Goal: Task Accomplishment & Management: Manage account settings

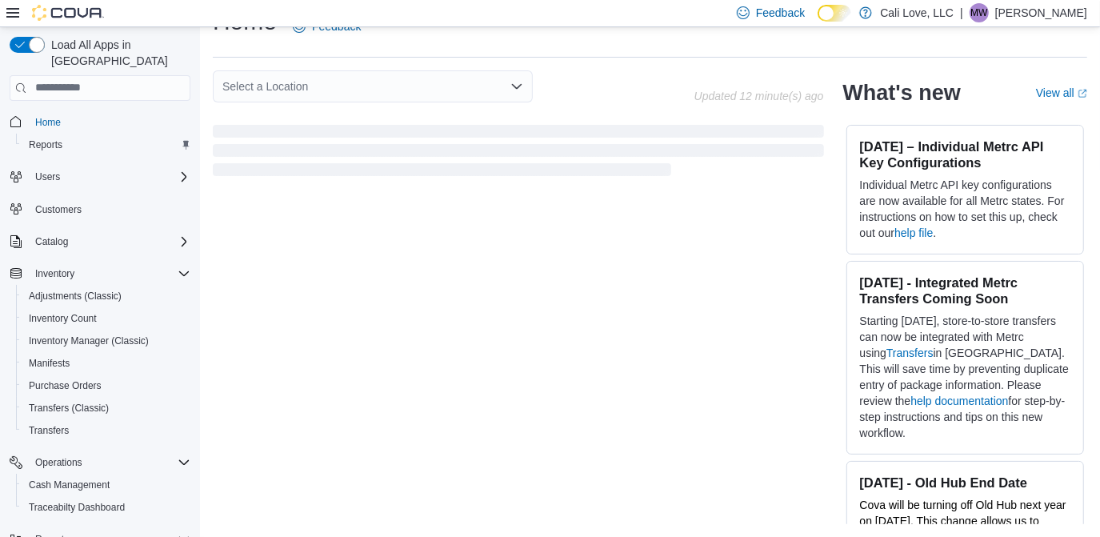
scroll to position [34, 0]
click at [55, 116] on span "Home" at bounding box center [48, 122] width 26 height 13
click at [37, 354] on span "Manifests" at bounding box center [49, 363] width 41 height 19
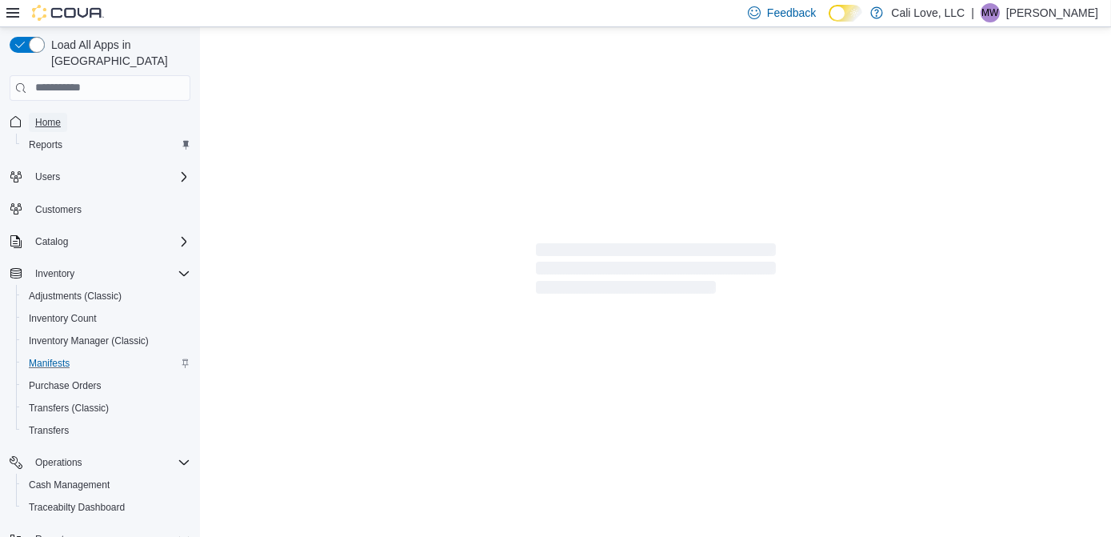
click at [52, 113] on span "Home" at bounding box center [48, 122] width 26 height 19
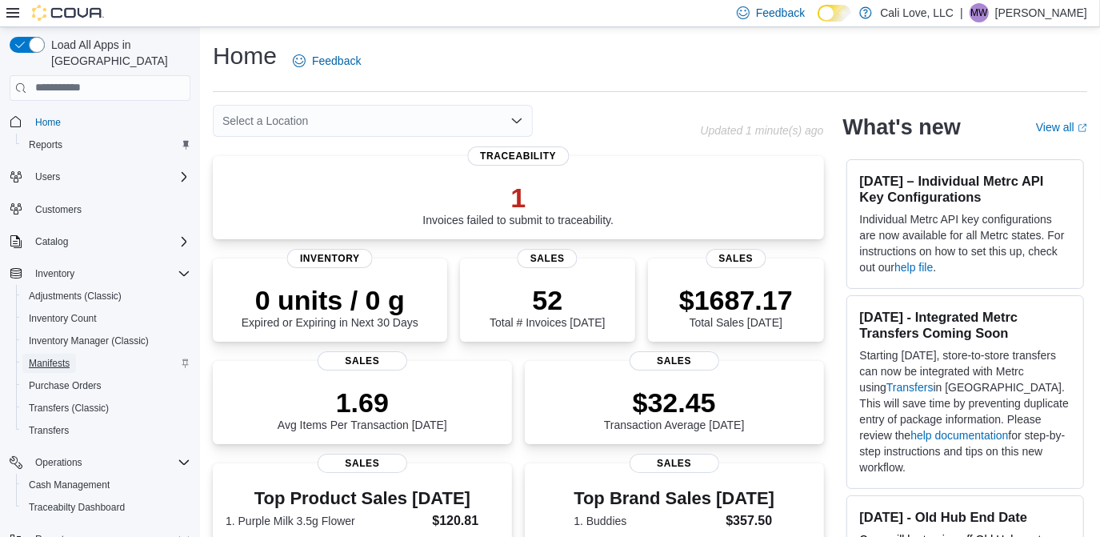
click at [58, 357] on span "Manifests" at bounding box center [49, 363] width 41 height 13
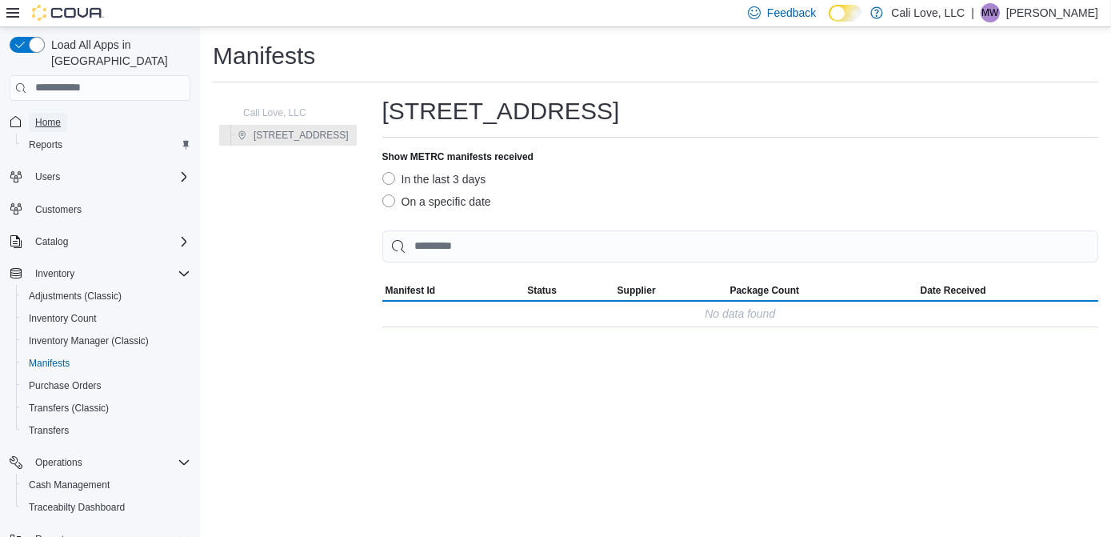
click at [41, 116] on span "Home" at bounding box center [48, 122] width 26 height 13
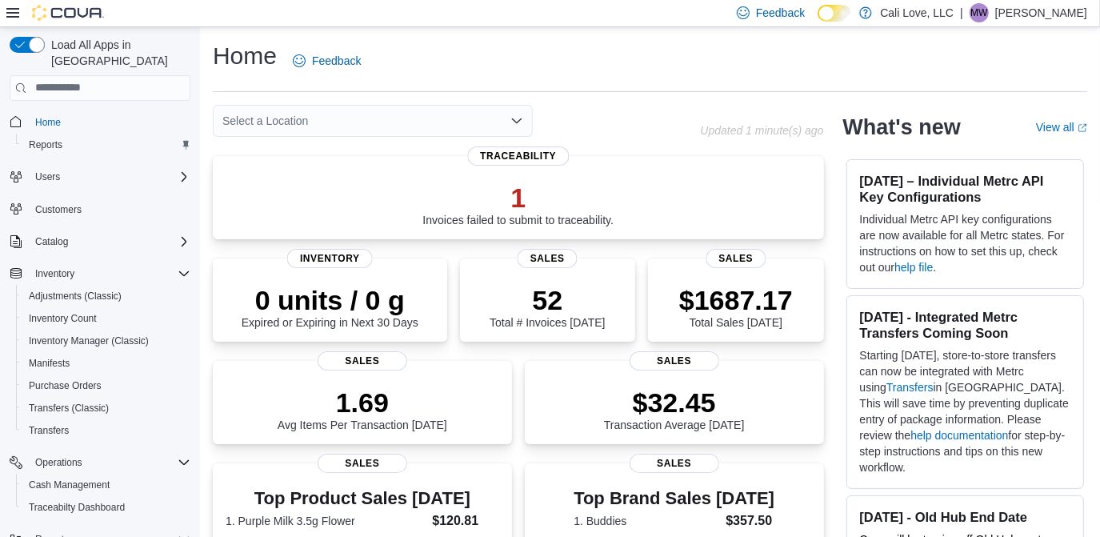
click at [118, 104] on nav "Home Reports Users Customers Catalog Inventory Adjustments (Classic) Inventory …" at bounding box center [100, 343] width 181 height 478
click at [186, 235] on icon "Complex example" at bounding box center [184, 241] width 13 height 13
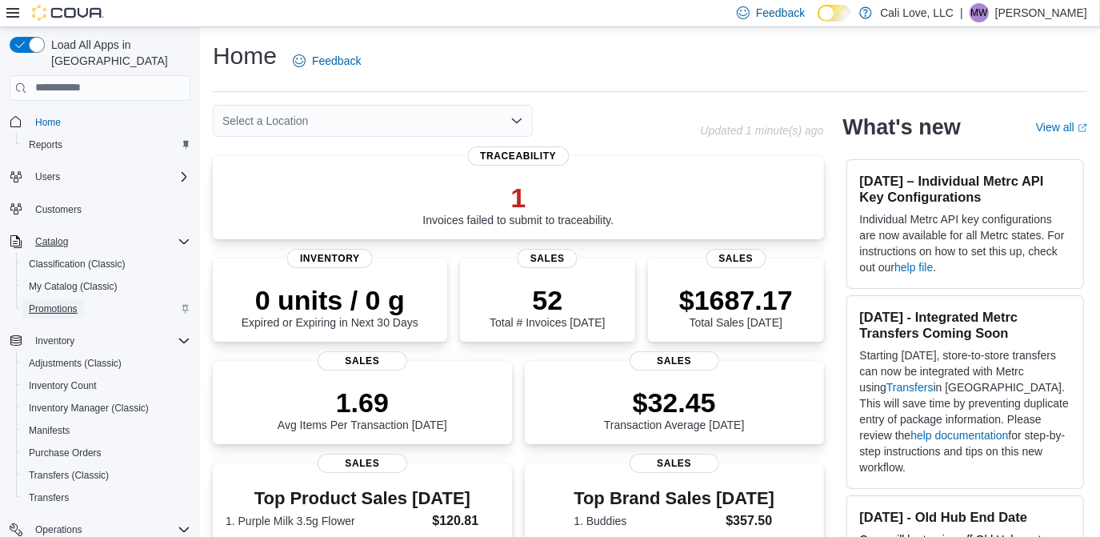
click at [70, 302] on span "Promotions" at bounding box center [53, 308] width 49 height 13
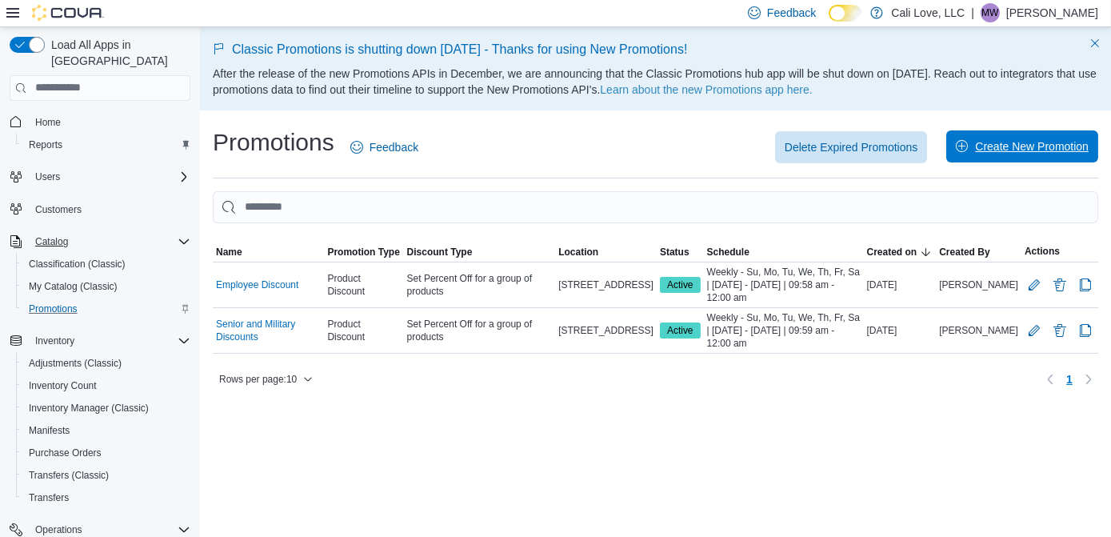
click at [1032, 142] on span "Create New Promotion" at bounding box center [1032, 146] width 114 height 16
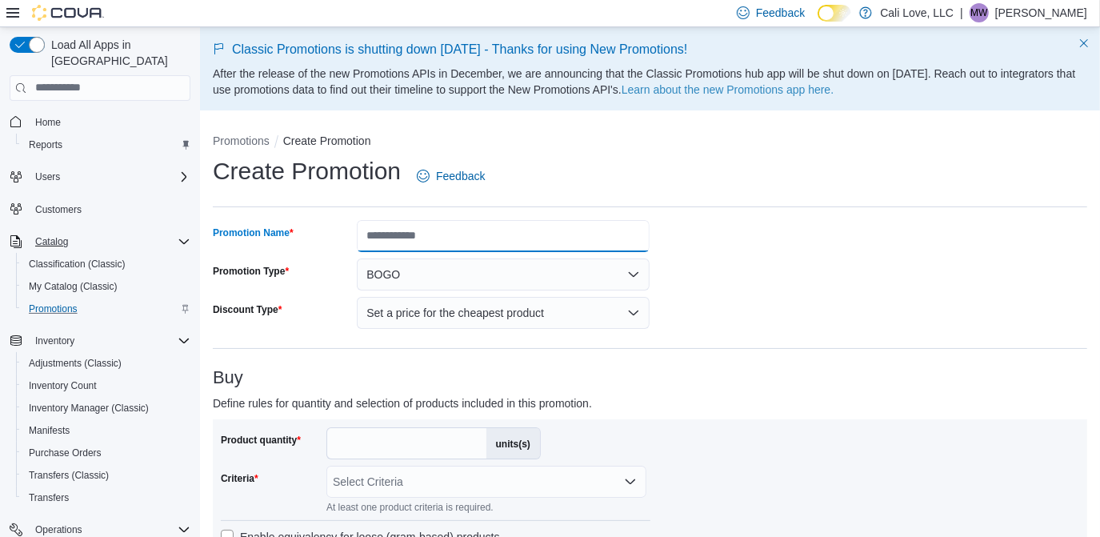
click at [525, 238] on input "Promotion Name" at bounding box center [503, 236] width 293 height 32
type input "*"
type input "**********"
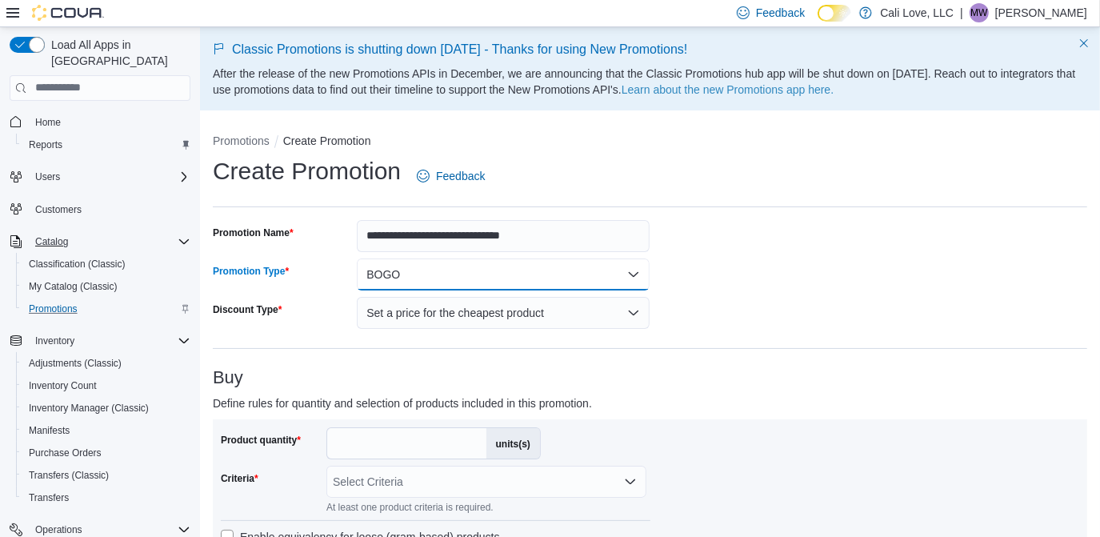
click at [435, 278] on button "BOGO" at bounding box center [503, 274] width 293 height 32
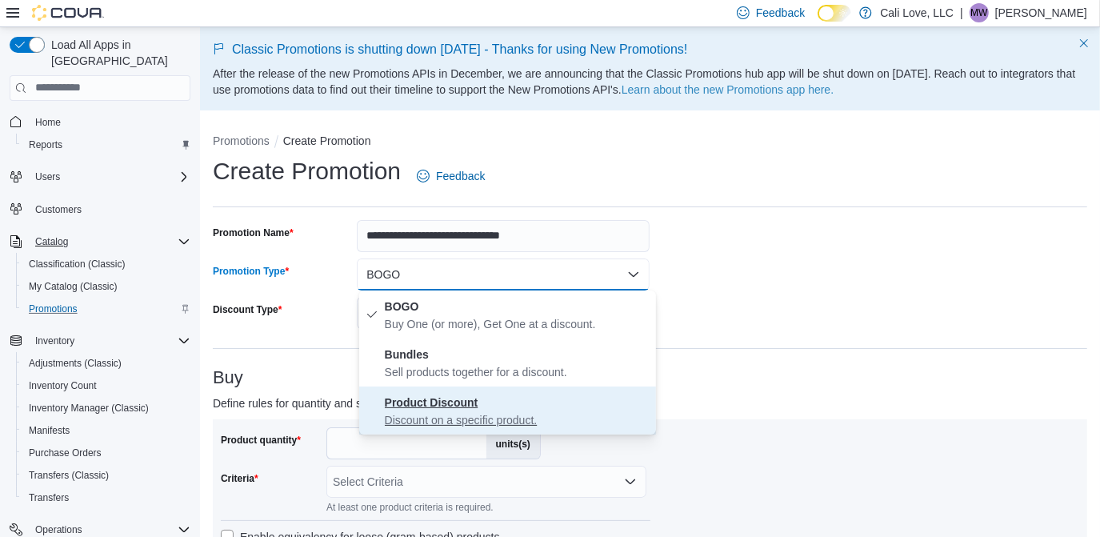
click at [447, 398] on strong "Product Discount" at bounding box center [432, 402] width 94 height 13
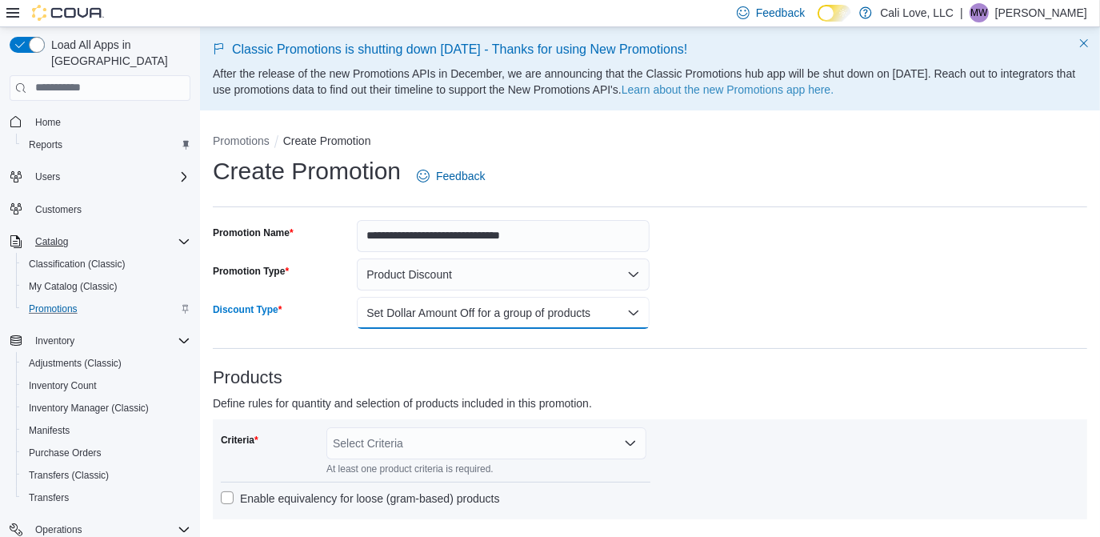
click at [473, 317] on button "Set Dollar Amount Off for a group of products" at bounding box center [503, 313] width 293 height 32
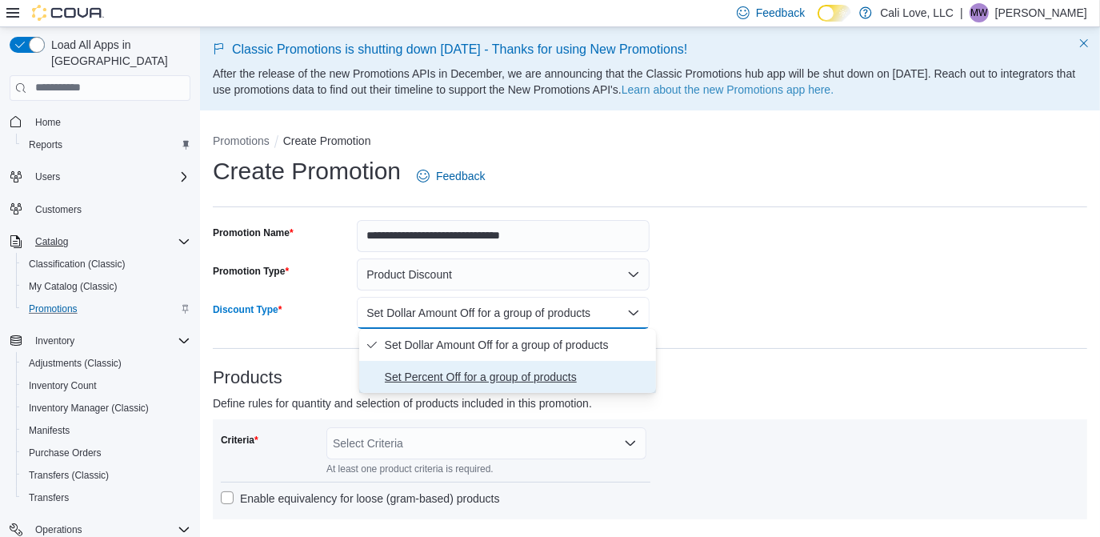
click at [470, 374] on span "Set Percent Off for a group of products" at bounding box center [517, 376] width 265 height 19
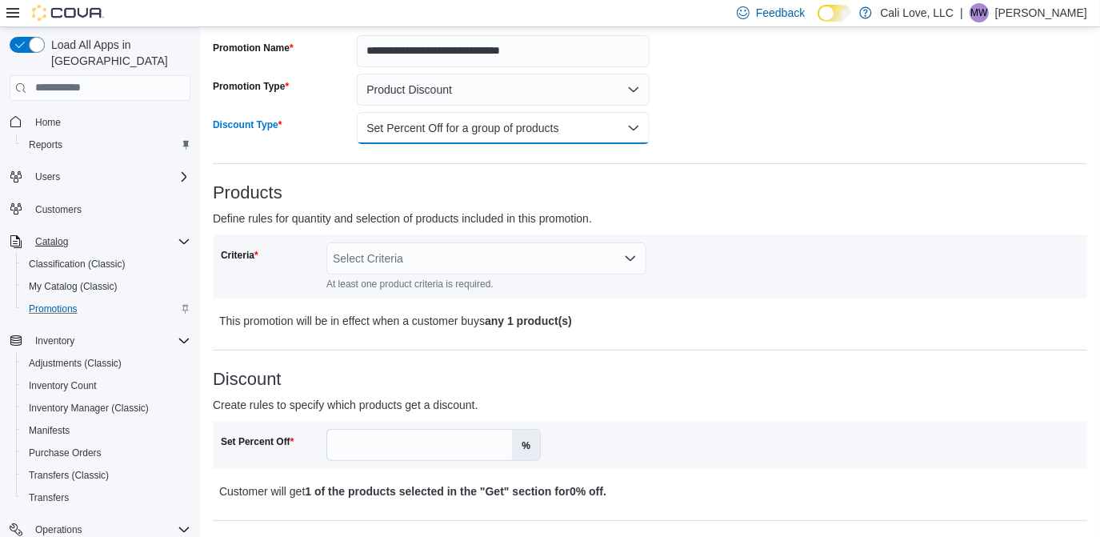
scroll to position [202, 0]
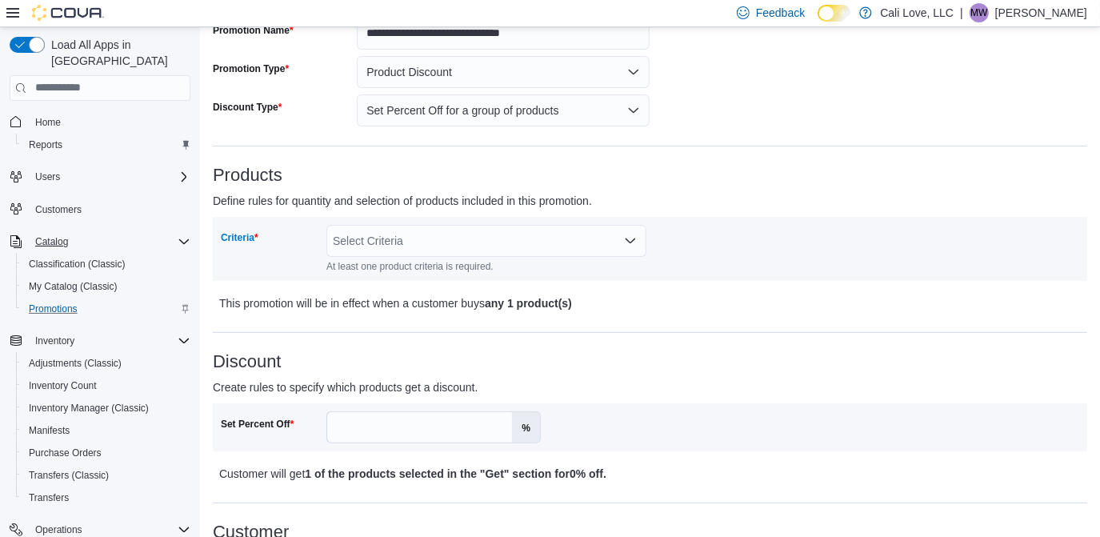
click at [483, 234] on div "Select Criteria" at bounding box center [486, 241] width 320 height 32
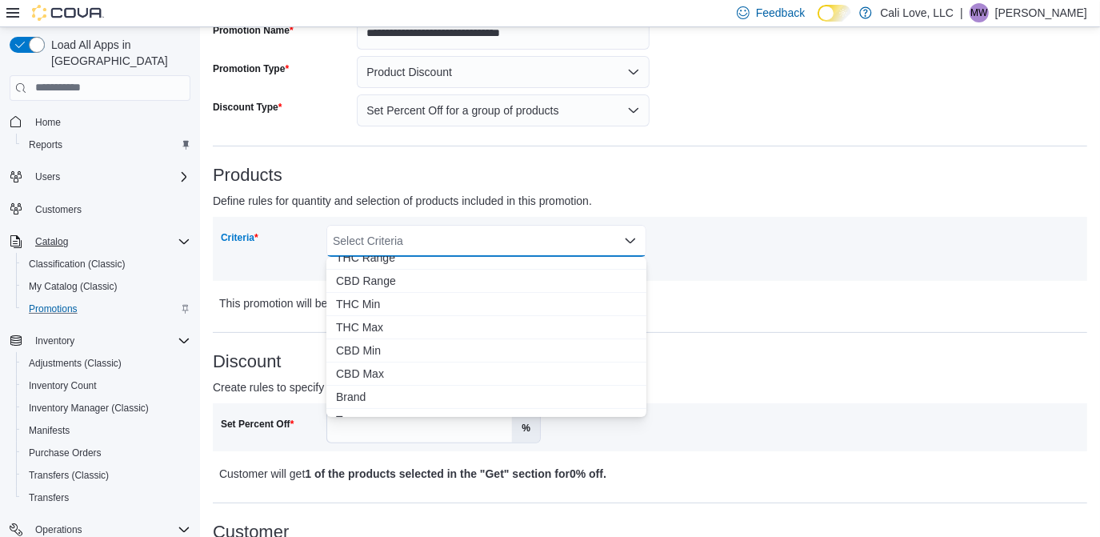
scroll to position [388, 0]
click at [379, 369] on span "Brand" at bounding box center [486, 367] width 301 height 16
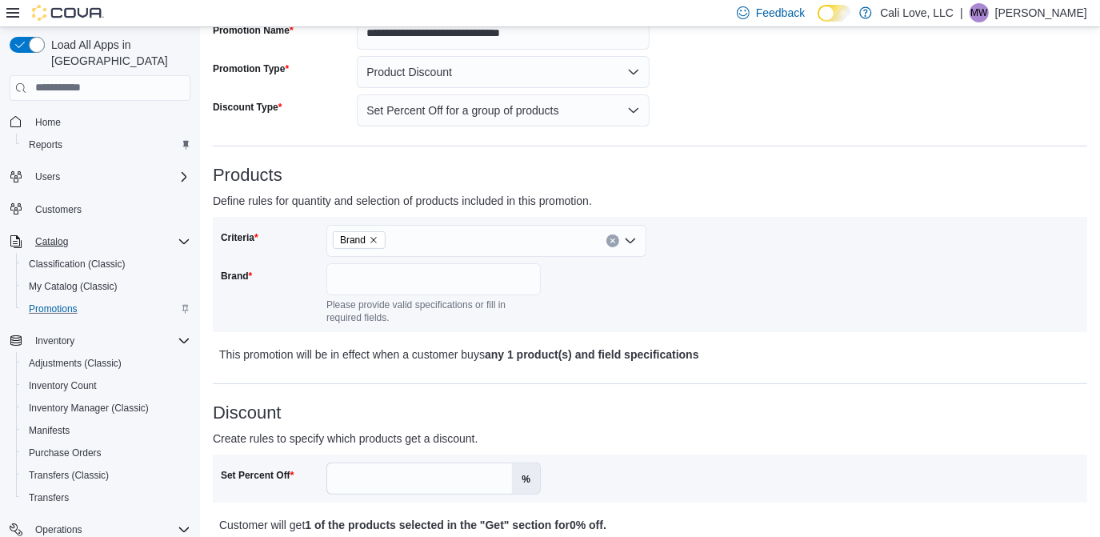
click at [790, 263] on div "Criteria Brand Brand Please provide valid specifications or fill in required fi…" at bounding box center [650, 274] width 859 height 99
click at [464, 272] on input "Brand" at bounding box center [433, 279] width 214 height 32
type input "*"
click at [416, 278] on input "**********" at bounding box center [433, 279] width 214 height 32
type input "*"
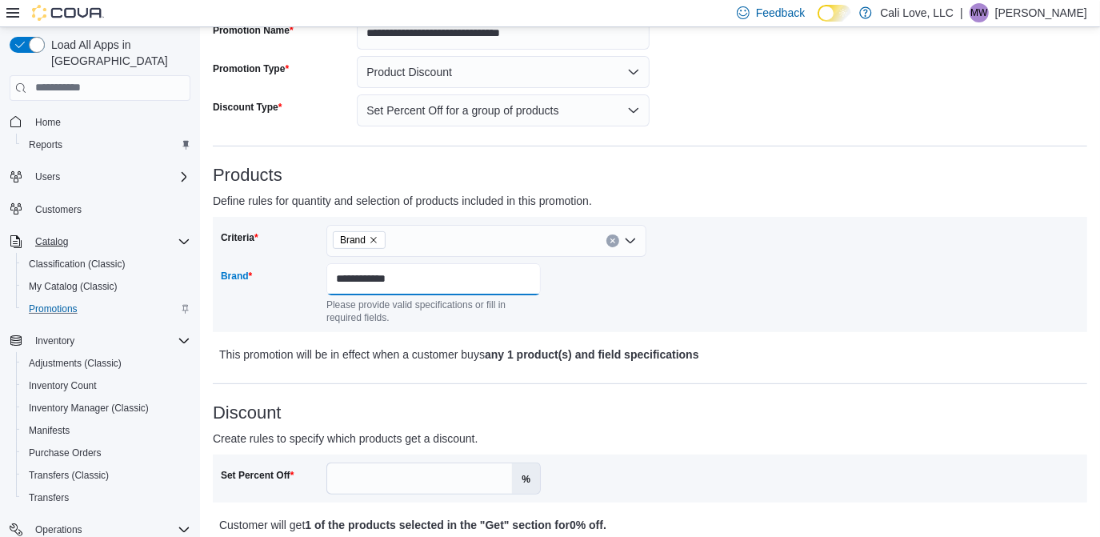
type input "**********"
click at [614, 238] on icon "Clear input" at bounding box center [613, 240] width 4 height 4
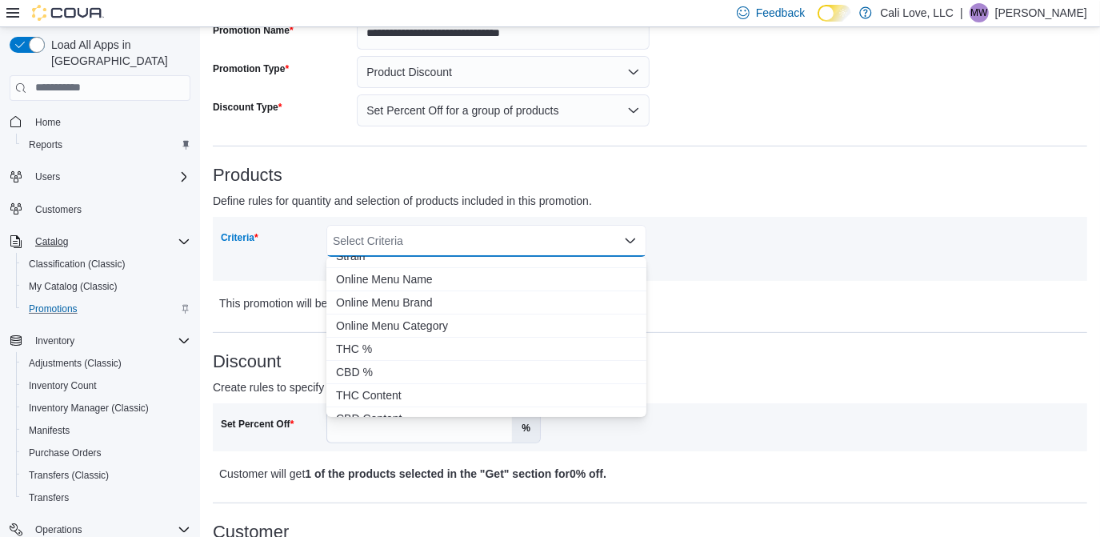
scroll to position [159, 0]
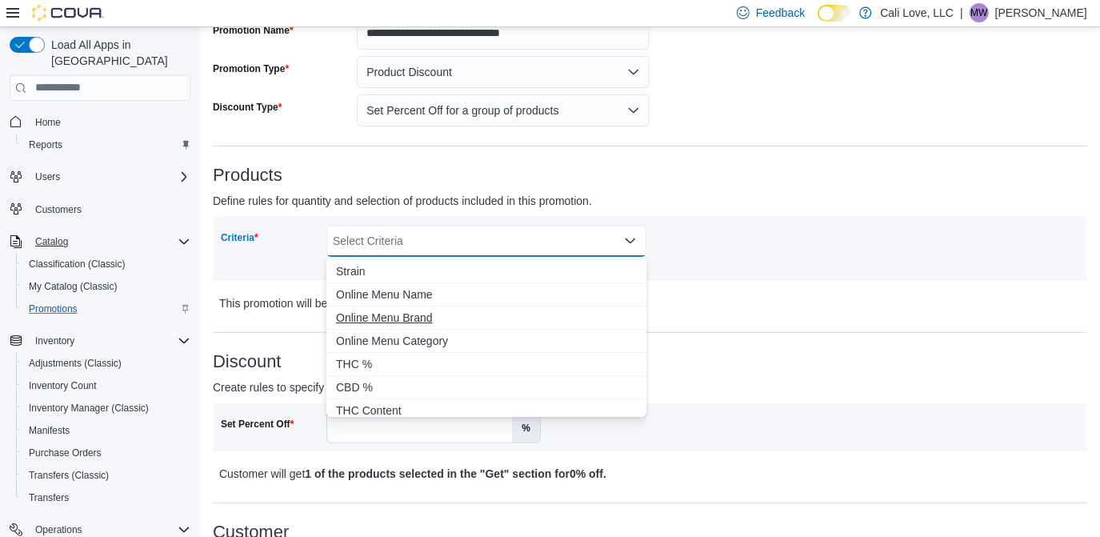
click at [467, 319] on span "Online Menu Brand" at bounding box center [486, 318] width 301 height 16
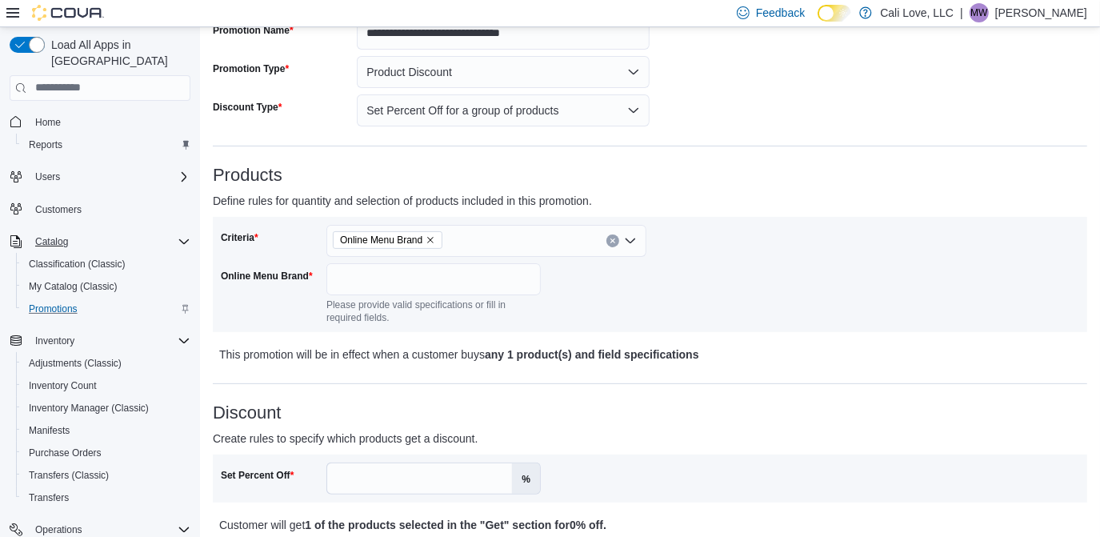
click at [275, 294] on div "Online Menu Brand" at bounding box center [270, 293] width 99 height 61
click at [357, 293] on input "Online Menu Brand" at bounding box center [433, 279] width 214 height 32
type input "**********"
click at [610, 238] on icon "Clear input" at bounding box center [613, 241] width 6 height 6
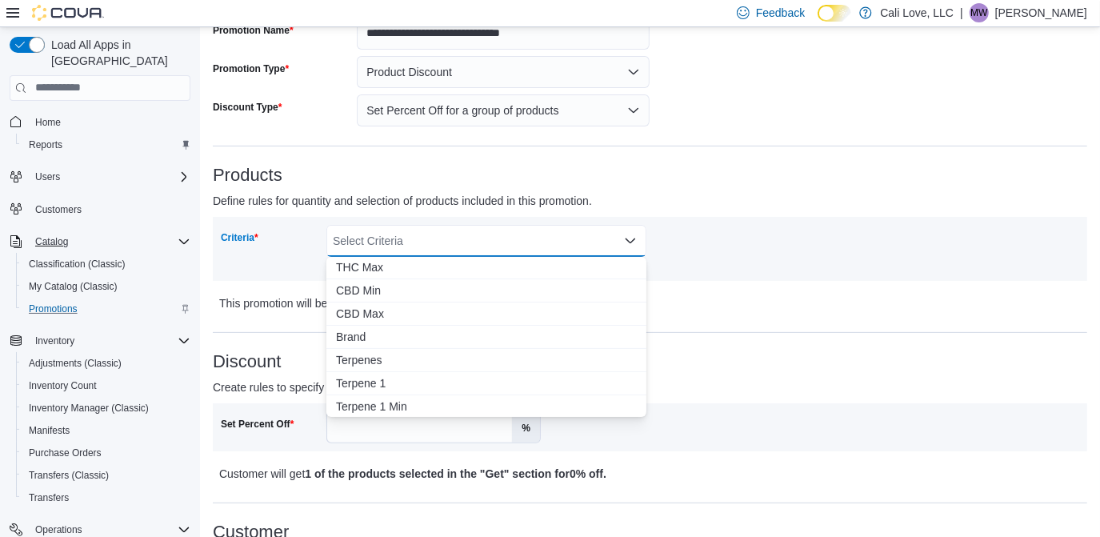
scroll to position [443, 0]
click at [362, 308] on span "Brand" at bounding box center [486, 312] width 301 height 16
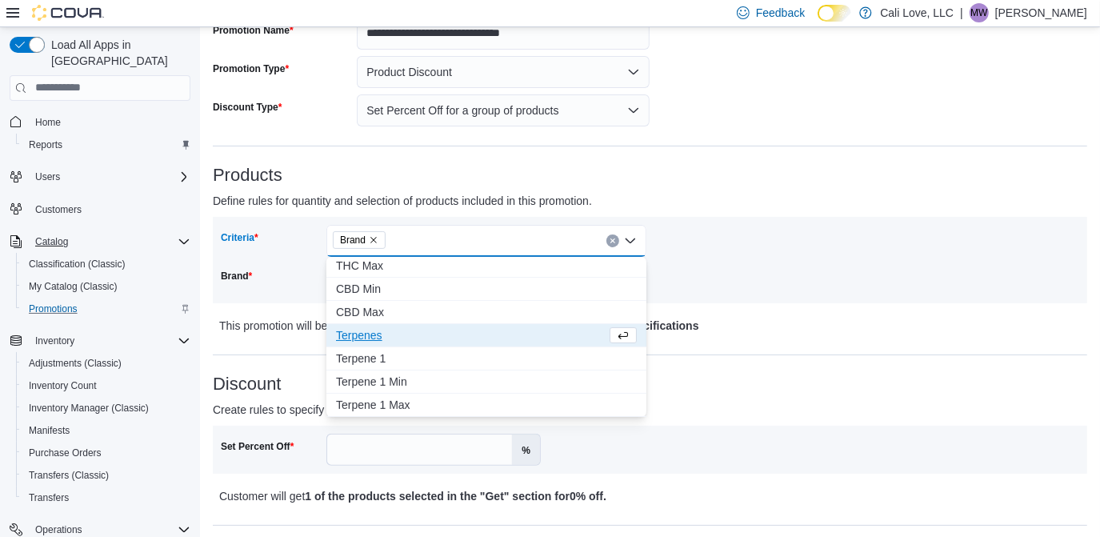
scroll to position [420, 0]
click at [310, 299] on div "**********" at bounding box center [650, 260] width 875 height 86
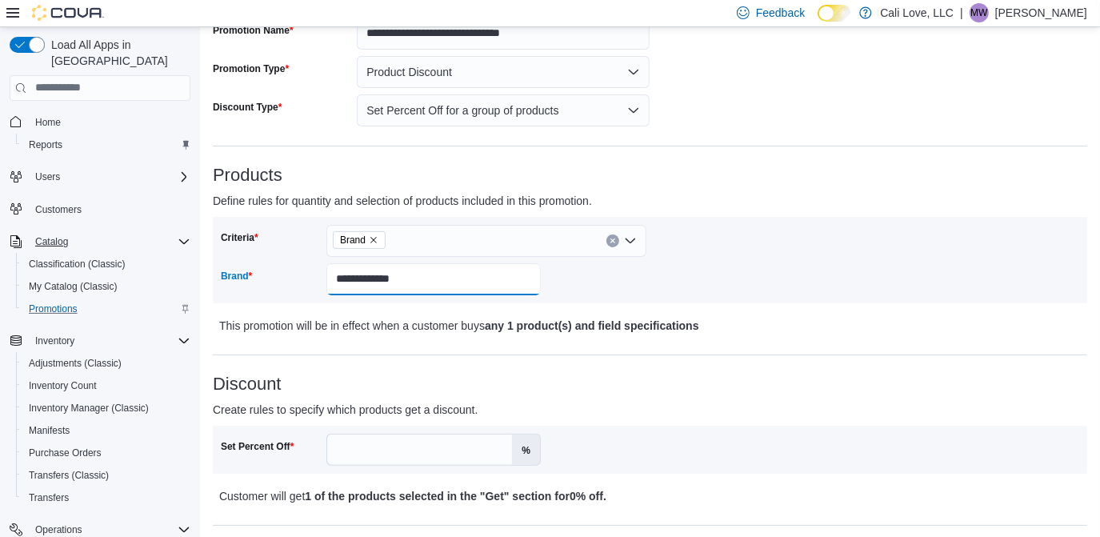
click at [405, 279] on input "**********" at bounding box center [433, 279] width 214 height 32
click at [415, 281] on input "**********" at bounding box center [433, 279] width 214 height 32
type input "**********"
click at [582, 317] on p "This promotion will be in effect when a customer buys any 1 product(s) and fiel…" at bounding box center [542, 325] width 647 height 19
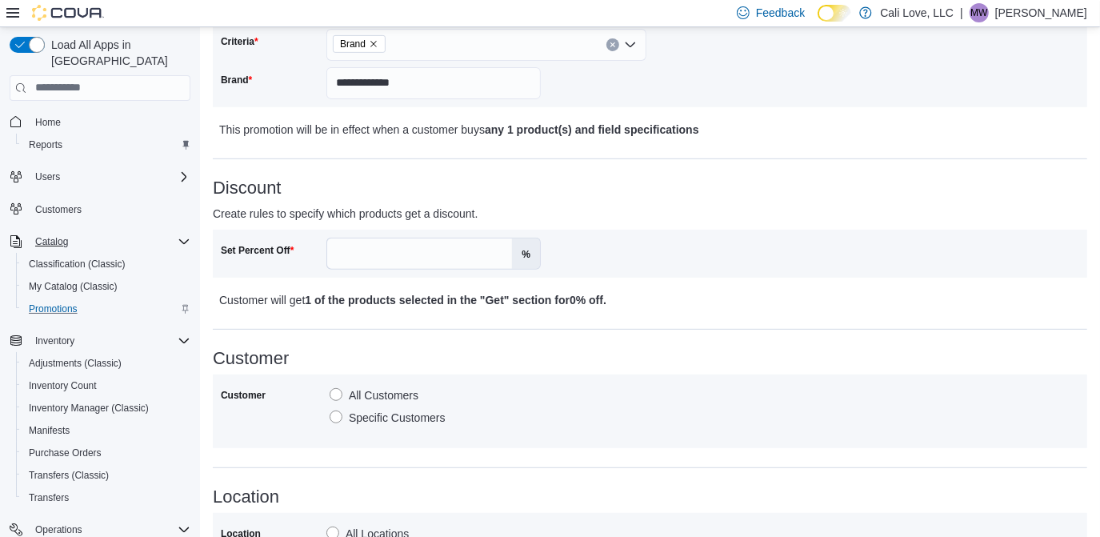
scroll to position [403, 0]
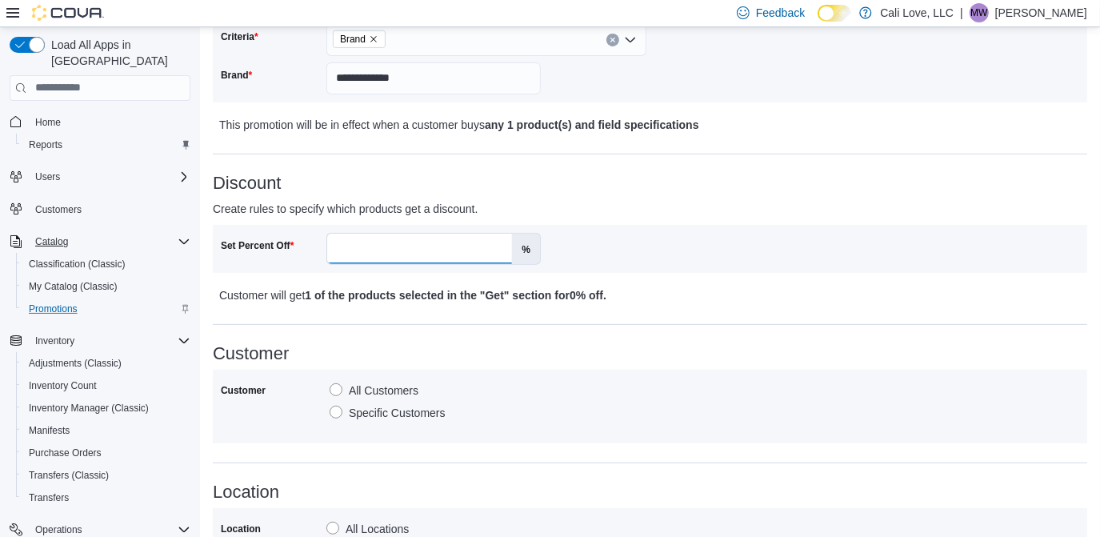
click at [359, 250] on input "Set Percent Off" at bounding box center [419, 249] width 185 height 30
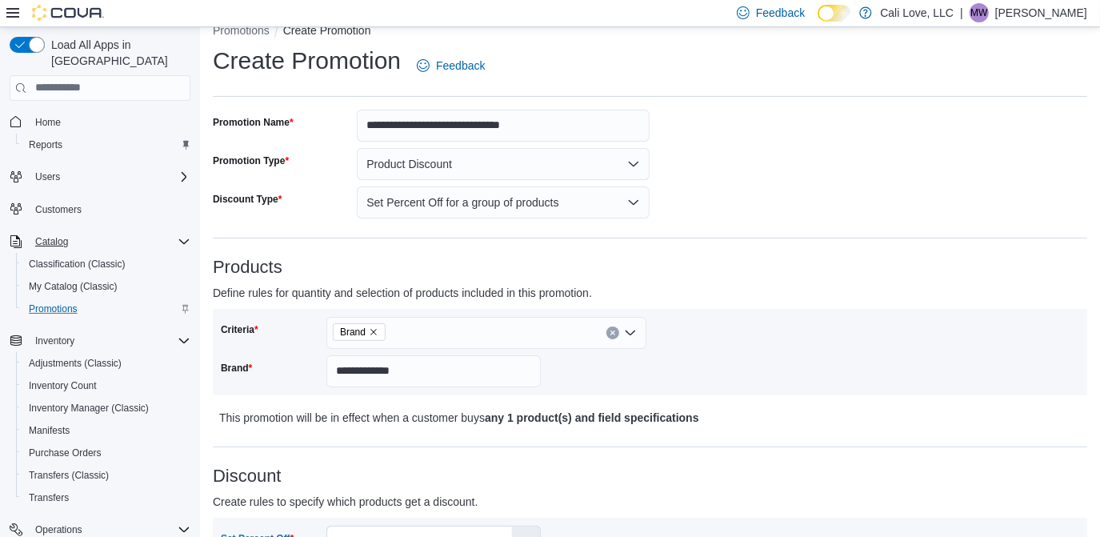
scroll to position [98, 0]
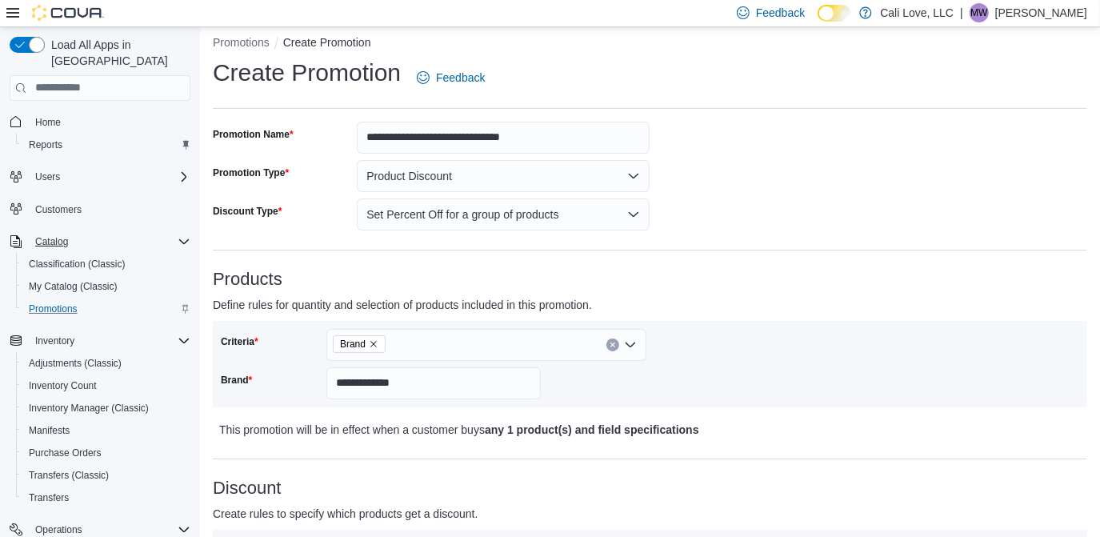
type input "**"
click at [544, 144] on input "**********" at bounding box center [503, 138] width 293 height 32
click at [579, 148] on input "**********" at bounding box center [503, 138] width 293 height 32
type input "**********"
click at [455, 378] on input "**********" at bounding box center [433, 383] width 214 height 32
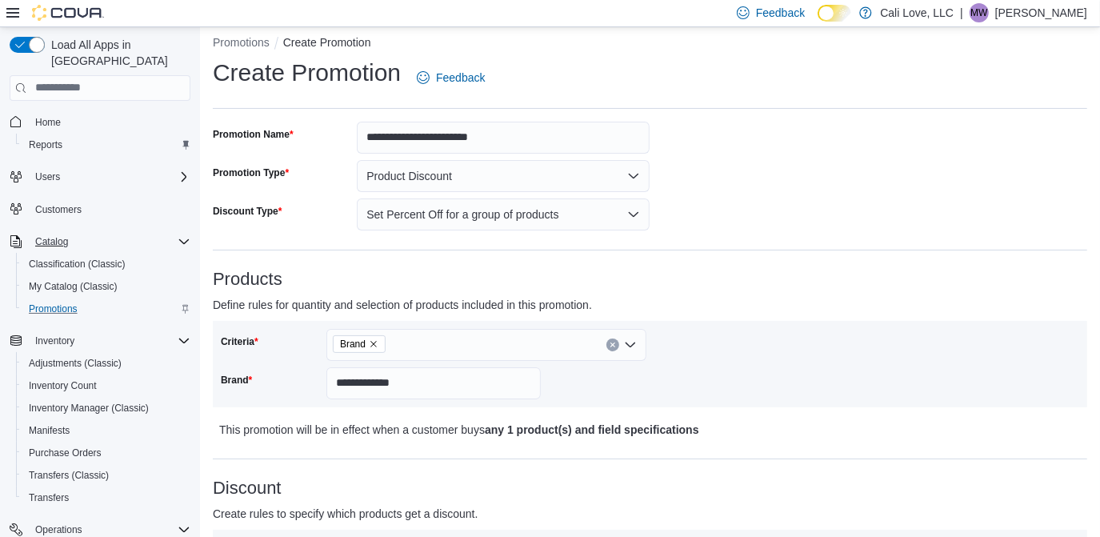
click at [645, 385] on div "**********" at bounding box center [436, 380] width 430 height 38
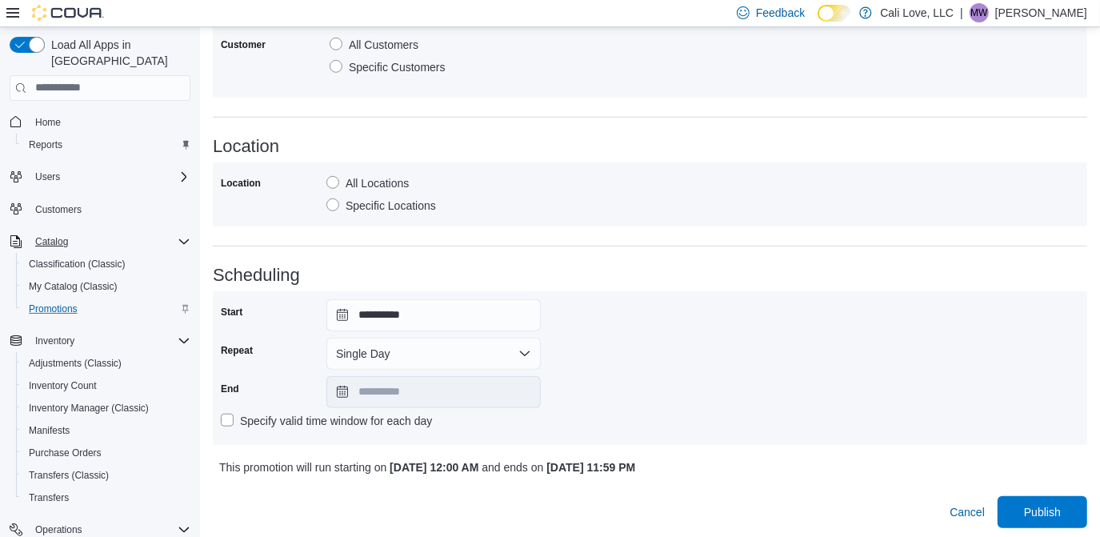
scroll to position [752, 0]
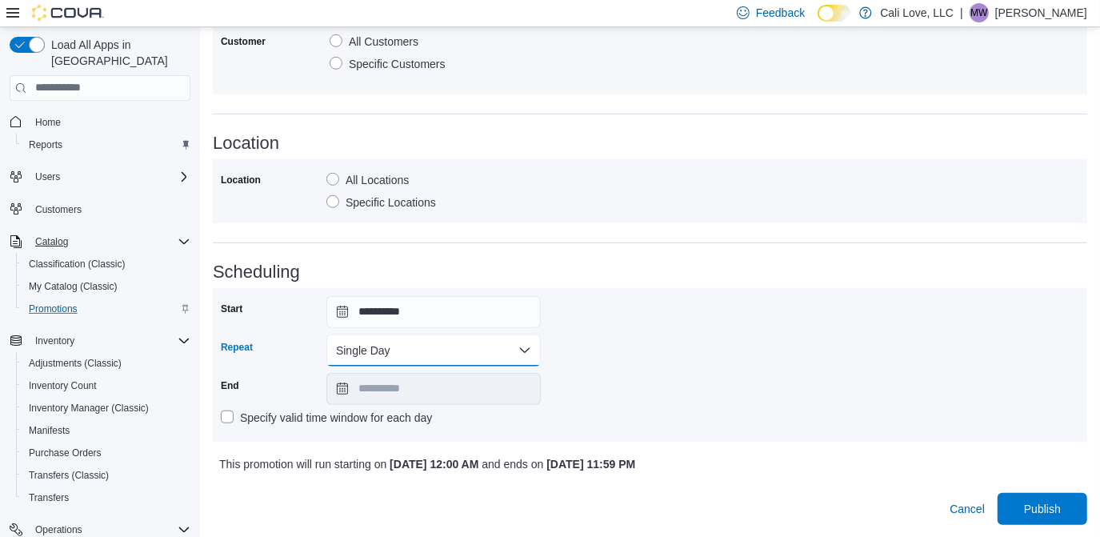
click at [395, 360] on button "Single Day" at bounding box center [433, 350] width 214 height 32
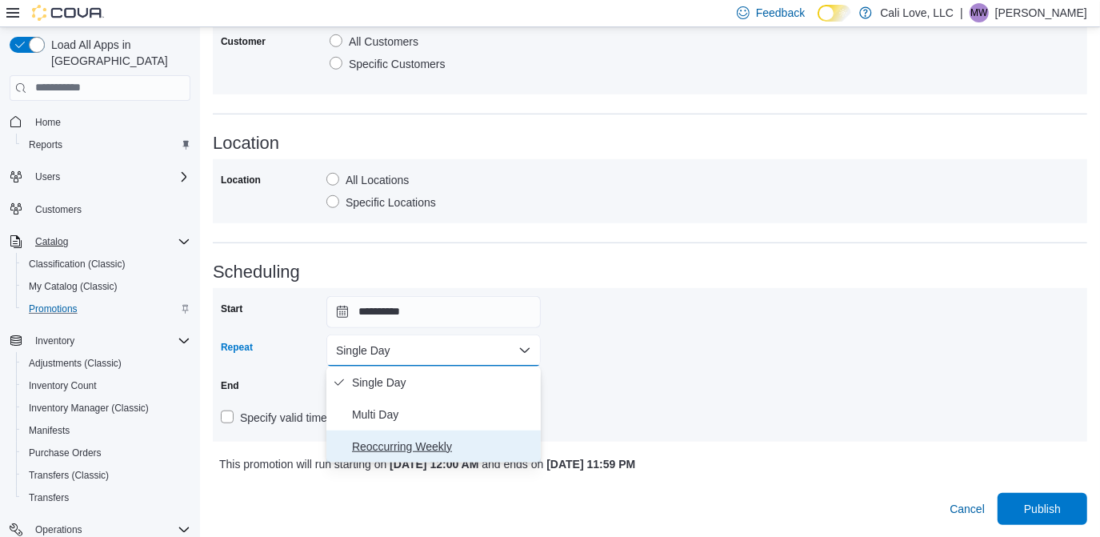
click at [411, 439] on span "Reoccurring Weekly" at bounding box center [443, 446] width 182 height 19
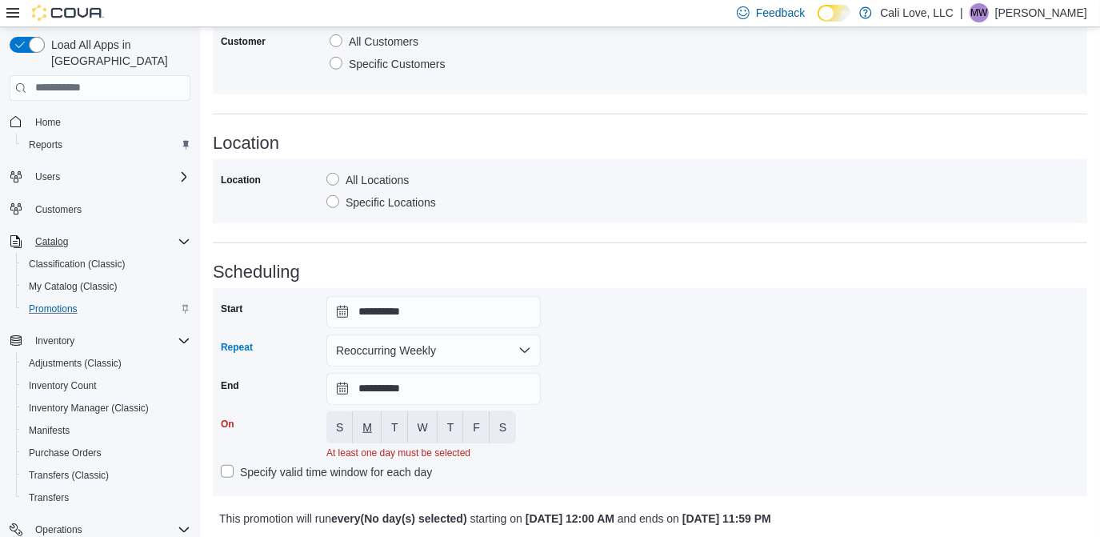
click at [367, 431] on span "M" at bounding box center [367, 427] width 10 height 16
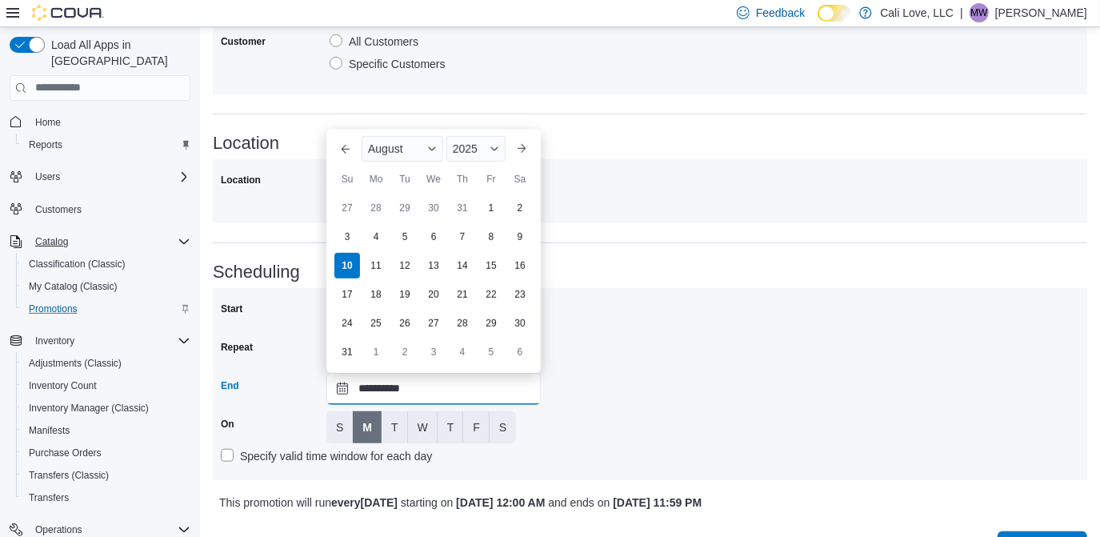
click at [341, 390] on input "**********" at bounding box center [433, 389] width 214 height 32
click at [495, 150] on span "Button. Open the year selector. 2025 is currently selected." at bounding box center [495, 149] width 10 height 10
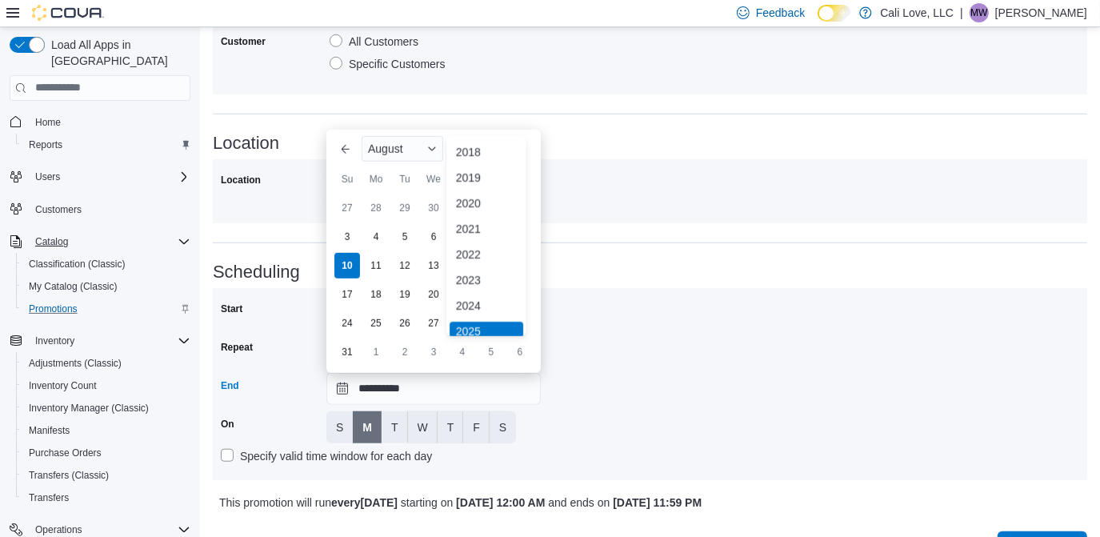
scroll to position [4, 0]
click at [519, 330] on div "You are focused on a year selector menu. Use the up and down arrows to select a…" at bounding box center [487, 327] width 80 height 390
click at [483, 309] on div "2030" at bounding box center [487, 309] width 74 height 19
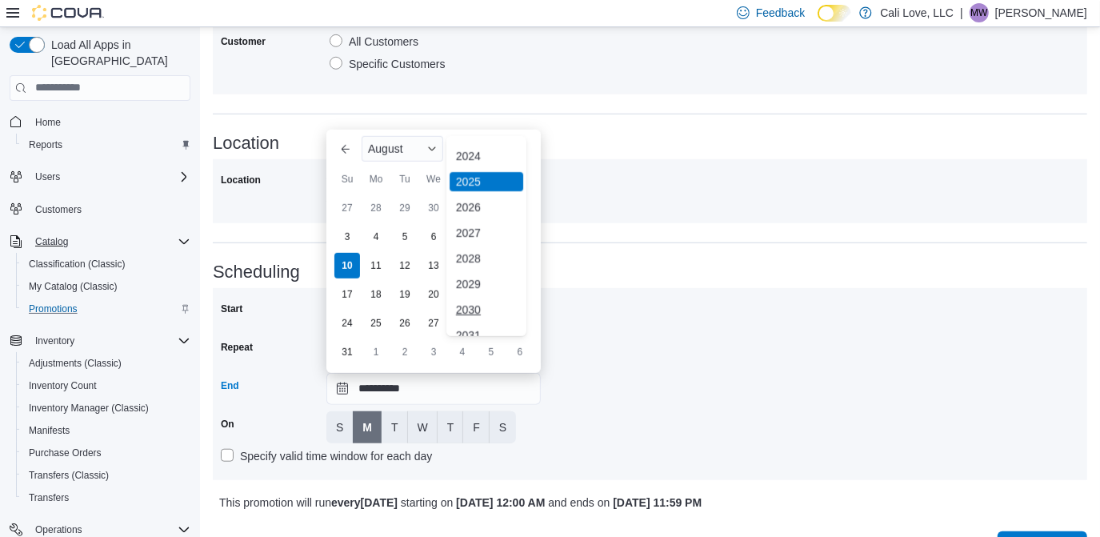
type input "**********"
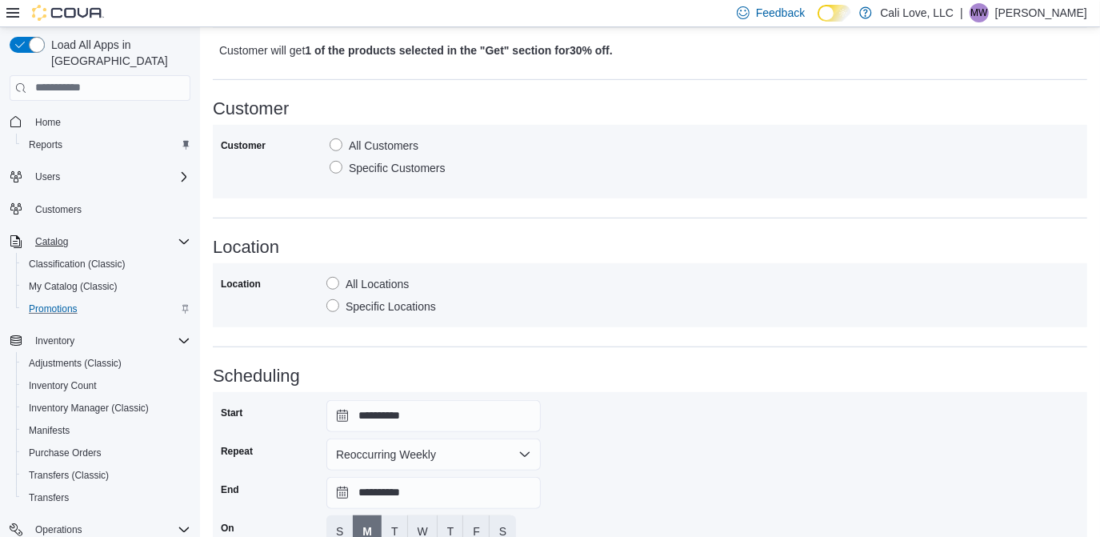
scroll to position [791, 0]
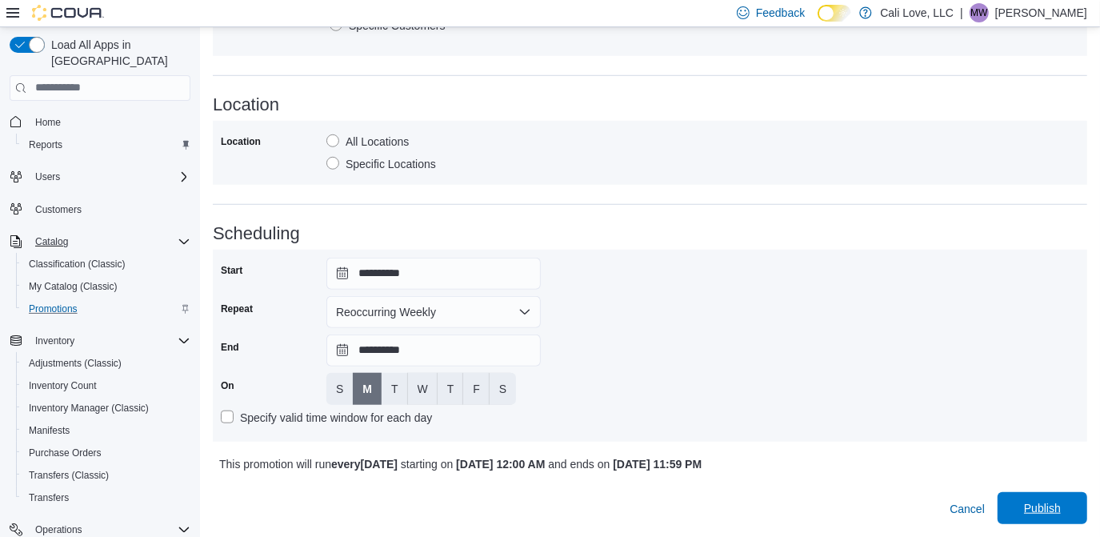
click at [1059, 499] on span "Publish" at bounding box center [1042, 508] width 70 height 32
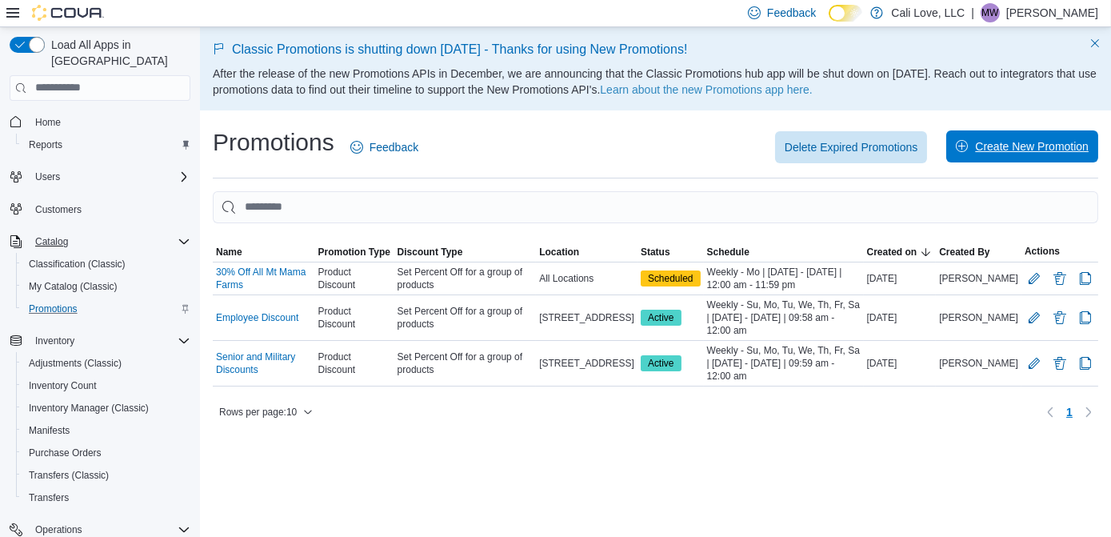
click at [996, 146] on span "Create New Promotion" at bounding box center [1032, 146] width 114 height 16
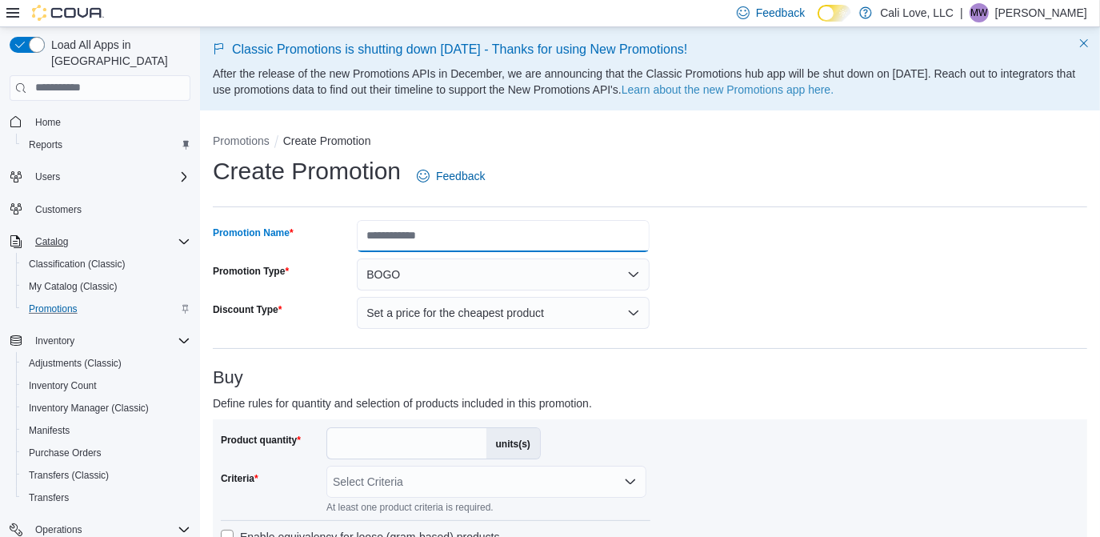
click at [403, 230] on input "Promotion Name" at bounding box center [503, 236] width 293 height 32
type input "**********"
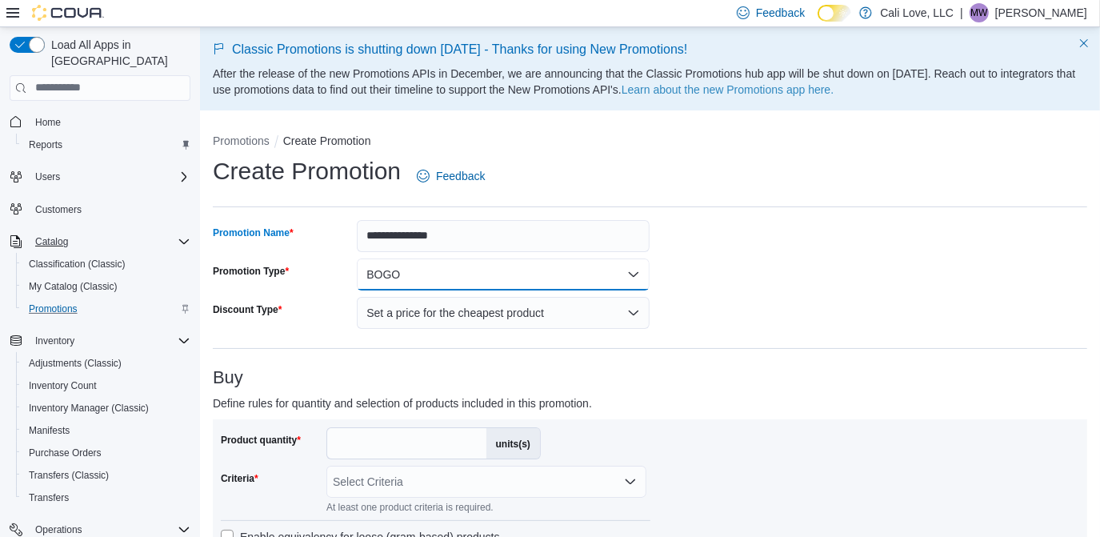
click at [510, 278] on button "BOGO" at bounding box center [503, 274] width 293 height 32
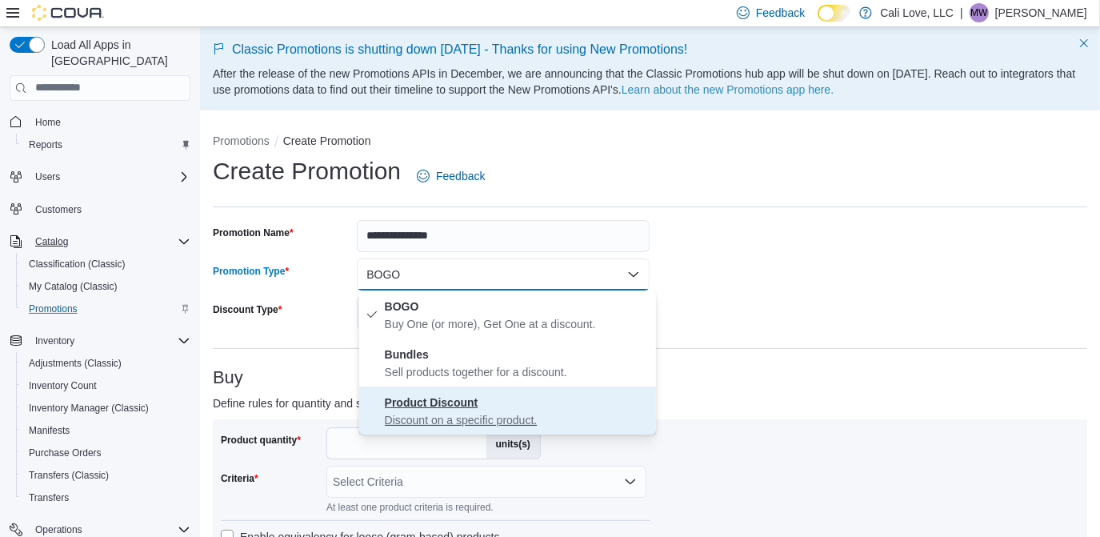
click at [451, 397] on strong "Product Discount" at bounding box center [432, 402] width 94 height 13
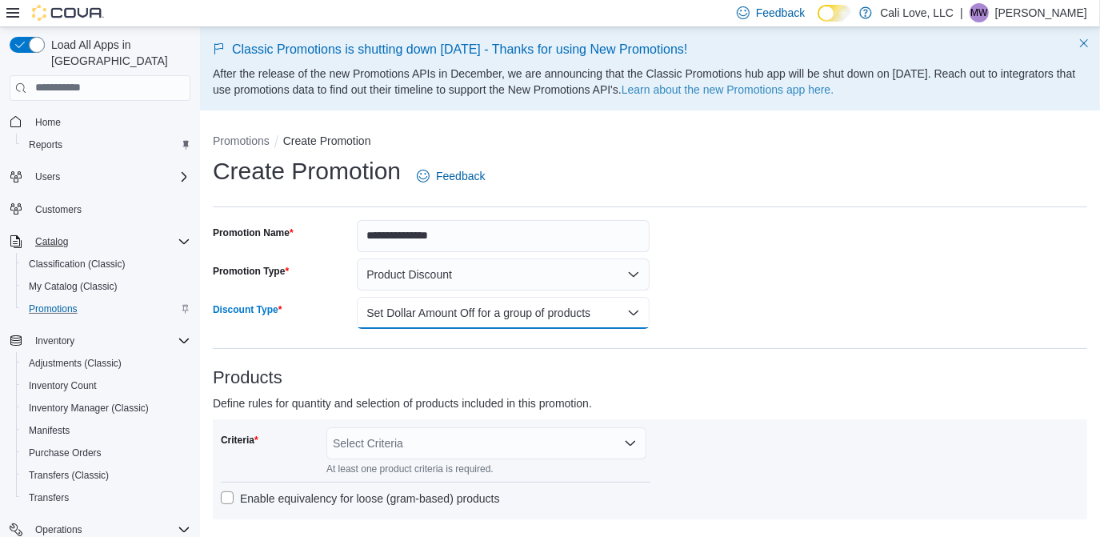
click at [577, 318] on button "Set Dollar Amount Off for a group of products" at bounding box center [503, 313] width 293 height 32
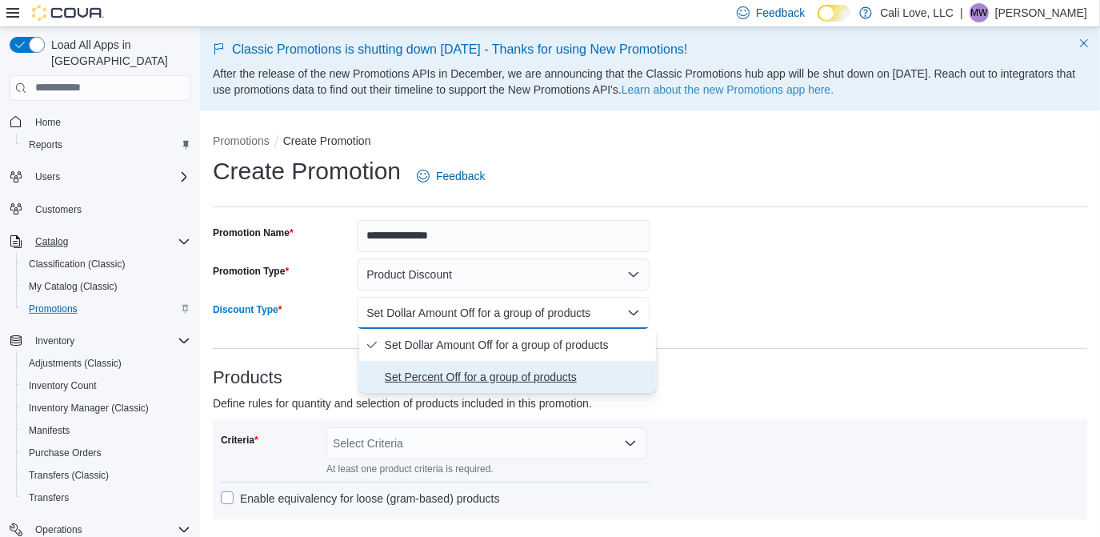
click at [494, 382] on span "Set Percent Off for a group of products" at bounding box center [517, 376] width 265 height 19
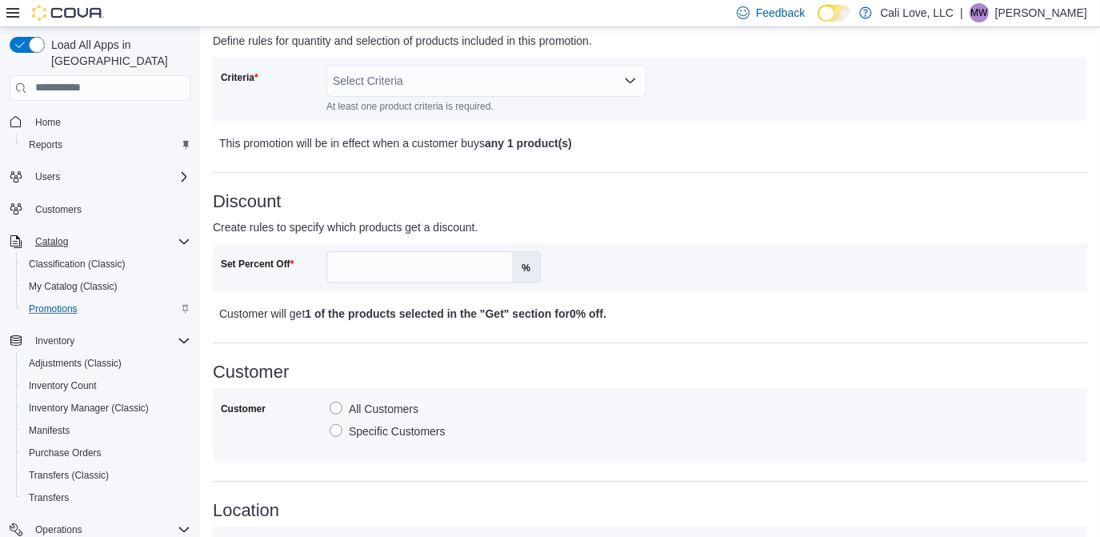
scroll to position [362, 0]
click at [375, 267] on input "Set Percent Off" at bounding box center [419, 268] width 185 height 30
type input "**"
click at [400, 78] on div "Select Criteria" at bounding box center [486, 82] width 320 height 32
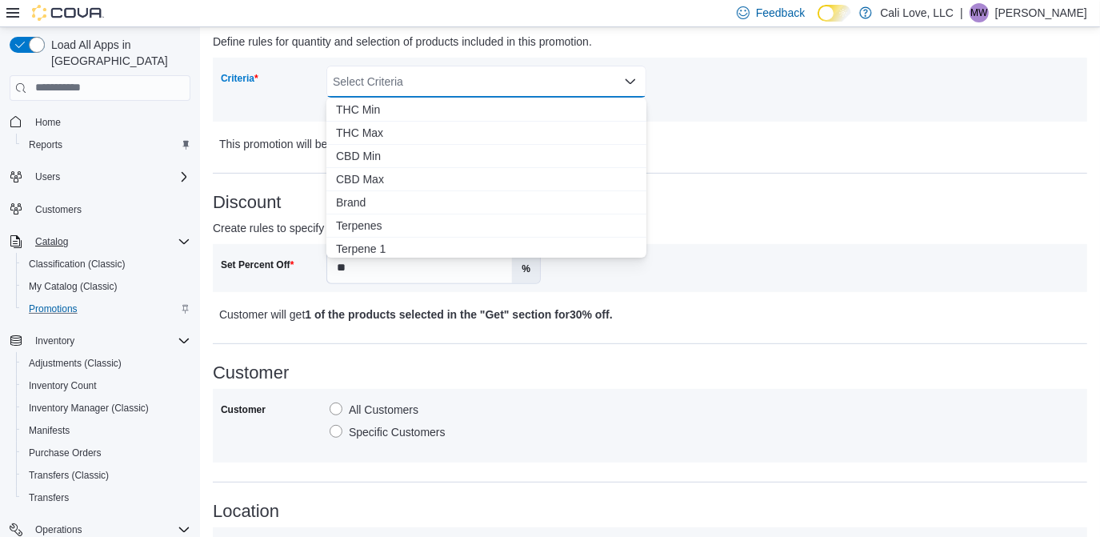
scroll to position [443, 0]
click at [427, 146] on span "Brand" at bounding box center [486, 153] width 301 height 16
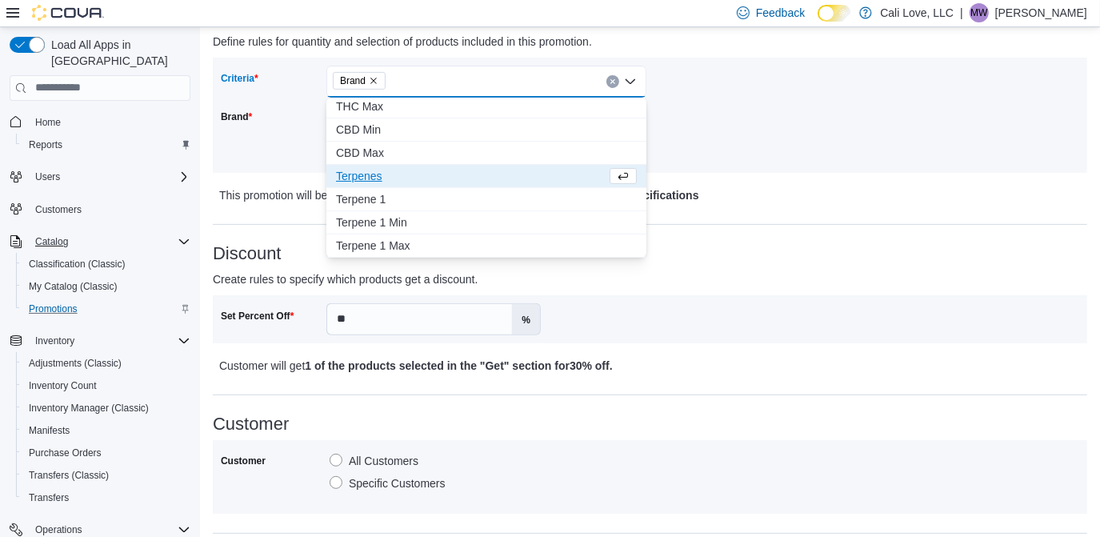
scroll to position [420, 0]
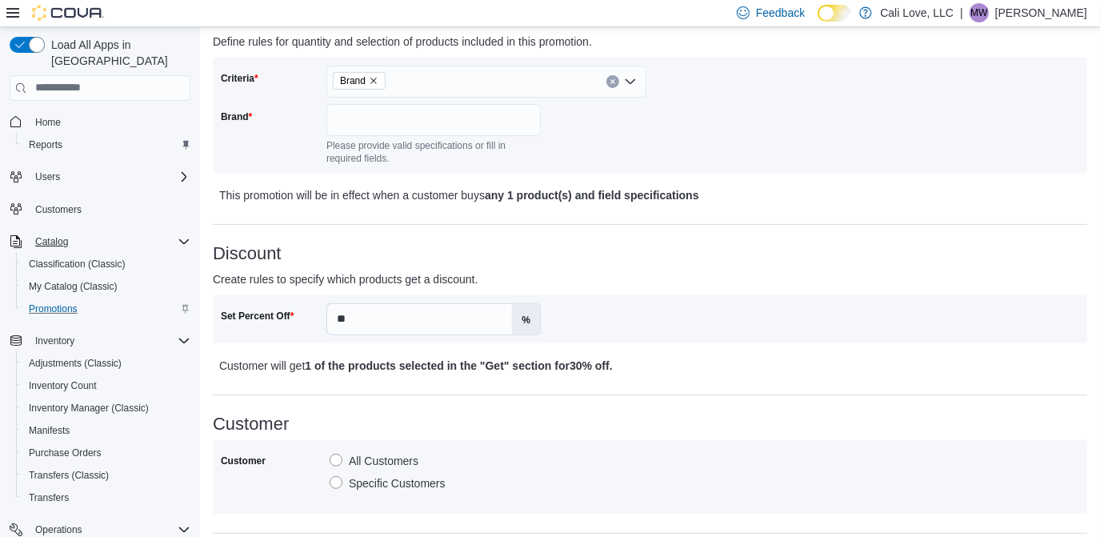
click at [281, 148] on div "Brand" at bounding box center [270, 134] width 99 height 61
click at [350, 125] on input "Brand" at bounding box center [433, 120] width 214 height 32
type input "***"
click at [702, 149] on div "Criteria Brand Brand *** Please provide valid specifications or fill in require…" at bounding box center [650, 131] width 875 height 147
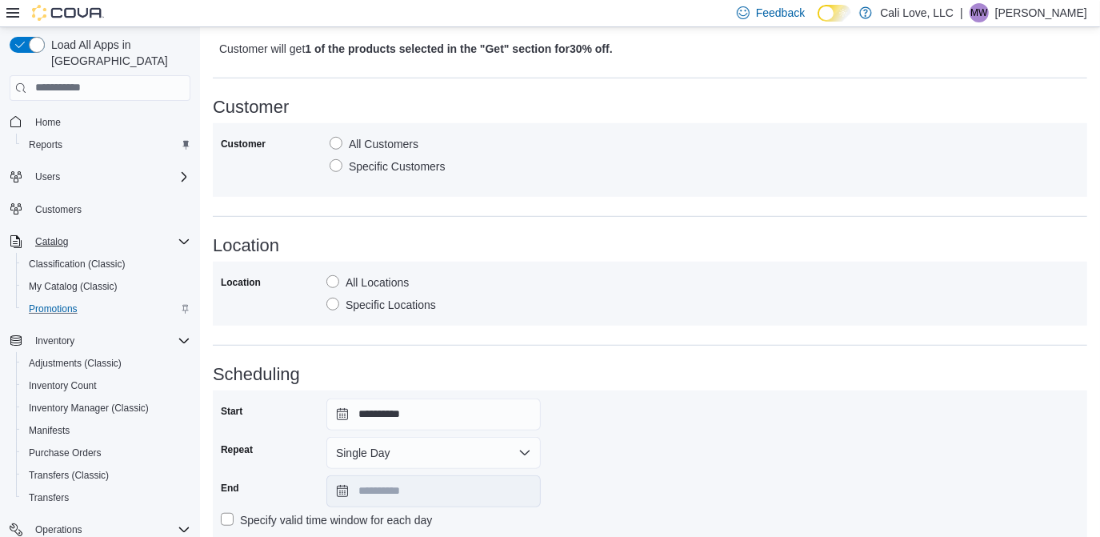
scroll to position [752, 0]
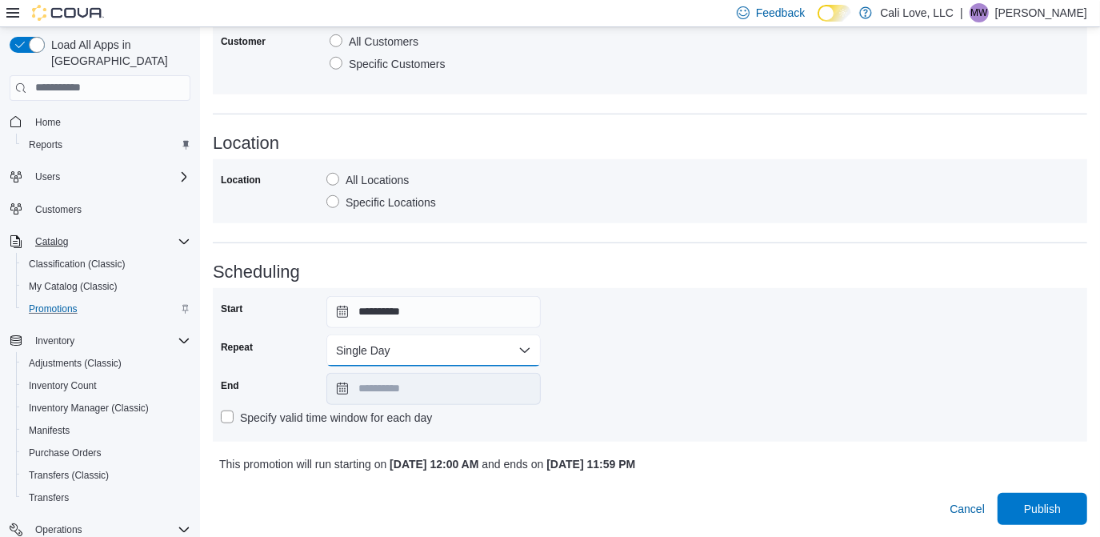
click at [390, 342] on button "Single Day" at bounding box center [433, 350] width 214 height 32
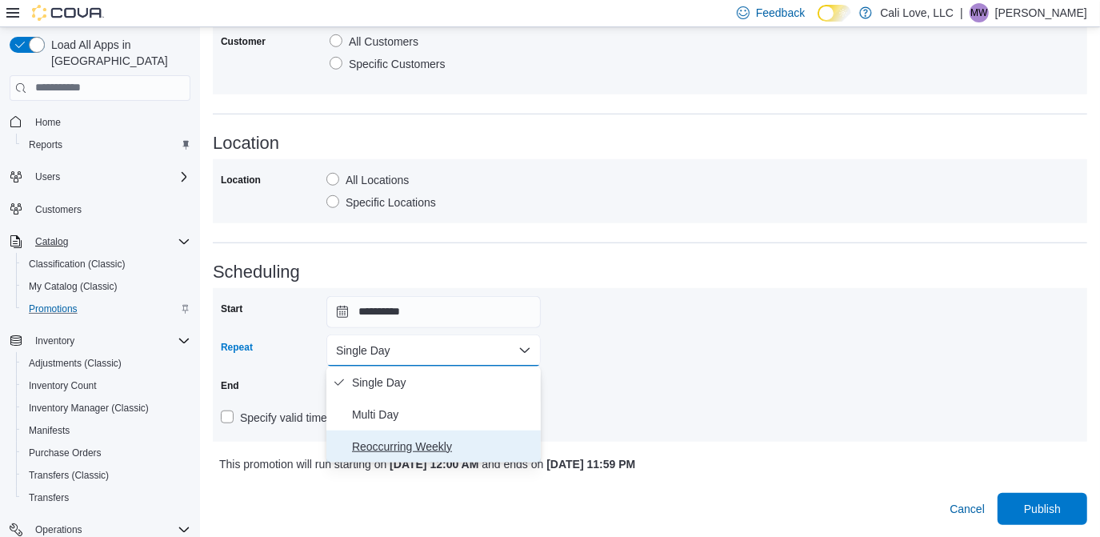
click at [403, 441] on span "Reoccurring Weekly" at bounding box center [443, 446] width 182 height 19
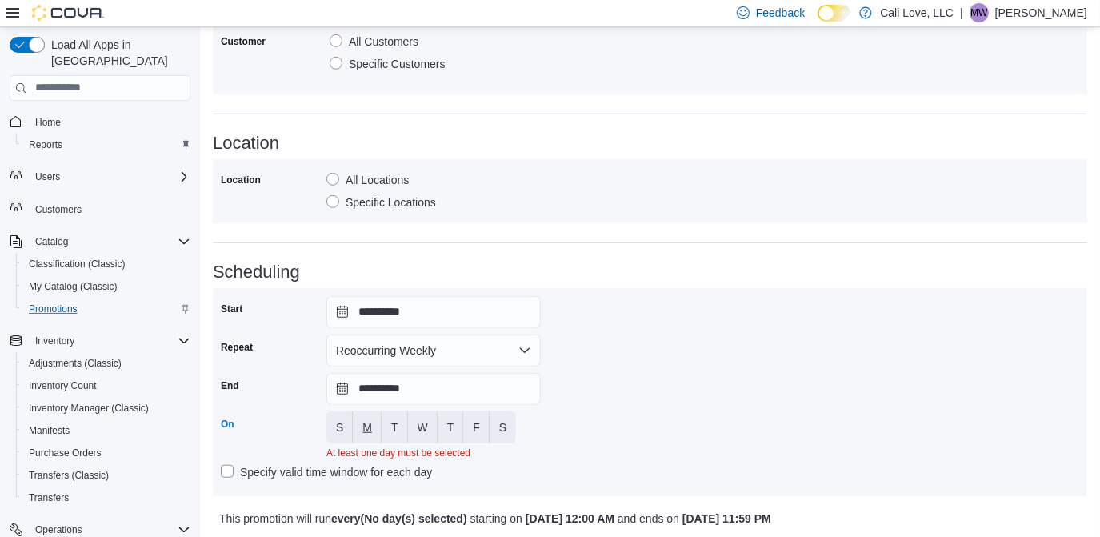
click at [366, 426] on span "M" at bounding box center [367, 427] width 10 height 16
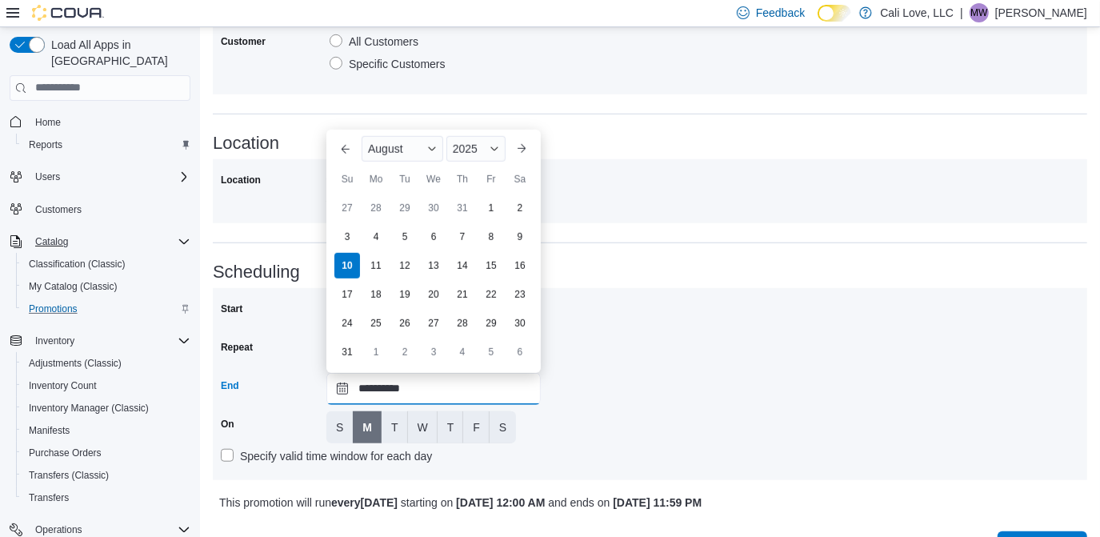
click at [344, 390] on input "**********" at bounding box center [433, 389] width 214 height 32
click at [485, 144] on div "2025" at bounding box center [476, 149] width 59 height 26
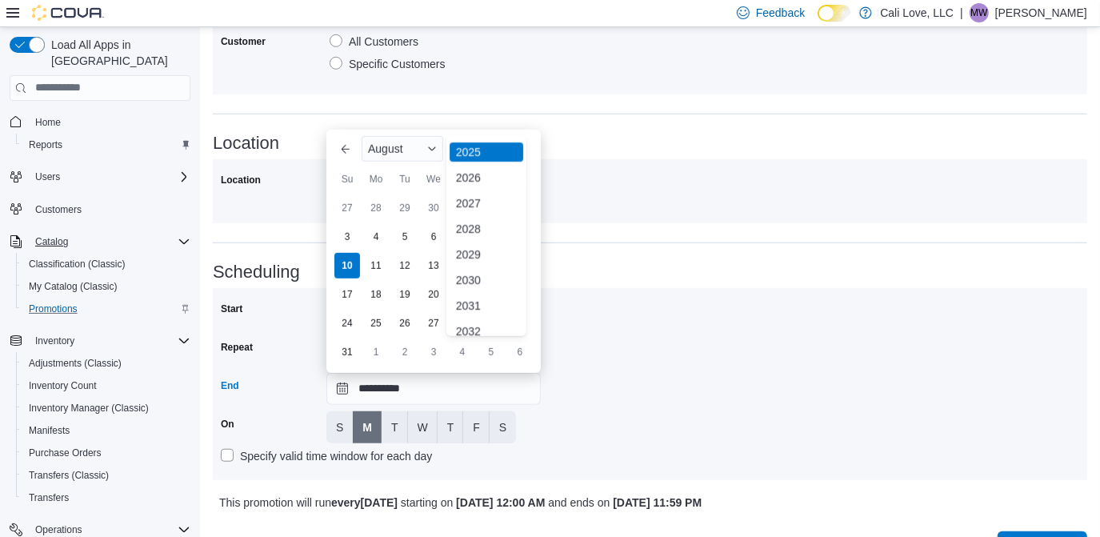
scroll to position [190, 0]
click at [487, 270] on div "2030" at bounding box center [487, 269] width 74 height 19
type input "**********"
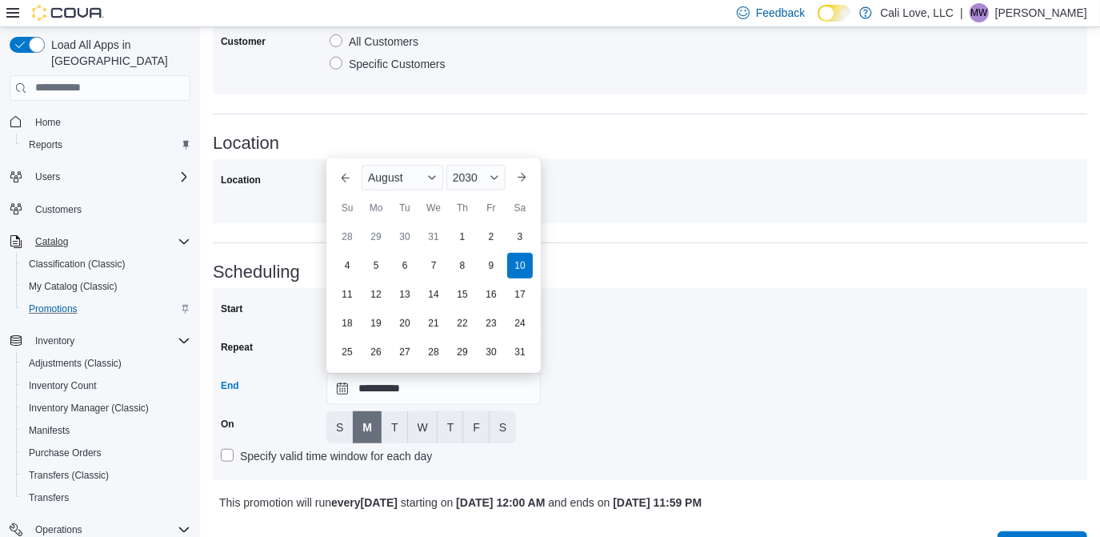
click at [701, 390] on div "**********" at bounding box center [650, 384] width 859 height 176
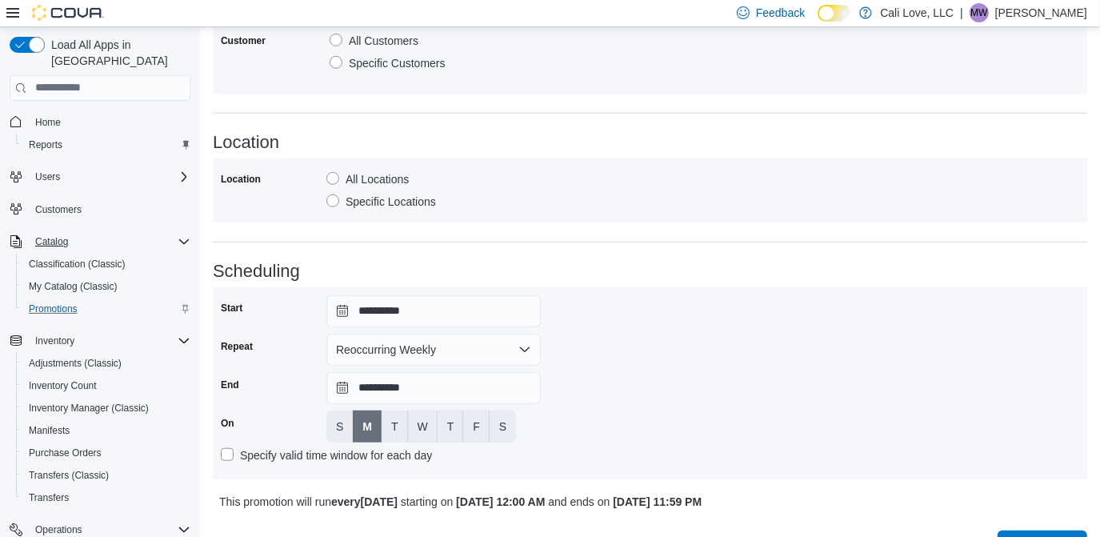
scroll to position [791, 0]
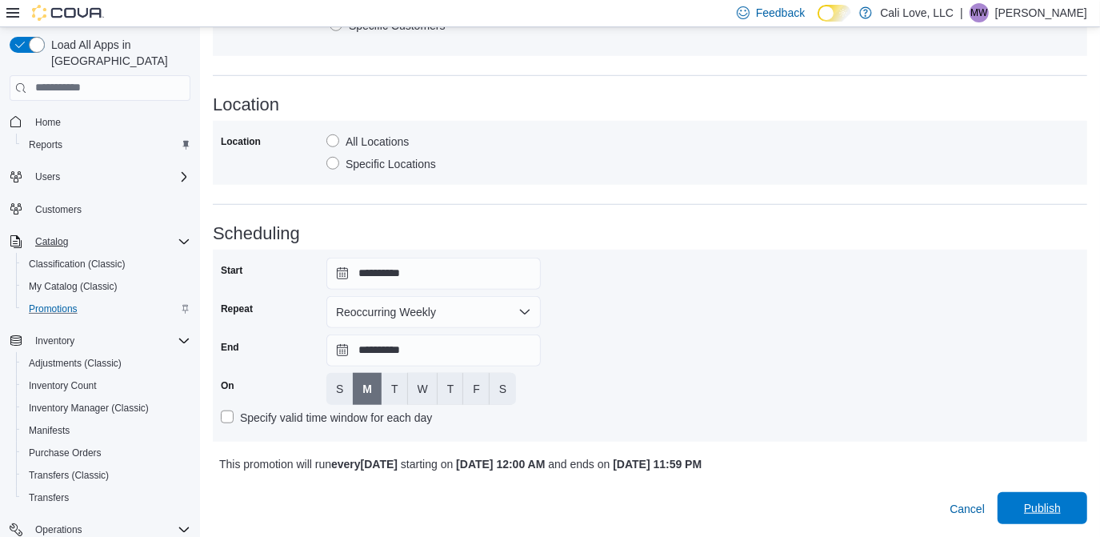
click at [1058, 506] on span "Publish" at bounding box center [1042, 508] width 37 height 16
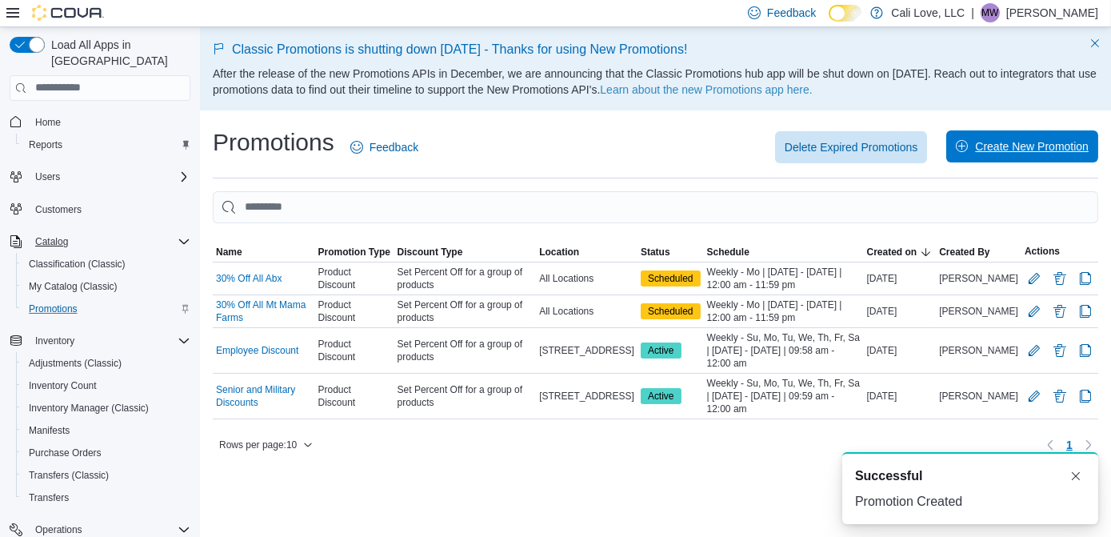
click at [1000, 153] on span "Create New Promotion" at bounding box center [1032, 146] width 114 height 16
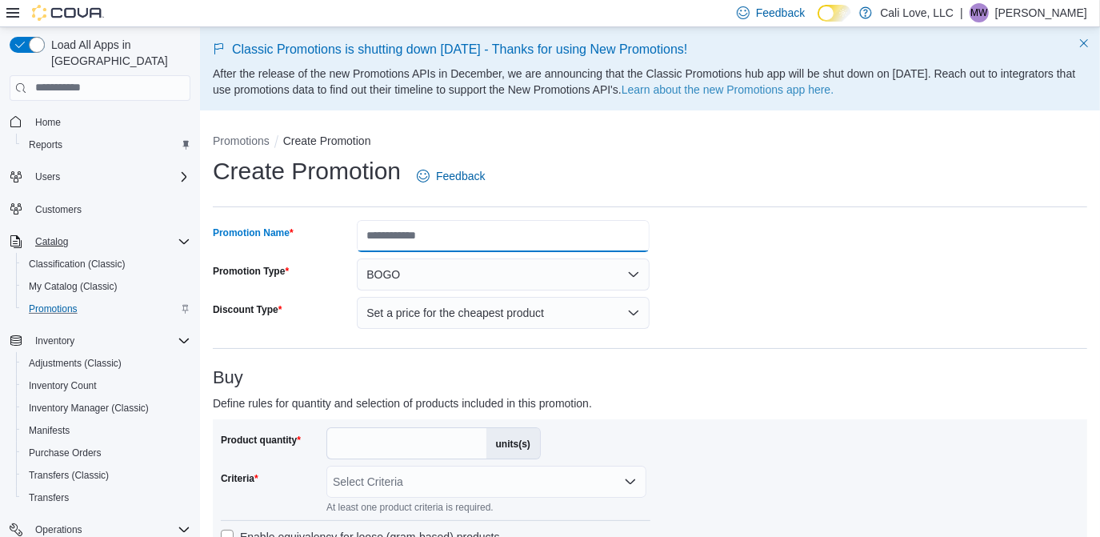
click at [446, 224] on input "Promotion Name" at bounding box center [503, 236] width 293 height 32
type input "**********"
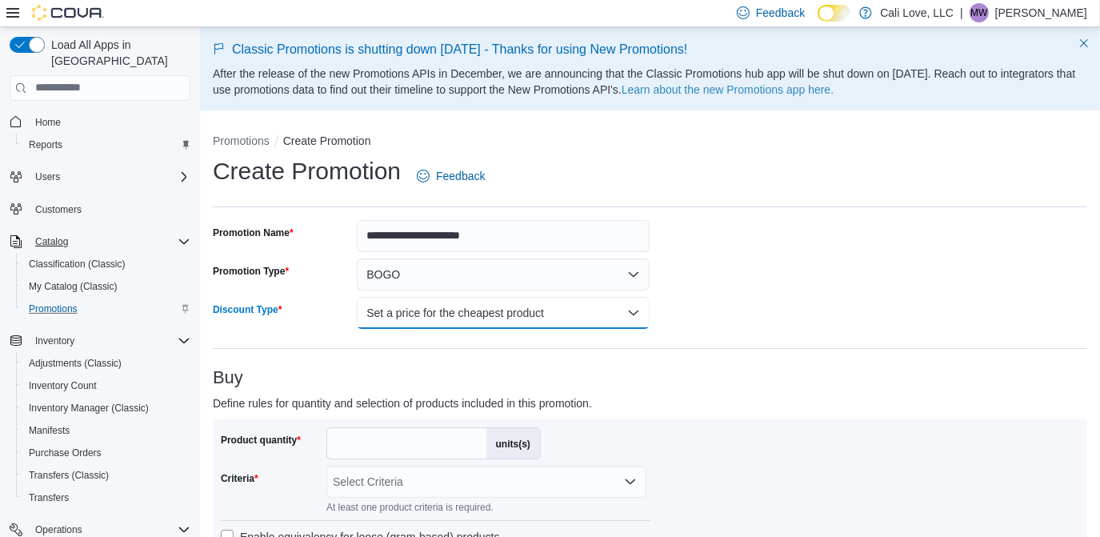
click at [561, 310] on button "Set a price for the cheapest product" at bounding box center [503, 313] width 293 height 32
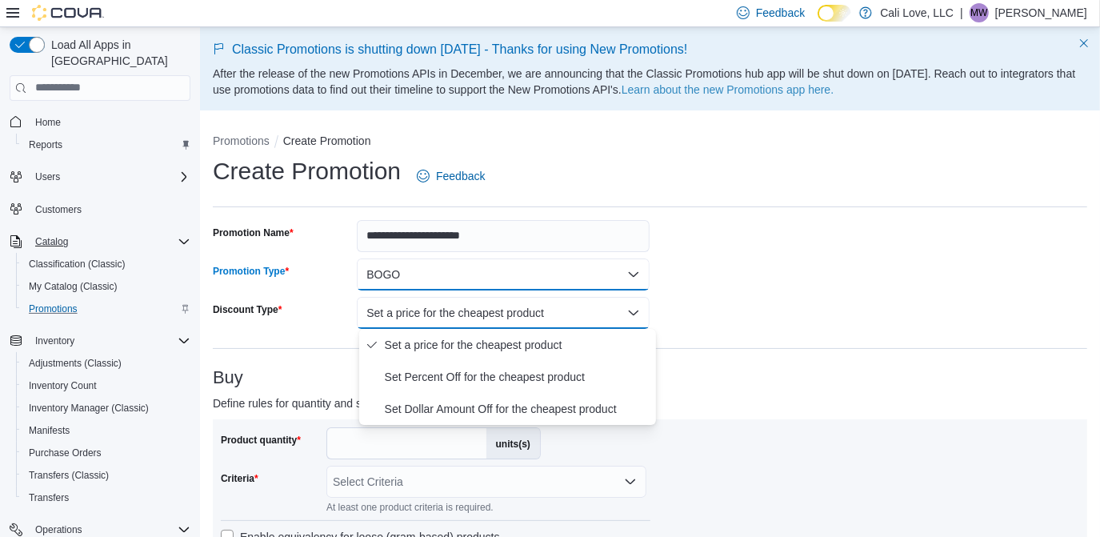
click at [532, 274] on button "BOGO" at bounding box center [503, 274] width 293 height 32
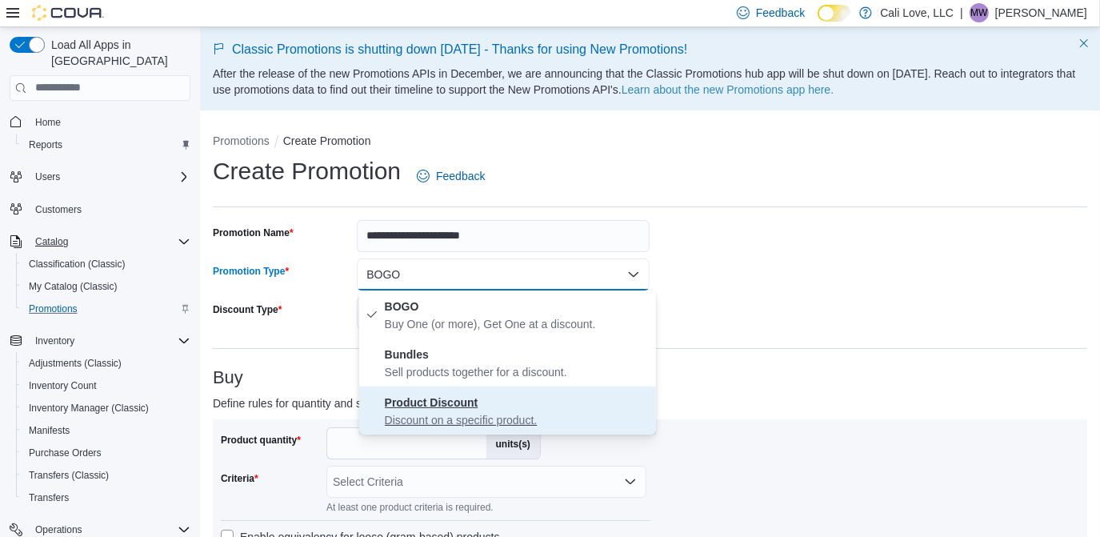
click at [441, 398] on strong "Product Discount" at bounding box center [432, 402] width 94 height 13
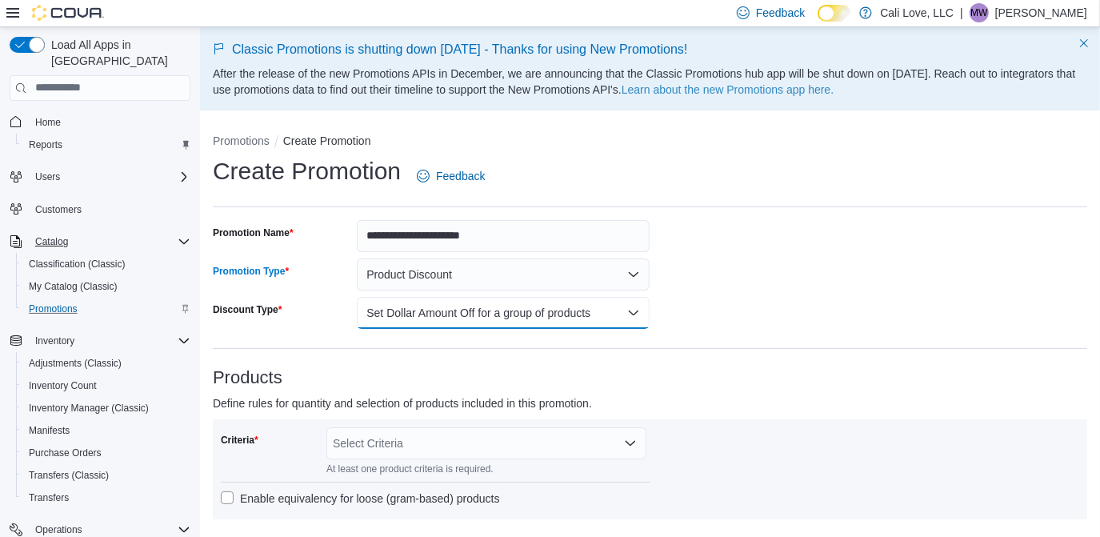
click at [435, 318] on button "Set Dollar Amount Off for a group of products" at bounding box center [503, 313] width 293 height 32
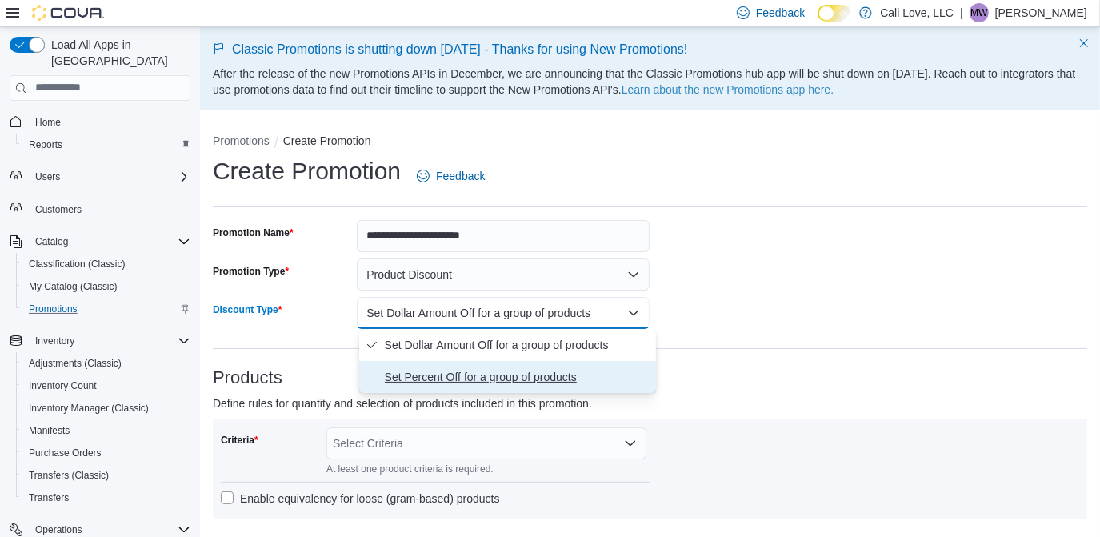
click at [459, 380] on span "Set Percent Off for a group of products" at bounding box center [517, 376] width 265 height 19
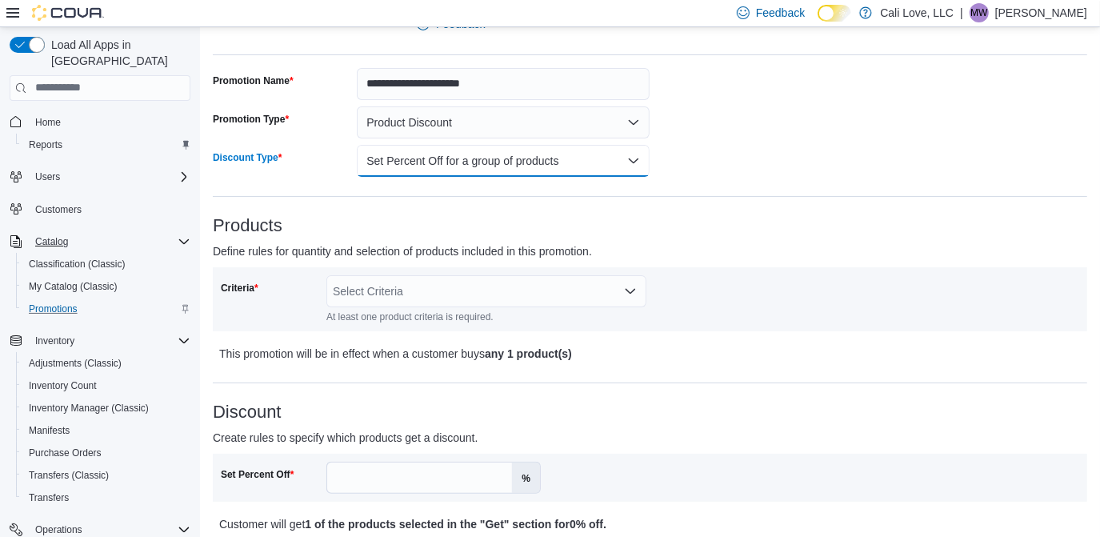
scroll to position [196, 0]
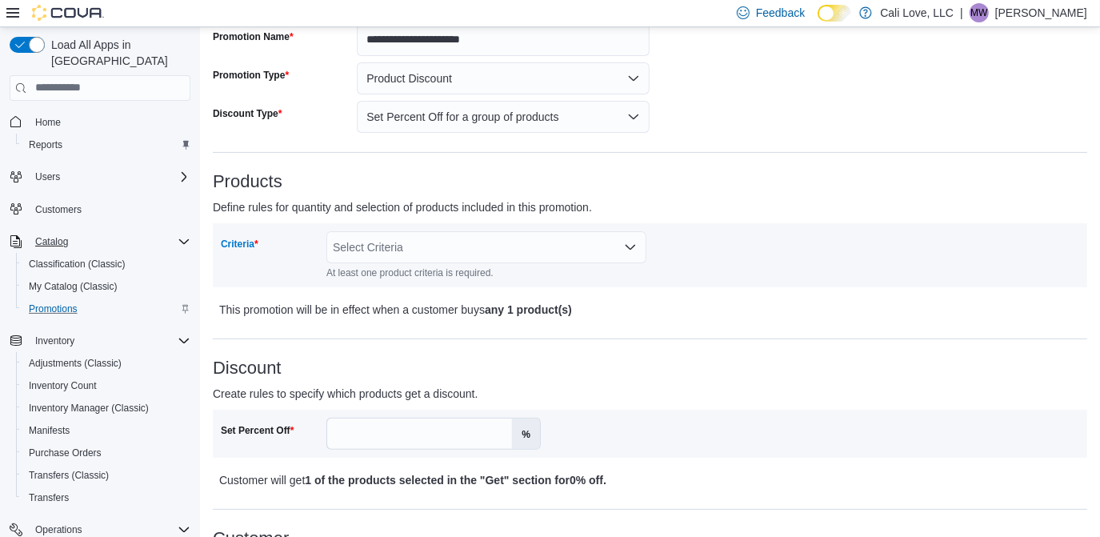
click at [419, 244] on div "Select Criteria" at bounding box center [486, 247] width 320 height 32
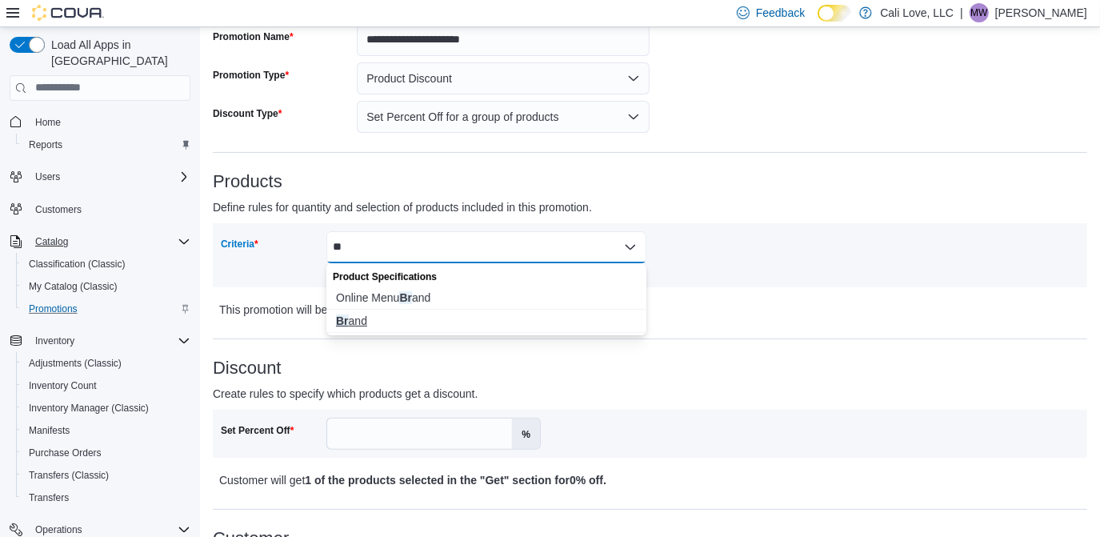
type input "**"
click at [349, 318] on span "Br and" at bounding box center [486, 321] width 301 height 16
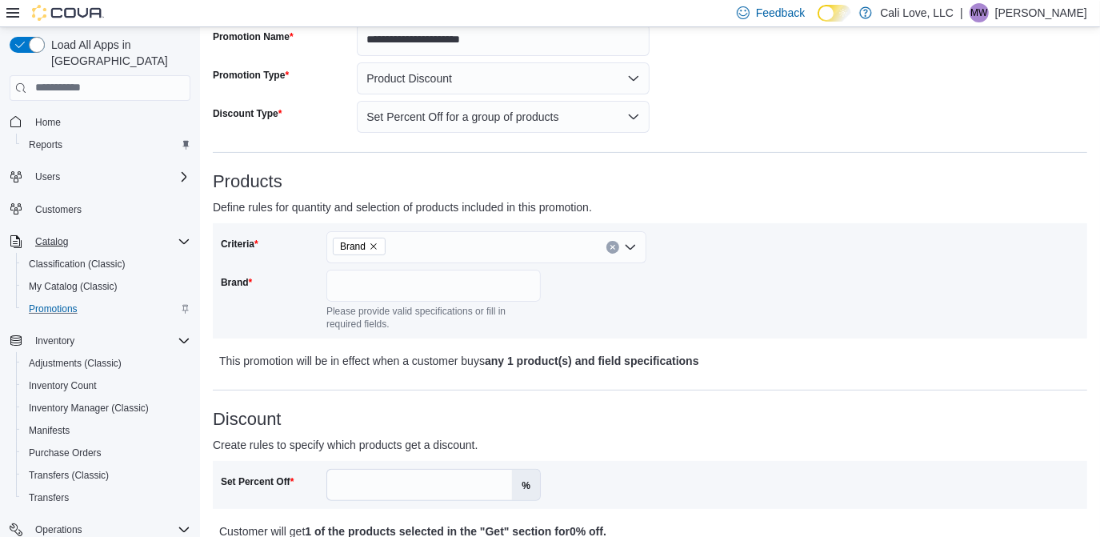
click at [285, 294] on div "Brand" at bounding box center [270, 300] width 99 height 61
click at [338, 274] on input "Brand" at bounding box center [433, 286] width 214 height 32
type input "**********"
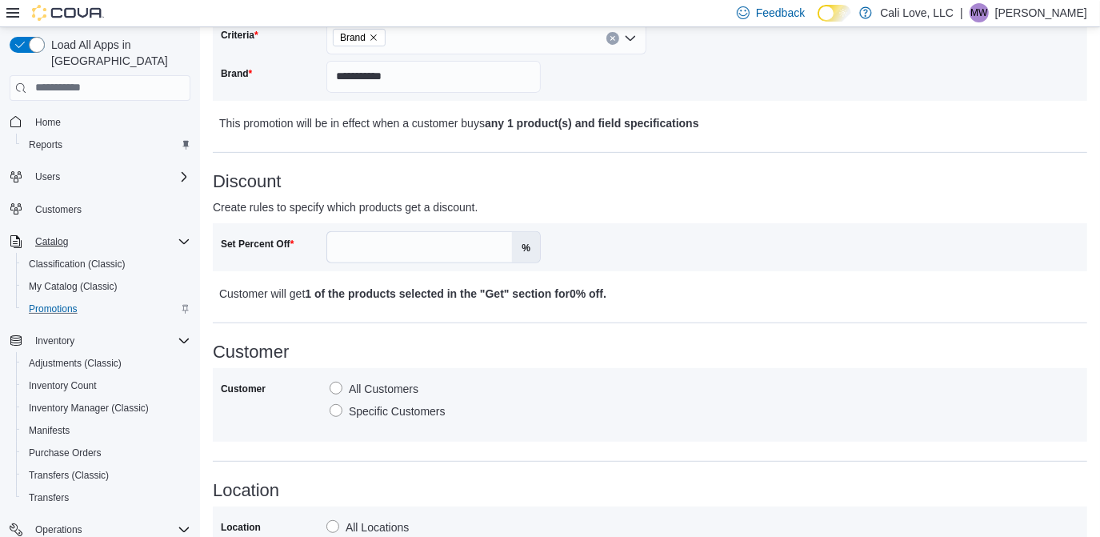
scroll to position [423, 0]
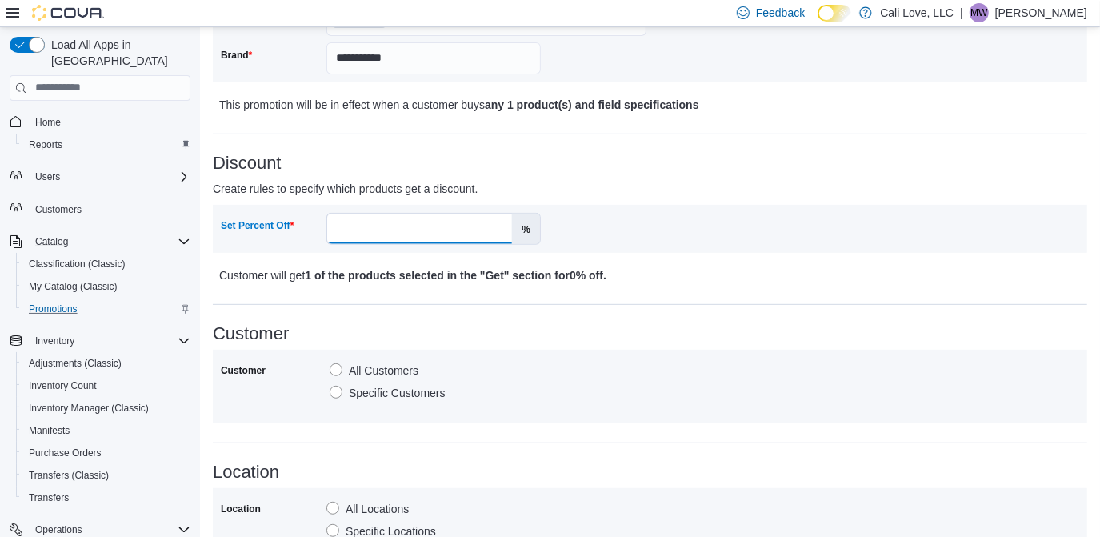
click at [465, 238] on input "Set Percent Off" at bounding box center [419, 229] width 185 height 30
type input "**"
click at [509, 358] on div "All Customers Specific Customers" at bounding box center [434, 380] width 208 height 45
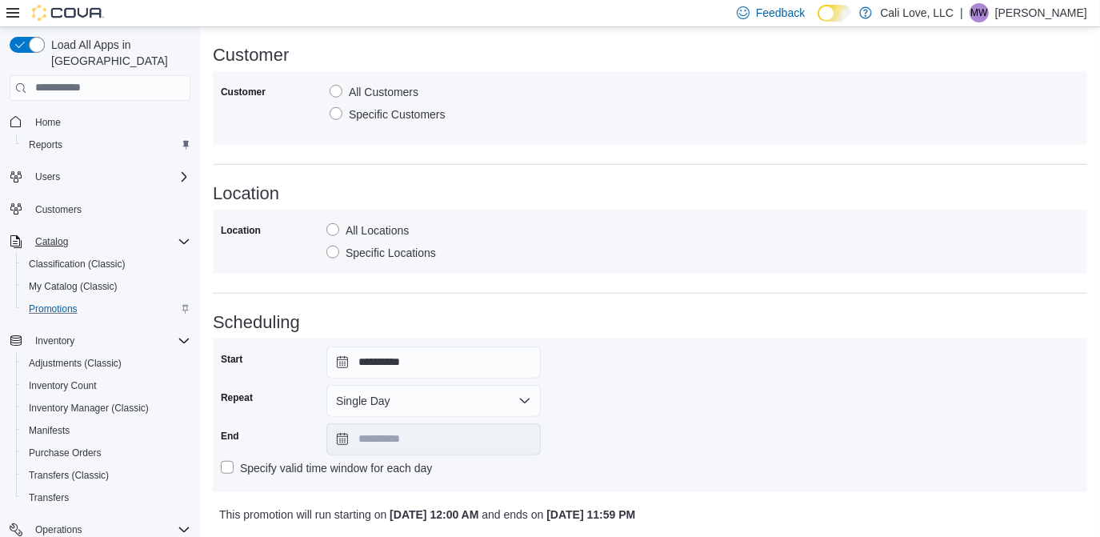
scroll to position [752, 0]
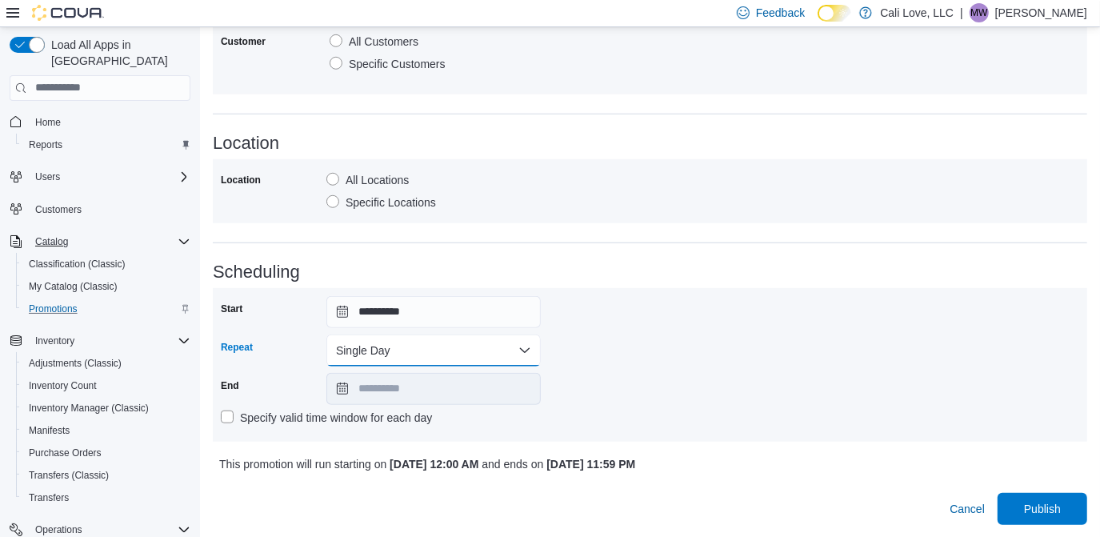
click at [362, 353] on button "Single Day" at bounding box center [433, 350] width 214 height 32
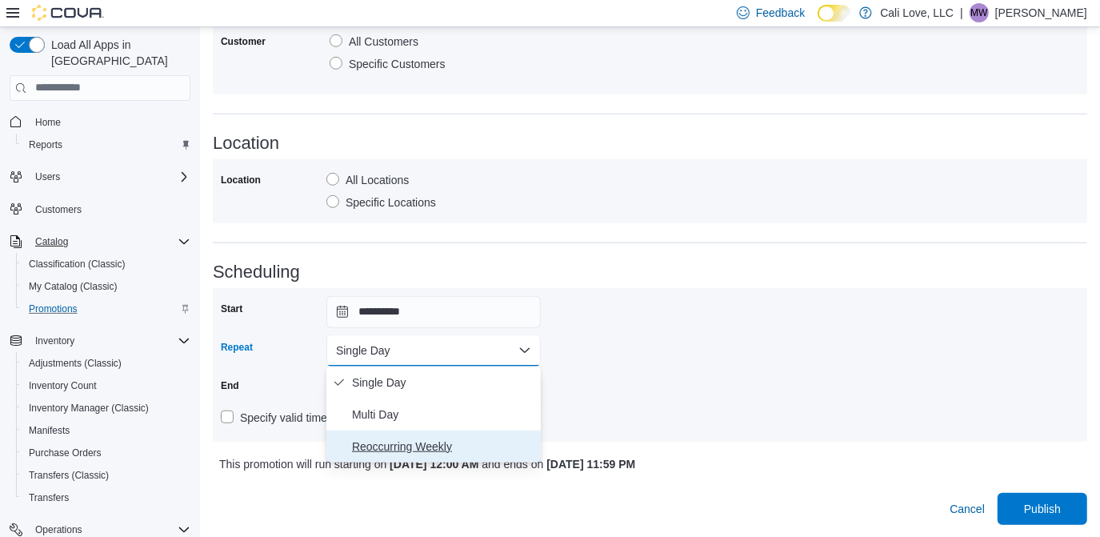
click at [372, 440] on span "Reoccurring Weekly" at bounding box center [443, 446] width 182 height 19
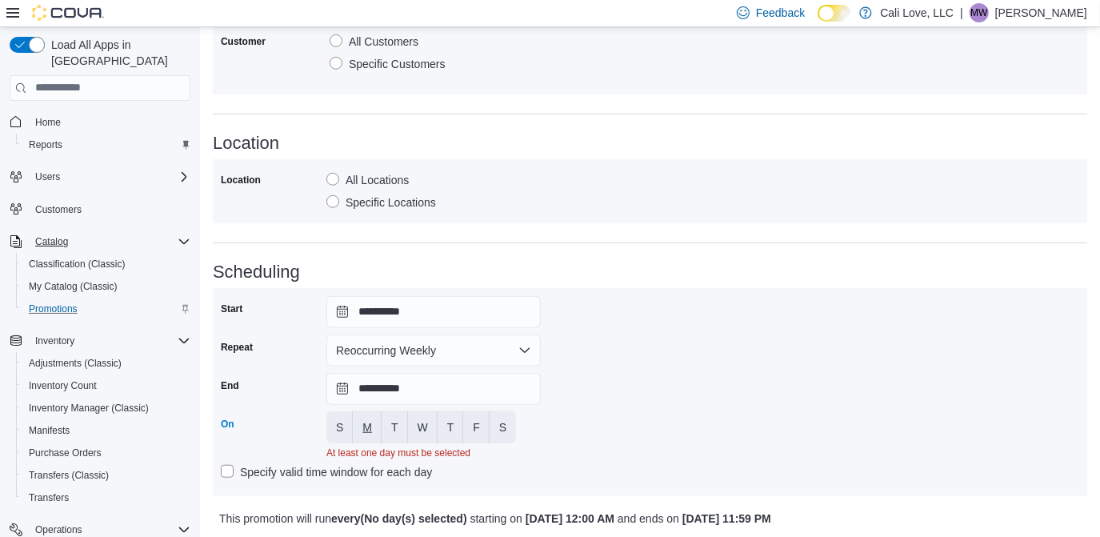
click at [372, 420] on button "M" at bounding box center [367, 427] width 29 height 32
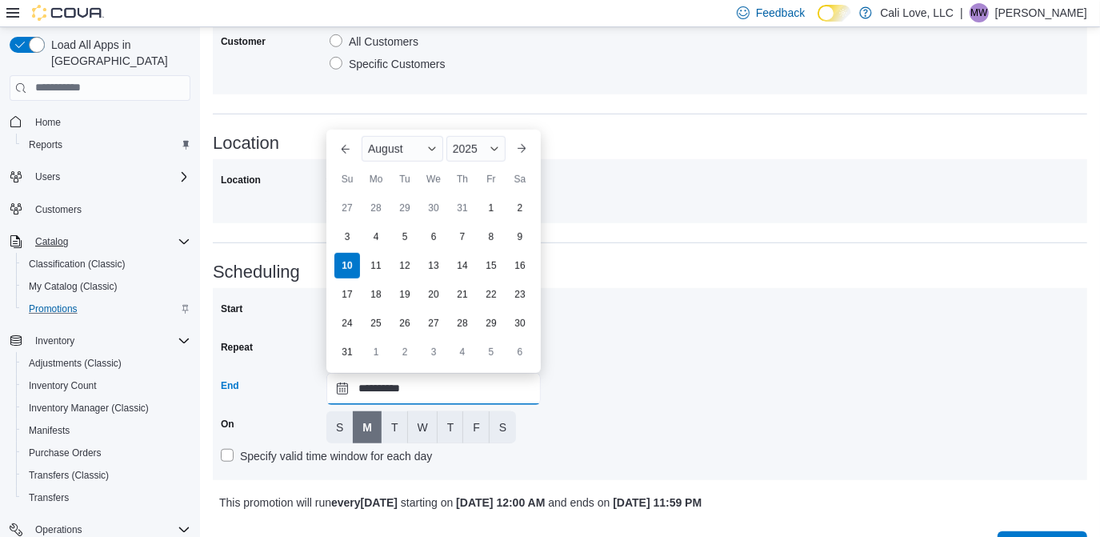
click at [339, 386] on input "**********" at bounding box center [433, 389] width 214 height 32
click at [488, 144] on div "2025" at bounding box center [476, 149] width 59 height 26
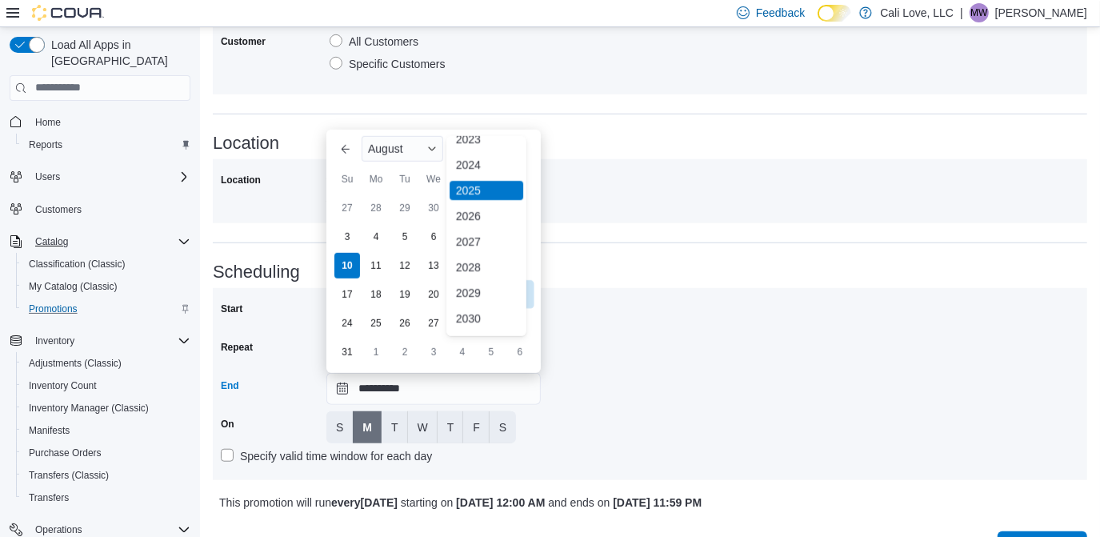
scroll to position [132, 0]
click at [472, 327] on div "2030" at bounding box center [487, 327] width 74 height 19
type input "**********"
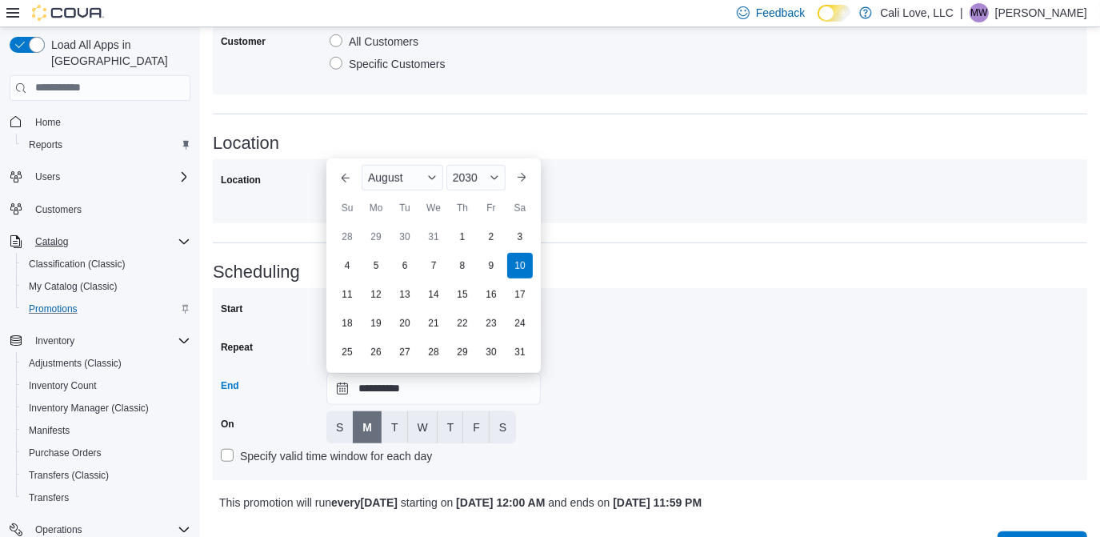
click at [759, 302] on div "**********" at bounding box center [650, 384] width 859 height 176
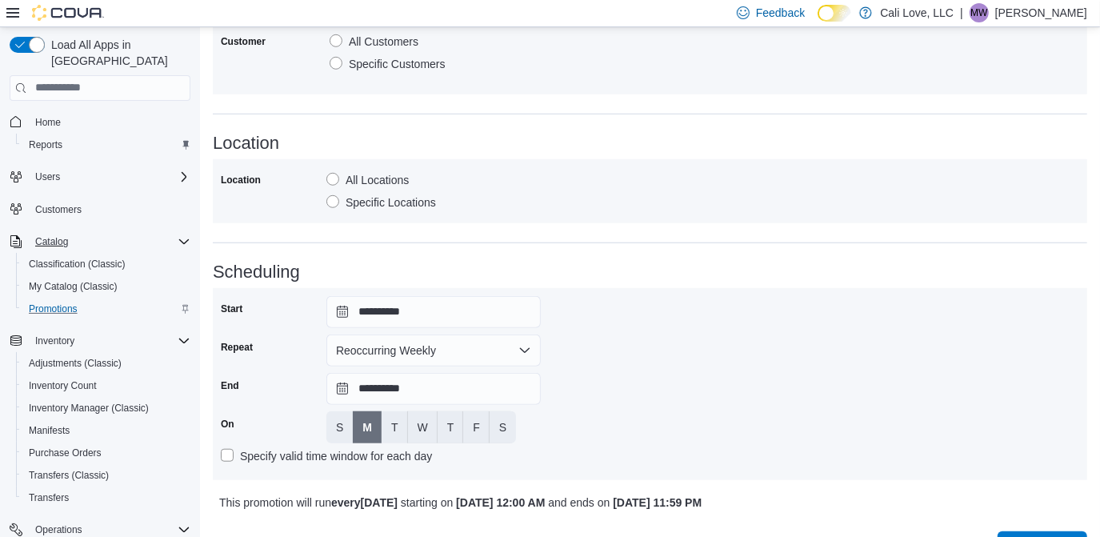
scroll to position [791, 0]
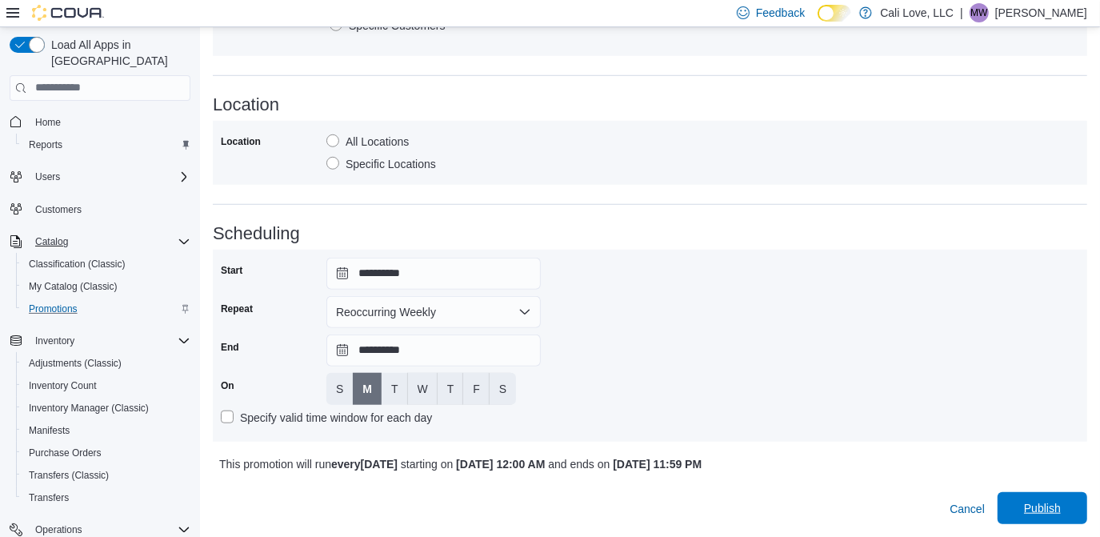
click at [1042, 504] on span "Publish" at bounding box center [1042, 508] width 37 height 16
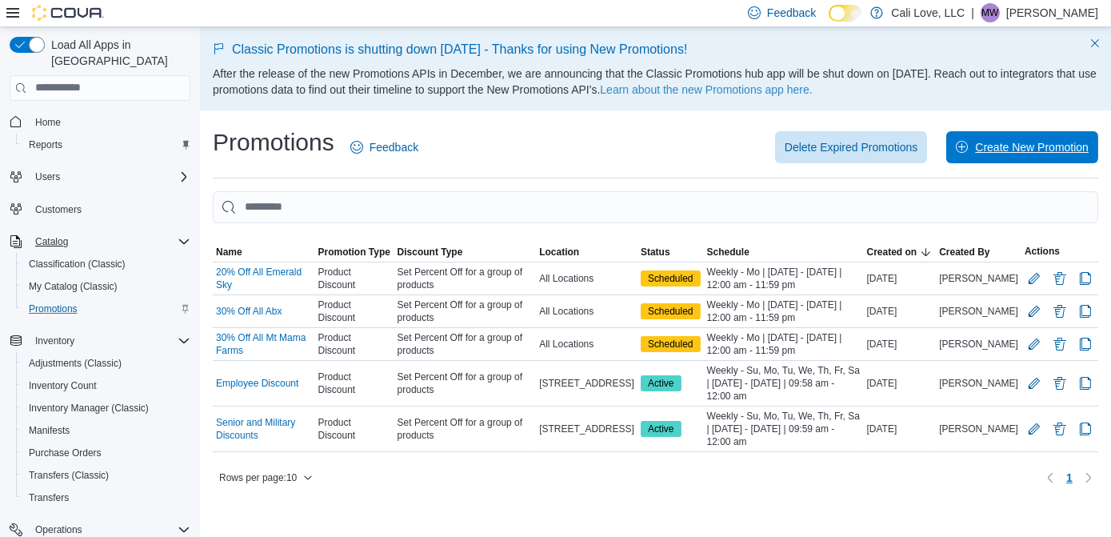
drag, startPoint x: 1039, startPoint y: 143, endPoint x: 793, endPoint y: 72, distance: 255.8
click at [1039, 143] on span "Create New Promotion" at bounding box center [1032, 147] width 114 height 16
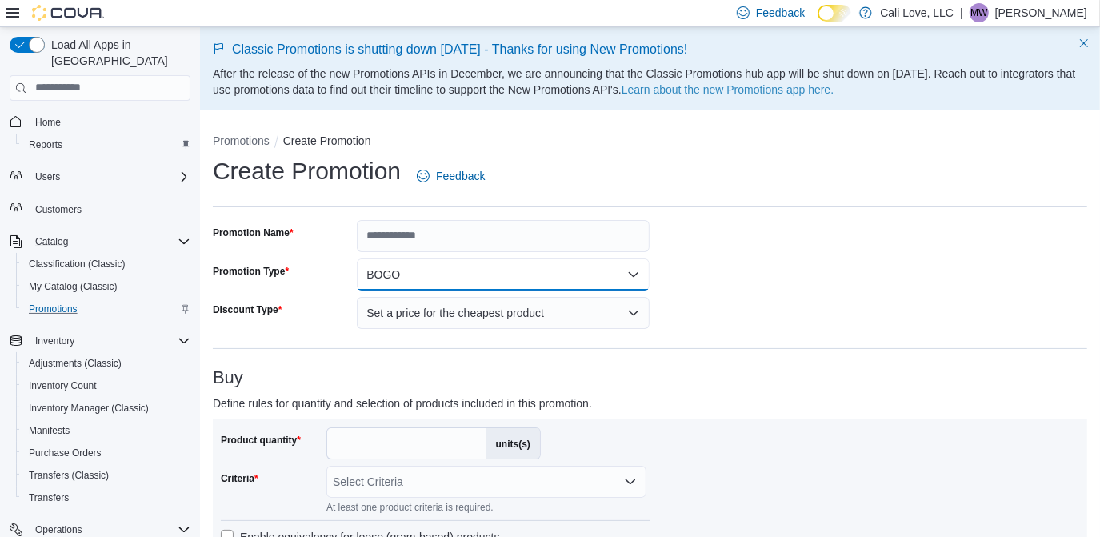
click at [430, 270] on button "BOGO" at bounding box center [503, 274] width 293 height 32
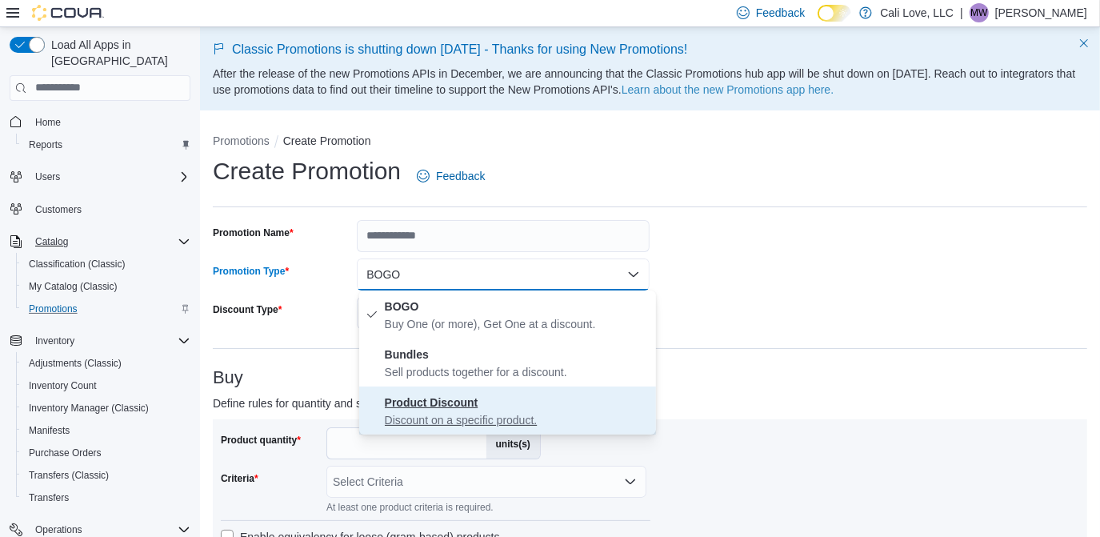
click at [475, 413] on p "Discount on a specific product." at bounding box center [517, 420] width 265 height 16
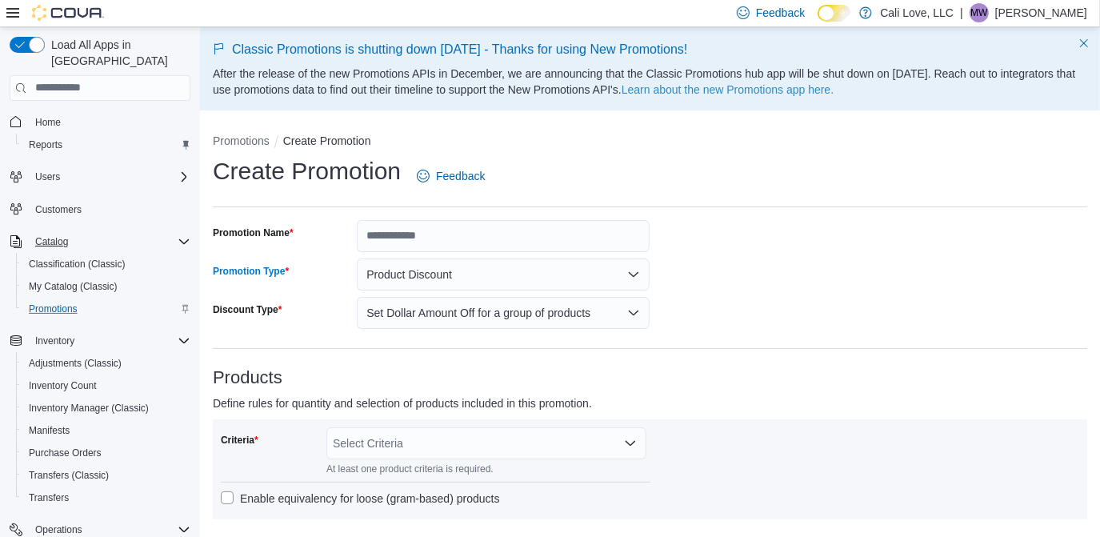
click at [331, 306] on div "Discount Type" at bounding box center [282, 313] width 138 height 32
click at [467, 315] on button "Set Dollar Amount Off for a group of products" at bounding box center [503, 313] width 293 height 32
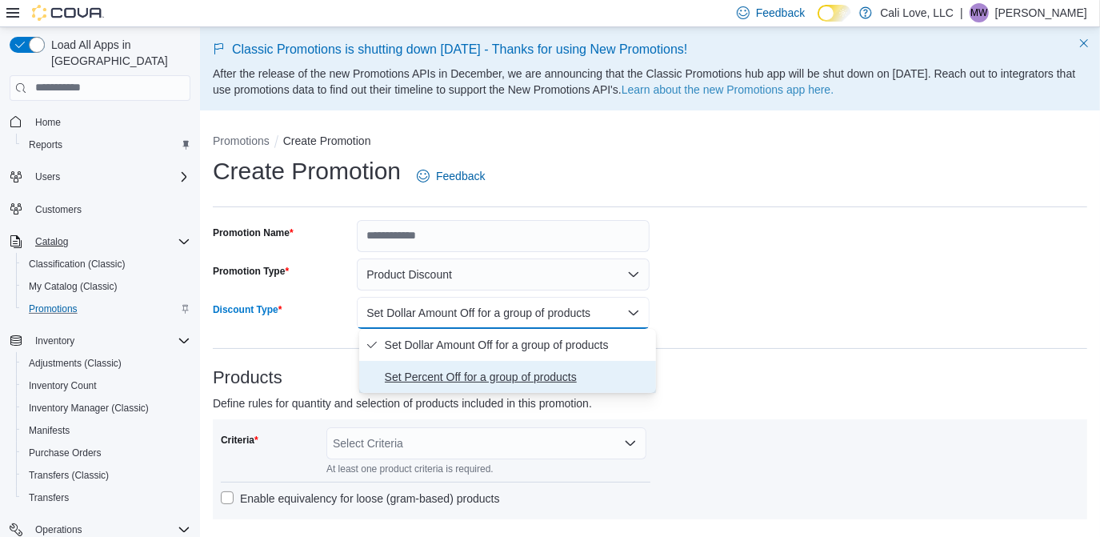
click at [460, 371] on span "Set Percent Off for a group of products" at bounding box center [517, 376] width 265 height 19
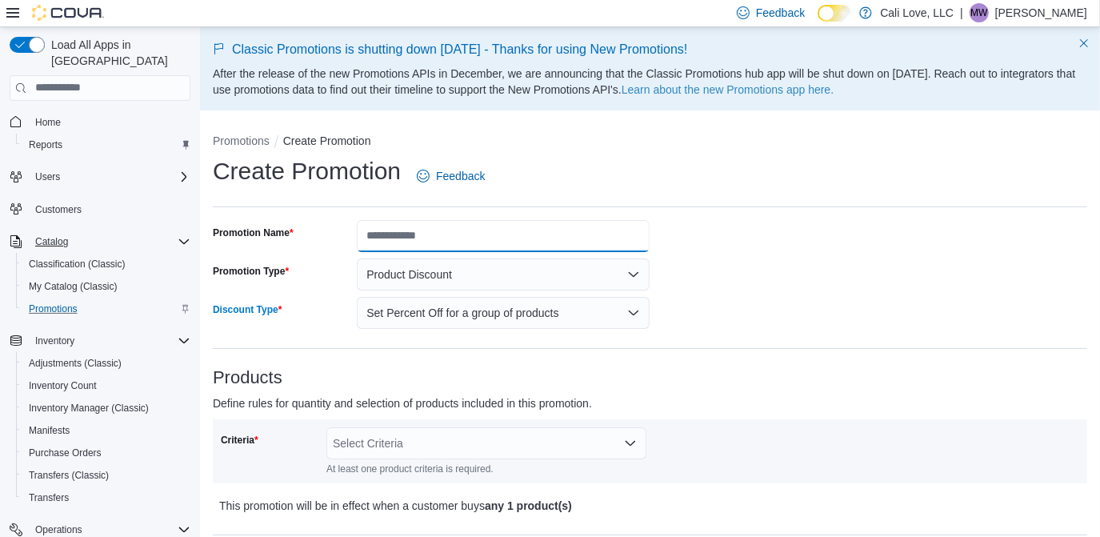
click at [415, 236] on input "Promotion Name" at bounding box center [503, 236] width 293 height 32
type input "**********"
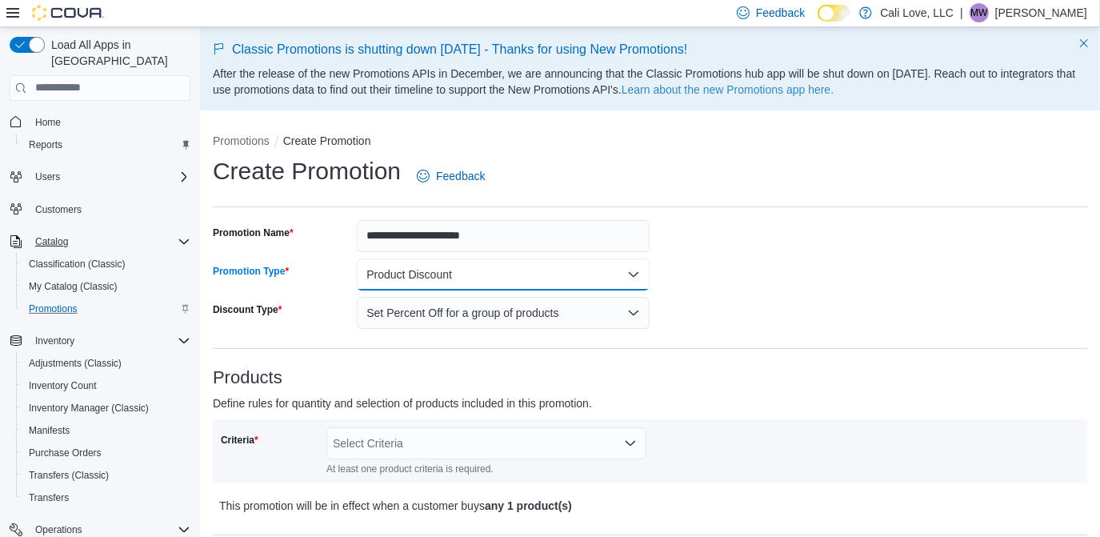
click at [461, 267] on button "Product Discount" at bounding box center [503, 274] width 293 height 32
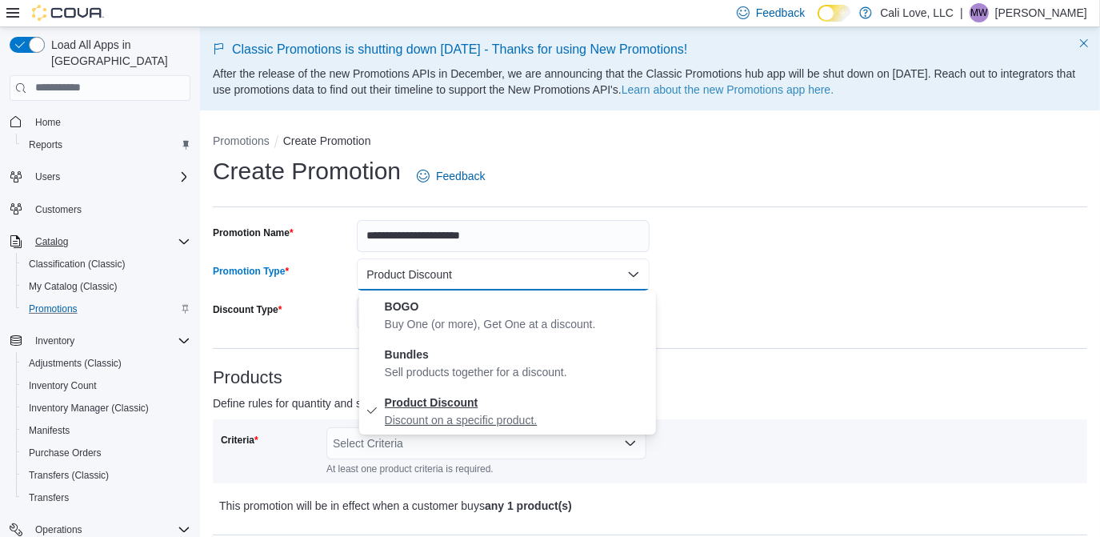
click at [481, 411] on span "Product Discount Discount on a specific product." at bounding box center [517, 410] width 265 height 35
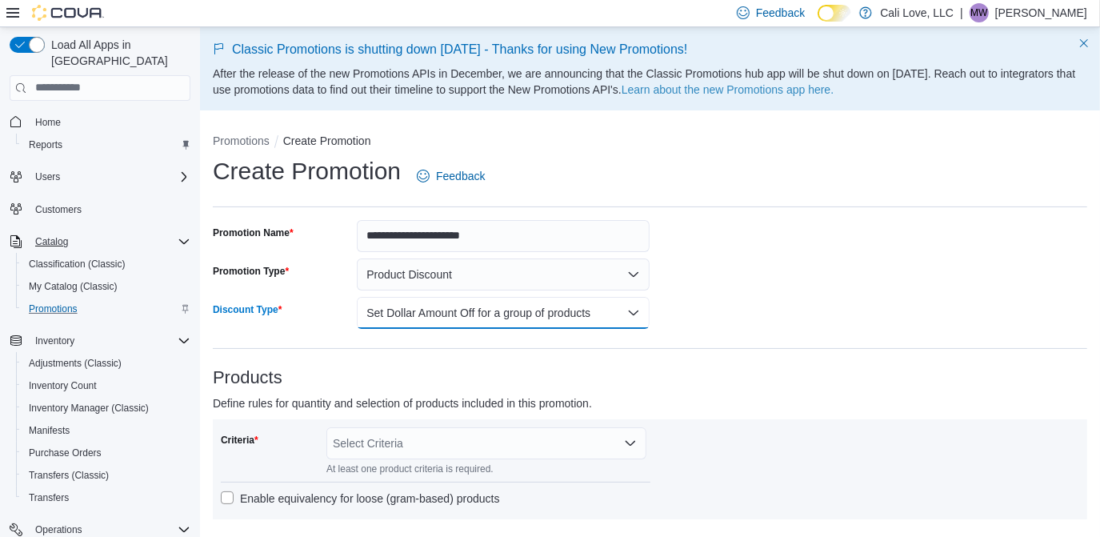
click at [590, 312] on button "Set Dollar Amount Off for a group of products" at bounding box center [503, 313] width 293 height 32
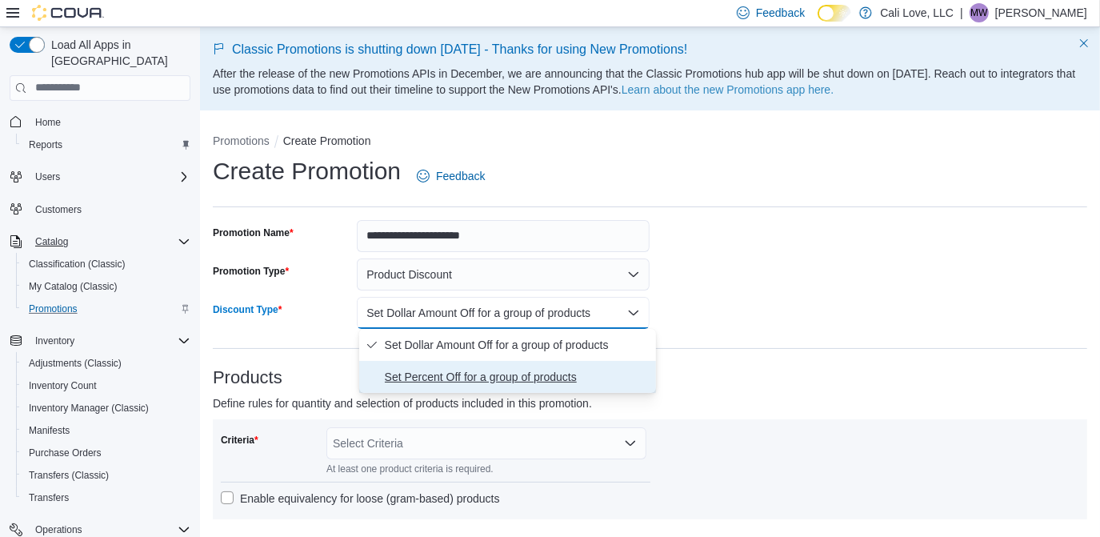
click at [475, 375] on span "Set Percent Off for a group of products" at bounding box center [517, 376] width 265 height 19
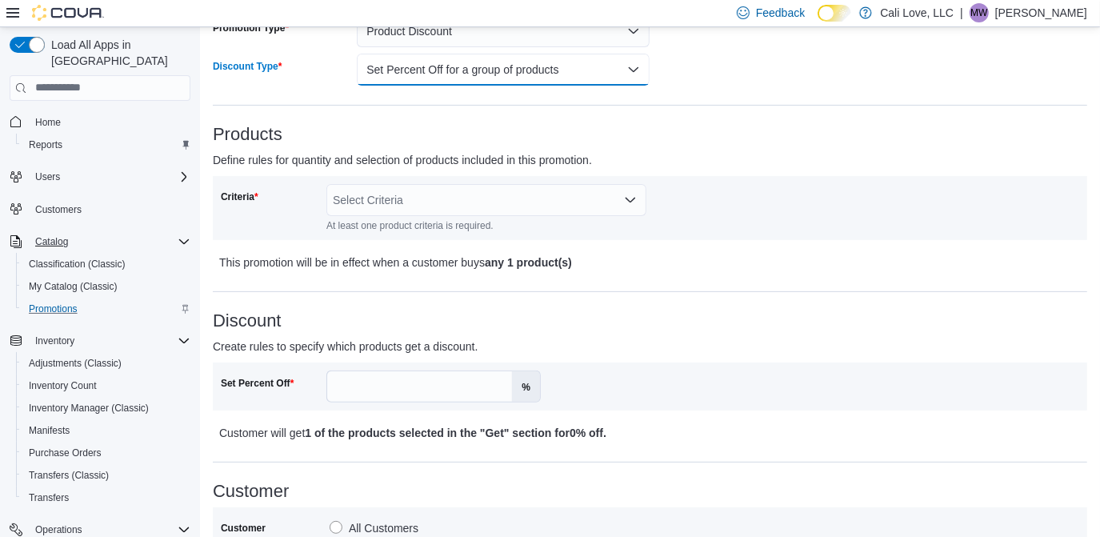
scroll to position [268, 0]
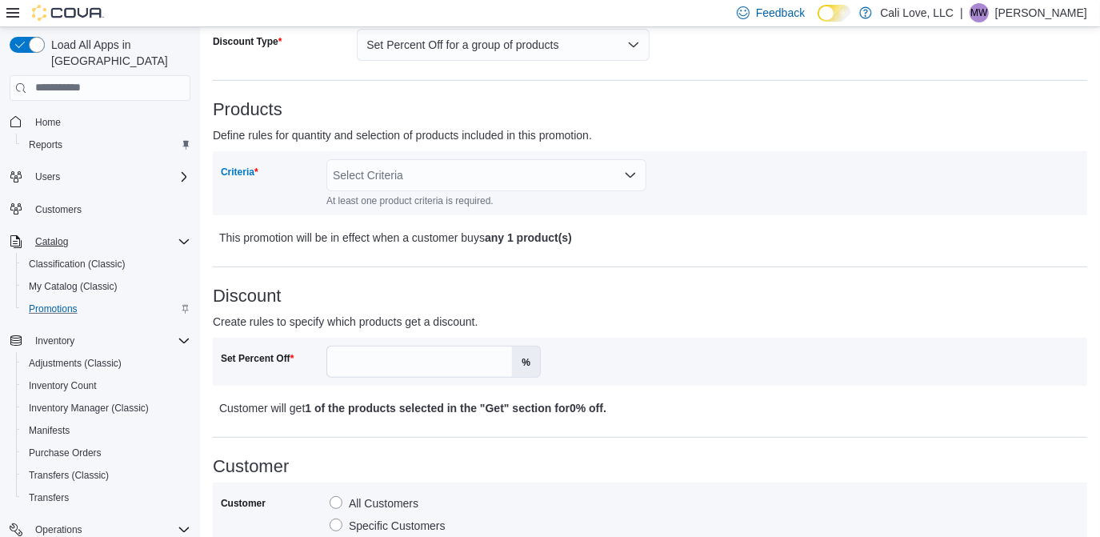
click at [474, 183] on div "Select Criteria" at bounding box center [486, 175] width 320 height 32
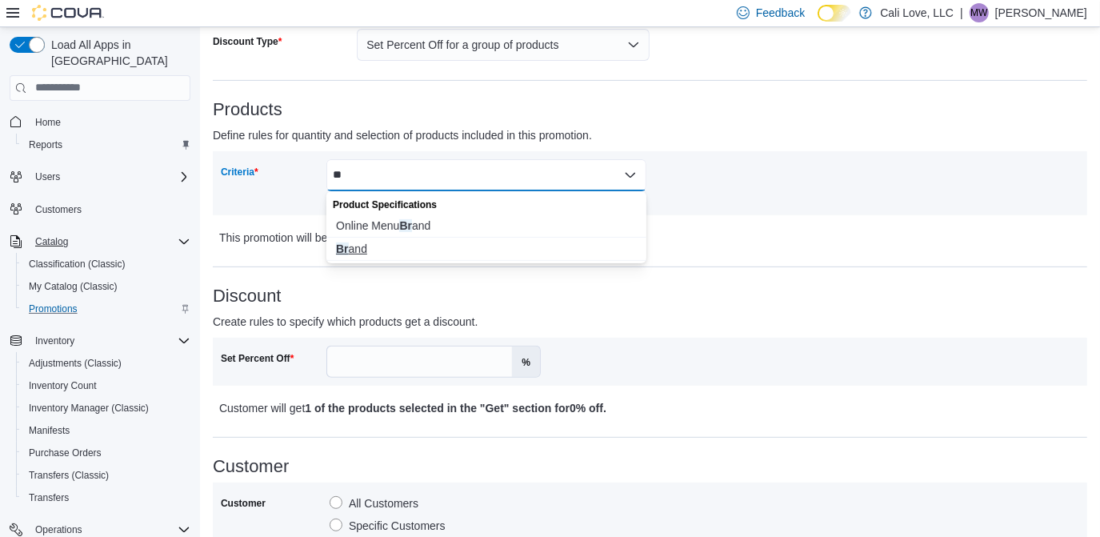
type input "**"
click at [403, 246] on span "Br and" at bounding box center [486, 249] width 301 height 16
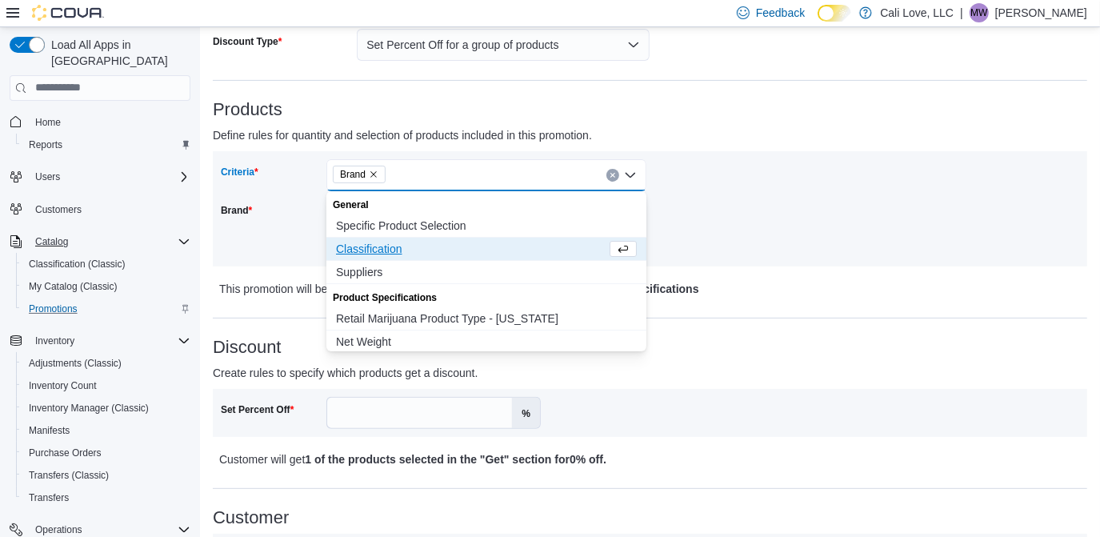
click at [793, 206] on div "Criteria Brand Combo box. Selected. Brand. Press Backspace to delete Brand. Com…" at bounding box center [650, 208] width 859 height 99
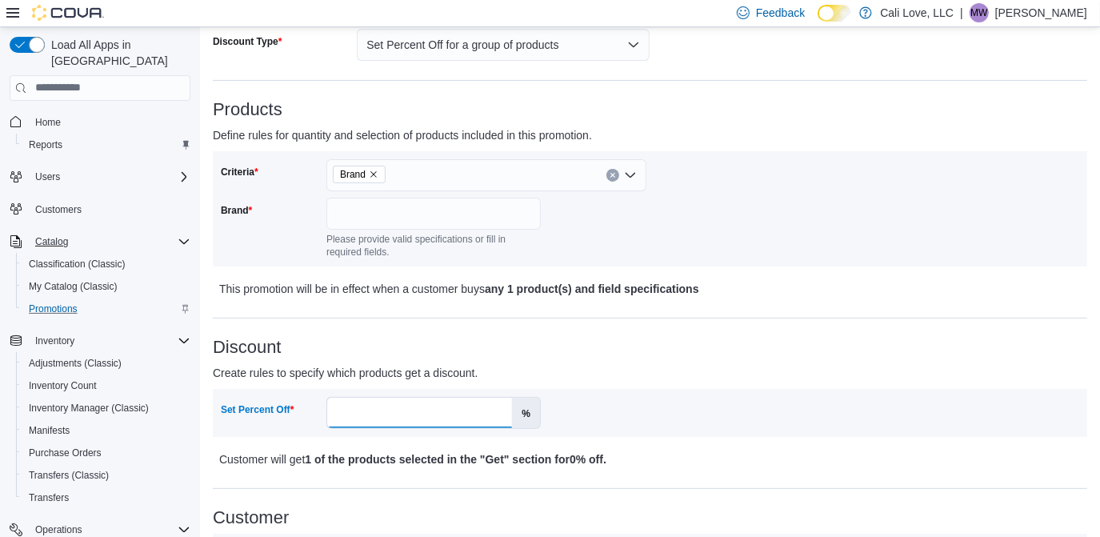
click at [391, 403] on input "Set Percent Off" at bounding box center [419, 413] width 185 height 30
type input "**"
click at [701, 360] on div "Discount Create rules to specify which products get a discount. Set Percent Off…" at bounding box center [650, 403] width 875 height 131
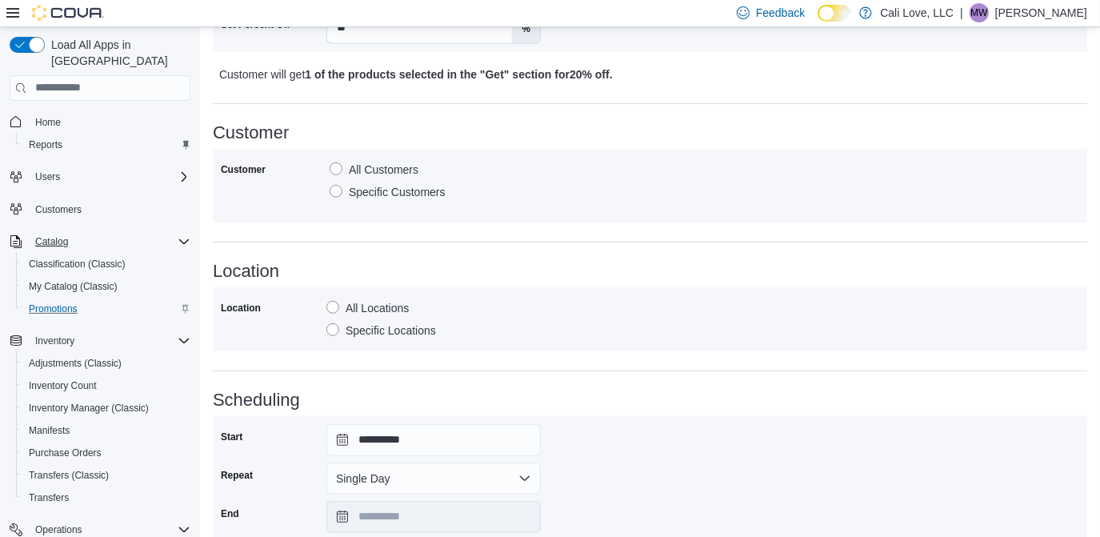
scroll to position [781, 0]
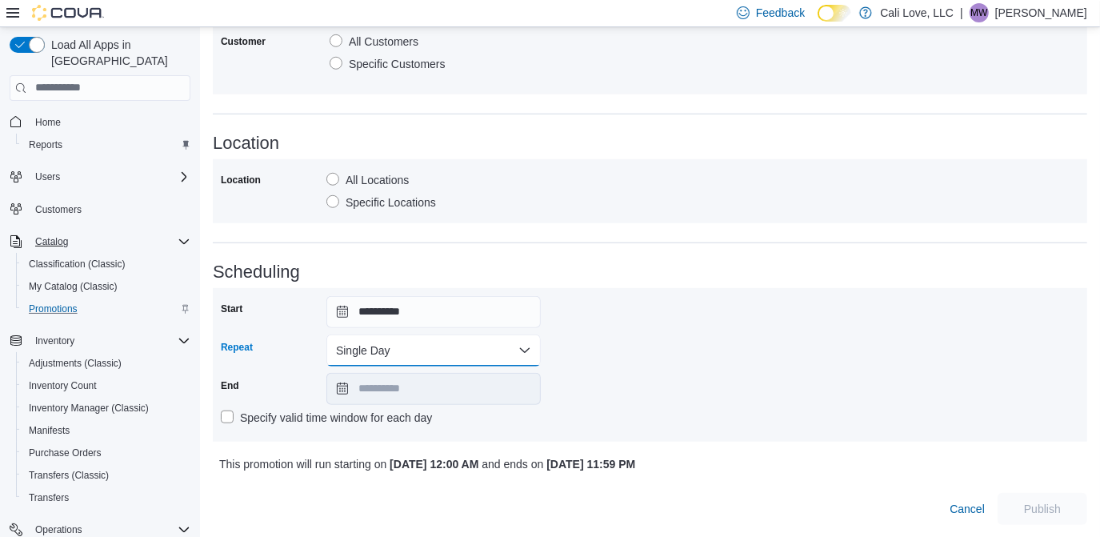
click at [359, 348] on button "Single Day" at bounding box center [433, 350] width 214 height 32
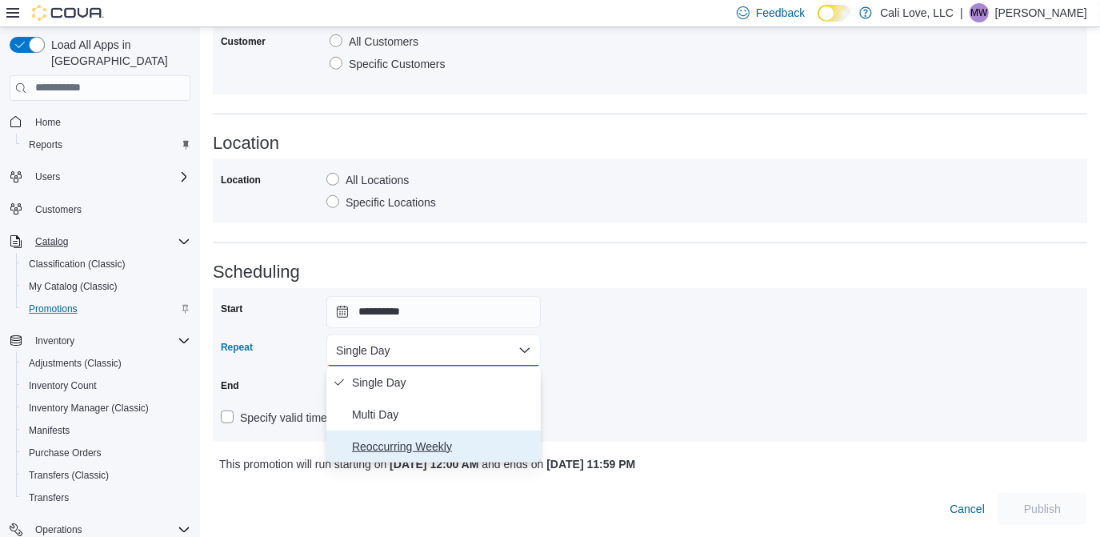
click at [378, 440] on span "Reoccurring Weekly" at bounding box center [443, 446] width 182 height 19
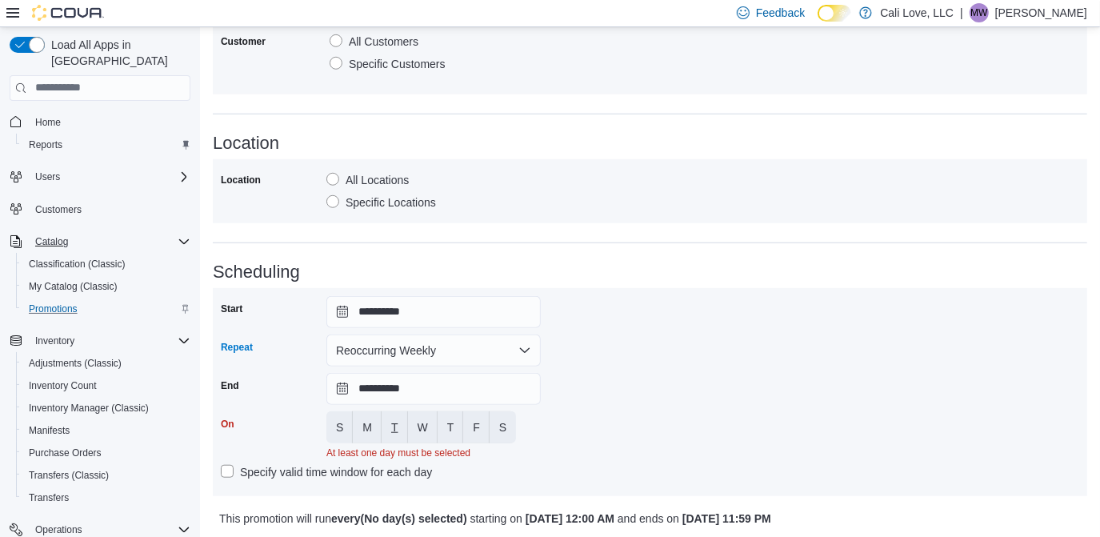
click at [396, 427] on span "T" at bounding box center [394, 427] width 7 height 16
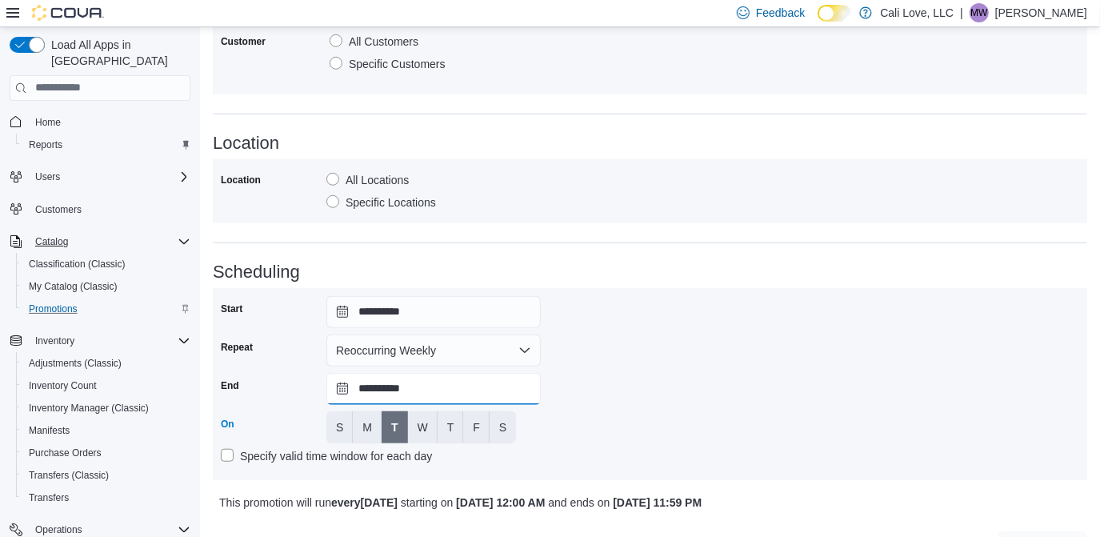
click at [339, 393] on input "**********" at bounding box center [433, 389] width 214 height 32
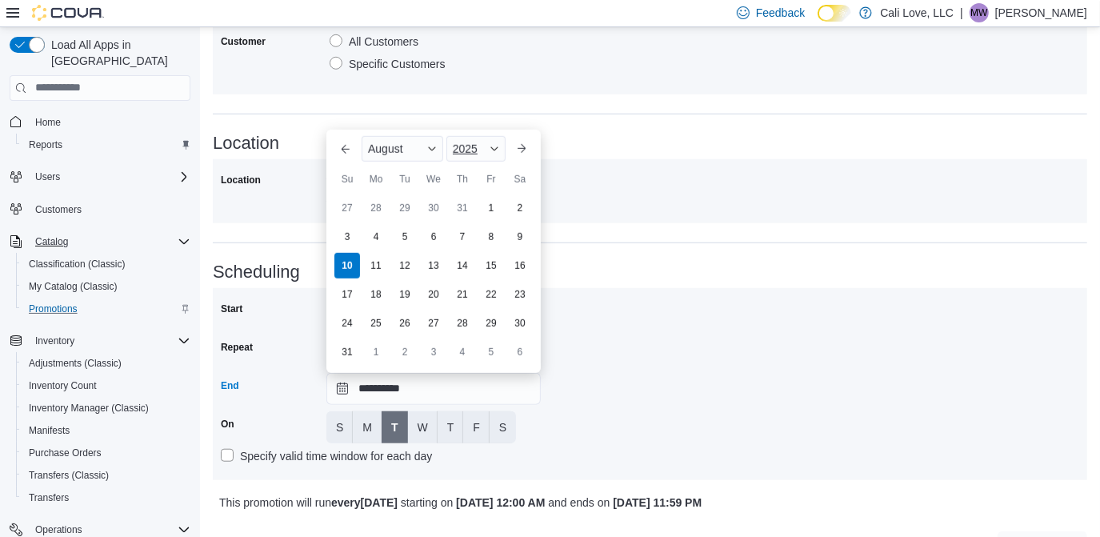
click at [483, 154] on div "2025" at bounding box center [476, 149] width 59 height 26
click at [491, 315] on div "2030" at bounding box center [487, 309] width 74 height 19
type input "**********"
click at [713, 276] on h3 "Scheduling" at bounding box center [650, 271] width 875 height 19
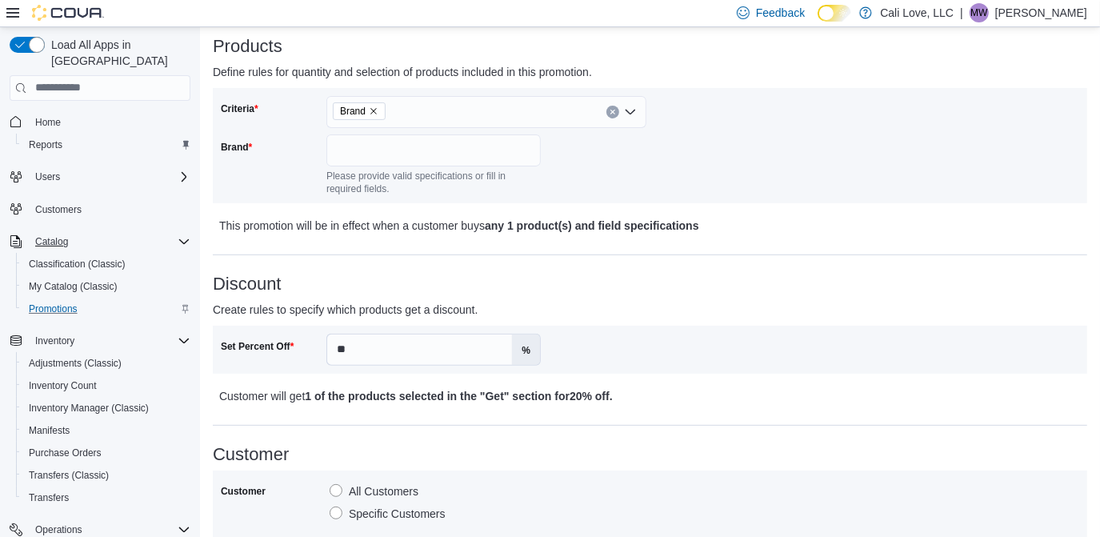
scroll to position [322, 0]
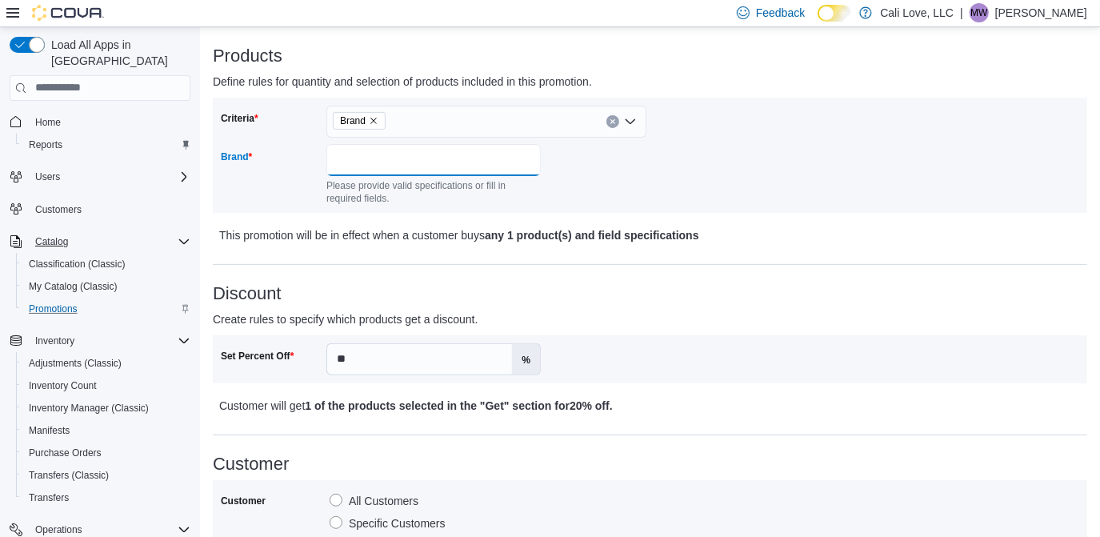
click at [402, 151] on input "Brand" at bounding box center [433, 160] width 214 height 32
type input "****"
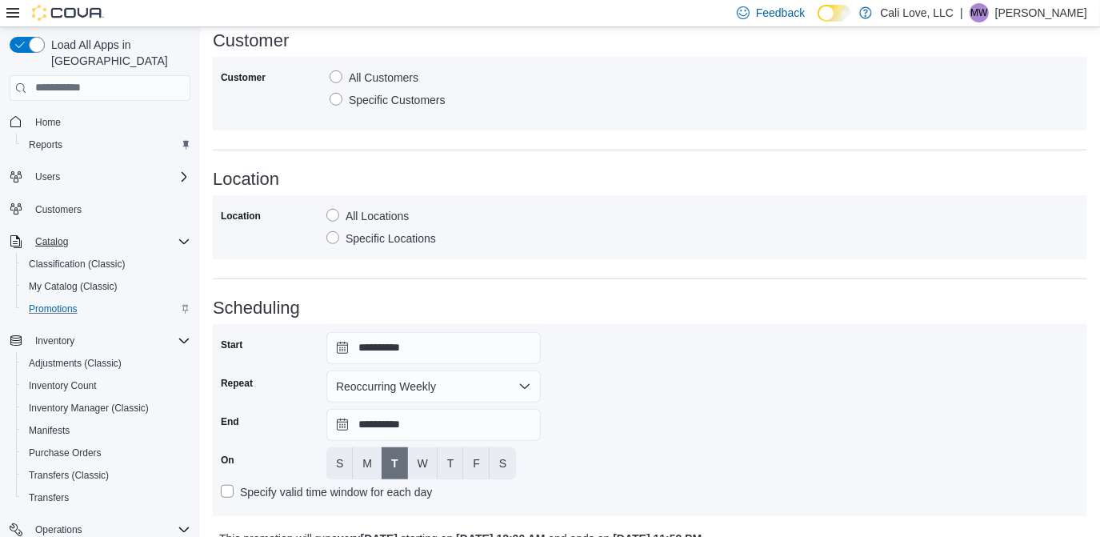
scroll to position [791, 0]
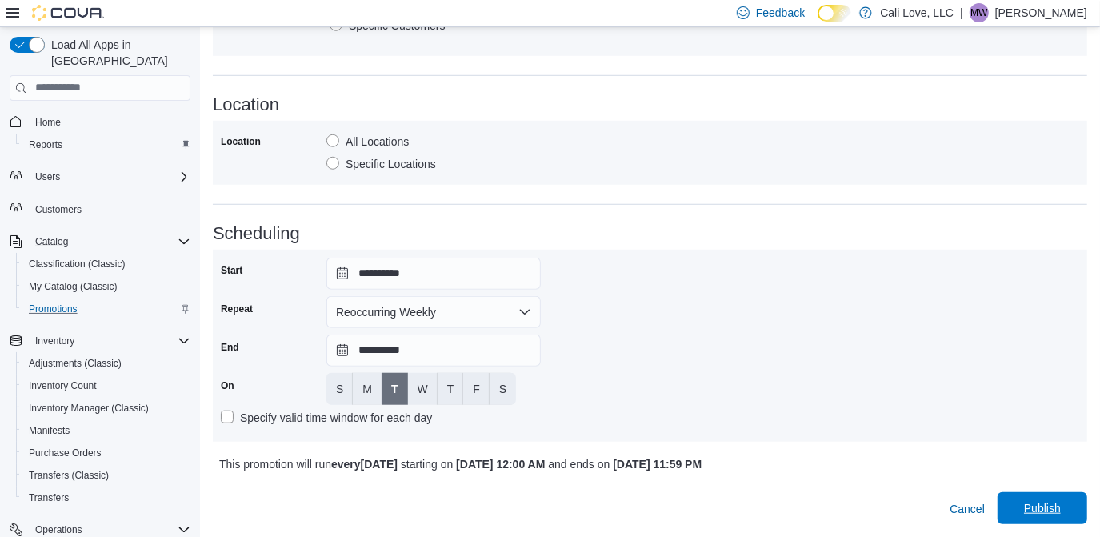
click at [1059, 505] on span "Publish" at bounding box center [1042, 508] width 37 height 16
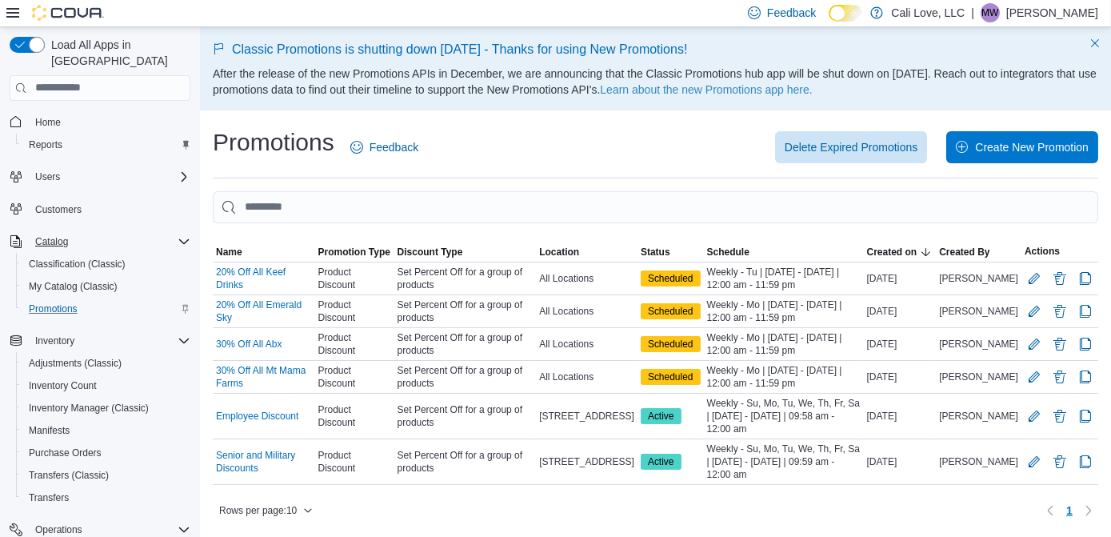
drag, startPoint x: 1011, startPoint y: 137, endPoint x: 675, endPoint y: 144, distance: 336.2
click at [675, 144] on div "Delete Expired Promotions Create New Promotion" at bounding box center [768, 147] width 661 height 32
click at [1016, 148] on span "Create New Promotion" at bounding box center [1032, 146] width 114 height 16
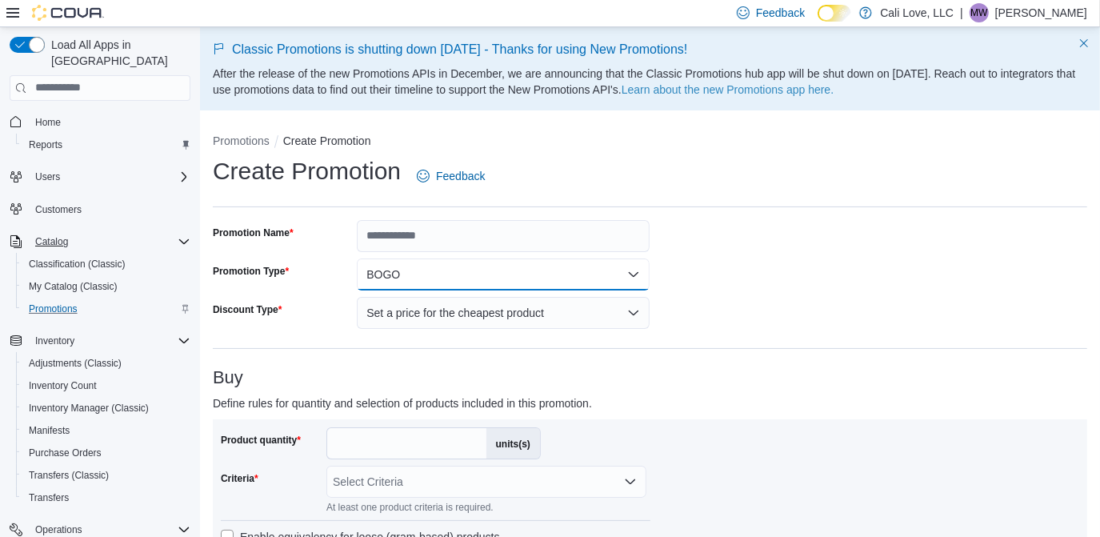
click at [404, 273] on button "BOGO" at bounding box center [503, 274] width 293 height 32
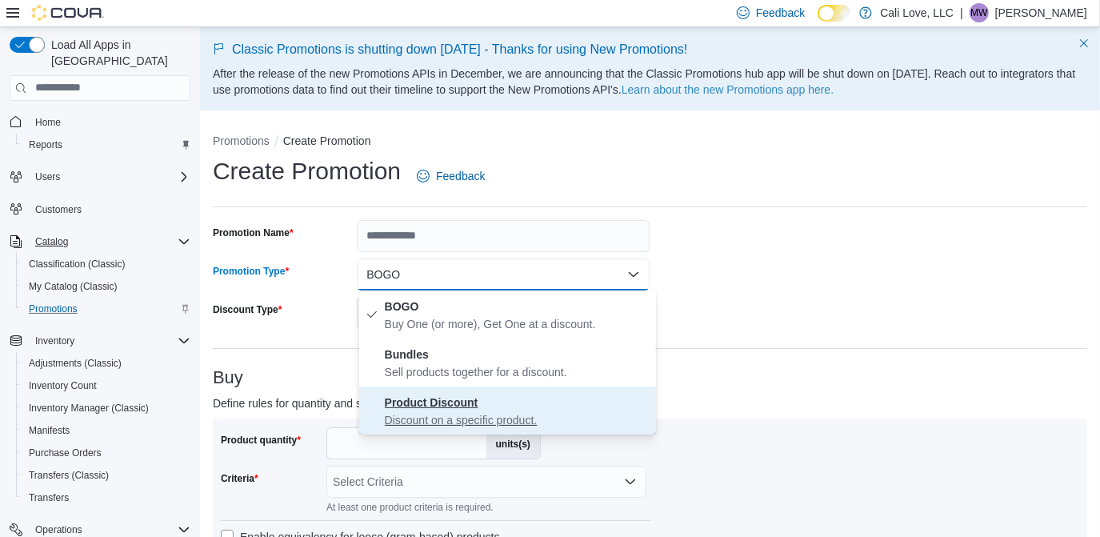
click at [435, 402] on strong "Product Discount" at bounding box center [432, 402] width 94 height 13
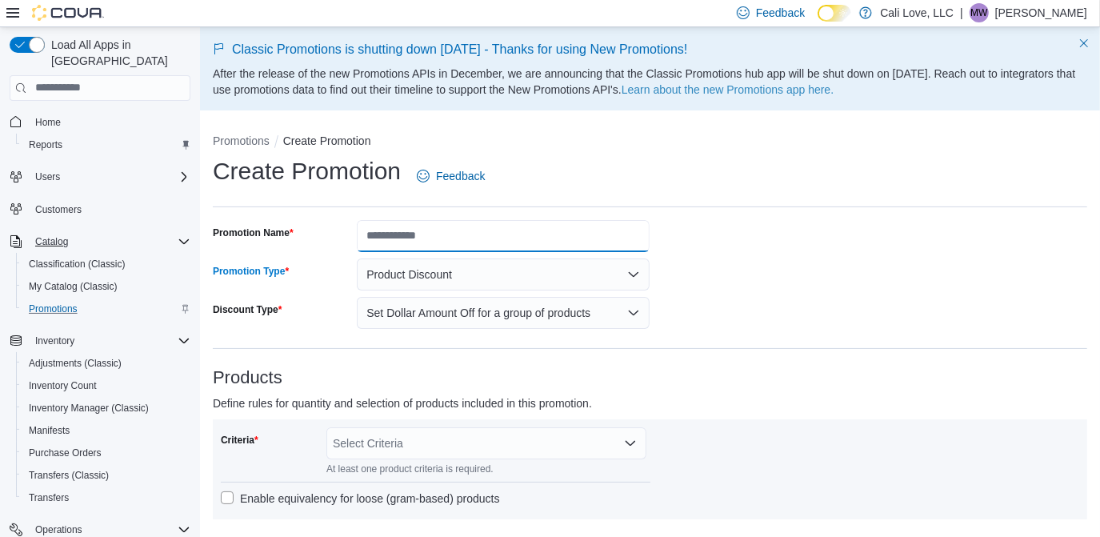
click at [391, 247] on input "Promotion Name" at bounding box center [503, 236] width 293 height 32
type input "**********"
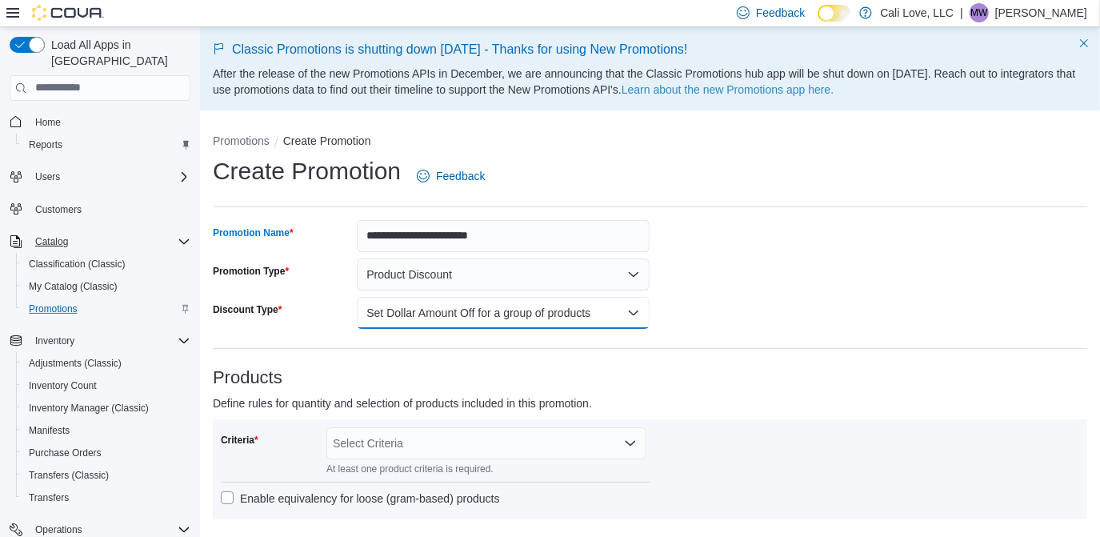
click at [592, 306] on button "Set Dollar Amount Off for a group of products" at bounding box center [503, 313] width 293 height 32
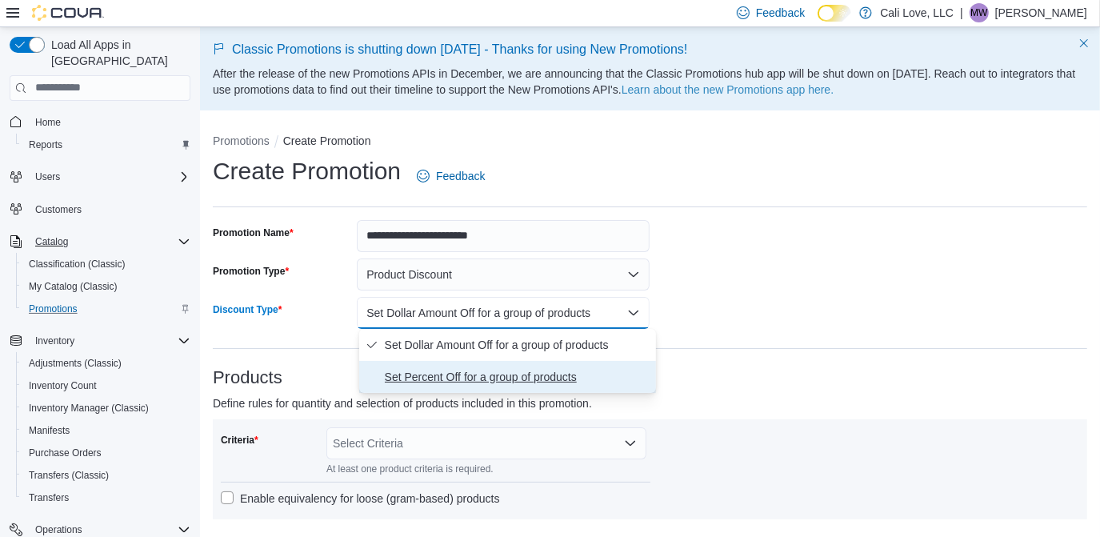
click at [511, 368] on span "Set Percent Off for a group of products" at bounding box center [517, 376] width 265 height 19
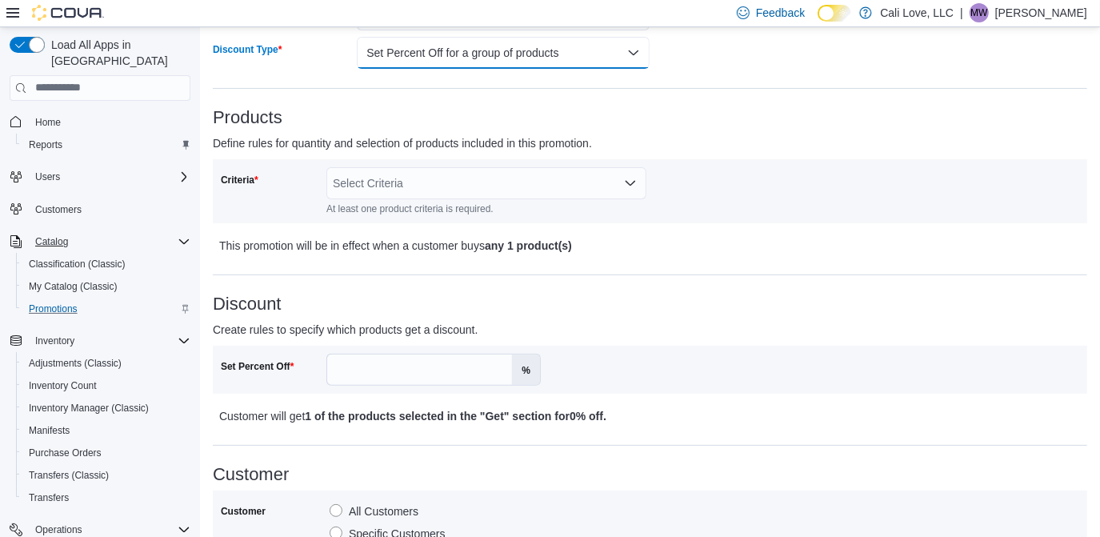
scroll to position [275, 0]
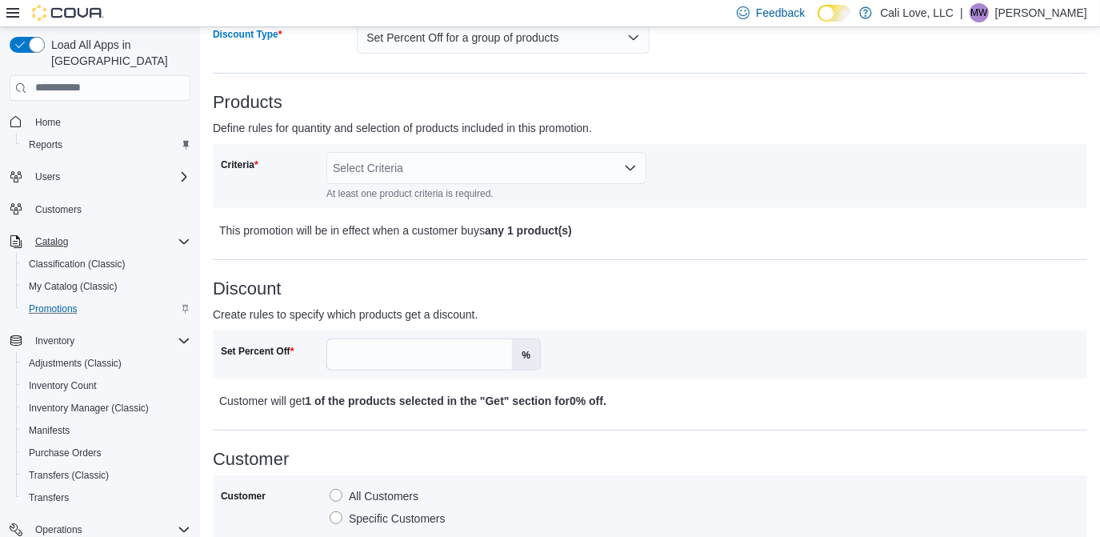
click at [475, 170] on div "Select Criteria" at bounding box center [486, 168] width 320 height 32
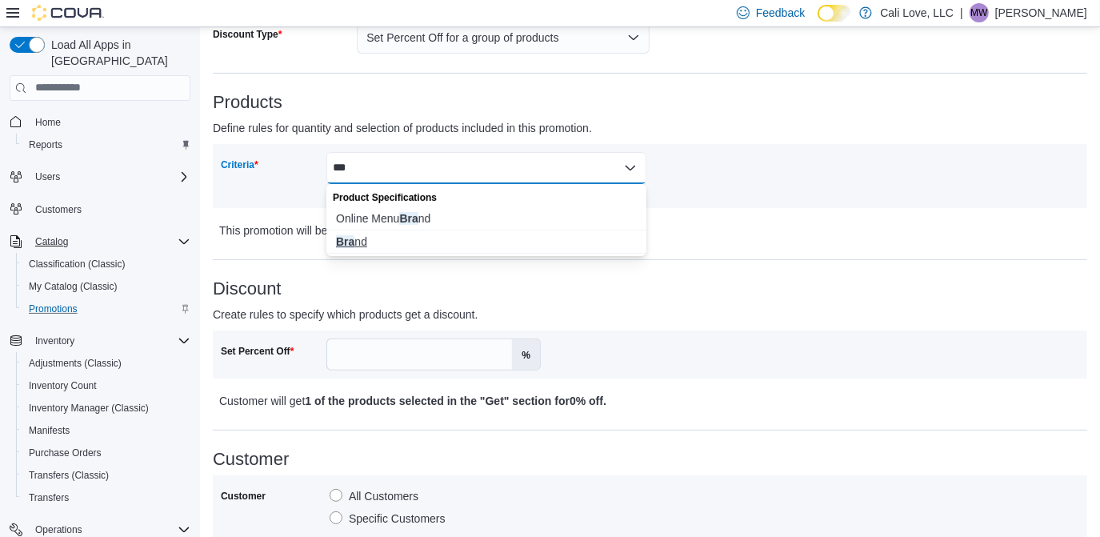
type input "***"
click at [388, 244] on span "Bra nd" at bounding box center [486, 242] width 301 height 16
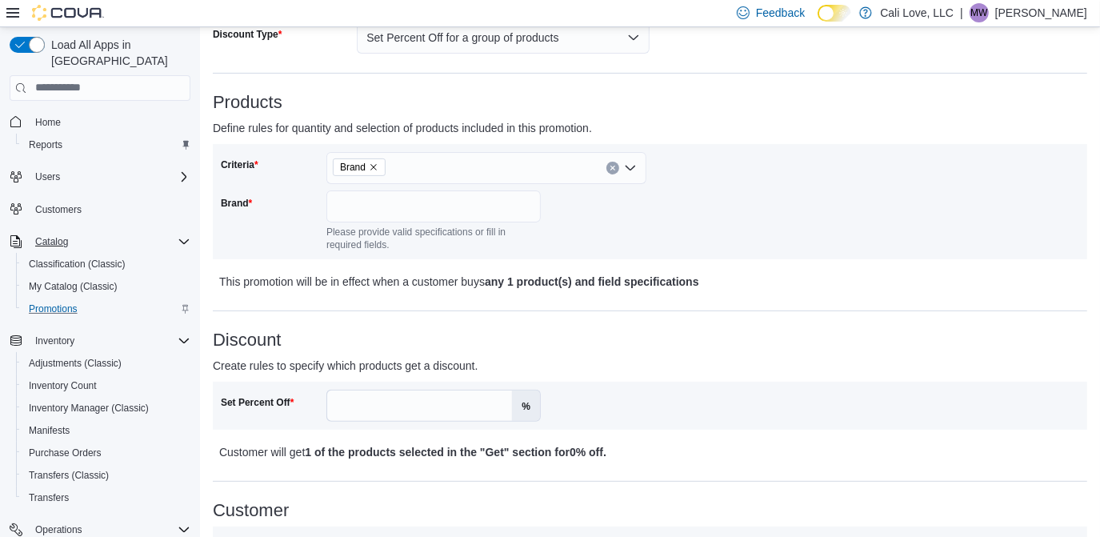
click at [288, 240] on div "Brand" at bounding box center [270, 220] width 99 height 61
click at [354, 202] on input "Brand" at bounding box center [433, 206] width 214 height 32
type input "*"
type input "****"
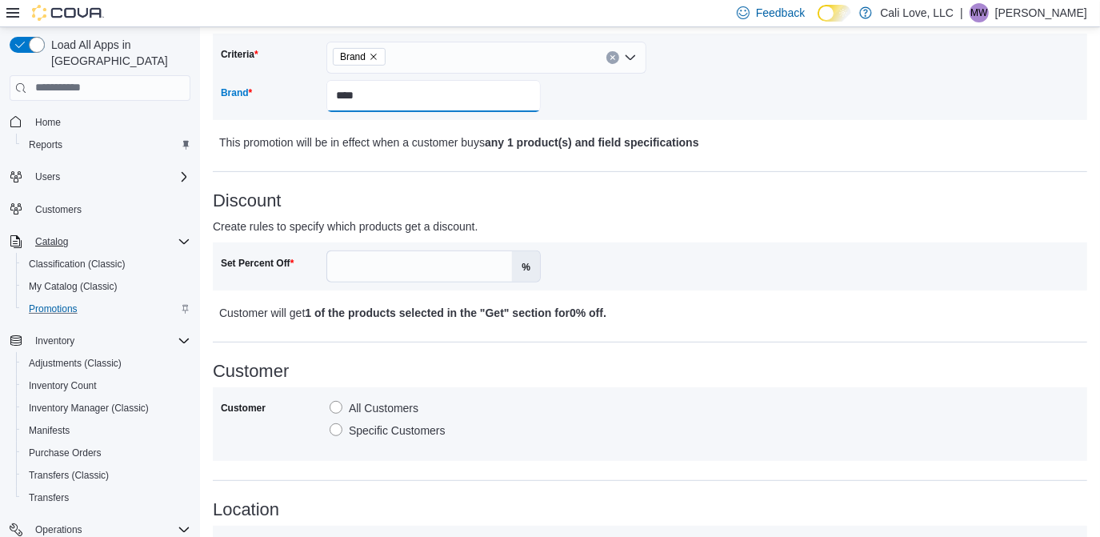
scroll to position [384, 0]
click at [411, 253] on input "Set Percent Off" at bounding box center [419, 268] width 185 height 30
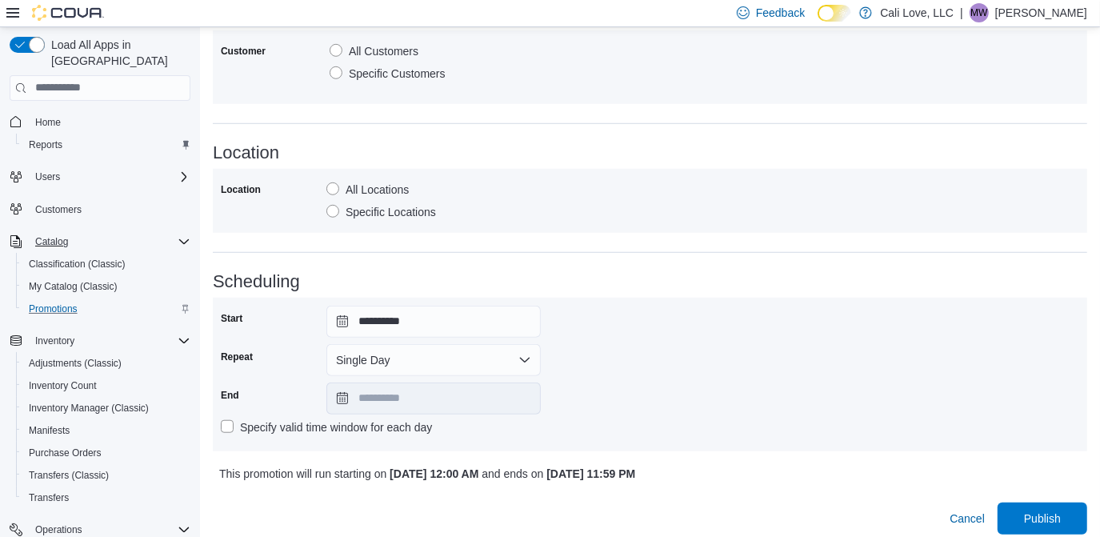
scroll to position [752, 0]
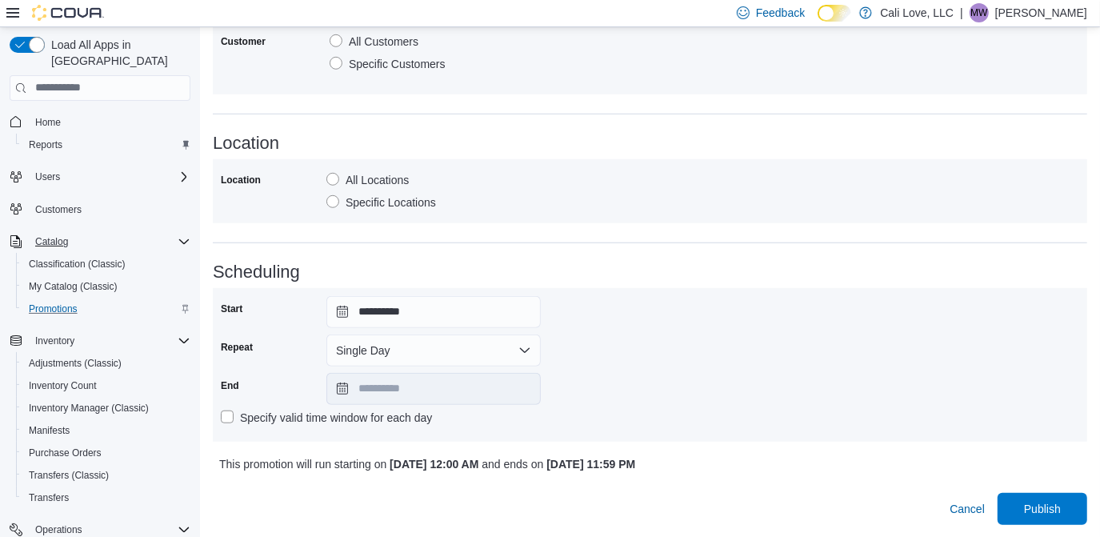
type input "**"
click at [395, 353] on button "Single Day" at bounding box center [433, 350] width 214 height 32
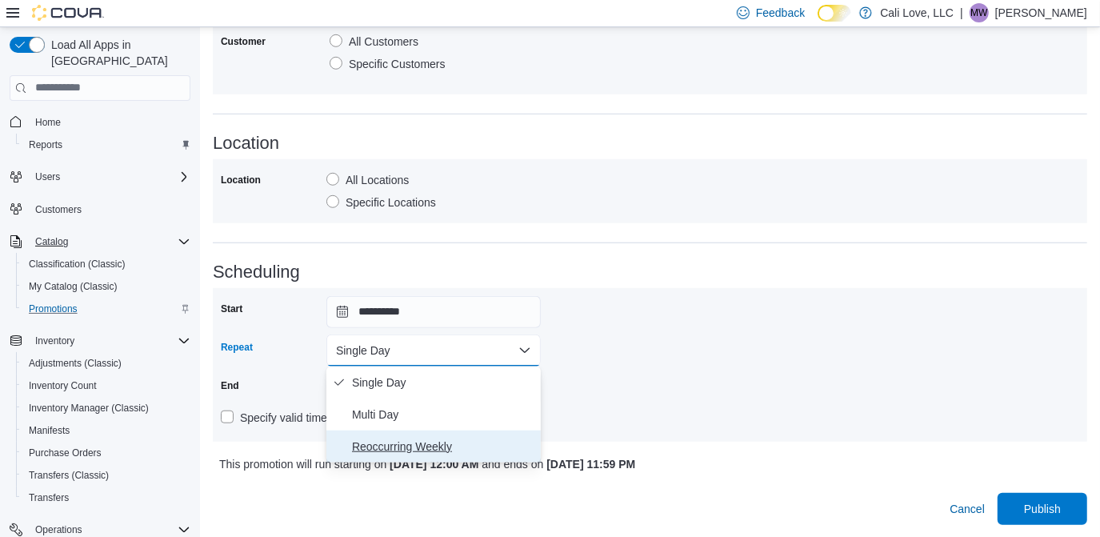
click at [395, 440] on span "Reoccurring Weekly" at bounding box center [443, 446] width 182 height 19
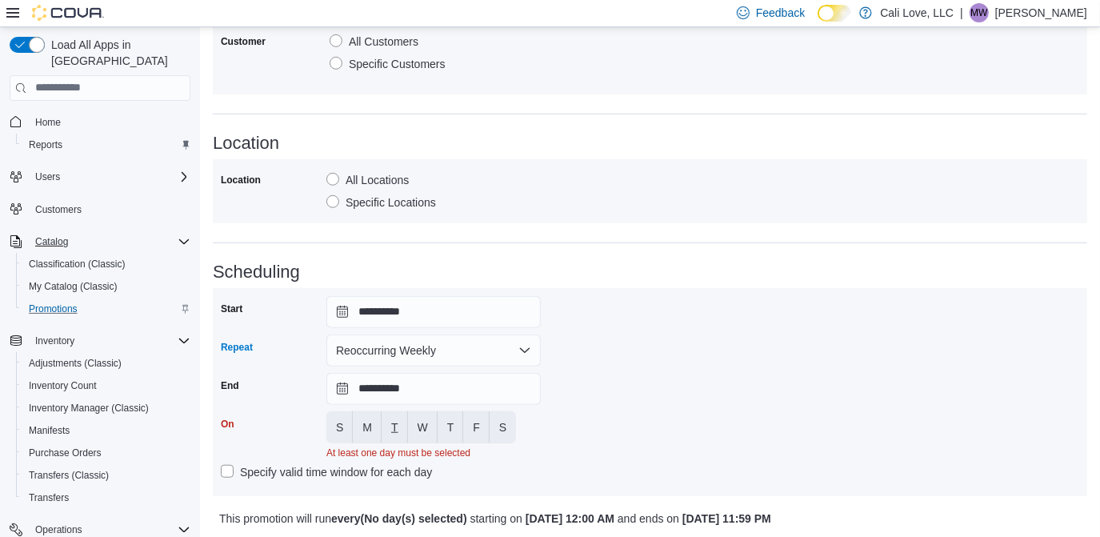
click at [403, 431] on button "T" at bounding box center [395, 427] width 26 height 32
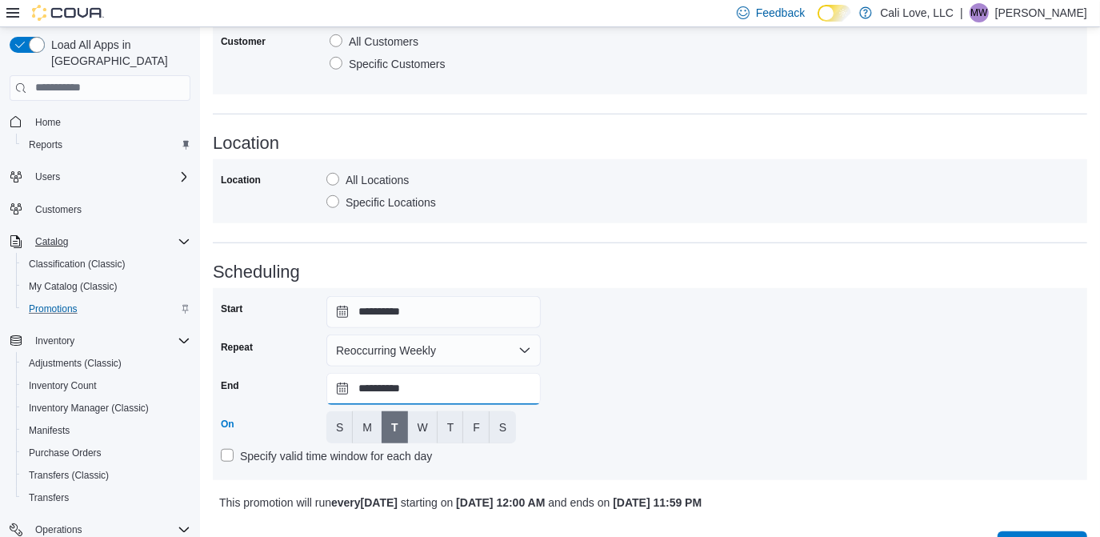
click at [339, 386] on input "**********" at bounding box center [433, 389] width 214 height 32
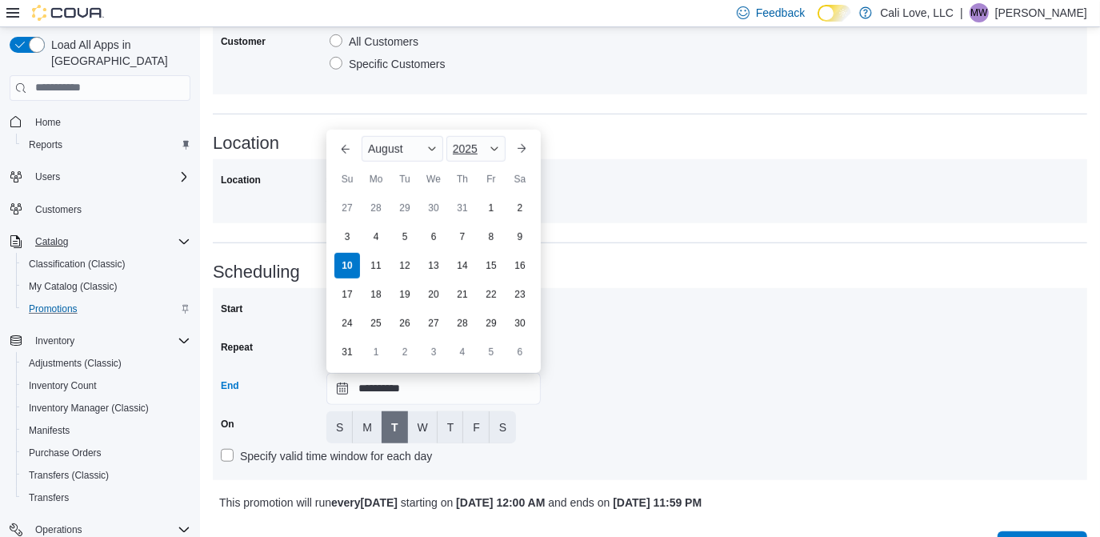
click at [491, 146] on span "Button. Open the year selector. 2025 is currently selected." at bounding box center [495, 149] width 10 height 10
click at [479, 272] on div "2030" at bounding box center [487, 273] width 74 height 19
type input "**********"
click at [682, 346] on div "**********" at bounding box center [650, 384] width 859 height 176
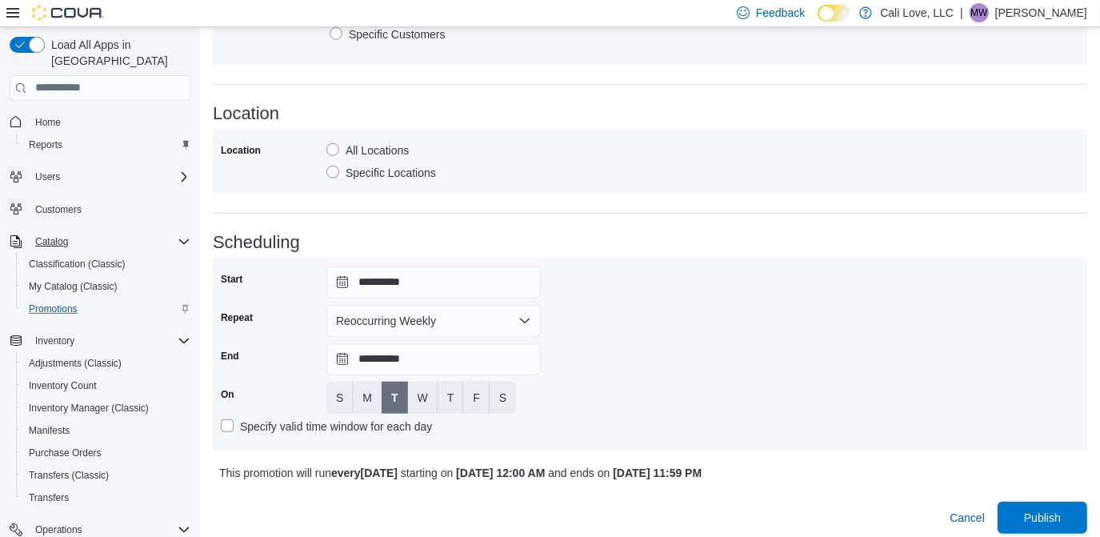
scroll to position [791, 0]
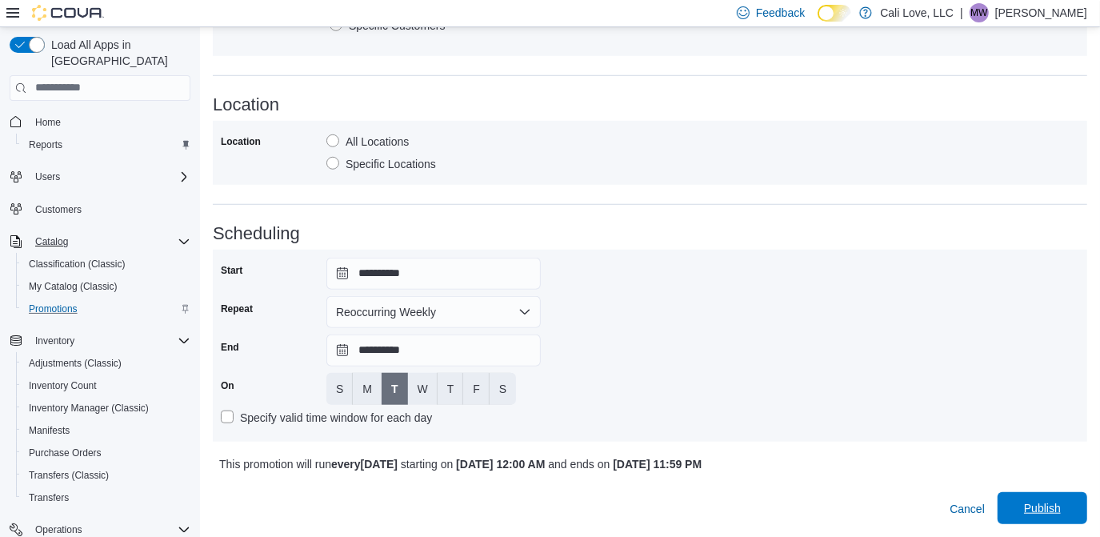
click at [1059, 503] on span "Publish" at bounding box center [1042, 508] width 37 height 16
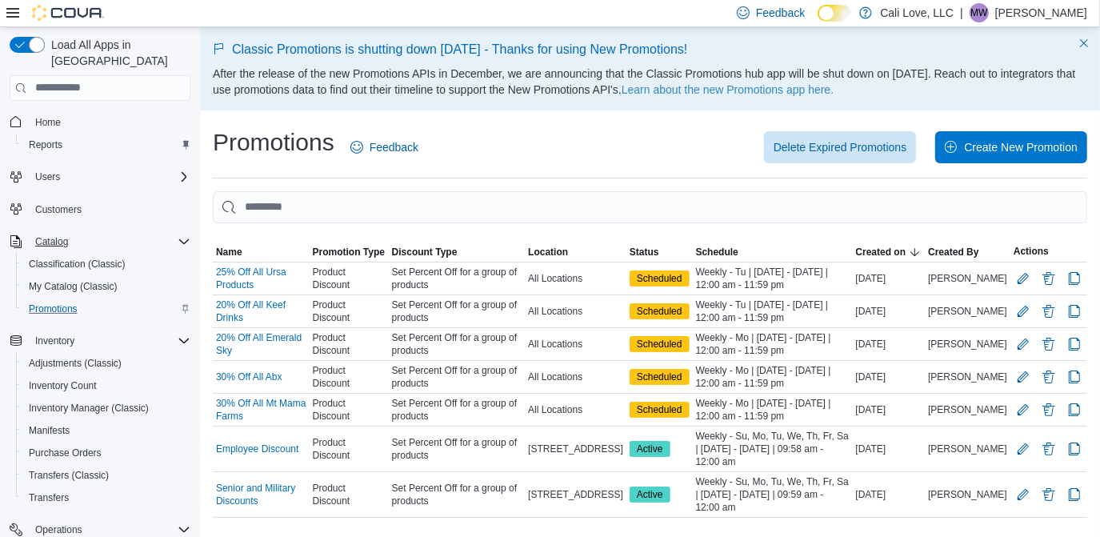
click at [36, 140] on div "Home Reports" at bounding box center [100, 133] width 181 height 52
click at [41, 138] on span "Reports" at bounding box center [46, 144] width 34 height 13
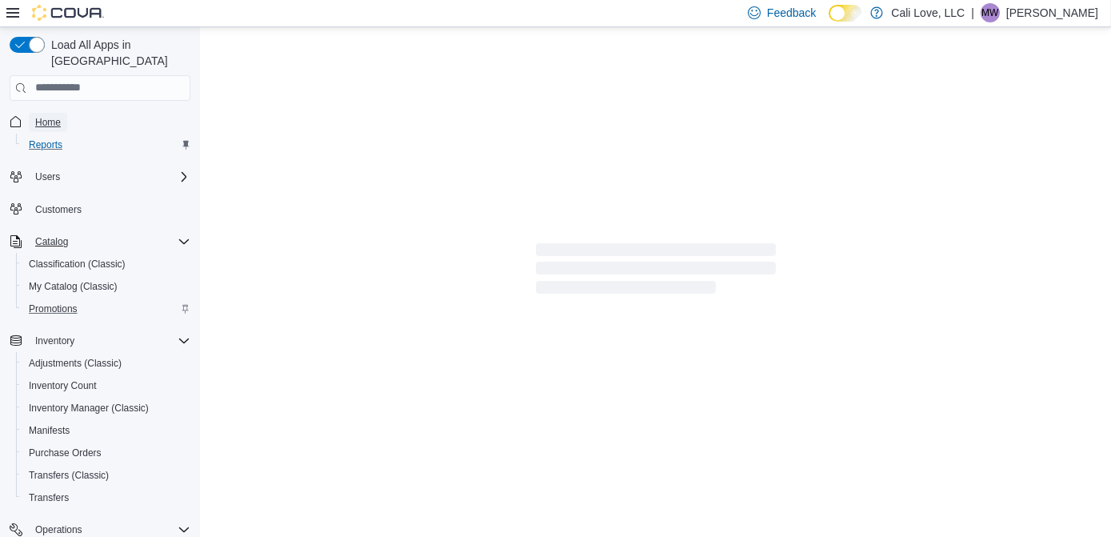
click at [49, 116] on span "Home" at bounding box center [48, 122] width 26 height 13
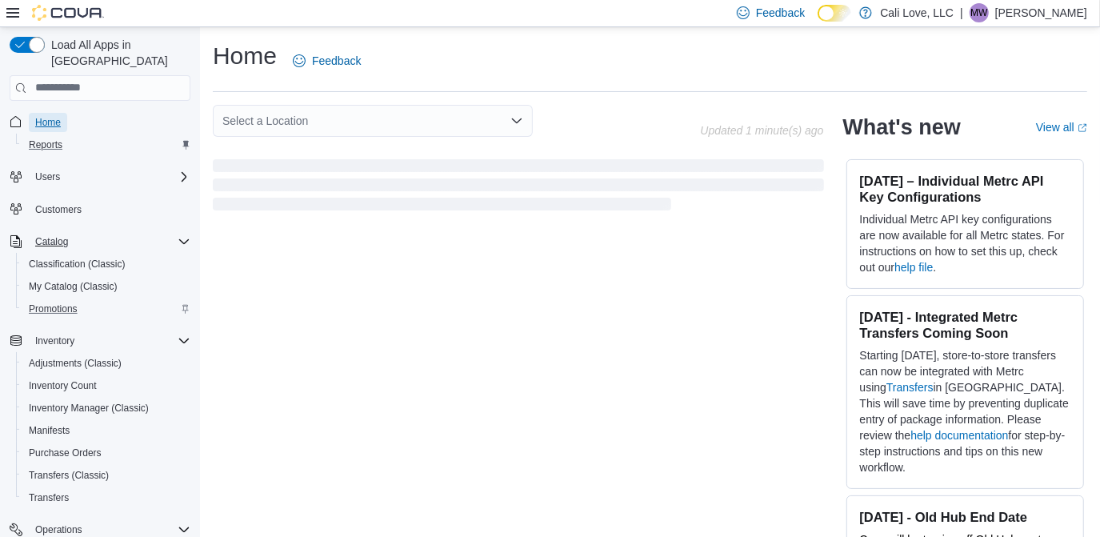
click at [49, 116] on span "Home" at bounding box center [48, 122] width 26 height 13
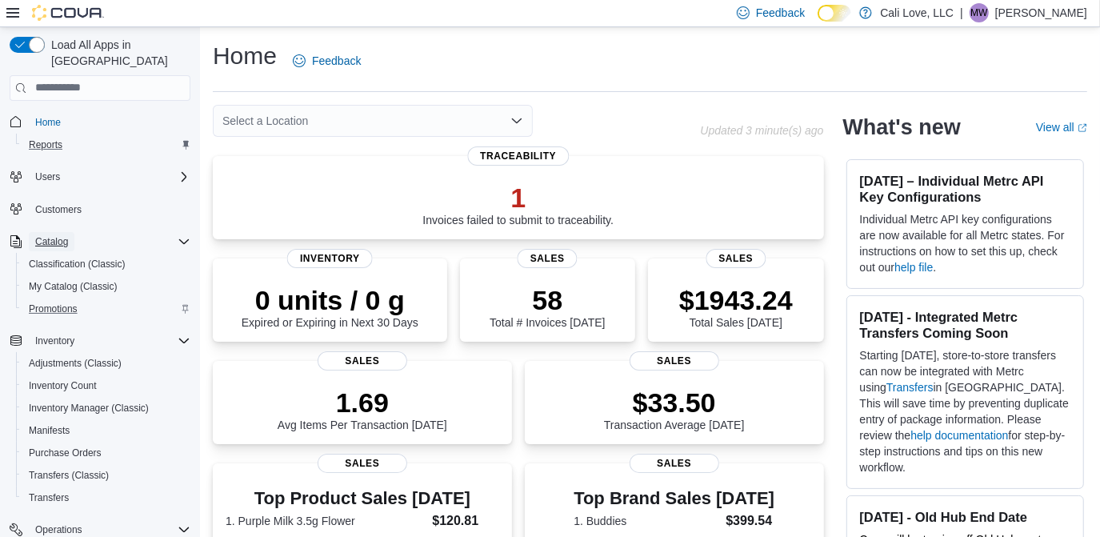
click at [38, 235] on span "Catalog" at bounding box center [51, 241] width 33 height 13
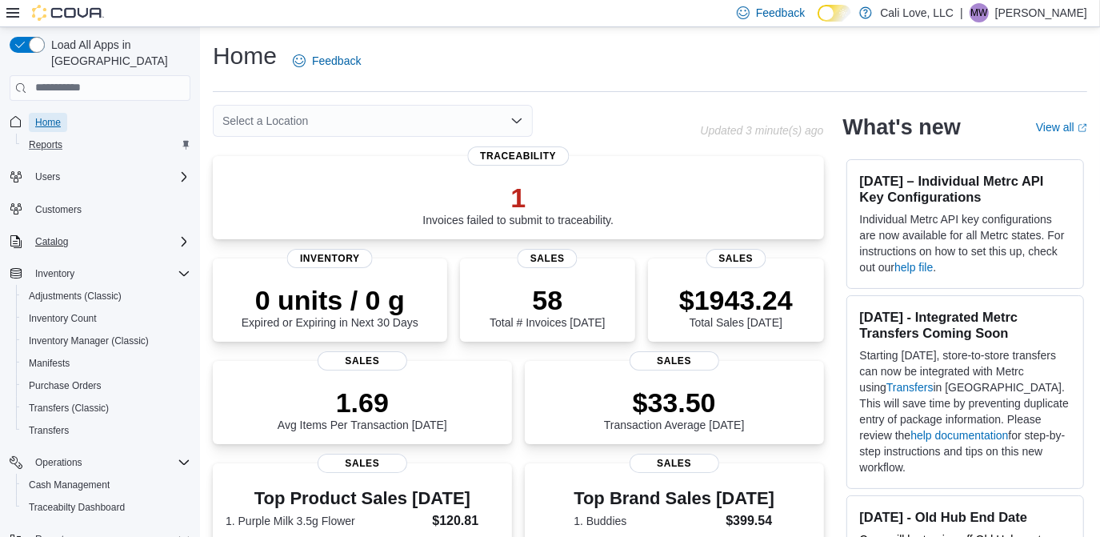
click at [56, 113] on span "Home" at bounding box center [48, 122] width 26 height 19
click at [57, 113] on span "Home" at bounding box center [48, 122] width 26 height 19
click at [51, 354] on span "Manifests" at bounding box center [49, 363] width 41 height 19
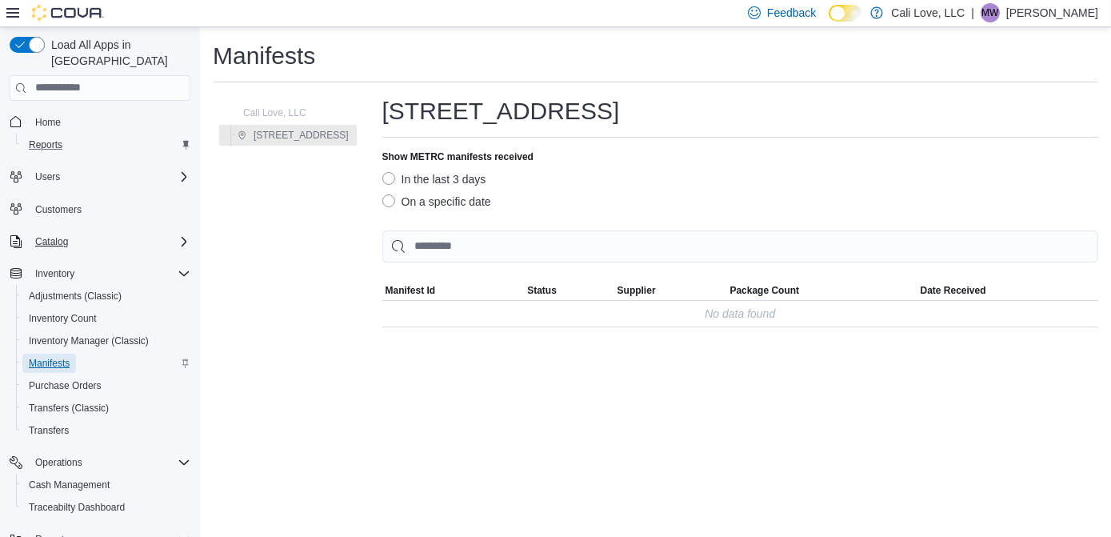
click at [55, 357] on span "Manifests" at bounding box center [49, 363] width 41 height 13
click at [62, 379] on span "Purchase Orders" at bounding box center [65, 385] width 73 height 13
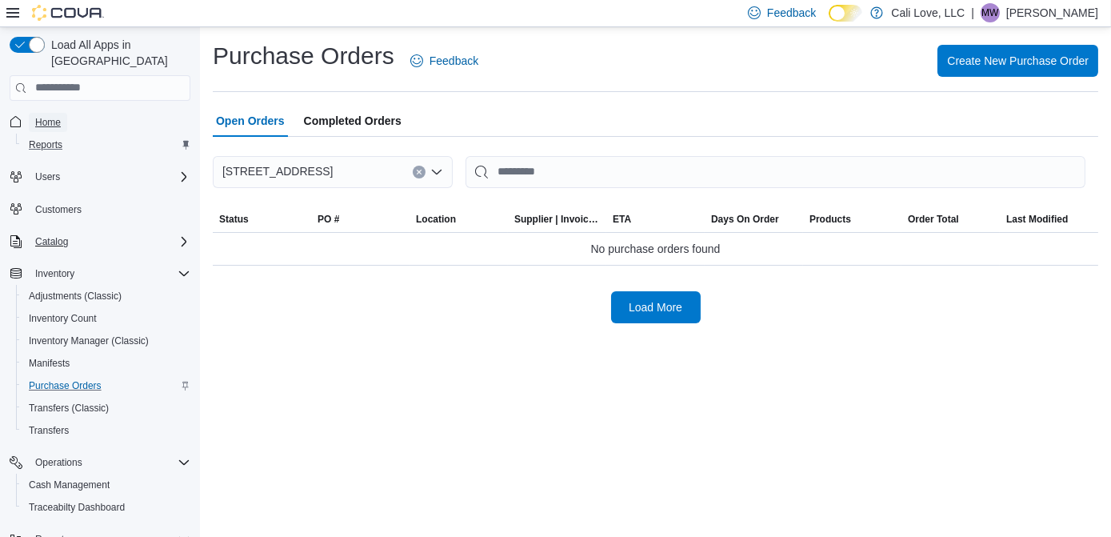
click at [46, 116] on span "Home" at bounding box center [48, 122] width 26 height 13
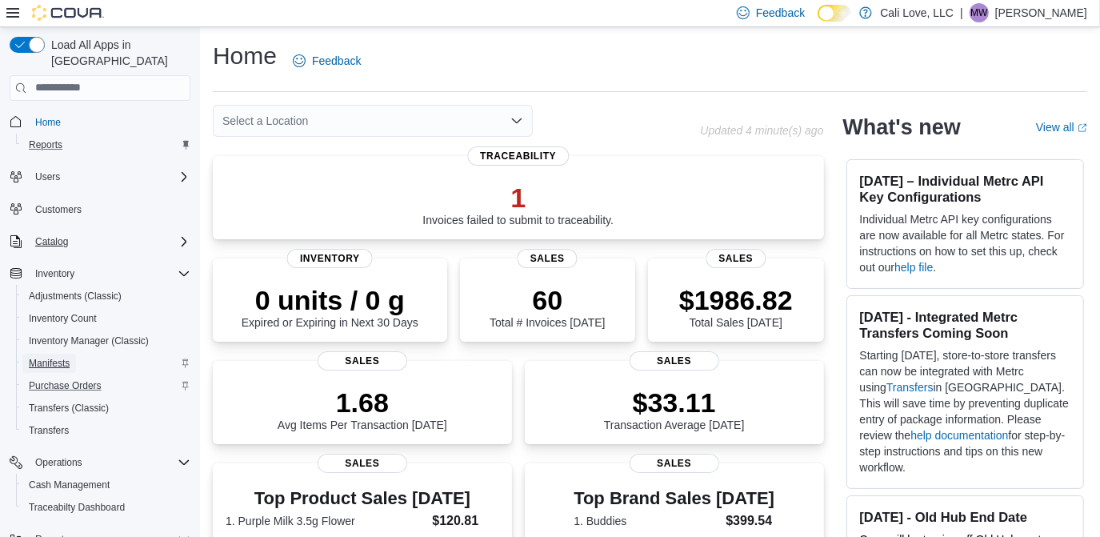
click at [42, 357] on span "Manifests" at bounding box center [49, 363] width 41 height 13
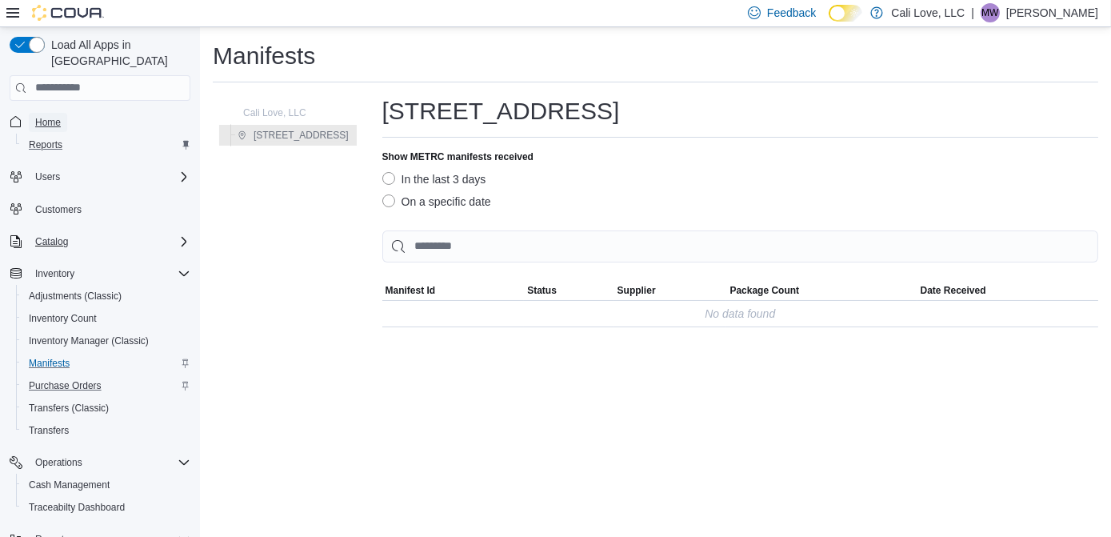
click at [42, 116] on span "Home" at bounding box center [48, 122] width 26 height 13
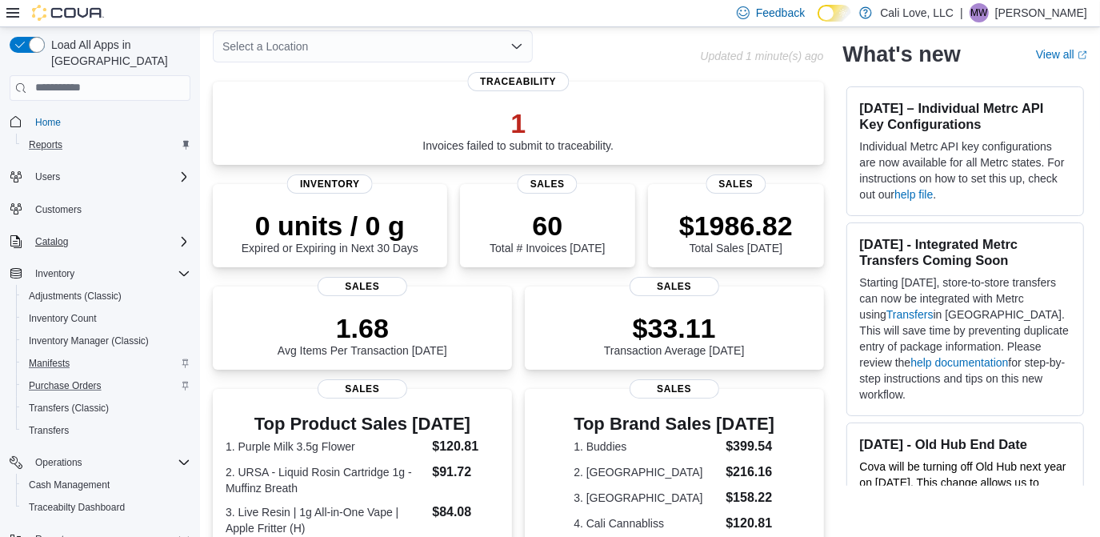
scroll to position [34, 0]
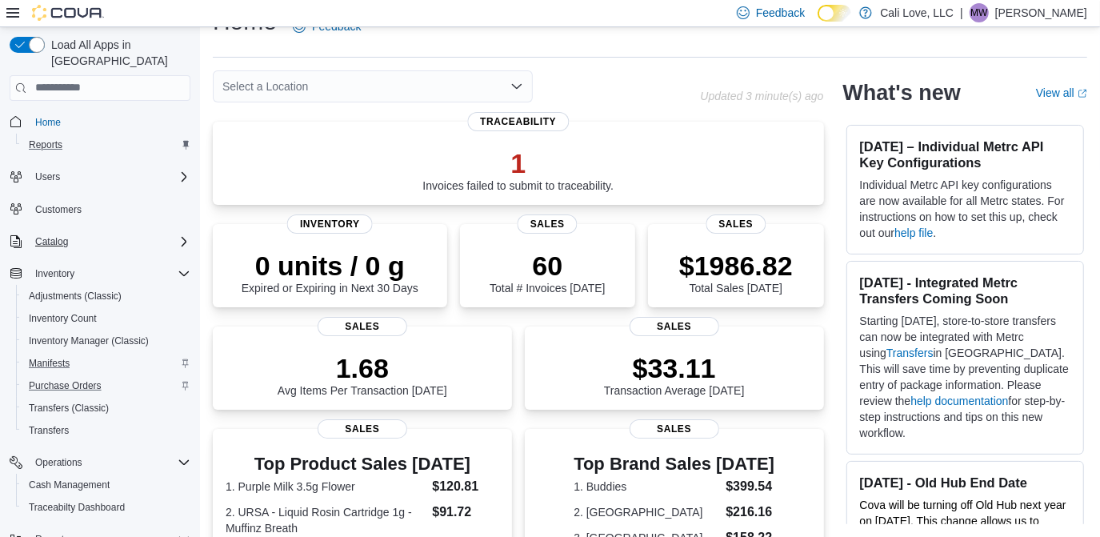
click at [85, 232] on div "Catalog" at bounding box center [110, 241] width 162 height 19
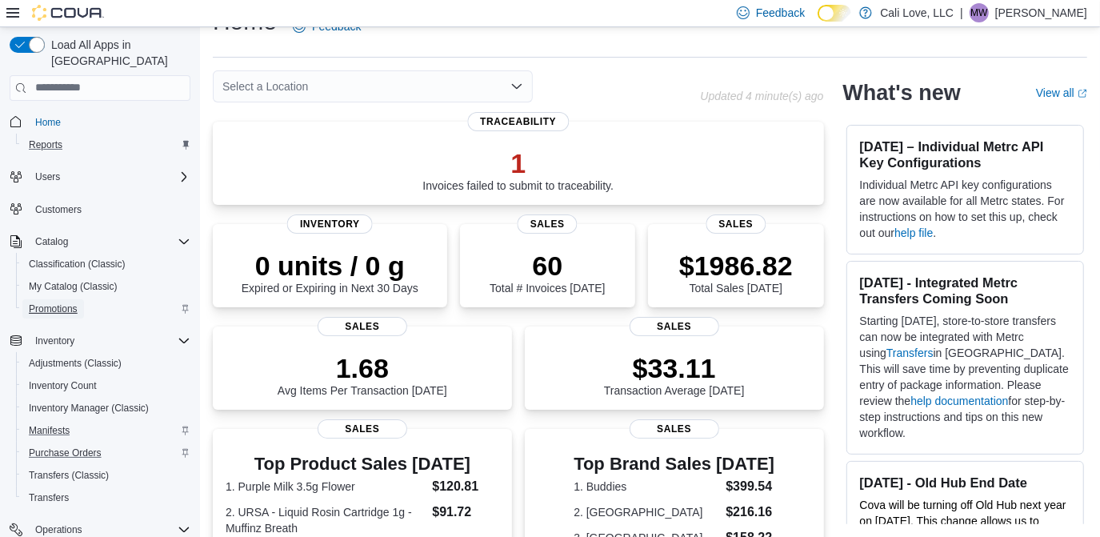
click at [55, 302] on span "Promotions" at bounding box center [53, 308] width 49 height 13
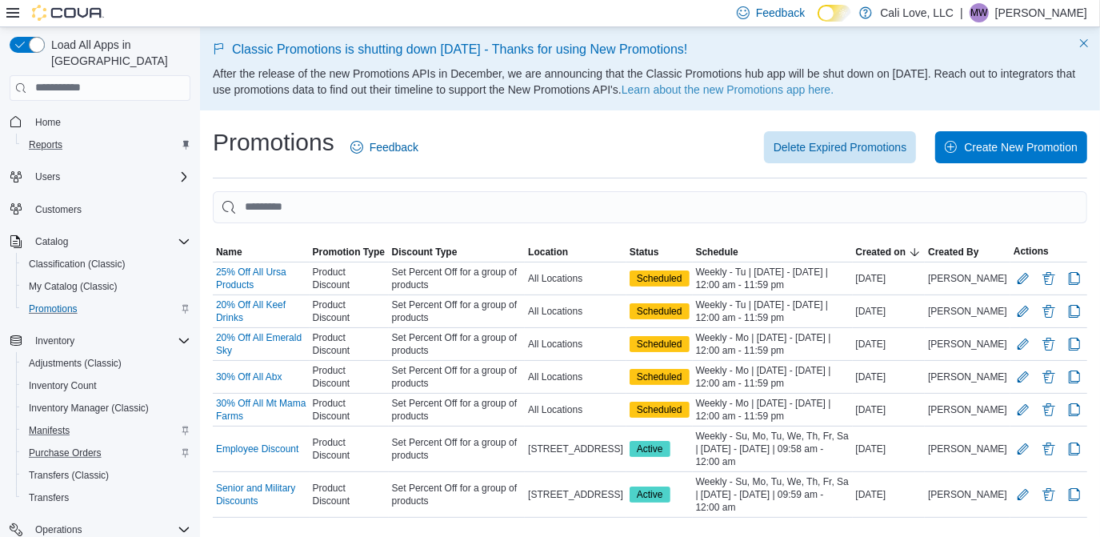
scroll to position [29, 0]
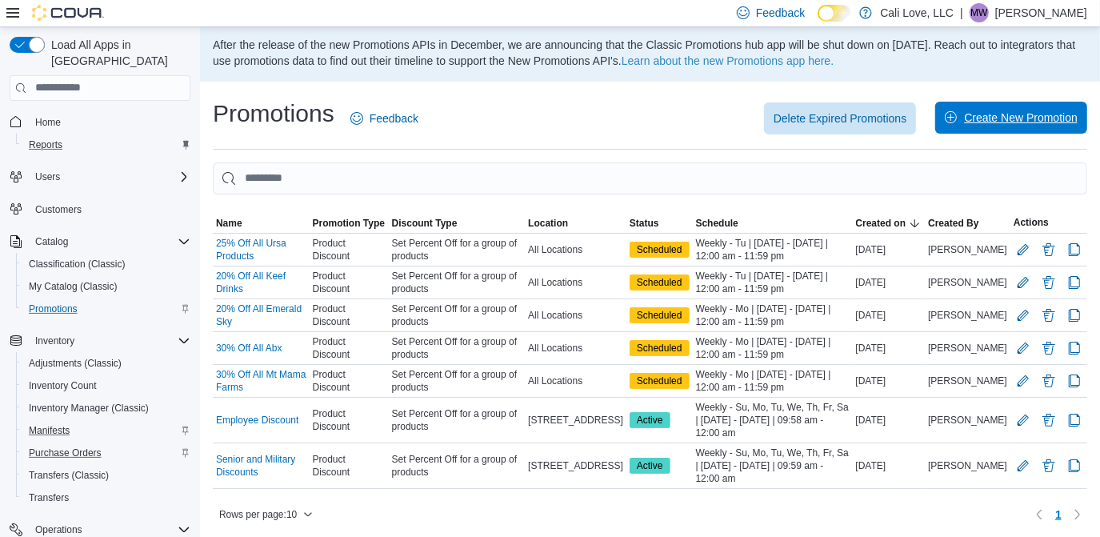
click at [996, 109] on span "Create New Promotion" at bounding box center [1011, 118] width 133 height 32
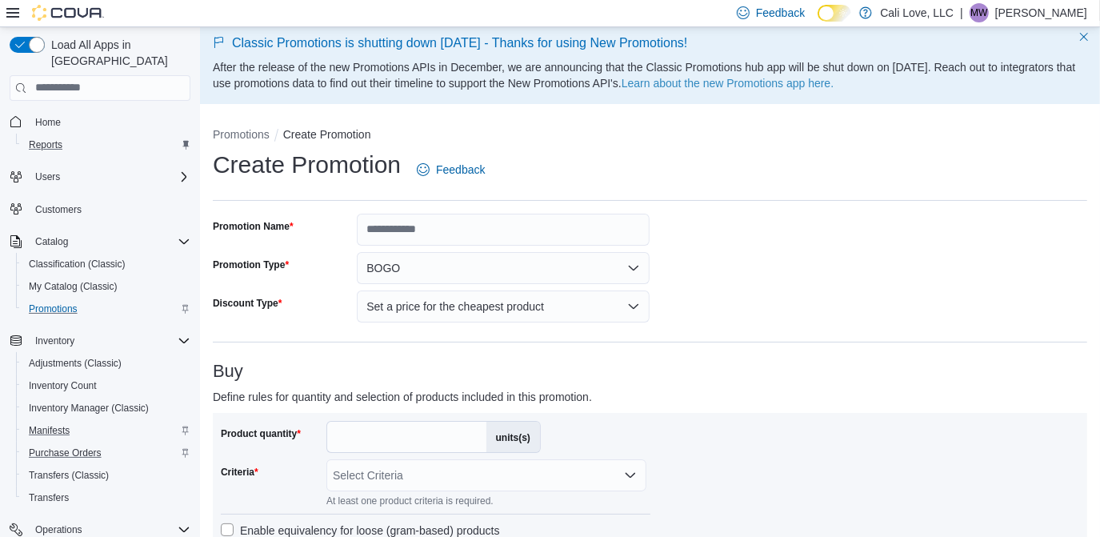
scroll to position [29, 0]
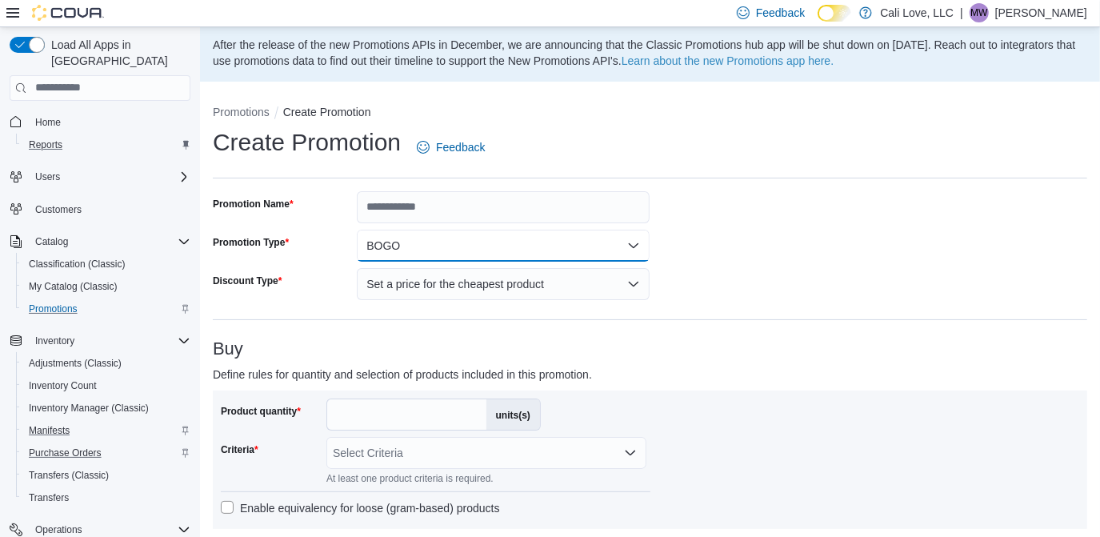
click at [495, 258] on button "BOGO" at bounding box center [503, 246] width 293 height 32
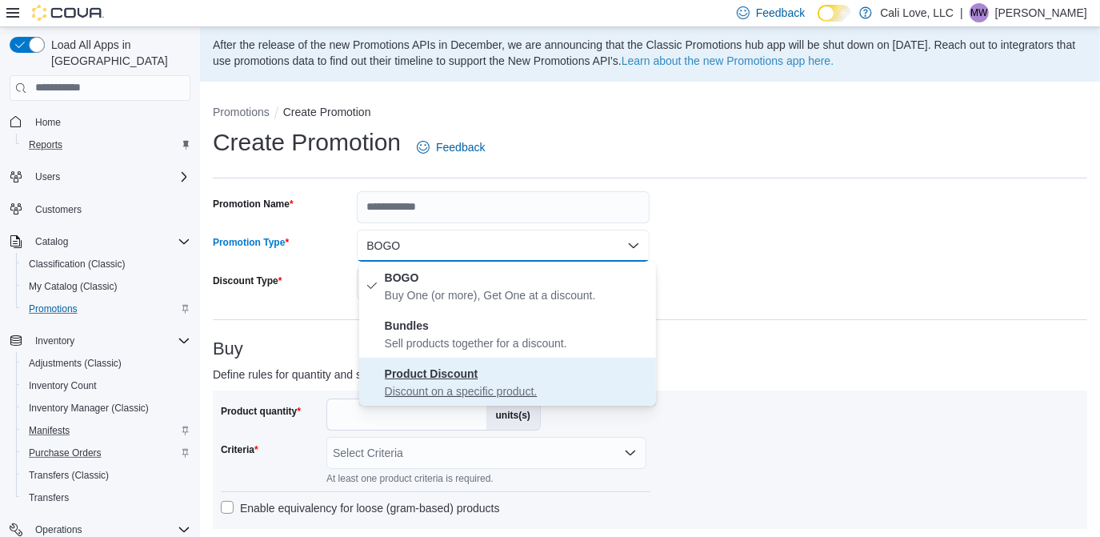
click at [475, 366] on span "Product Discount Discount on a specific product." at bounding box center [517, 381] width 265 height 35
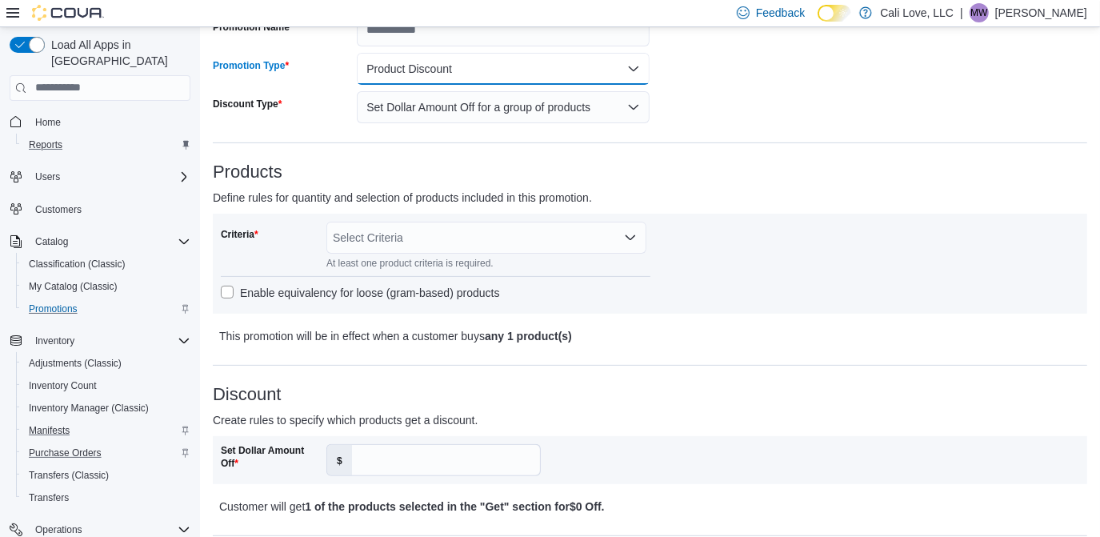
scroll to position [272, 0]
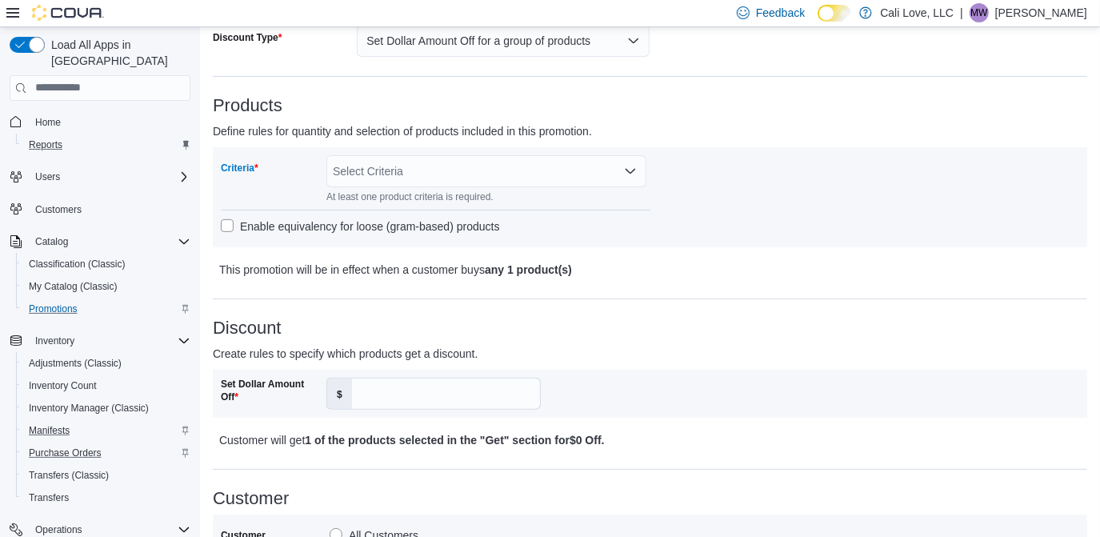
click at [543, 171] on div "Select Criteria" at bounding box center [486, 171] width 320 height 32
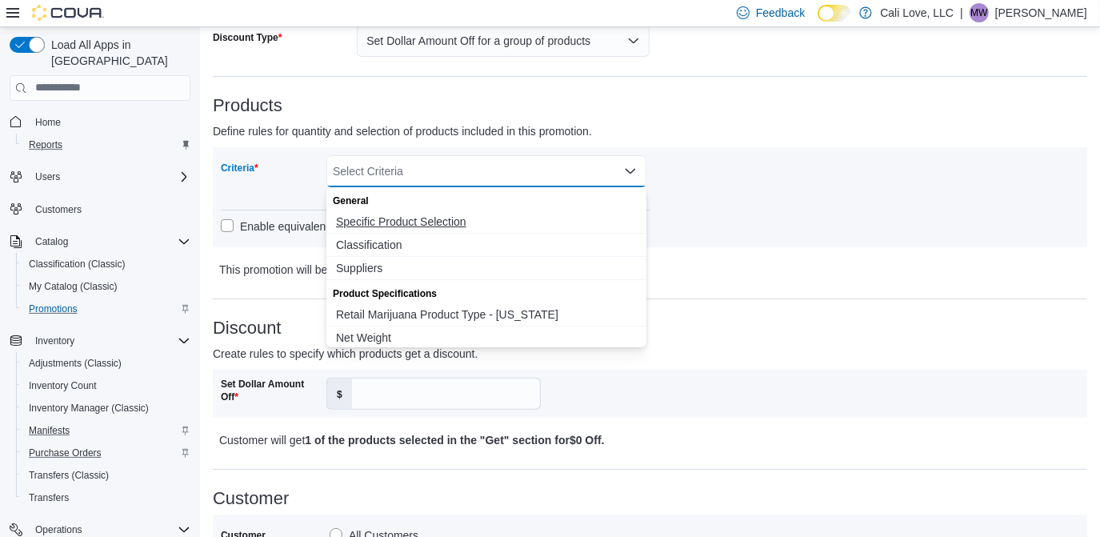
click at [498, 221] on span "Specific Product Selection" at bounding box center [486, 222] width 301 height 16
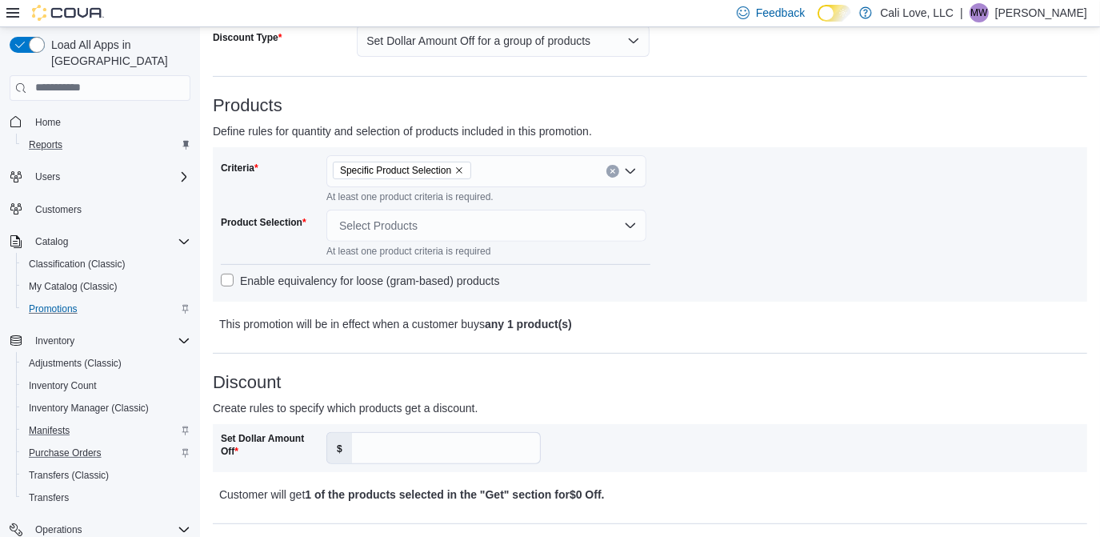
click at [717, 227] on div "Criteria Specific Product Selection At least one product criteria is required. …" at bounding box center [650, 224] width 859 height 138
click at [623, 226] on div "Select Products" at bounding box center [486, 226] width 320 height 32
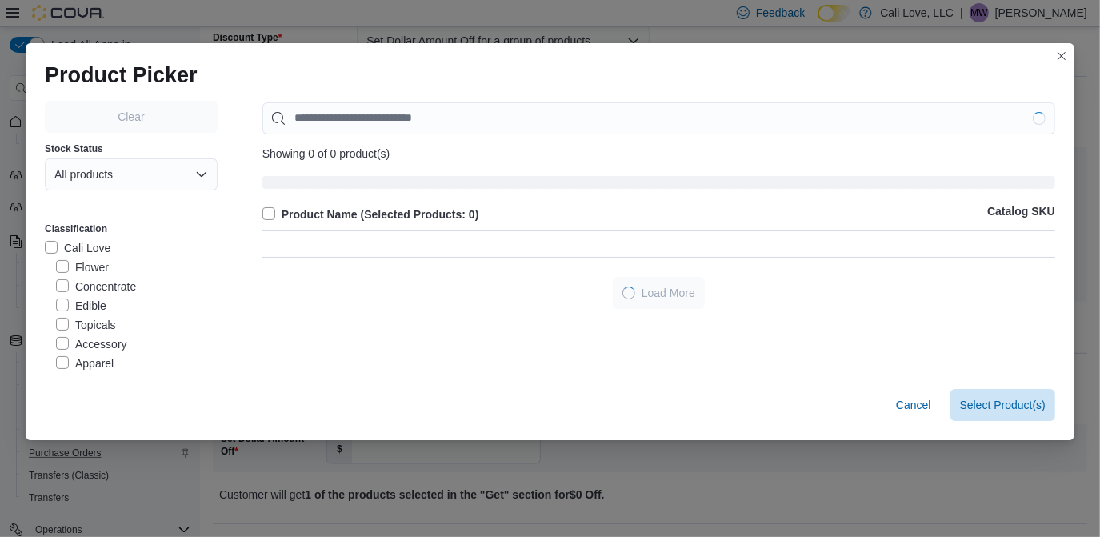
click at [622, 226] on div "Product Name (Selected Products: 0) Catalog SKU" at bounding box center [658, 221] width 793 height 33
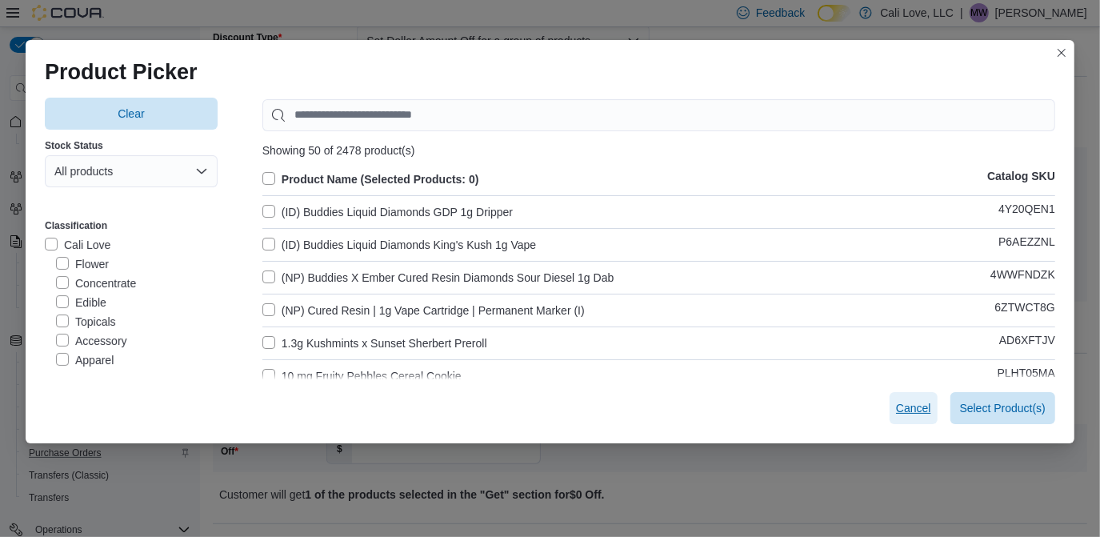
click at [925, 407] on span "Cancel" at bounding box center [913, 408] width 35 height 16
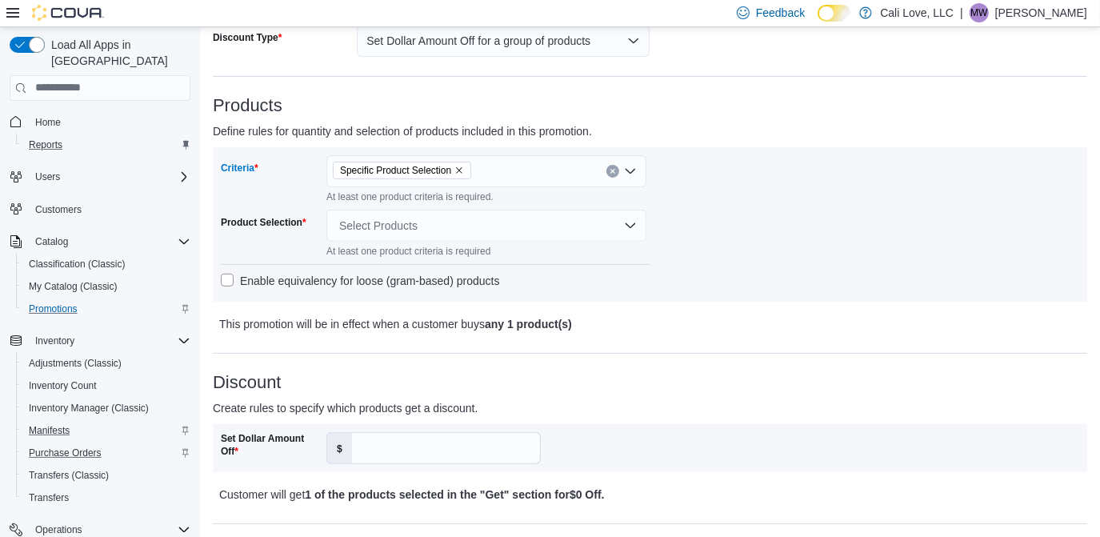
click at [611, 169] on icon "Clear input" at bounding box center [613, 171] width 4 height 4
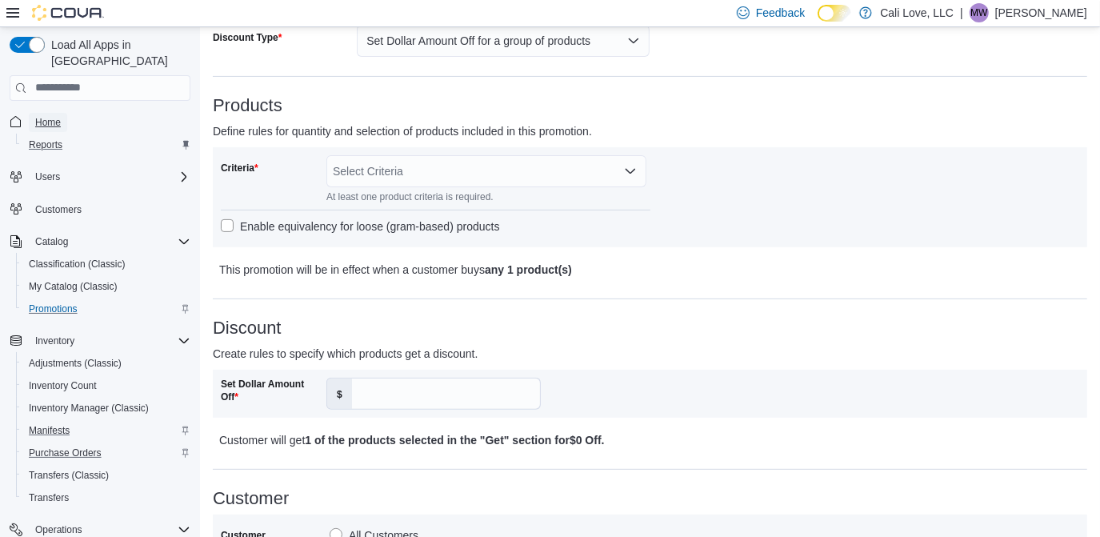
click at [51, 116] on span "Home" at bounding box center [48, 122] width 26 height 13
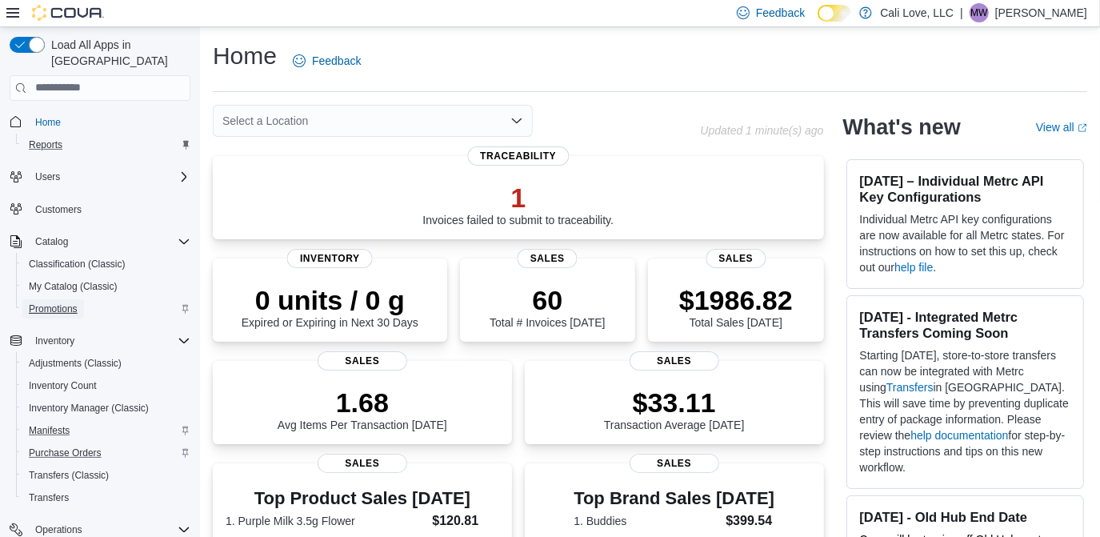
click at [61, 302] on span "Promotions" at bounding box center [53, 308] width 49 height 13
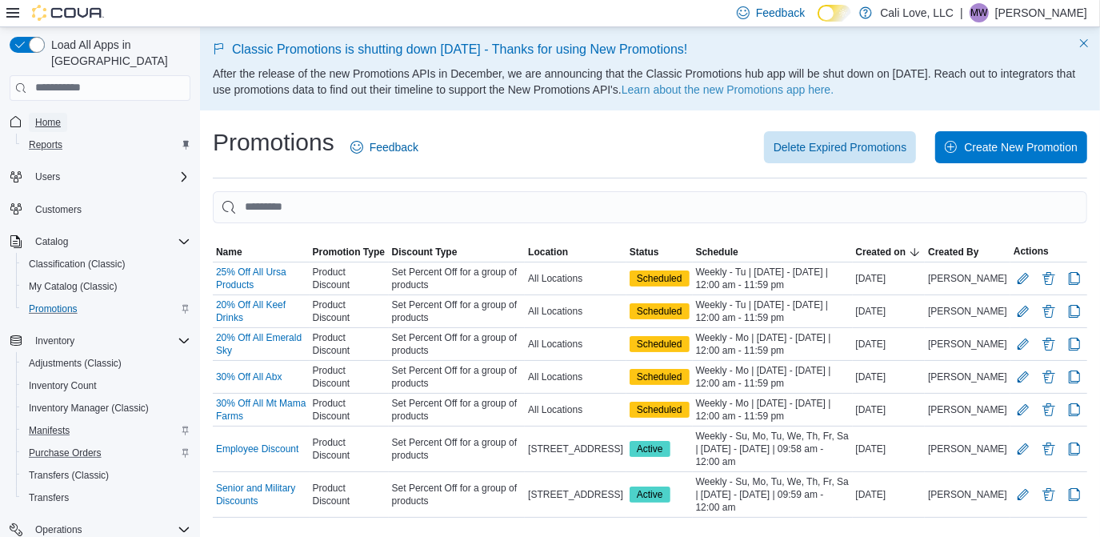
click at [46, 116] on span "Home" at bounding box center [48, 122] width 26 height 13
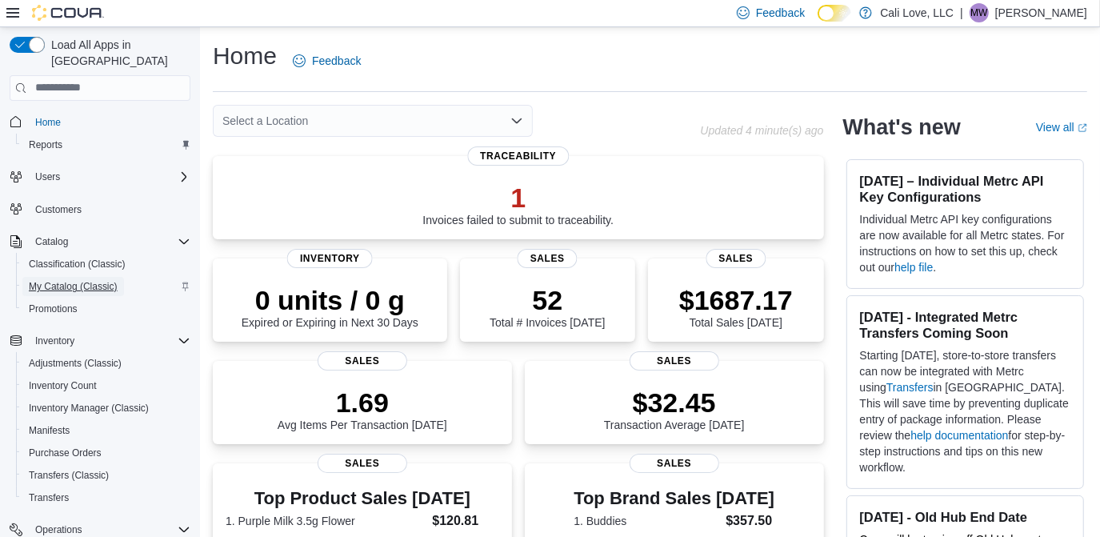
click at [76, 280] on span "My Catalog (Classic)" at bounding box center [73, 286] width 89 height 13
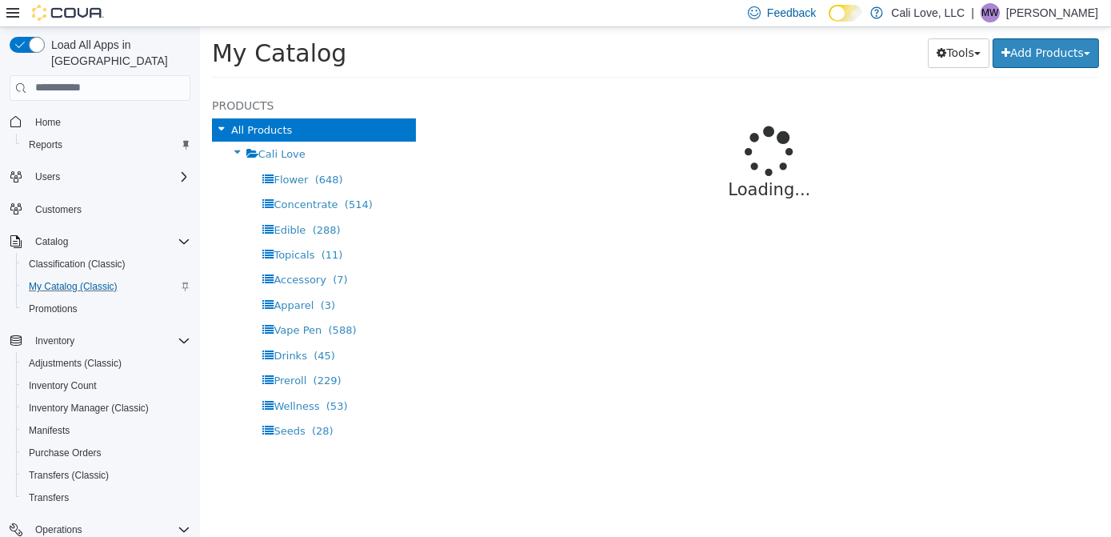
select select "**********"
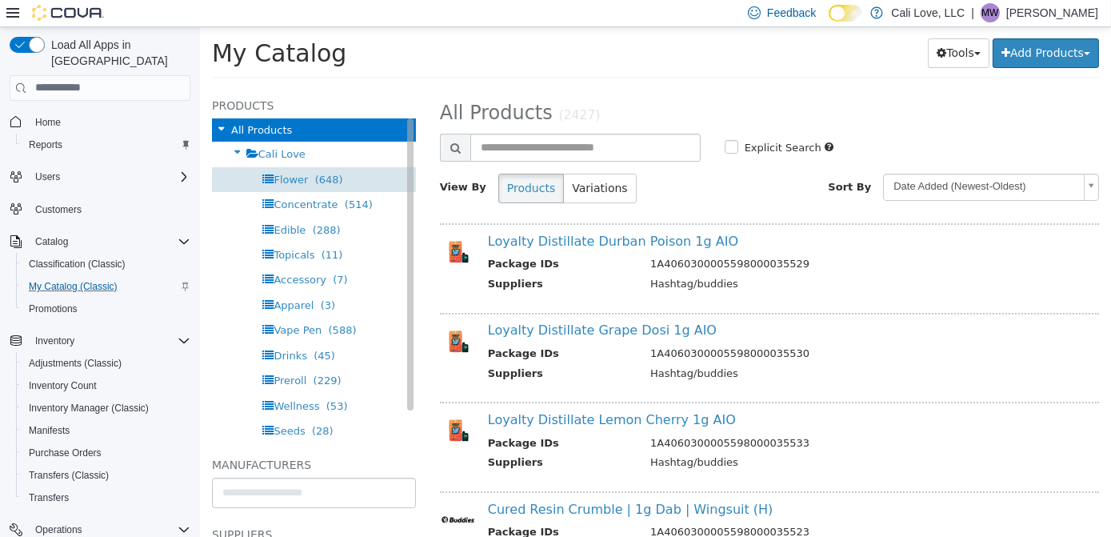
click at [289, 188] on div "Flower (648)" at bounding box center [313, 178] width 204 height 25
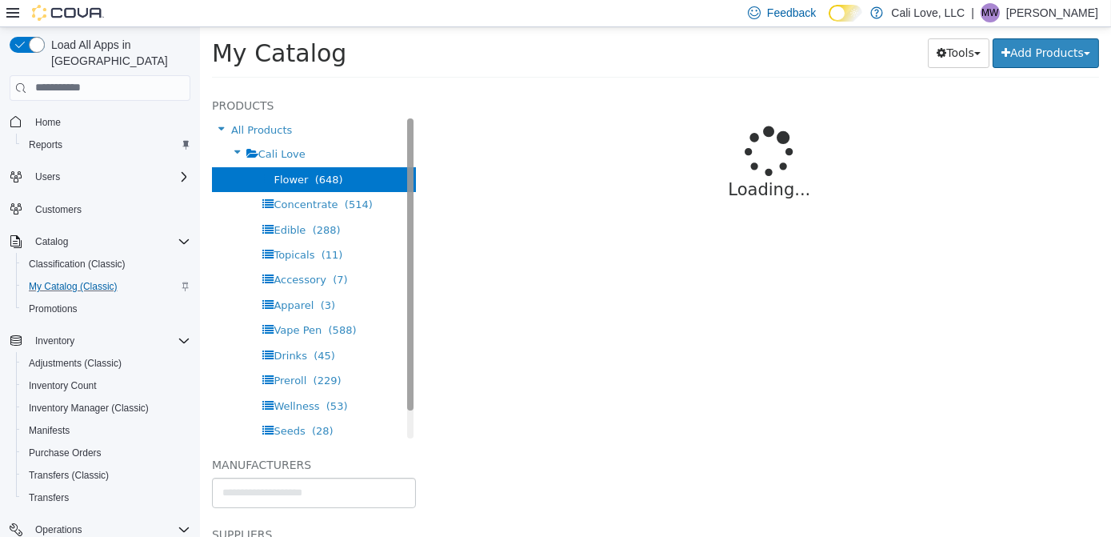
select select "**********"
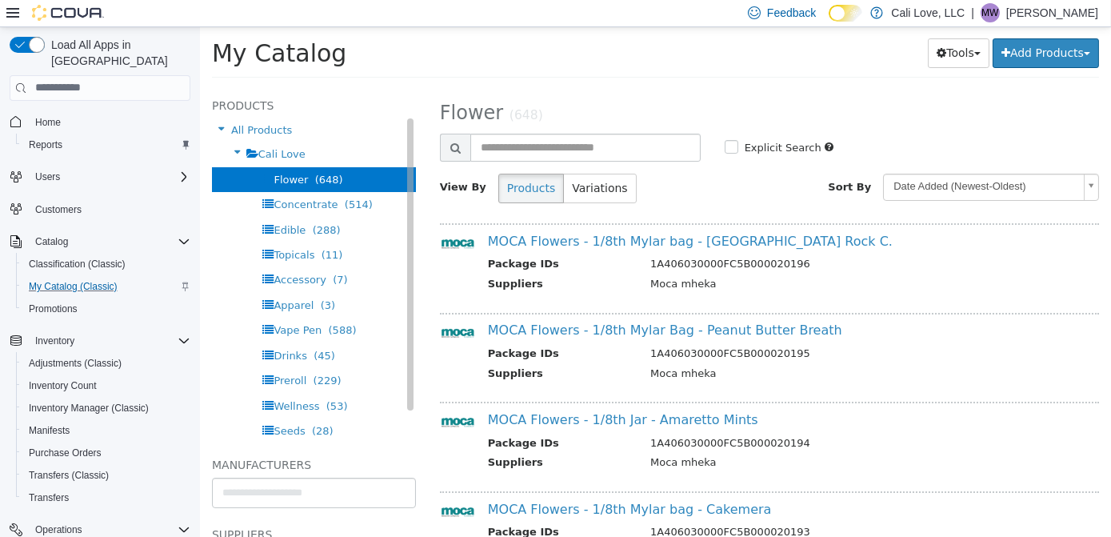
click at [228, 134] on icon at bounding box center [220, 128] width 18 height 21
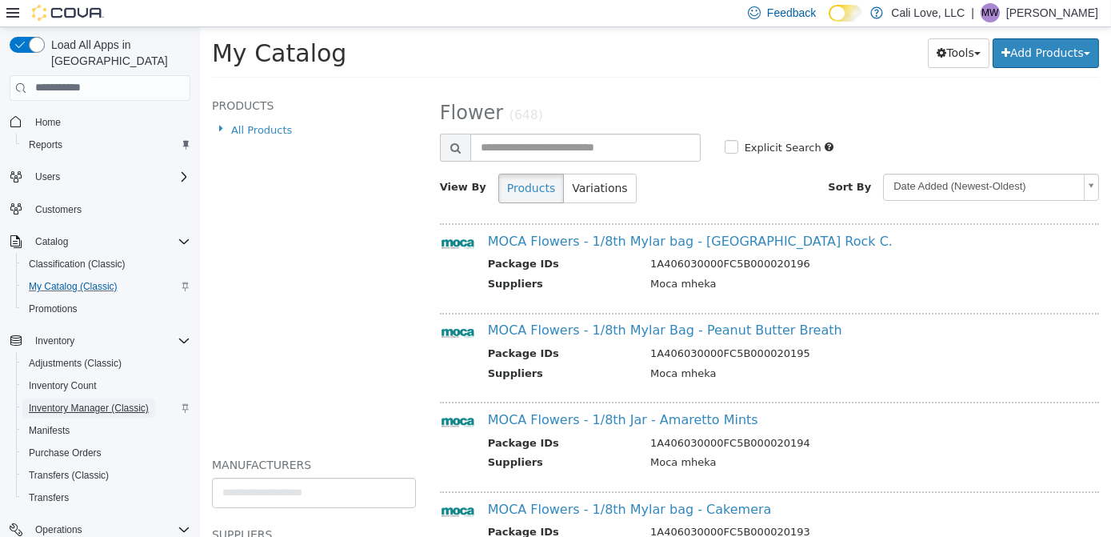
click at [83, 402] on span "Inventory Manager (Classic)" at bounding box center [89, 408] width 120 height 13
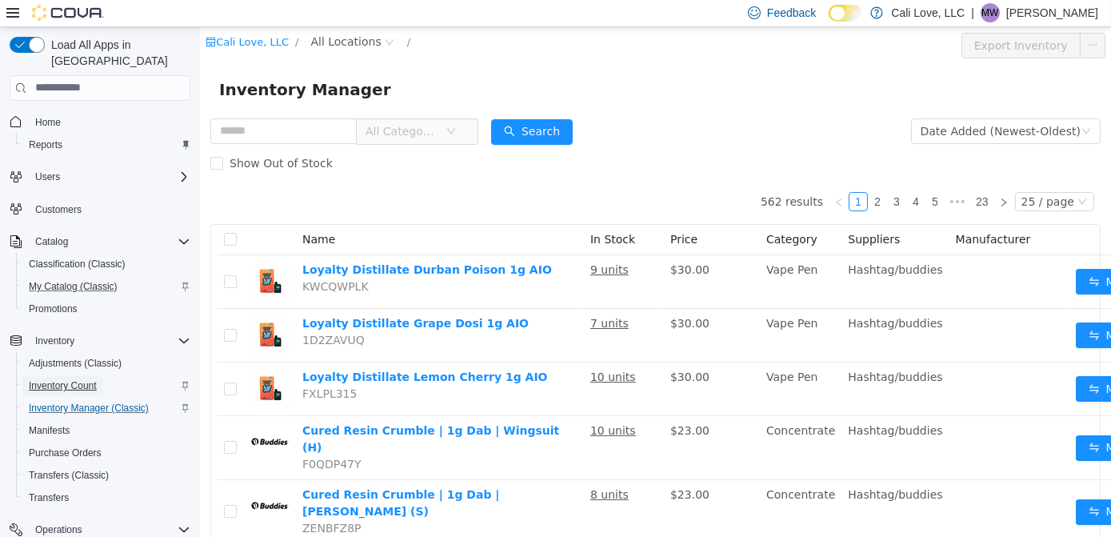
click at [58, 379] on span "Inventory Count" at bounding box center [63, 385] width 68 height 13
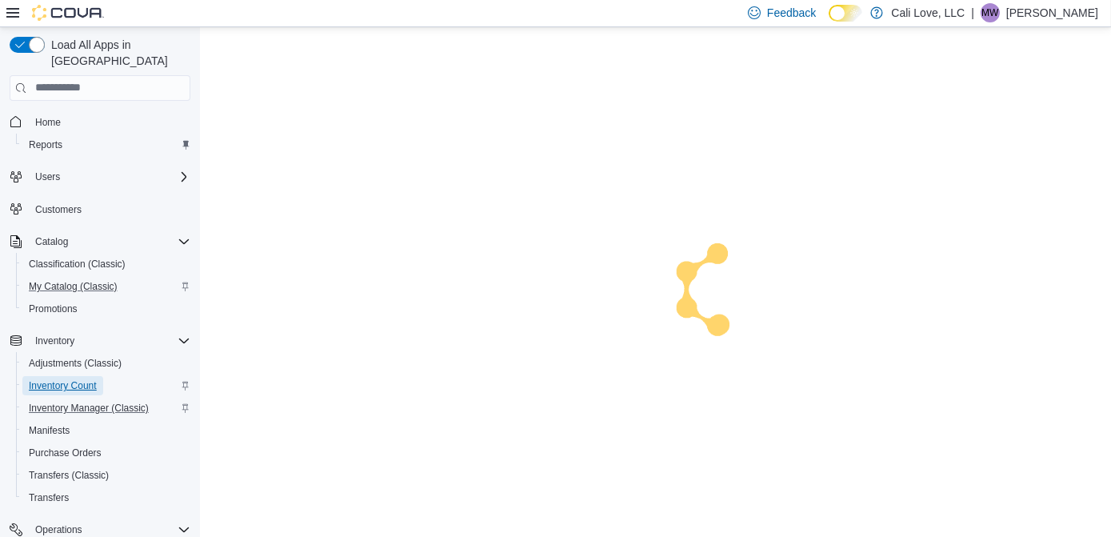
click at [86, 379] on span "Inventory Count" at bounding box center [63, 385] width 68 height 13
click at [46, 334] on button "Inventory" at bounding box center [100, 341] width 194 height 22
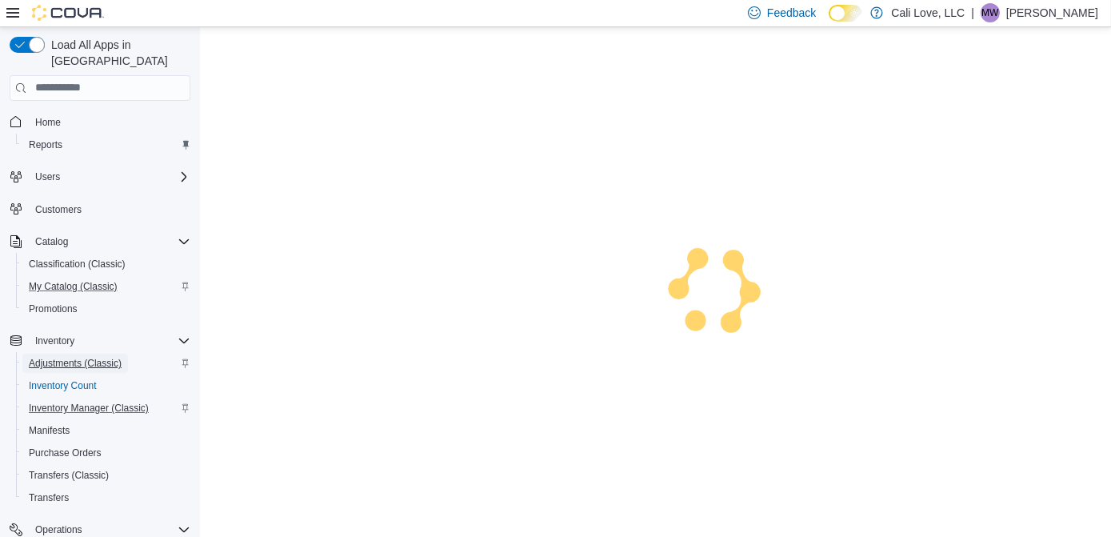
click at [58, 357] on span "Adjustments (Classic)" at bounding box center [75, 363] width 93 height 13
click at [81, 402] on span "Inventory Manager (Classic)" at bounding box center [89, 408] width 120 height 13
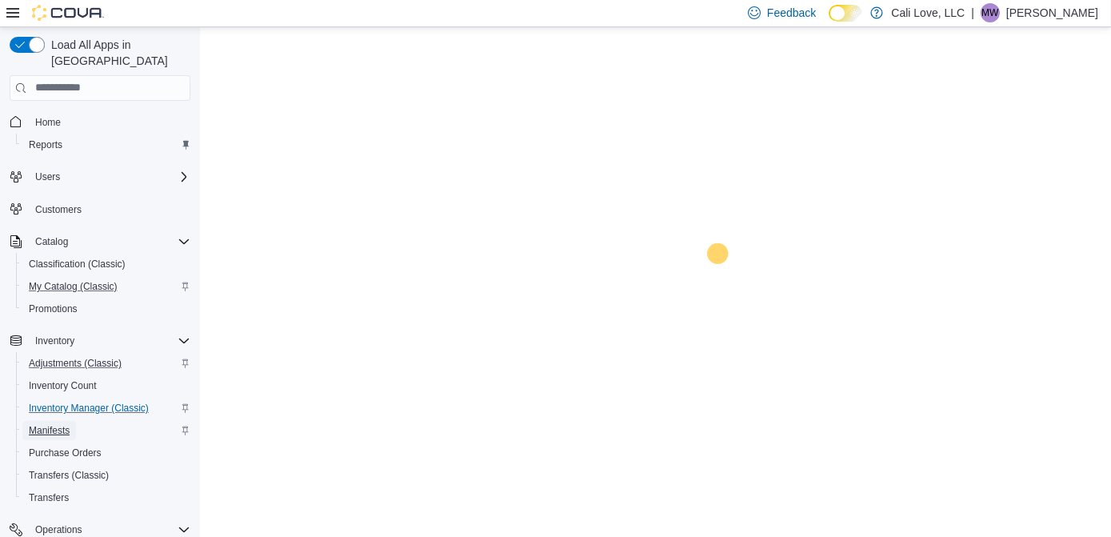
click at [36, 422] on span "Manifests" at bounding box center [49, 430] width 41 height 19
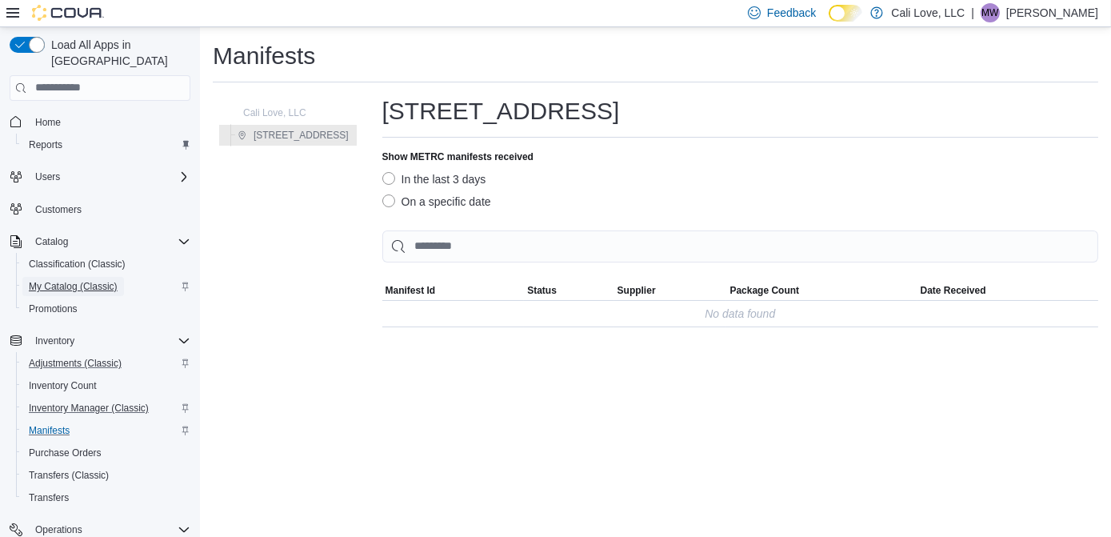
click at [71, 280] on span "My Catalog (Classic)" at bounding box center [73, 286] width 89 height 13
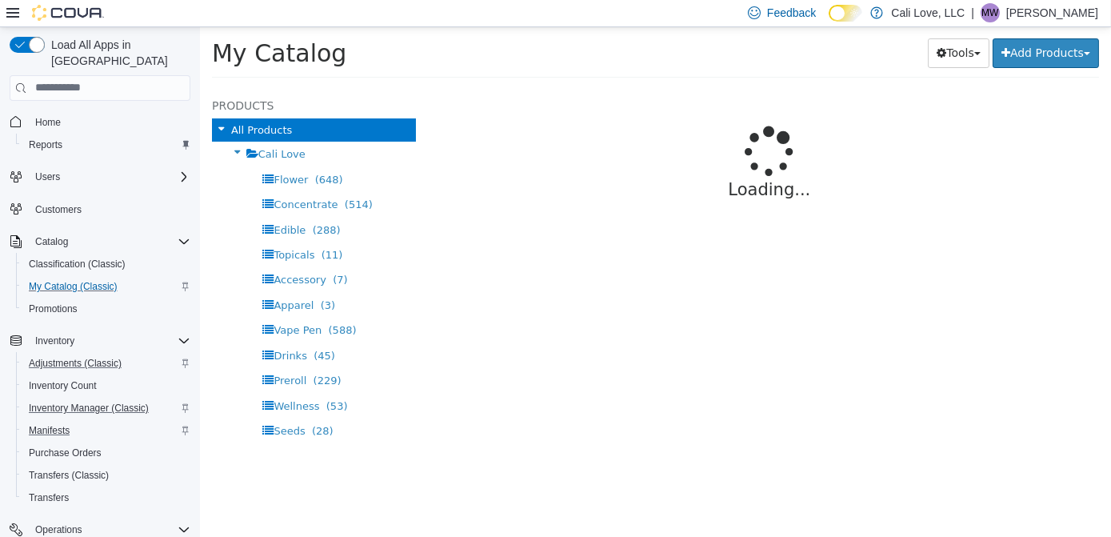
select select "**********"
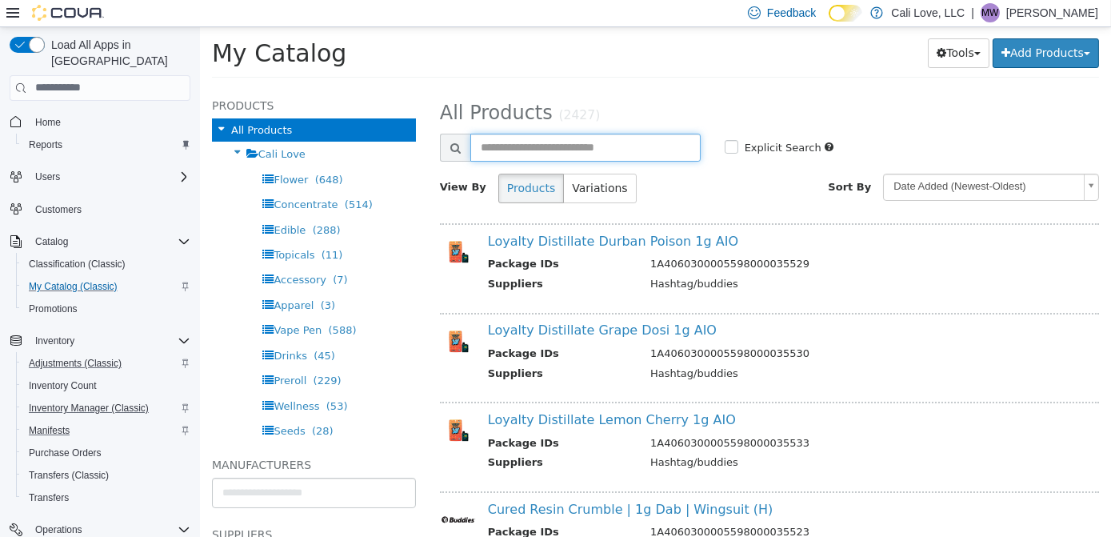
click at [504, 144] on input "text" at bounding box center [585, 147] width 230 height 28
type input "**********"
select select "**********"
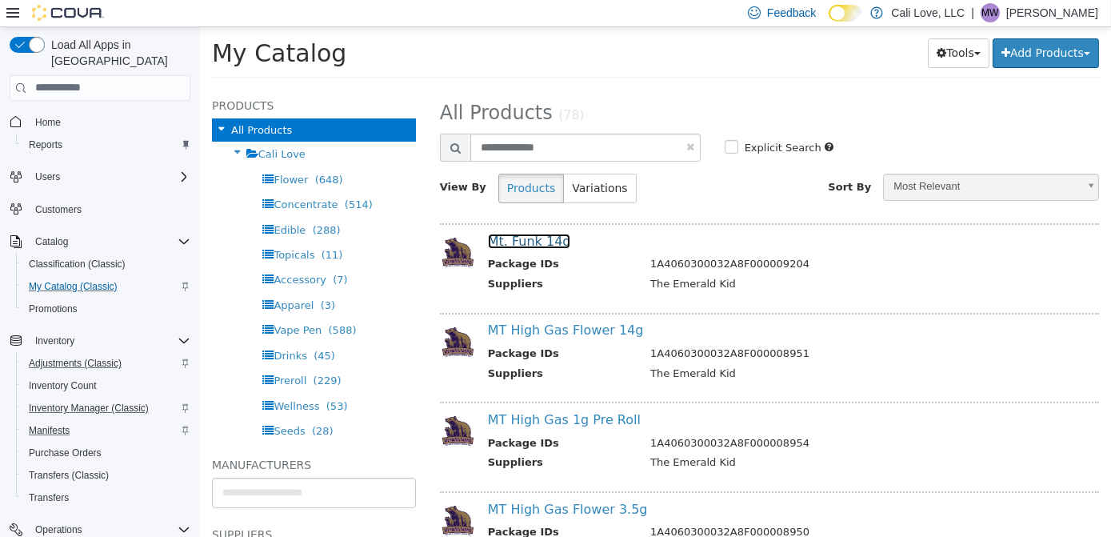
click at [547, 242] on link "Mt. Funk 14g" at bounding box center [528, 240] width 83 height 15
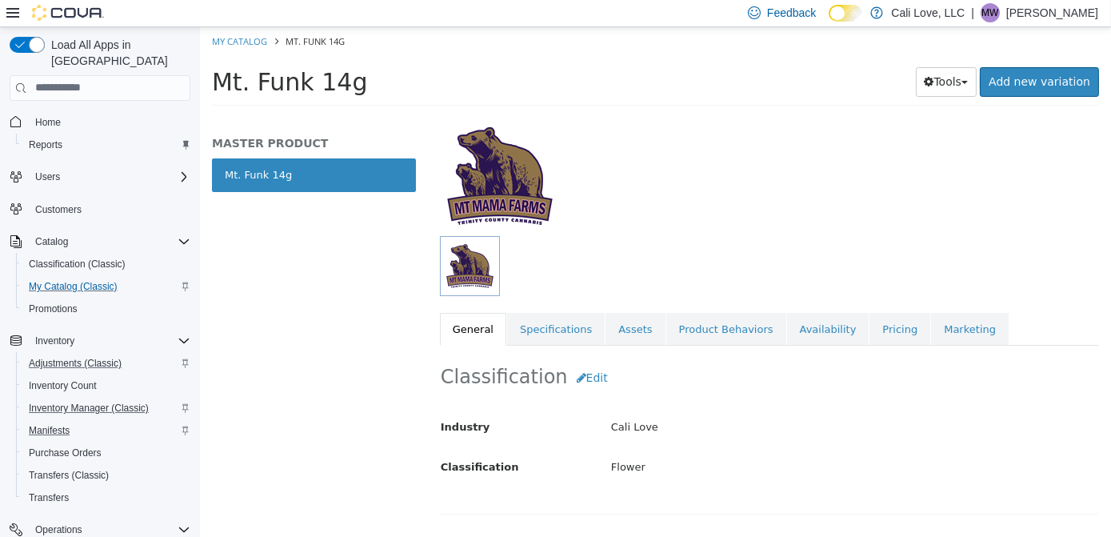
scroll to position [116, 0]
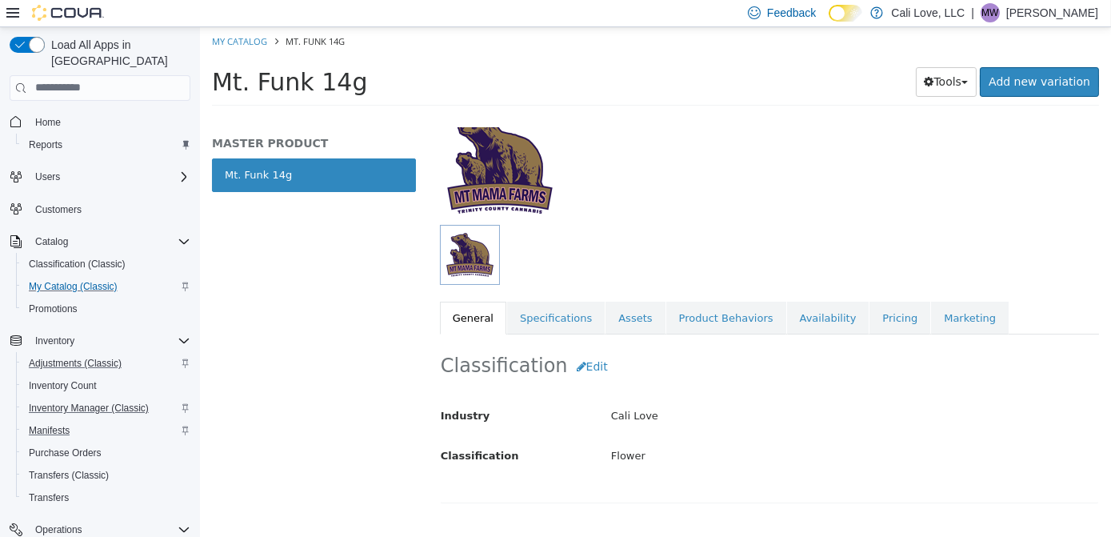
drag, startPoint x: 1110, startPoint y: 154, endPoint x: 1113, endPoint y: 185, distance: 30.6
click at [1111, 115] on html "Saving Bulk Changes... × My Catalog Mt. Funk 14g Mt. Funk 14g Tools Clone Print…" at bounding box center [654, 70] width 911 height 89
click at [614, 319] on link "Assets" at bounding box center [634, 318] width 59 height 34
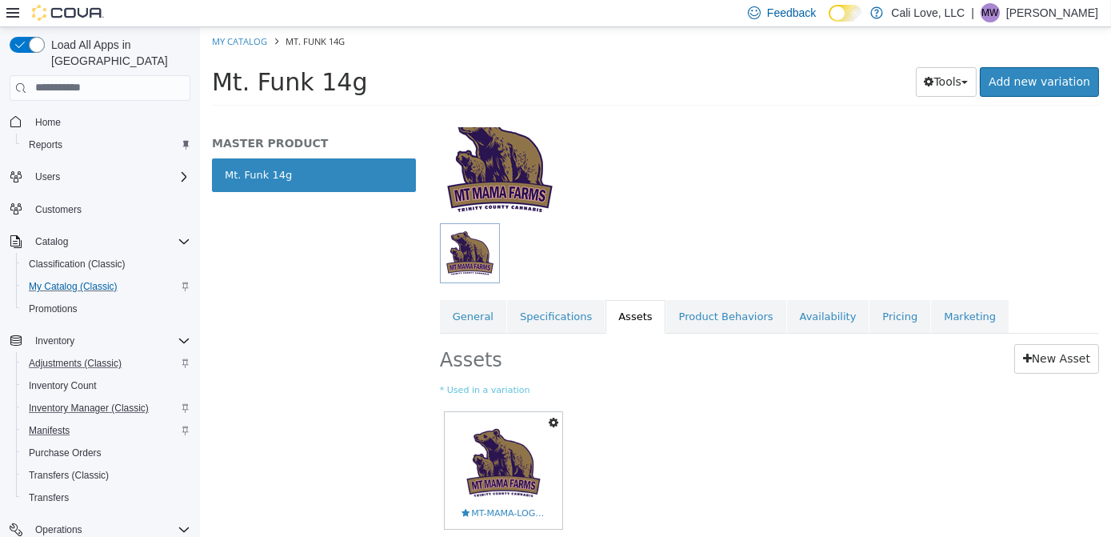
click at [547, 315] on link "Specifications" at bounding box center [556, 316] width 98 height 34
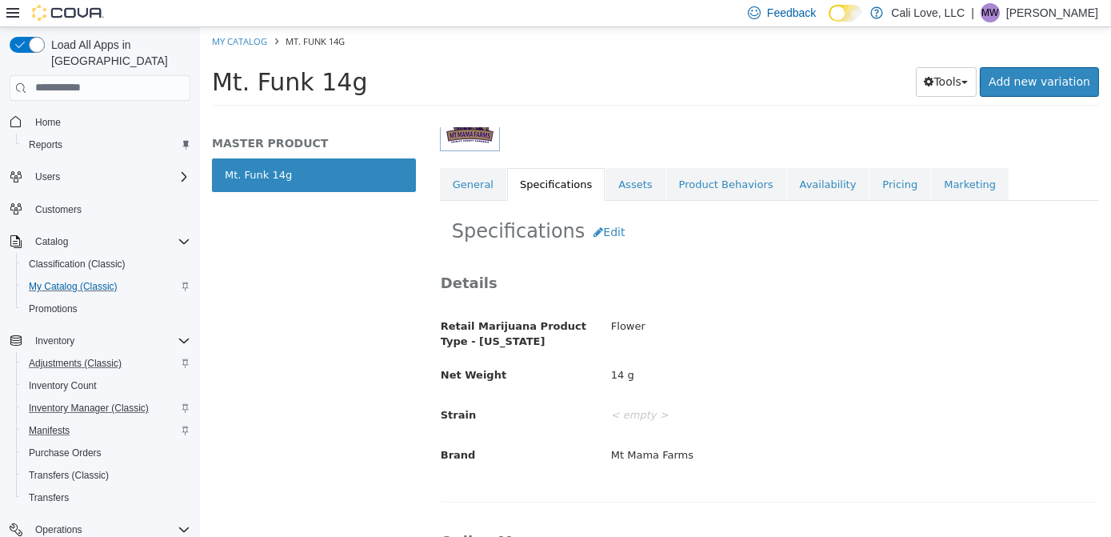
scroll to position [258, 0]
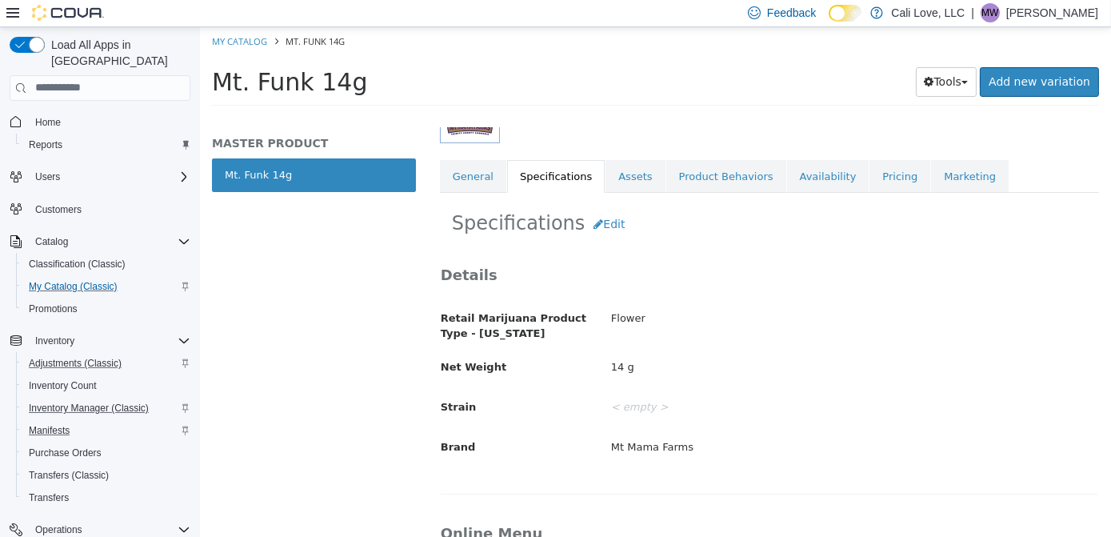
drag, startPoint x: 1110, startPoint y: 238, endPoint x: 1113, endPoint y: 301, distance: 63.3
click at [1111, 115] on html "Saving Bulk Changes... × My Catalog Mt. Funk 14g Mt. Funk 14g Tools Clone Print…" at bounding box center [654, 70] width 911 height 89
click at [72, 277] on span "My Catalog (Classic)" at bounding box center [73, 286] width 89 height 19
click at [78, 280] on span "My Catalog (Classic)" at bounding box center [73, 286] width 89 height 13
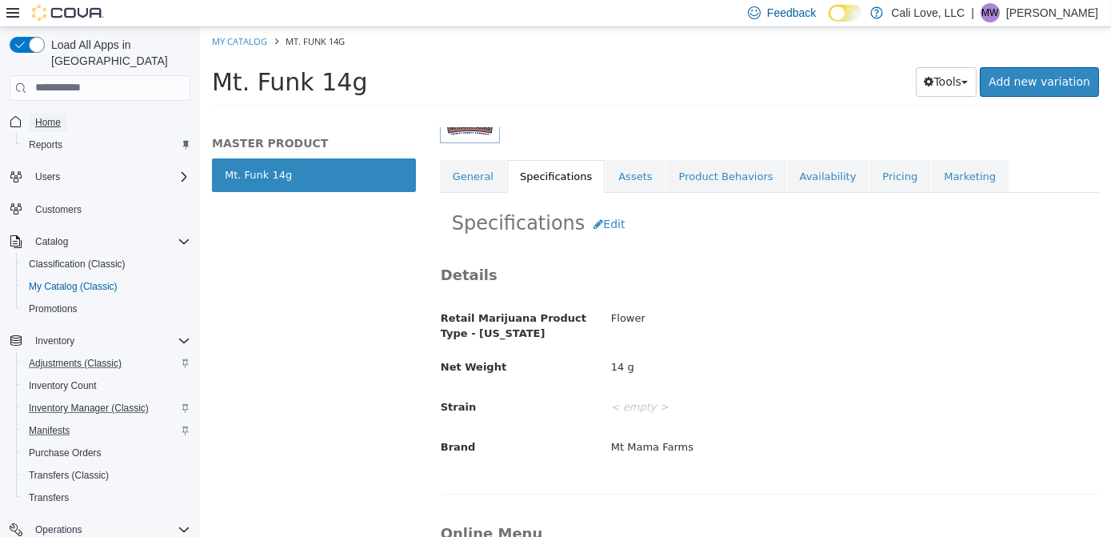
click at [48, 116] on span "Home" at bounding box center [48, 122] width 26 height 13
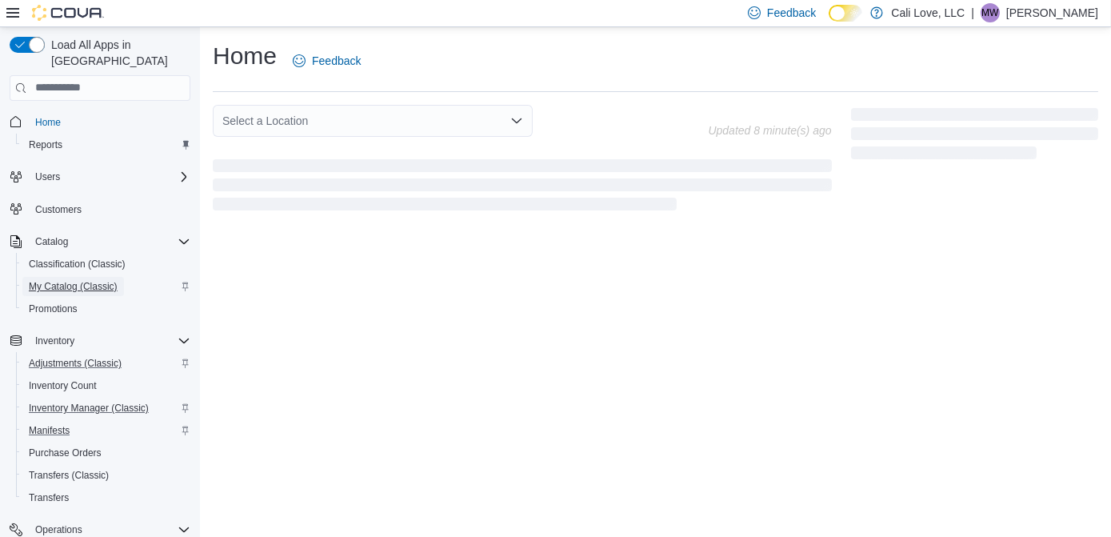
click at [74, 280] on span "My Catalog (Classic)" at bounding box center [73, 286] width 89 height 13
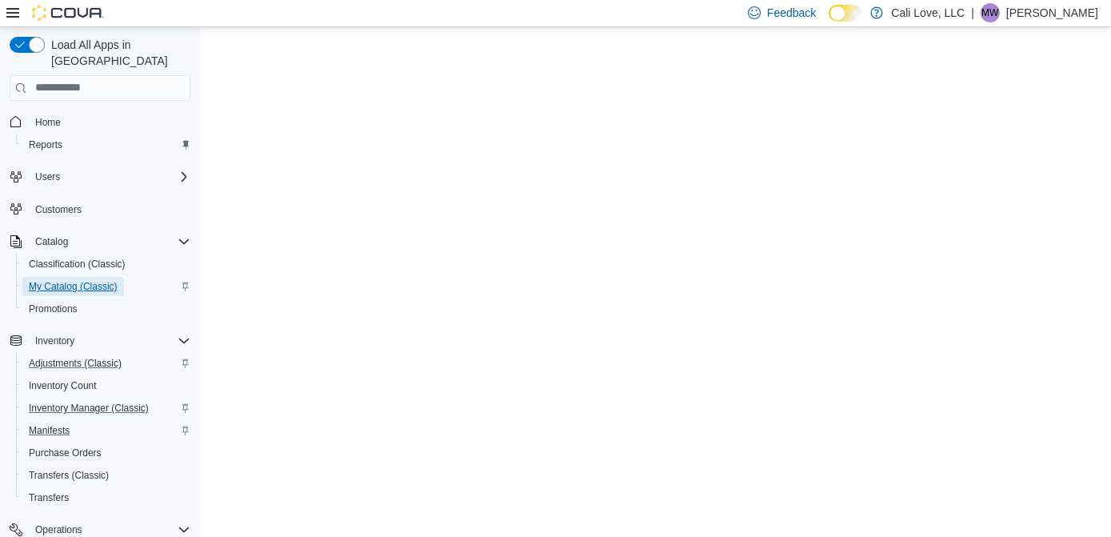
click at [82, 280] on span "My Catalog (Classic)" at bounding box center [73, 286] width 89 height 13
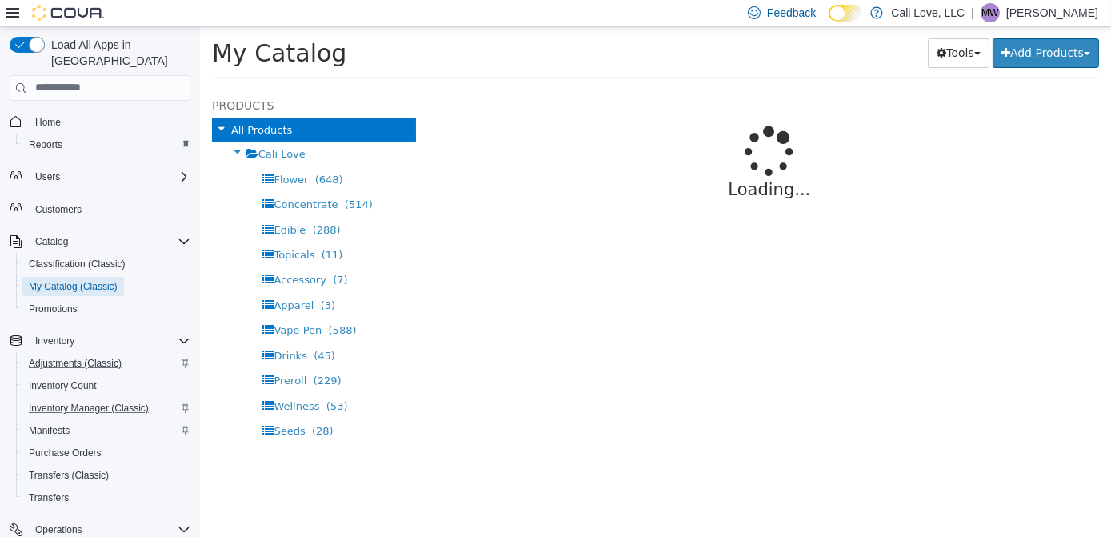
select select "**********"
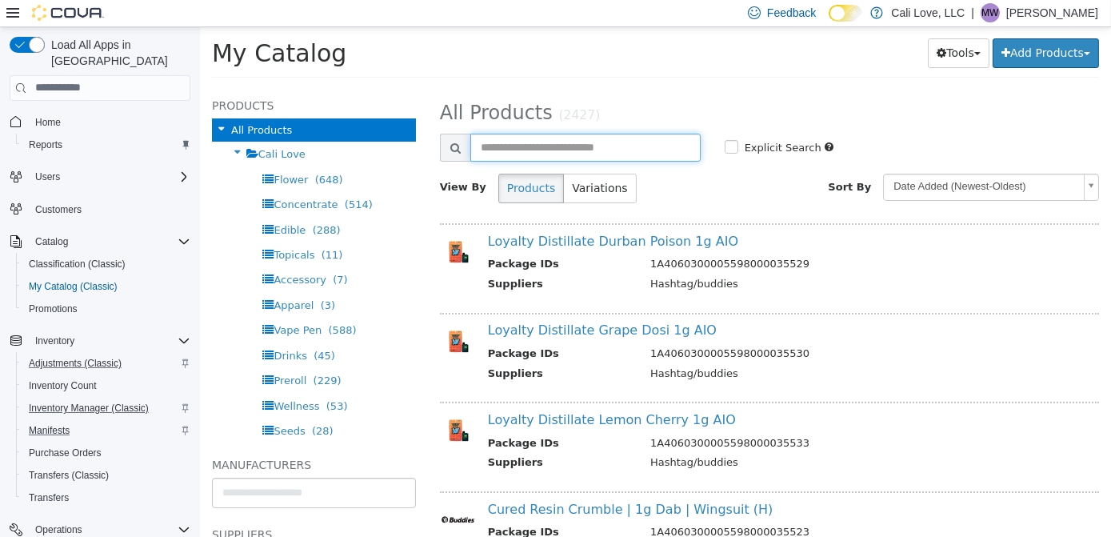
click at [570, 157] on input "text" at bounding box center [585, 147] width 230 height 28
type input "****"
click at [740, 145] on label "Explicit Search" at bounding box center [780, 147] width 81 height 16
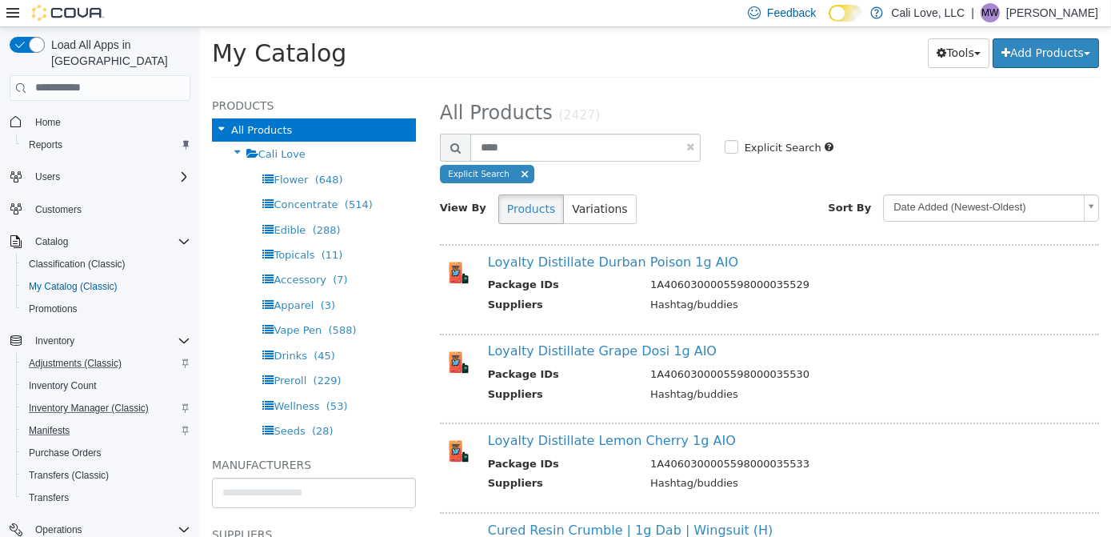
select select "**********"
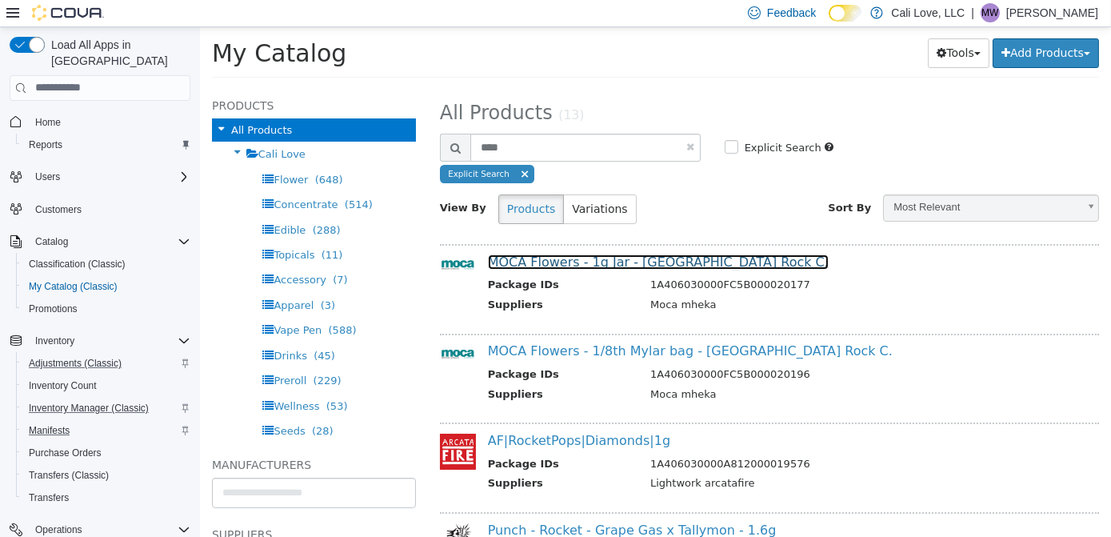
click at [644, 263] on link "MOCA Flowers - 1g Jar - New England Rock C." at bounding box center [657, 261] width 341 height 15
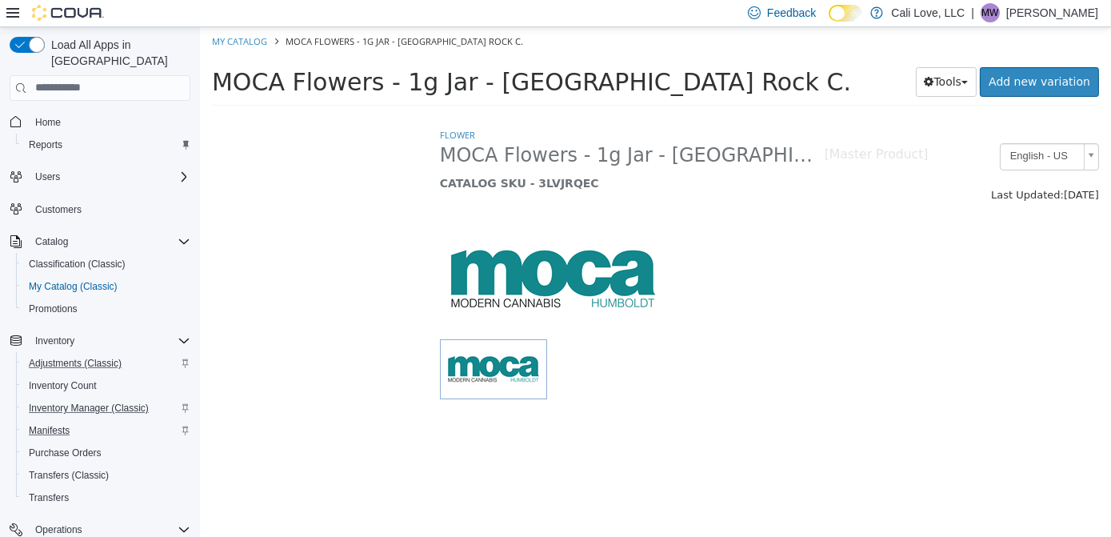
click at [393, 115] on div "Flower MOCA Flowers - 1g Jar - New England Rock C. [Master Product] CATALOG SKU…" at bounding box center [654, 115] width 911 height 0
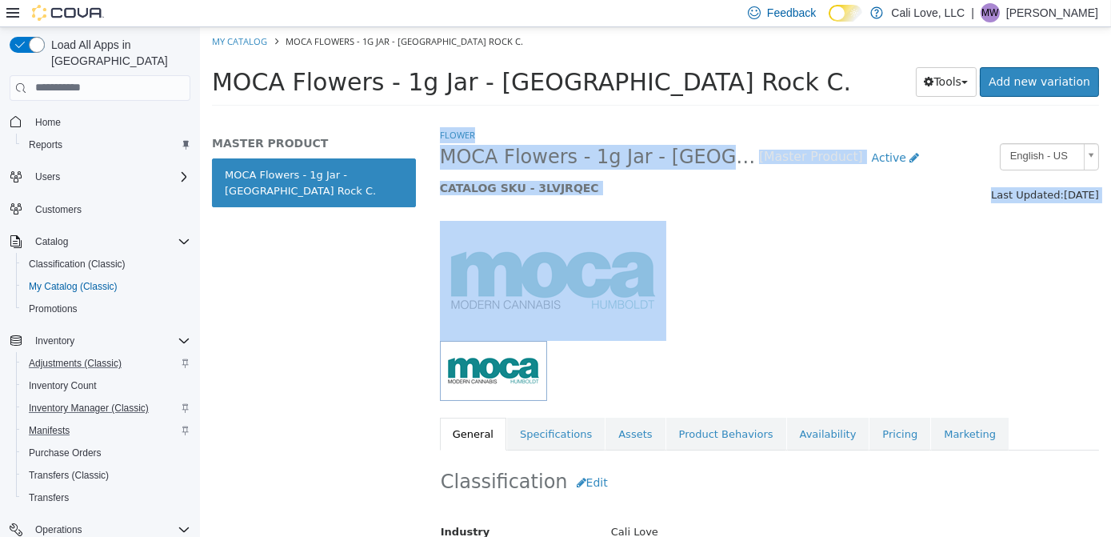
select select "**********"
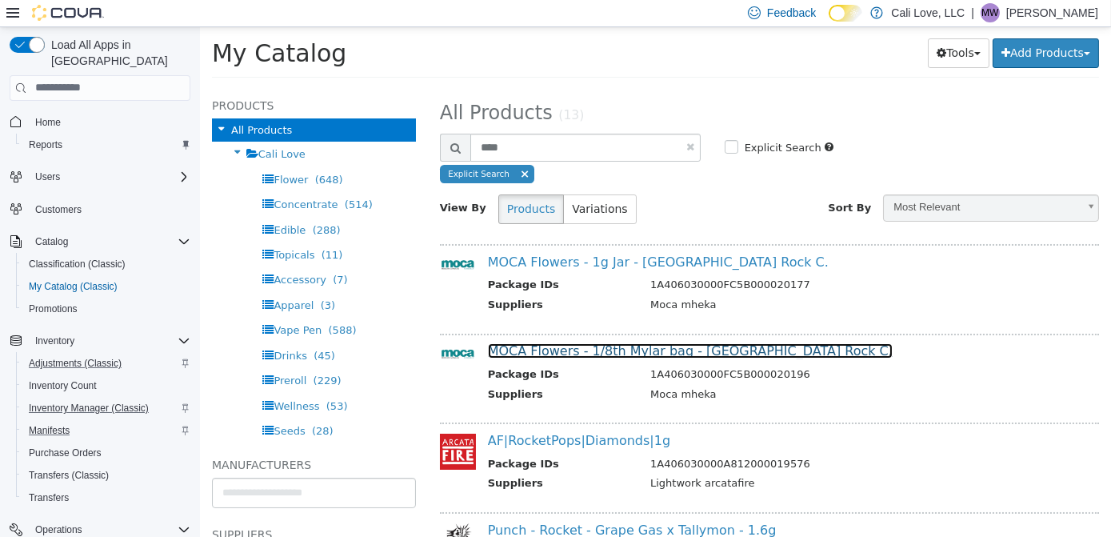
click at [597, 354] on link "MOCA Flowers - 1/8th Mylar bag - New England Rock C." at bounding box center [689, 349] width 405 height 15
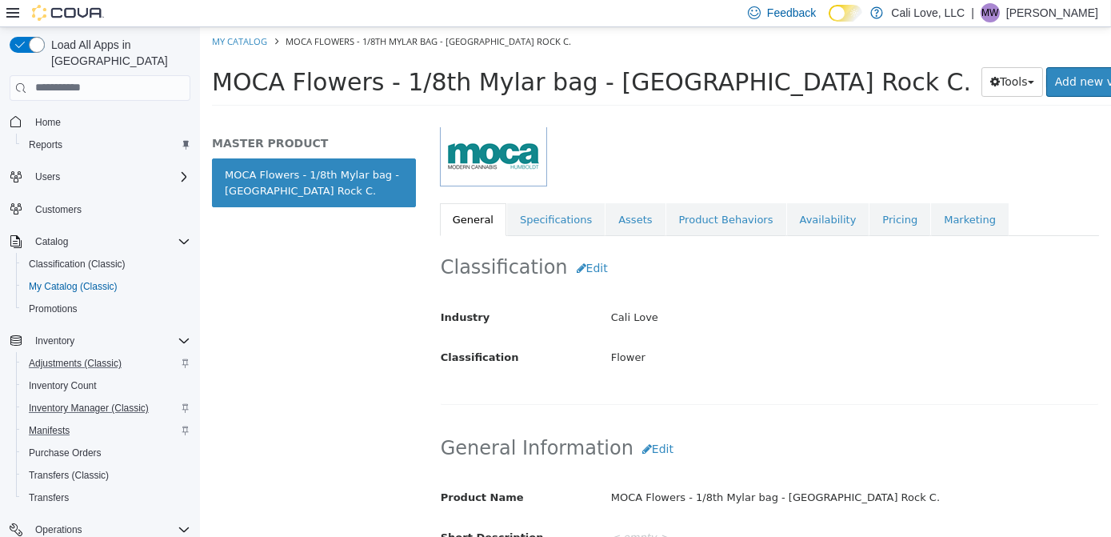
scroll to position [196, 0]
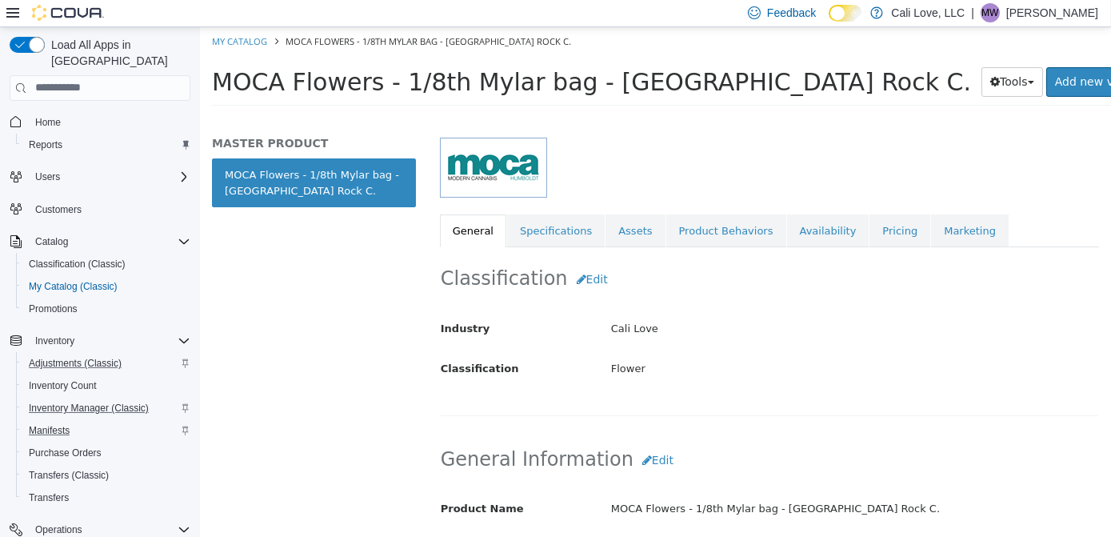
drag, startPoint x: 1110, startPoint y: 188, endPoint x: 1107, endPoint y: 239, distance: 51.3
click at [1107, 239] on div "Flower MOCA Flowers - 1/8th Mylar bag - New England Rock C. [Master Product] Ac…" at bounding box center [768, 331] width 683 height 410
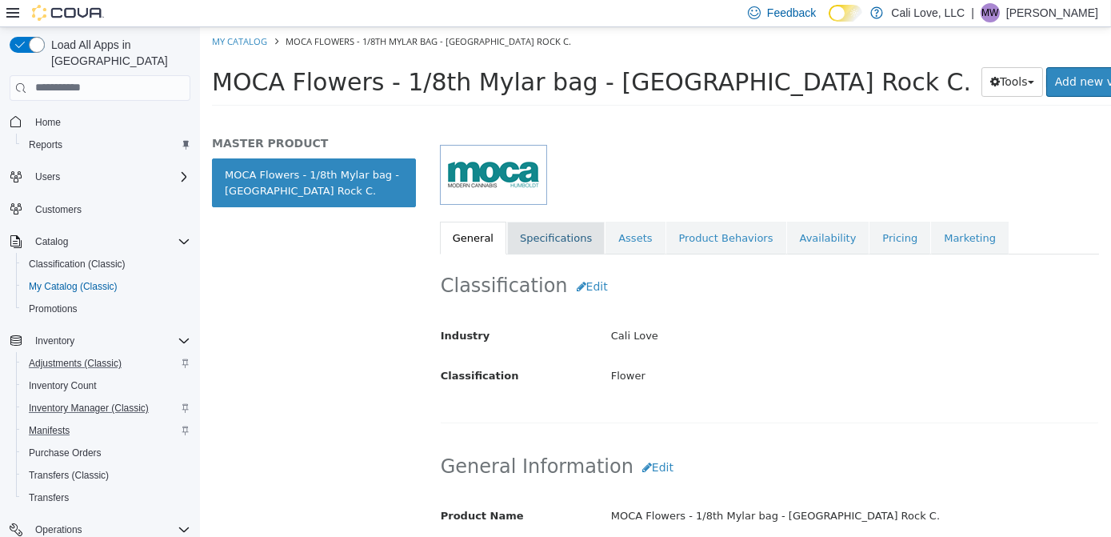
click at [571, 239] on link "Specifications" at bounding box center [556, 238] width 98 height 34
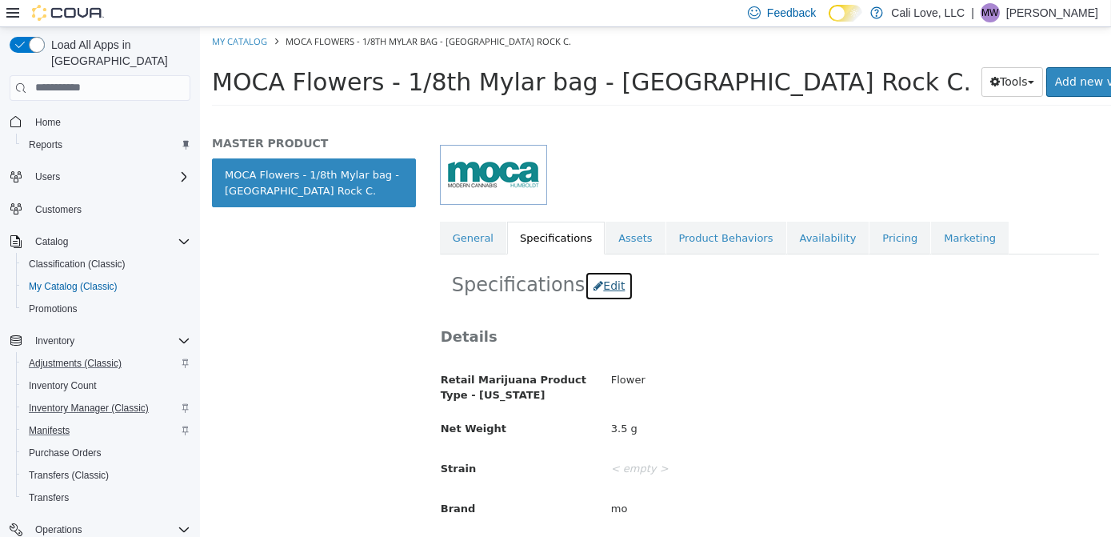
click at [594, 278] on button "Edit" at bounding box center [608, 285] width 49 height 30
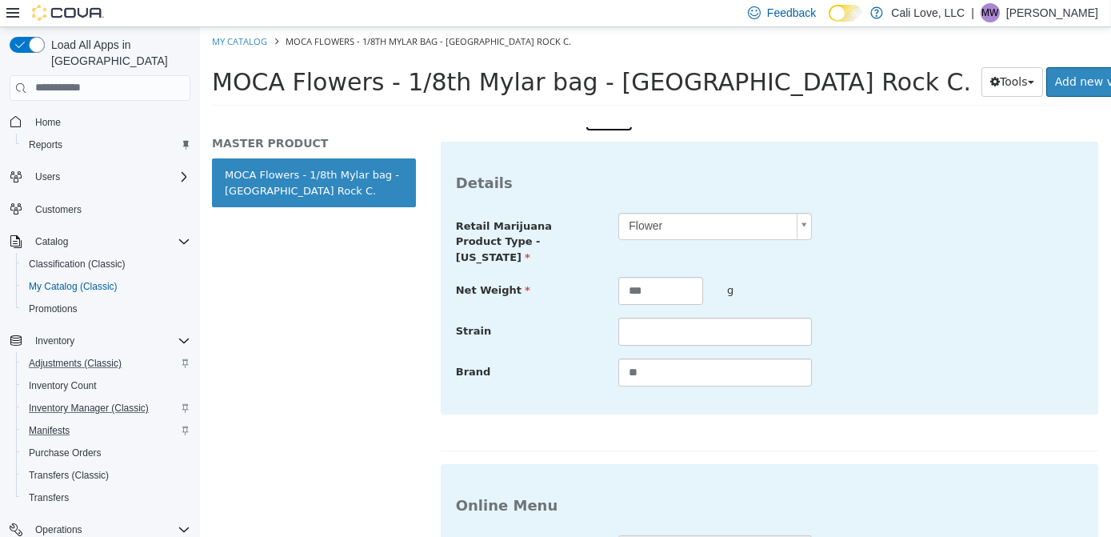
drag, startPoint x: 1113, startPoint y: 234, endPoint x: 1111, endPoint y: 288, distance: 53.7
click at [1111, 115] on html "Saving Bulk Changes... × My Catalog MOCA Flowers - 1/8th Mylar bag - New Englan…" at bounding box center [654, 70] width 911 height 89
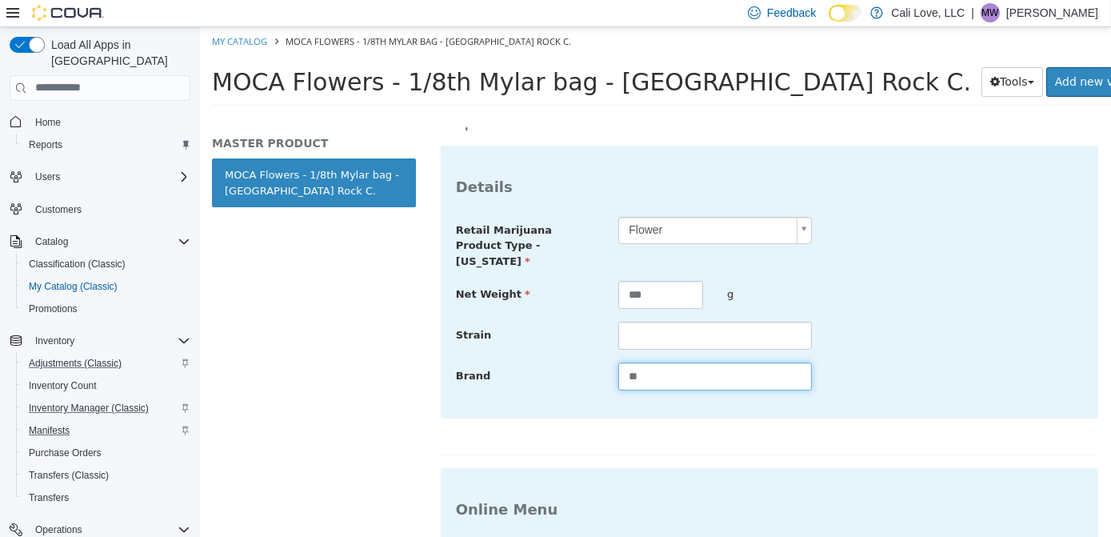
drag, startPoint x: 660, startPoint y: 365, endPoint x: 551, endPoint y: 354, distance: 109.3
click at [551, 362] on div "Brand **" at bounding box center [768, 376] width 651 height 29
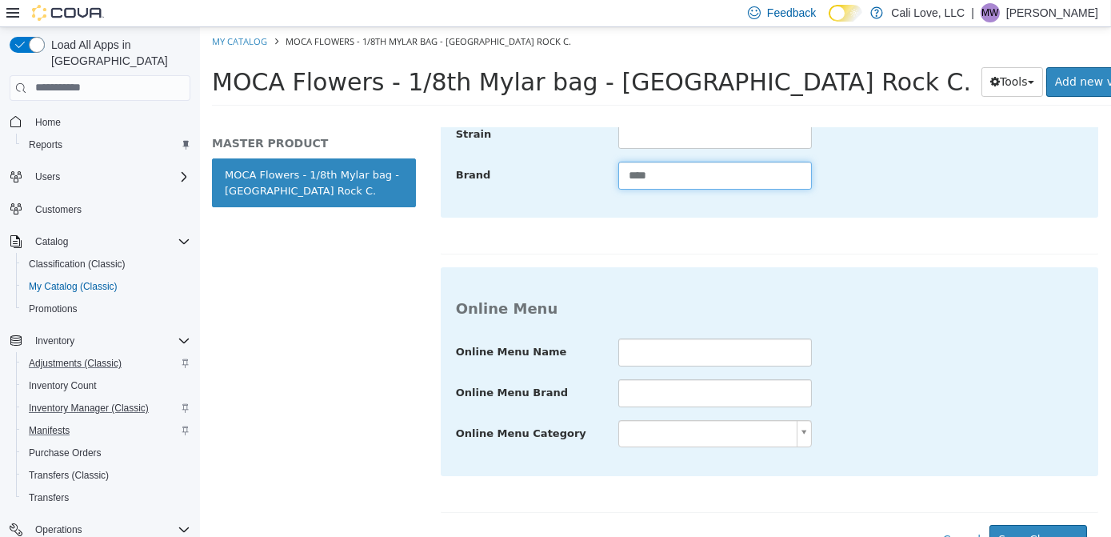
drag, startPoint x: 1110, startPoint y: 294, endPoint x: 1113, endPoint y: 422, distance: 128.1
click at [1111, 115] on html "Saving Bulk Changes... × My Catalog MOCA Flowers - 1/8th Mylar bag - New Englan…" at bounding box center [654, 70] width 911 height 89
type input "****"
click at [1023, 516] on button "Save Changes" at bounding box center [1038, 539] width 98 height 30
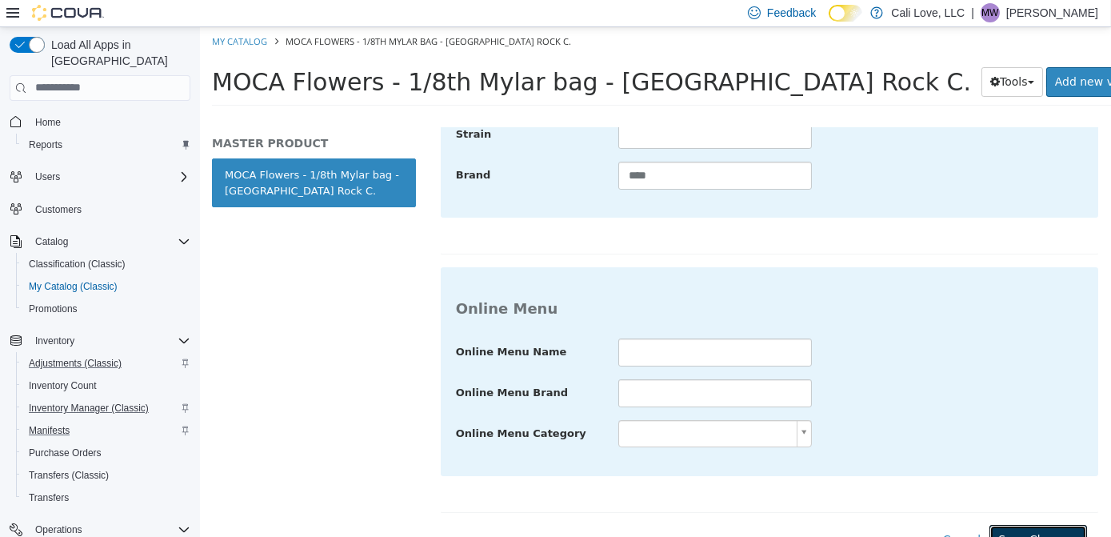
drag, startPoint x: 1110, startPoint y: 458, endPoint x: 1110, endPoint y: 527, distance: 69.6
click at [1111, 115] on html "Saving Bulk Changes... × My Catalog MOCA Flowers - 1/8th Mylar bag - New Englan…" at bounding box center [654, 70] width 911 height 89
click at [1002, 516] on button "Save Changes" at bounding box center [1038, 539] width 98 height 30
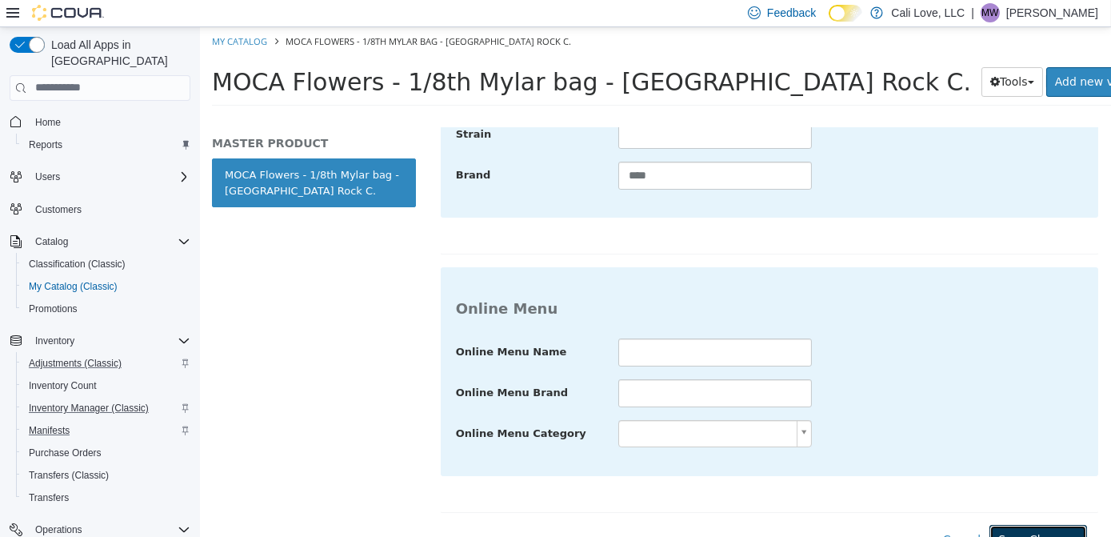
click at [1002, 516] on button "Save Changes" at bounding box center [1038, 539] width 98 height 30
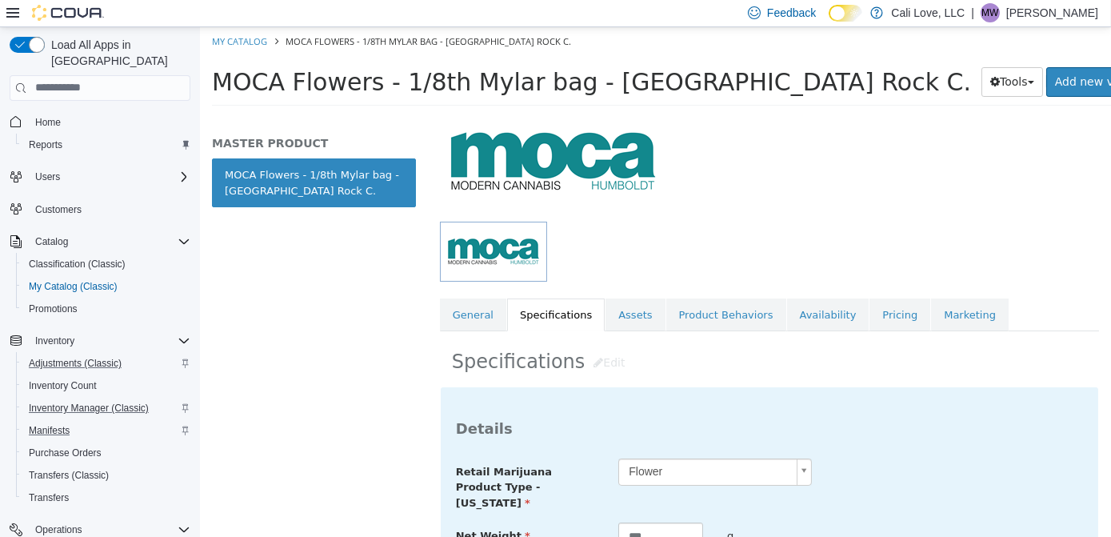
scroll to position [0, 0]
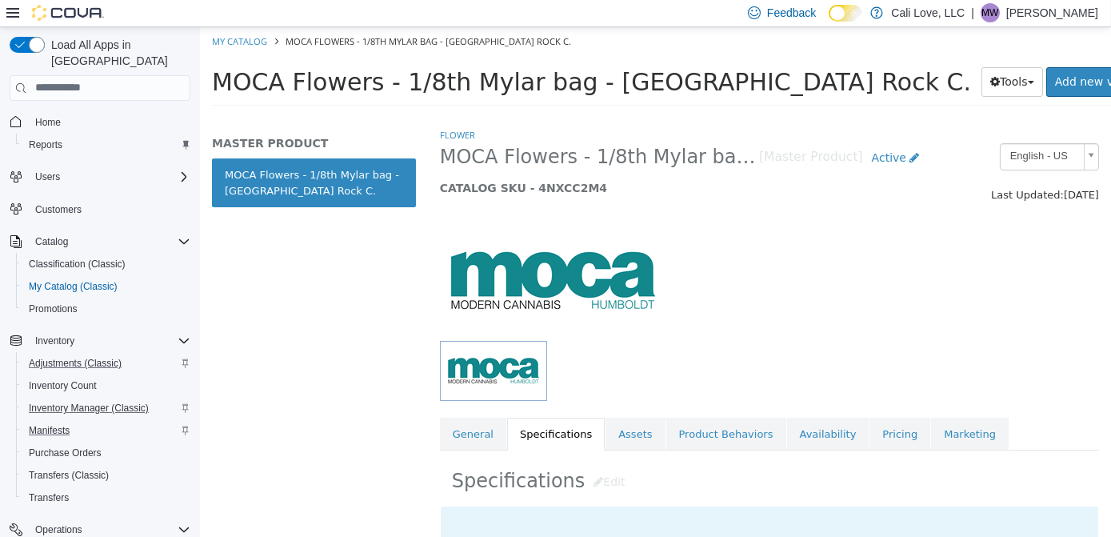
drag, startPoint x: 1110, startPoint y: 490, endPoint x: 1054, endPoint y: 116, distance: 377.9
click at [1054, 115] on html "Saving Bulk Changes... × My Catalog MOCA Flowers - 1/8th Mylar bag - New Englan…" at bounding box center [654, 70] width 911 height 89
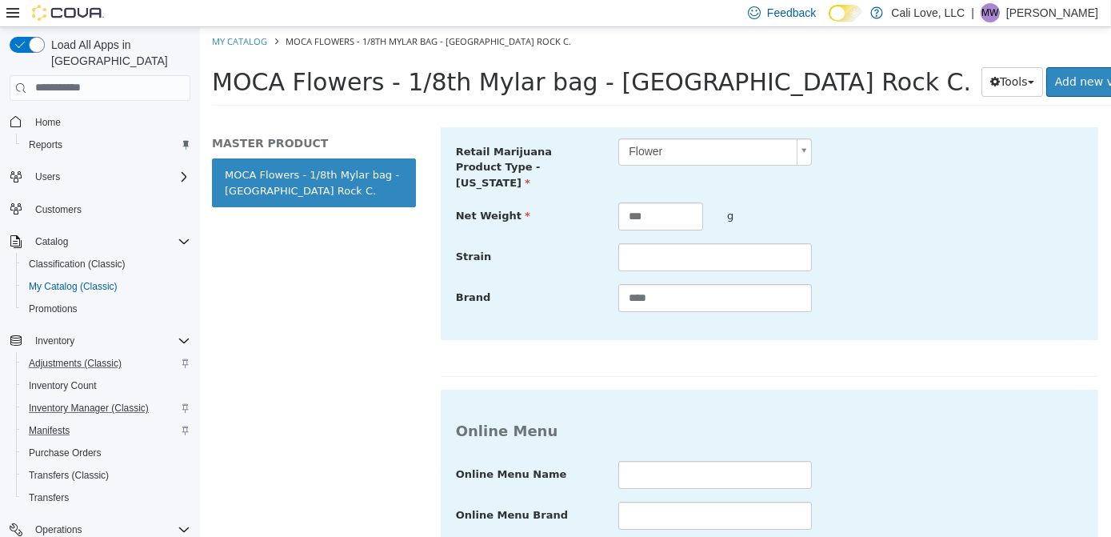
drag, startPoint x: 1110, startPoint y: 176, endPoint x: 1112, endPoint y: 347, distance: 171.3
click at [1111, 115] on html "Saving Bulk Changes... × My Catalog MOCA Flowers - 1/8th Mylar bag - New Englan…" at bounding box center [654, 70] width 911 height 89
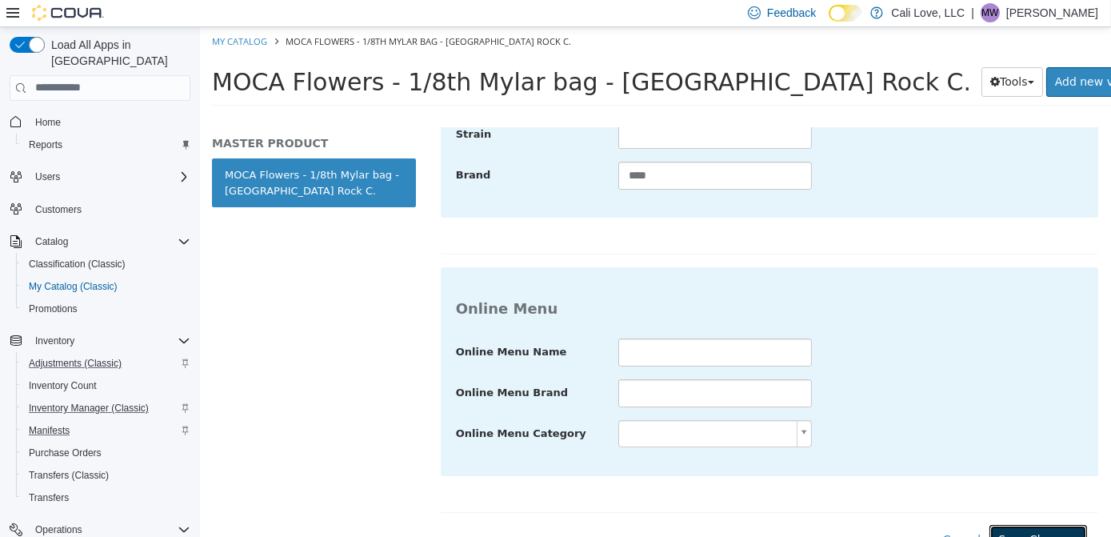
drag, startPoint x: 1113, startPoint y: 368, endPoint x: 1110, endPoint y: 483, distance: 114.5
click at [1111, 115] on html "Saving Bulk Changes... × My Catalog MOCA Flowers - 1/8th Mylar bag - New Englan…" at bounding box center [654, 70] width 911 height 89
click at [1023, 516] on button "Save Changes" at bounding box center [1038, 539] width 98 height 30
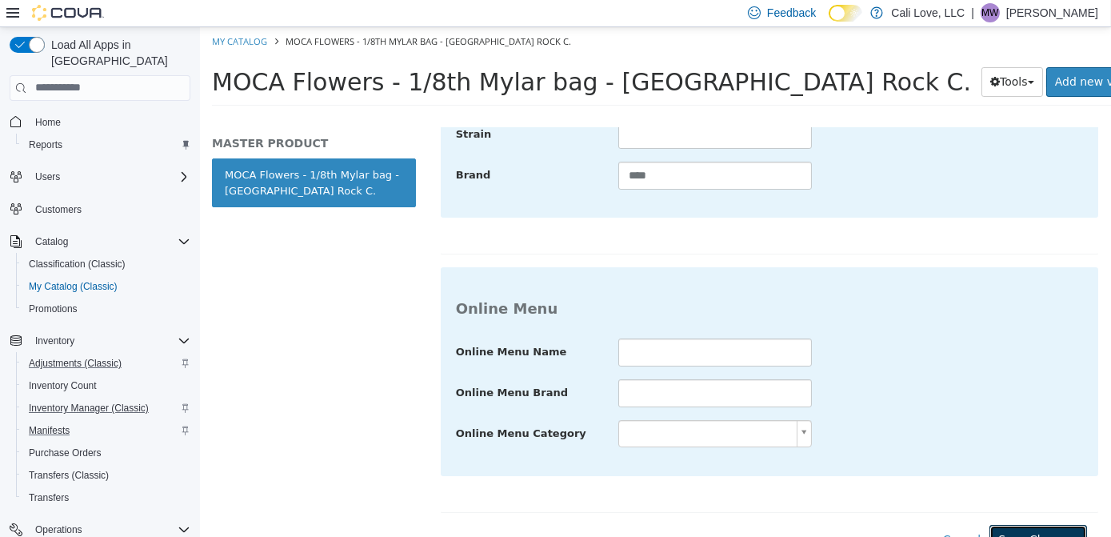
click at [1023, 516] on button "Save Changes" at bounding box center [1038, 539] width 98 height 30
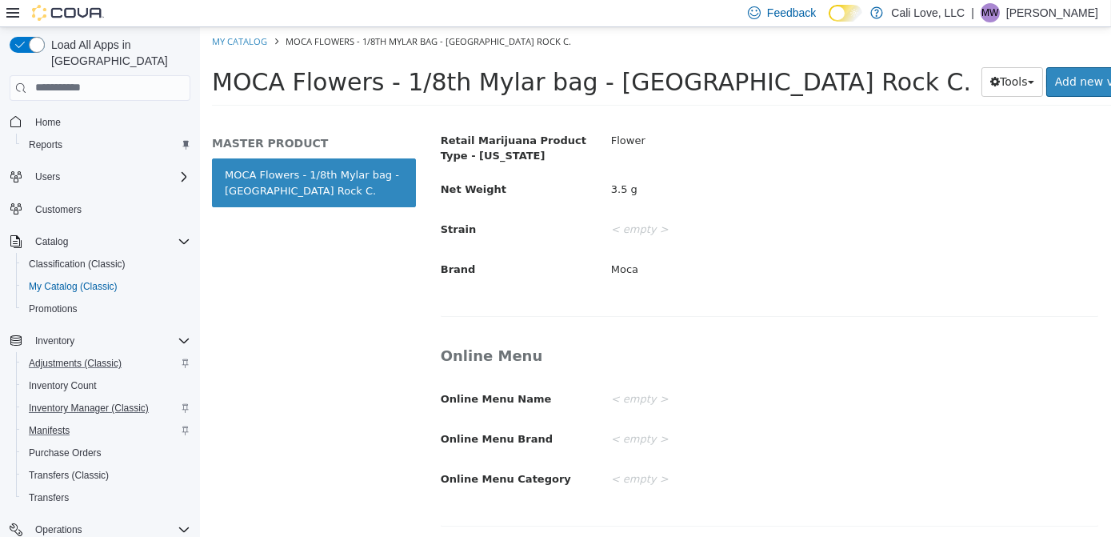
scroll to position [77, 0]
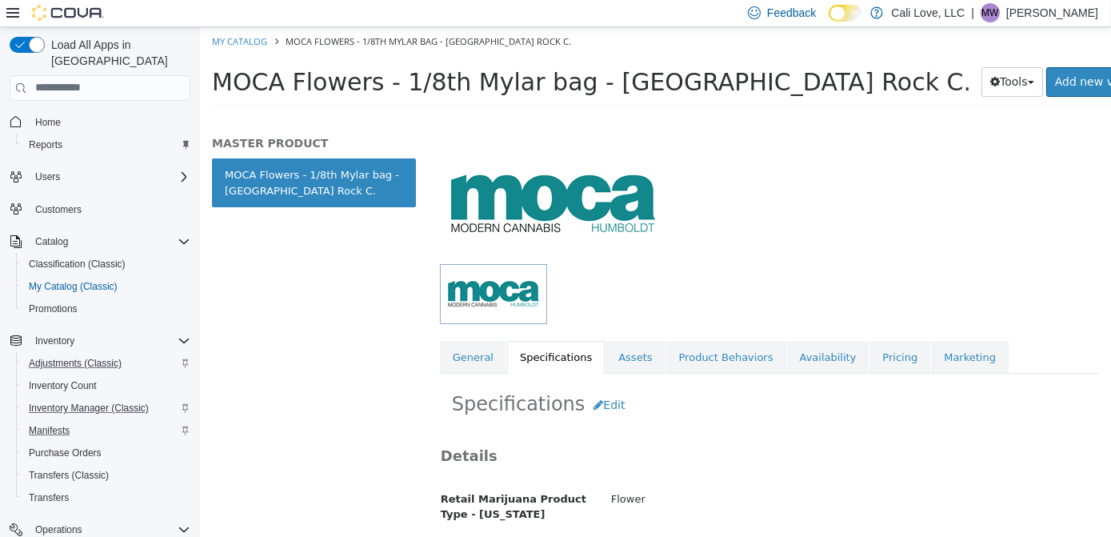
click at [1111, 115] on html "Saving Bulk Changes... × My Catalog MOCA Flowers - 1/8th Mylar bag - New Englan…" at bounding box center [654, 70] width 911 height 89
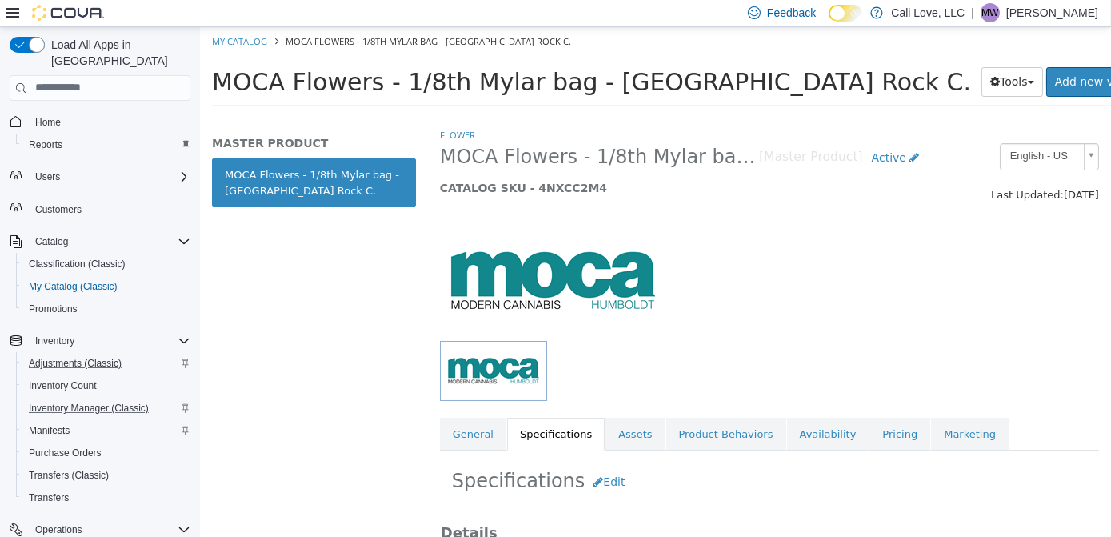
drag, startPoint x: 1110, startPoint y: 262, endPoint x: 1085, endPoint y: 194, distance: 72.4
click at [1085, 194] on div "Flower MOCA Flowers - 1/8th Mylar bag - New England Rock C. [Master Product] Ac…" at bounding box center [768, 331] width 683 height 410
click at [250, 35] on link "My Catalog" at bounding box center [238, 40] width 55 height 12
select select "**********"
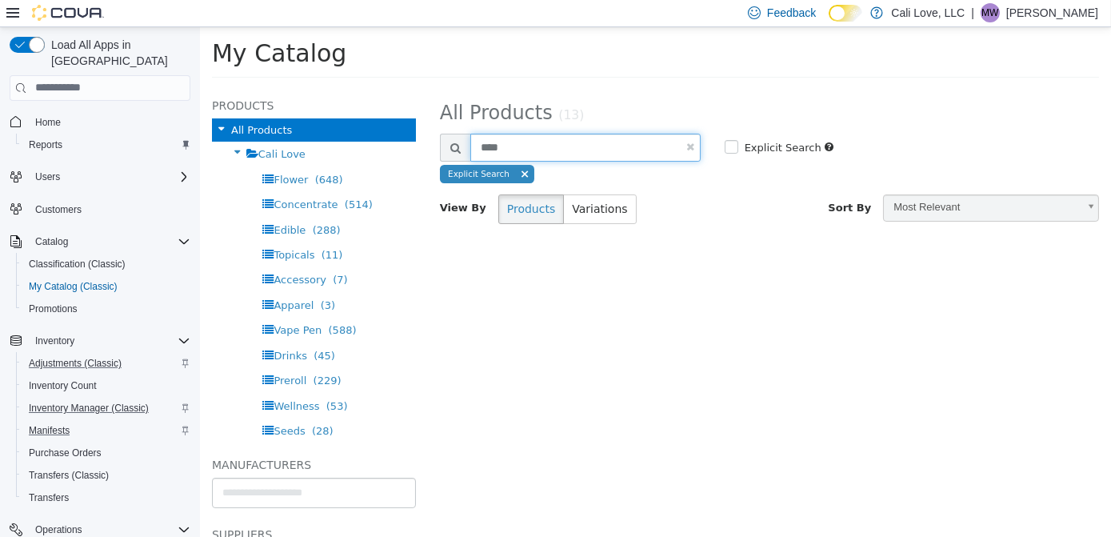
drag, startPoint x: 552, startPoint y: 150, endPoint x: 409, endPoint y: 160, distance: 143.6
click at [409, 87] on div "**********" at bounding box center [654, 87] width 911 height 0
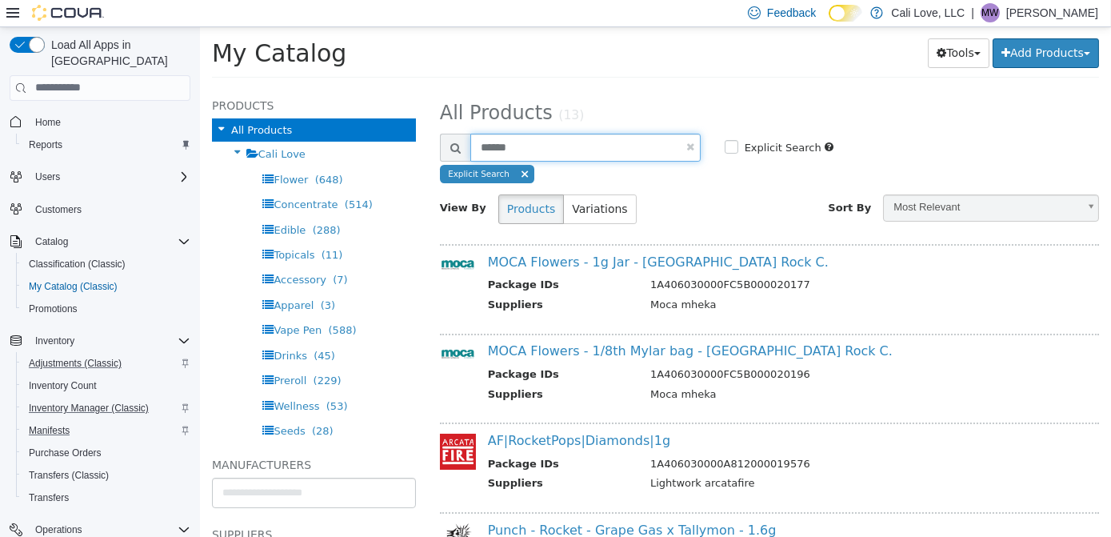
type input "******"
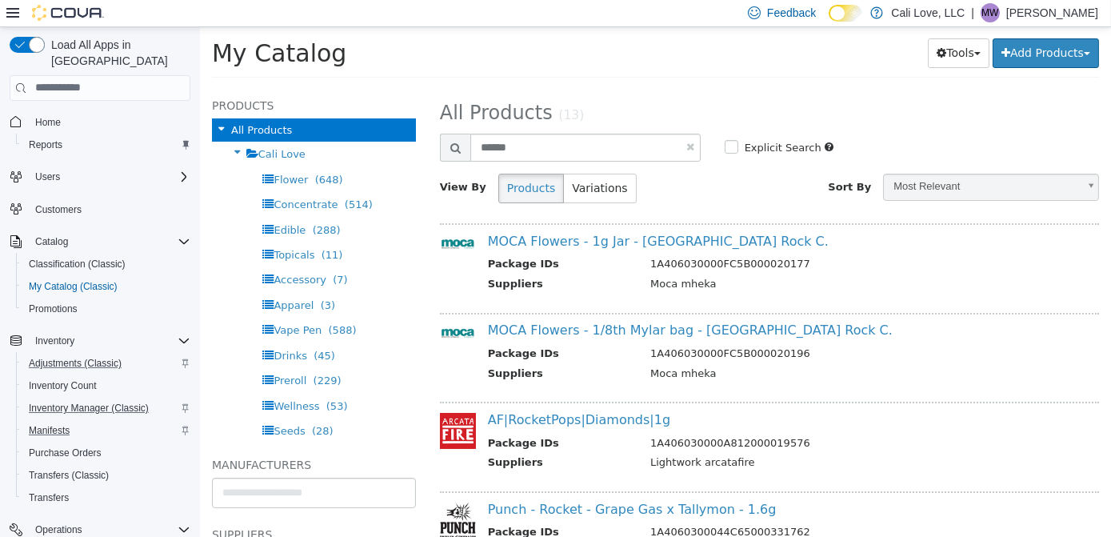
select select "**********"
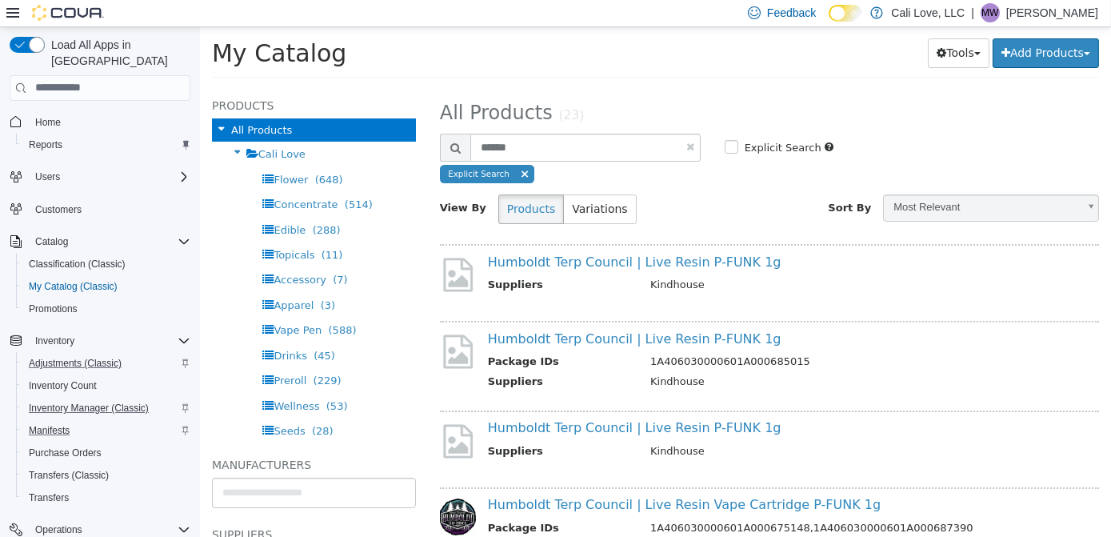
select select "**********"
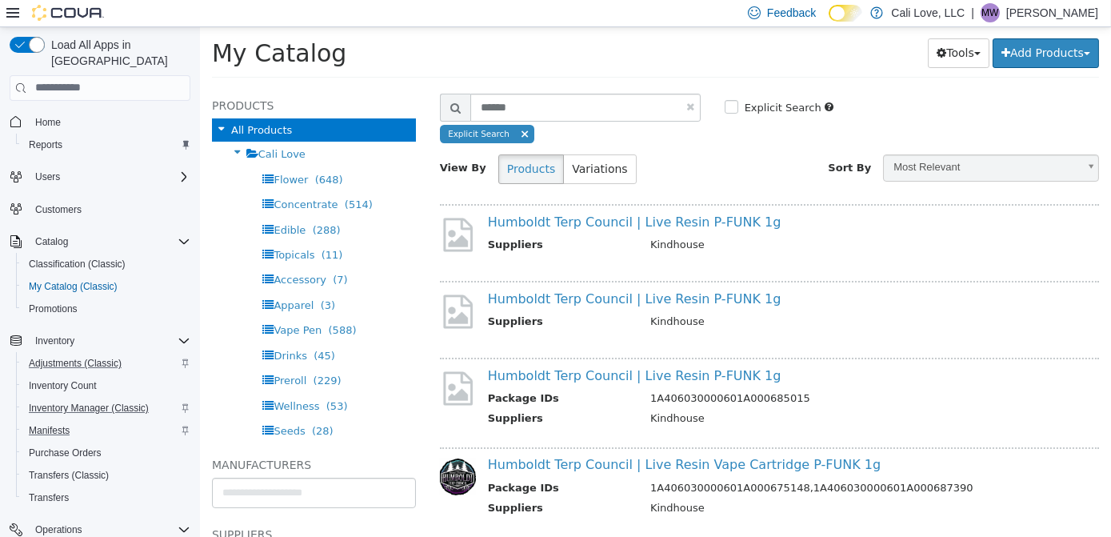
scroll to position [66, 0]
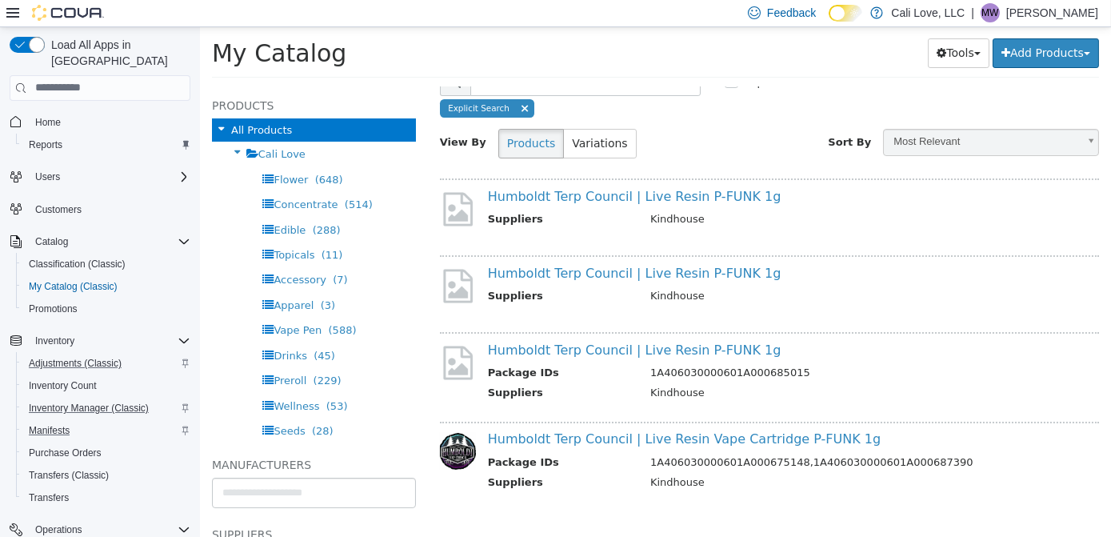
drag, startPoint x: 1110, startPoint y: 154, endPoint x: 1110, endPoint y: 250, distance: 96.8
click at [1111, 87] on html "**********" at bounding box center [654, 56] width 911 height 61
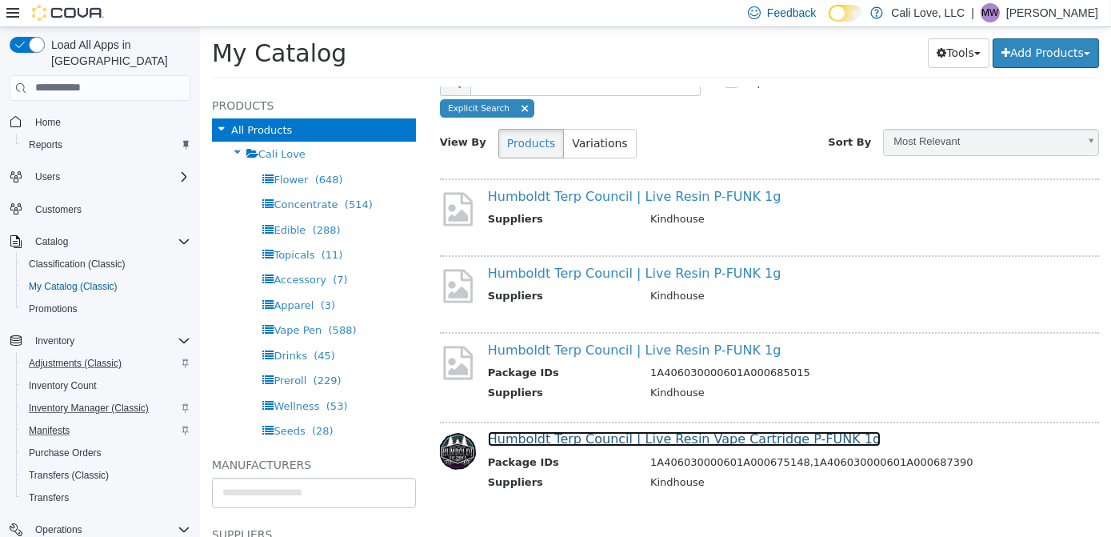
click at [615, 435] on link "Humboldt Terp Council | Live Resin Vape Cartridge P-FUNK 1g" at bounding box center [683, 438] width 393 height 15
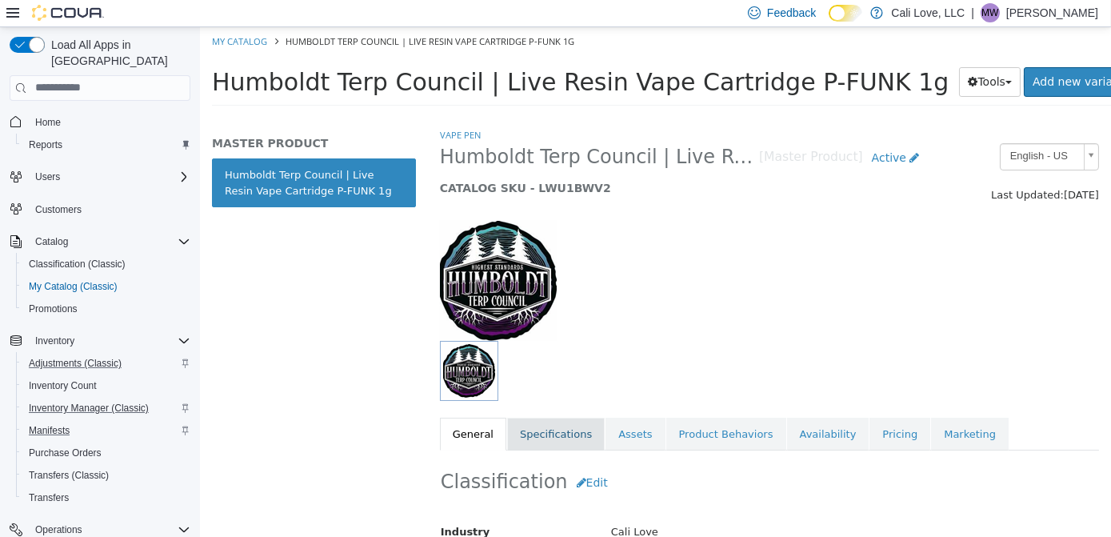
click at [549, 433] on link "Specifications" at bounding box center [556, 434] width 98 height 34
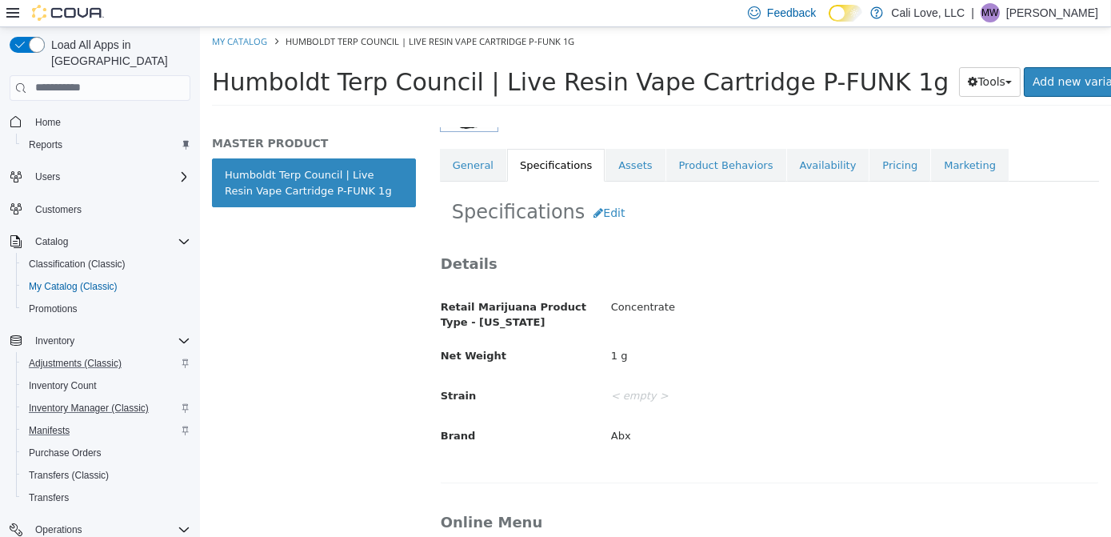
scroll to position [270, 0]
drag, startPoint x: 1113, startPoint y: 245, endPoint x: 1110, endPoint y: 344, distance: 99.3
click at [1111, 115] on html "Saving Bulk Changes... × My Catalog Humboldt Terp Council | Live Resin Vape Car…" at bounding box center [654, 70] width 911 height 89
click at [603, 214] on button "Edit" at bounding box center [608, 211] width 49 height 30
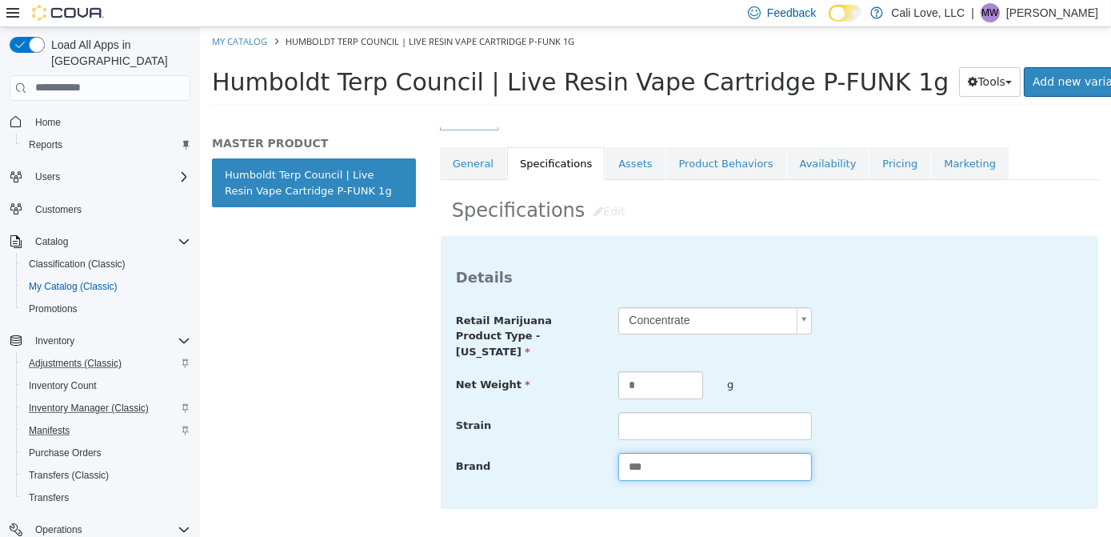
drag, startPoint x: 667, startPoint y: 456, endPoint x: 569, endPoint y: 470, distance: 98.6
click at [569, 470] on div "**********" at bounding box center [769, 371] width 658 height 273
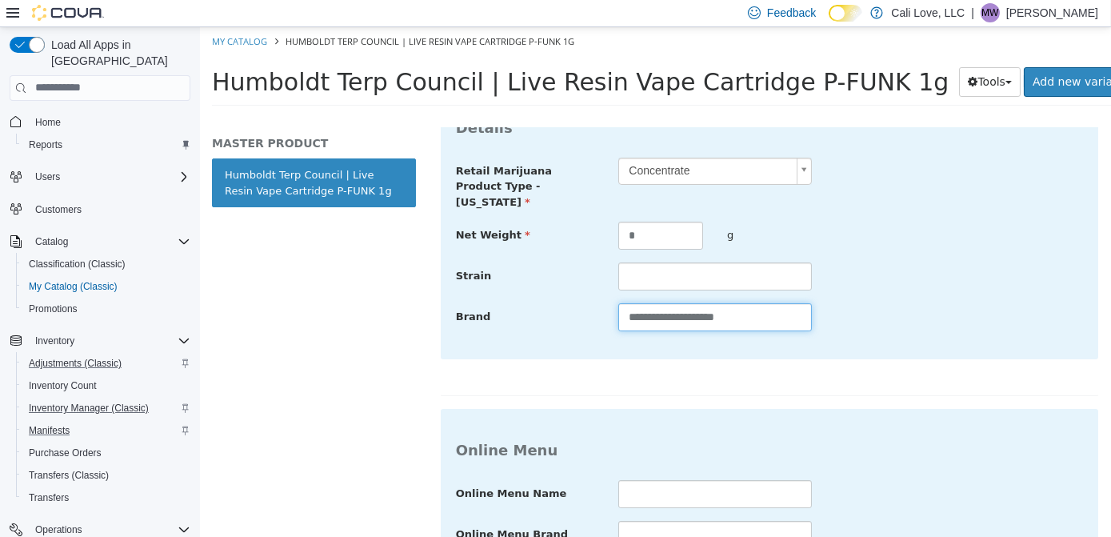
scroll to position [562, 0]
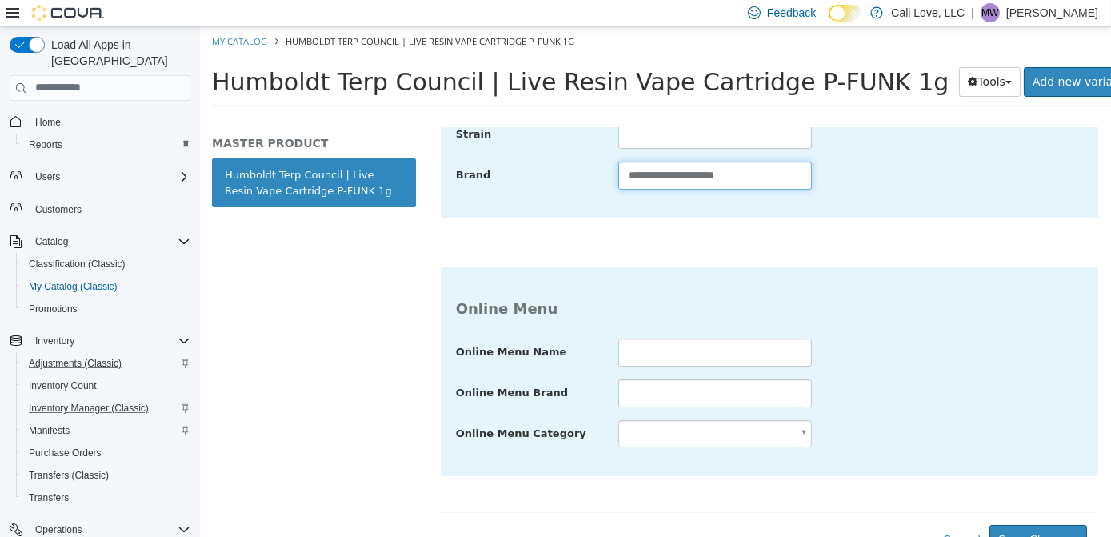
drag, startPoint x: 1113, startPoint y: 377, endPoint x: 1113, endPoint y: 400, distance: 23.2
click at [1111, 115] on html "**********" at bounding box center [654, 70] width 911 height 89
type input "**********"
click at [1023, 516] on button "Save Changes" at bounding box center [1038, 539] width 98 height 30
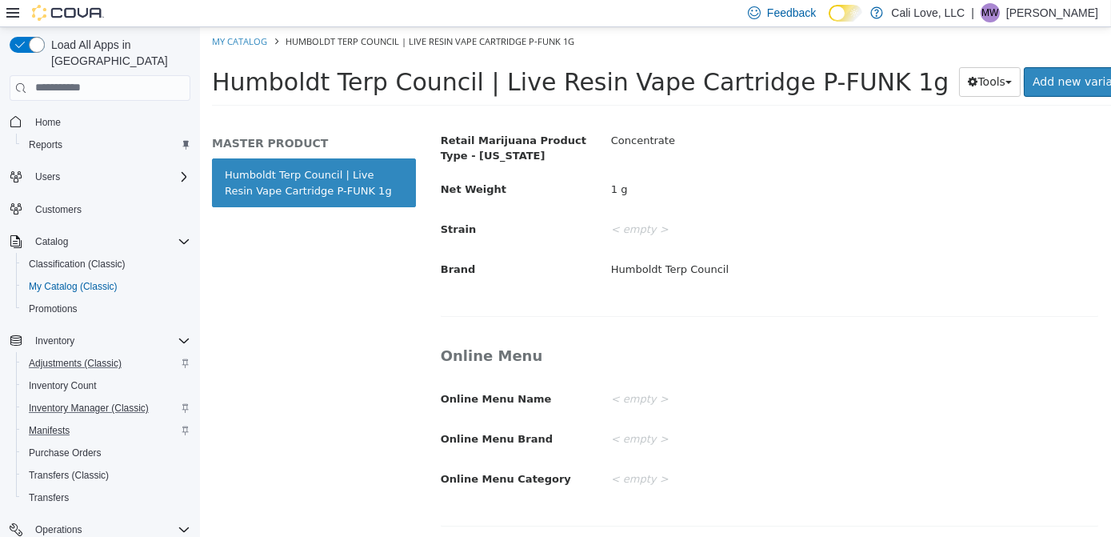
scroll to position [77, 0]
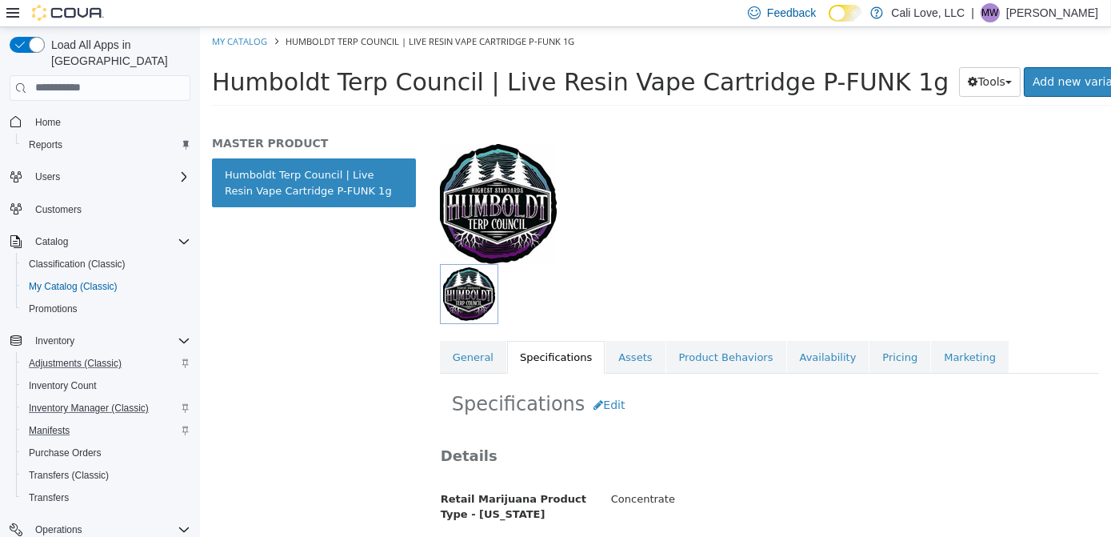
drag, startPoint x: 1110, startPoint y: 322, endPoint x: 1111, endPoint y: 299, distance: 23.2
click at [1111, 115] on html "Saving Bulk Changes... × My Catalog Humboldt Terp Council | Live Resin Vape Car…" at bounding box center [654, 70] width 911 height 89
click at [236, 39] on link "My Catalog" at bounding box center [238, 40] width 55 height 12
select select "**********"
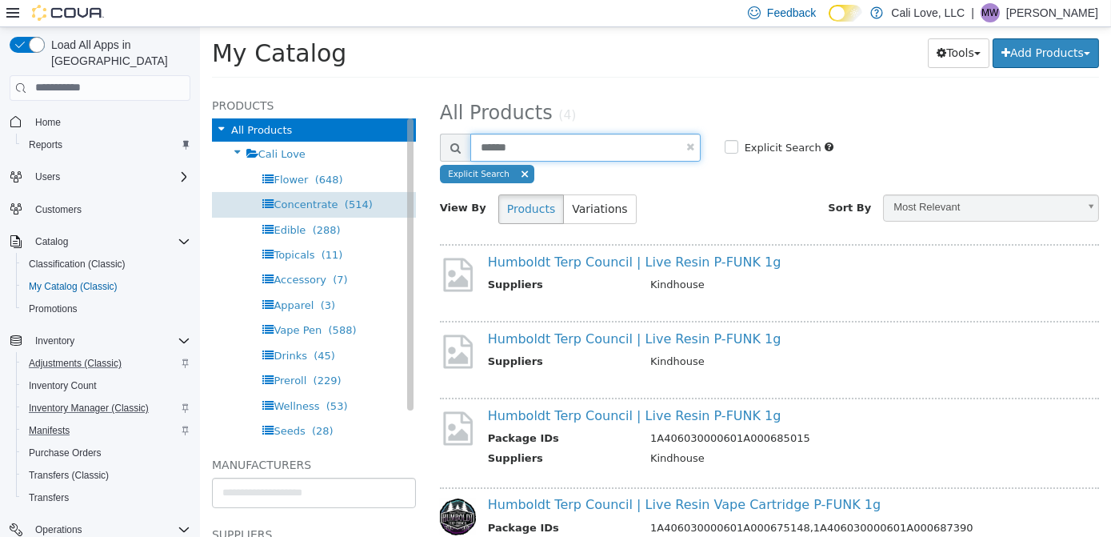
drag, startPoint x: 555, startPoint y: 155, endPoint x: 330, endPoint y: 193, distance: 228.0
click at [330, 87] on div "**********" at bounding box center [654, 87] width 911 height 0
type input "**********"
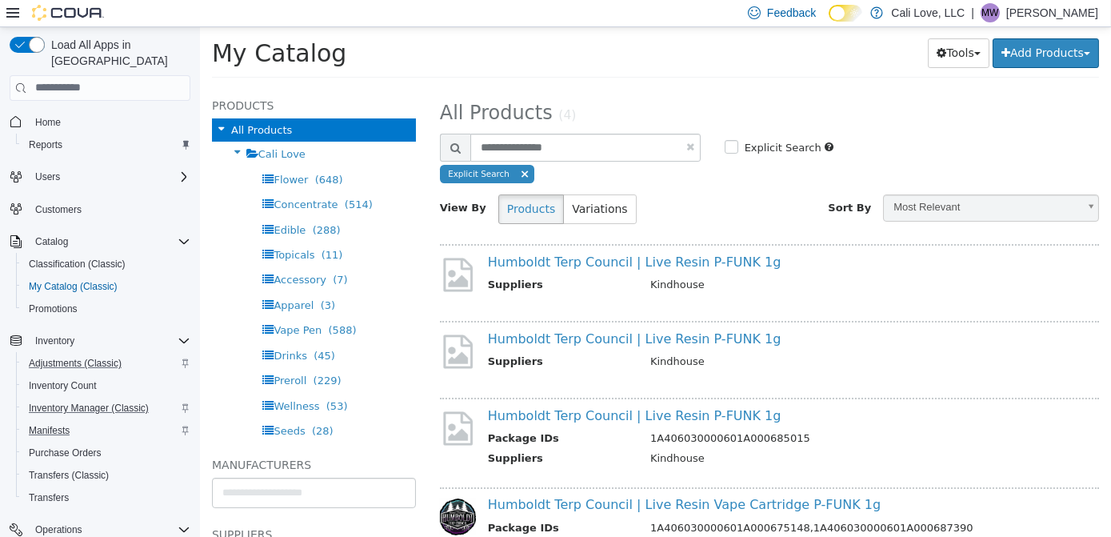
select select "**********"
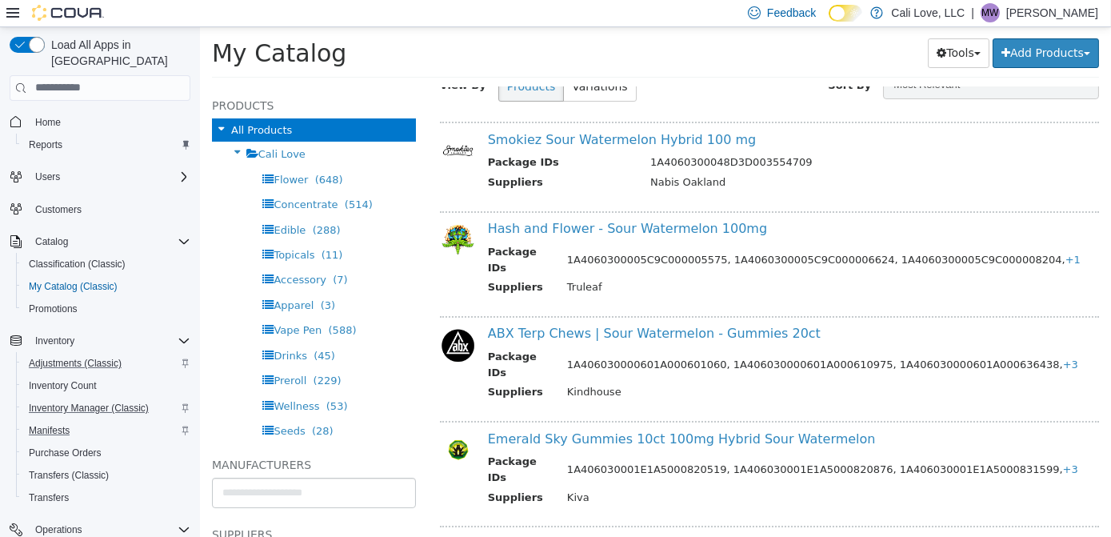
scroll to position [132, 0]
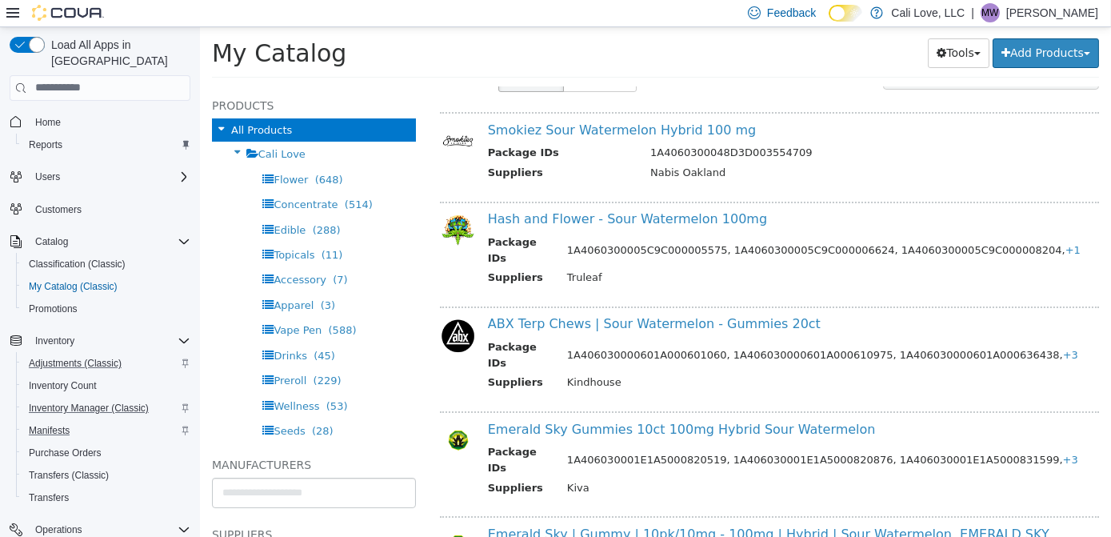
drag, startPoint x: 1110, startPoint y: 246, endPoint x: 1110, endPoint y: 334, distance: 88.0
click at [1111, 87] on html "**********" at bounding box center [654, 56] width 911 height 61
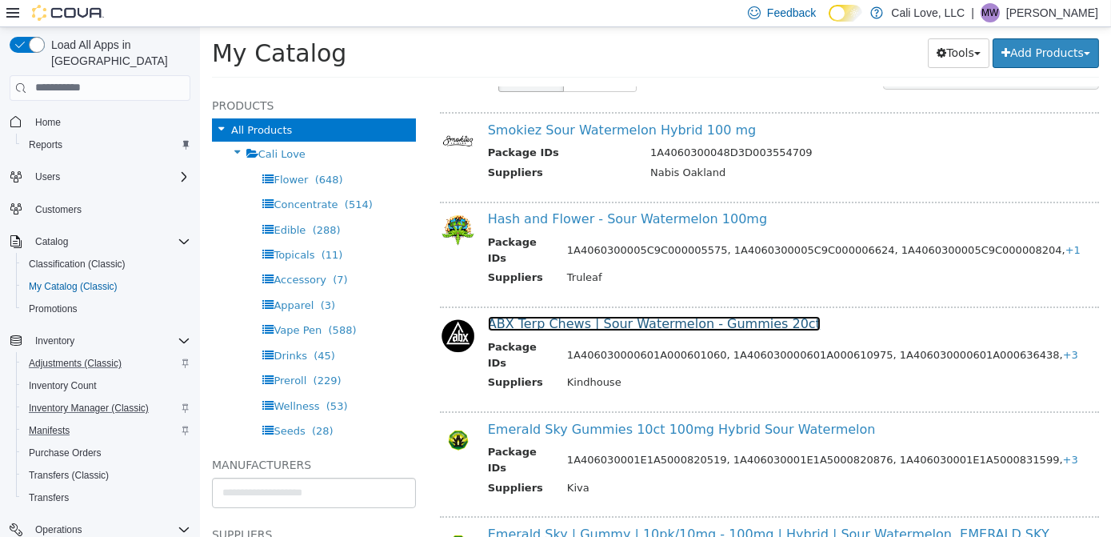
click at [631, 315] on link "ABX Terp Chews | Sour Watermelon - Gummies 20ct" at bounding box center [653, 322] width 333 height 15
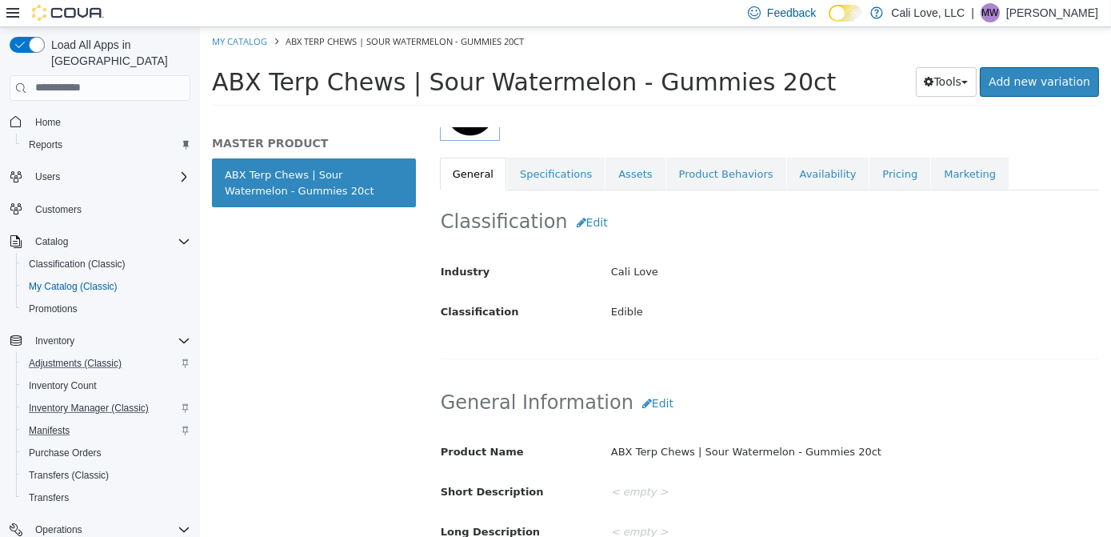
drag, startPoint x: 1110, startPoint y: 200, endPoint x: 1113, endPoint y: 282, distance: 81.7
click at [1111, 115] on html "Saving Bulk Changes... × My Catalog ABX Terp Chews | Sour Watermelon - Gummies …" at bounding box center [654, 70] width 911 height 89
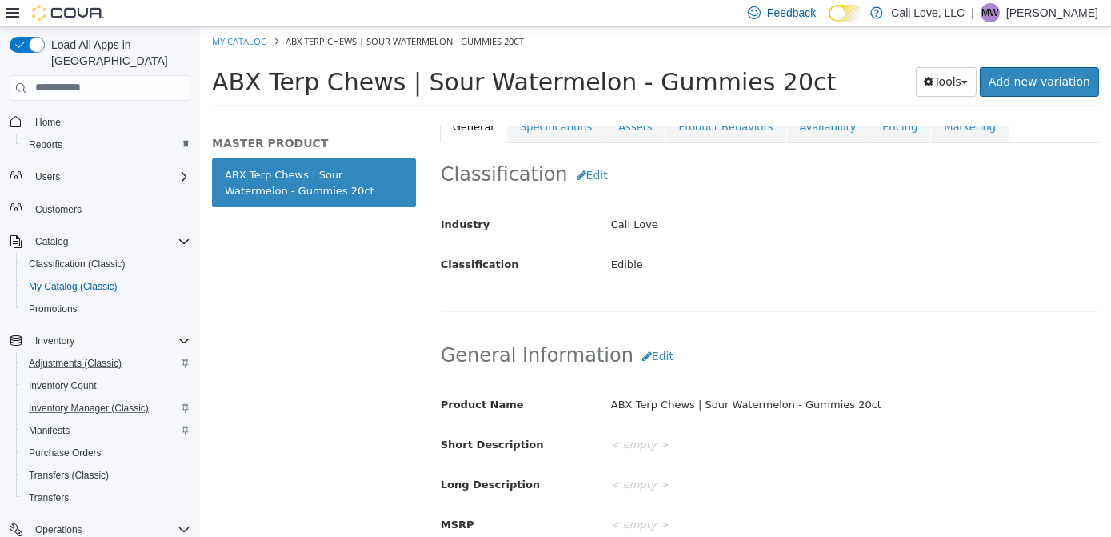
click at [1111, 115] on html "Saving Bulk Changes... × My Catalog ABX Terp Chews | Sour Watermelon - Gummies …" at bounding box center [654, 70] width 911 height 89
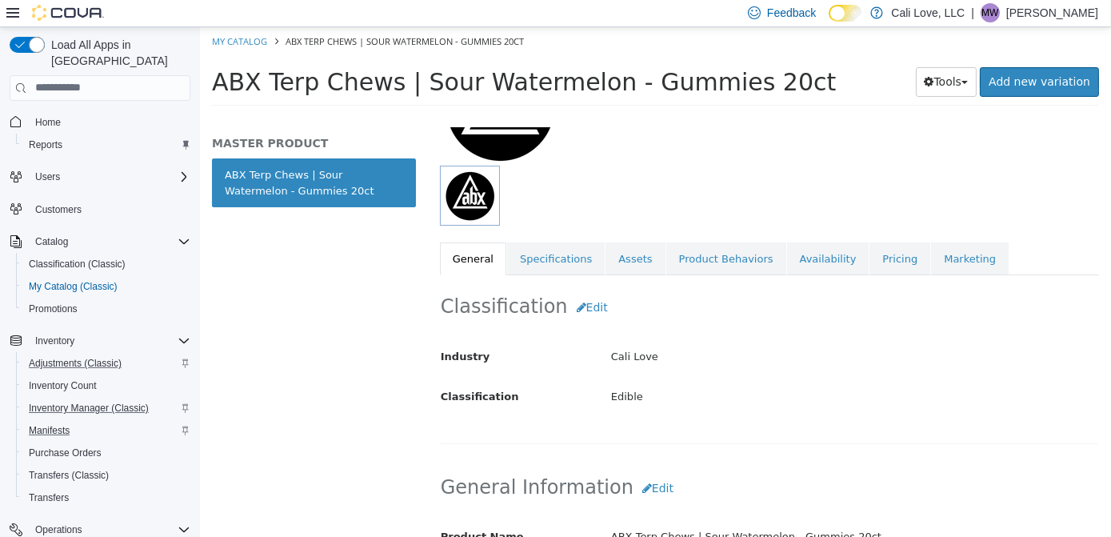
scroll to position [123, 0]
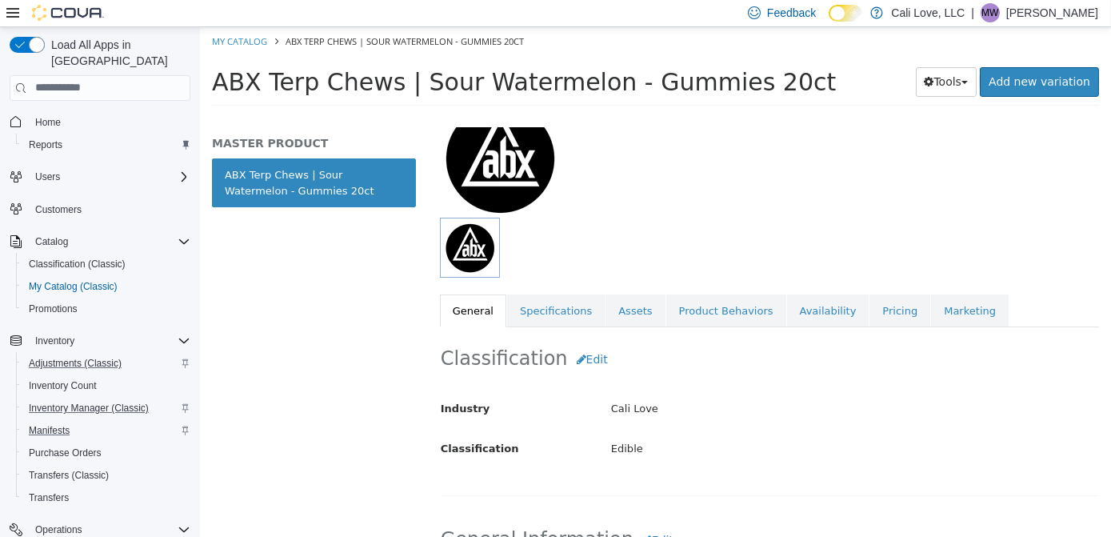
drag, startPoint x: 1110, startPoint y: 279, endPoint x: 1108, endPoint y: 231, distance: 48.0
click at [1108, 231] on div "Edible ABX Terp Chews | Sour Watermelon - Gummies 20ct [Master Product] Active …" at bounding box center [768, 331] width 683 height 410
click at [550, 312] on link "Specifications" at bounding box center [556, 311] width 98 height 34
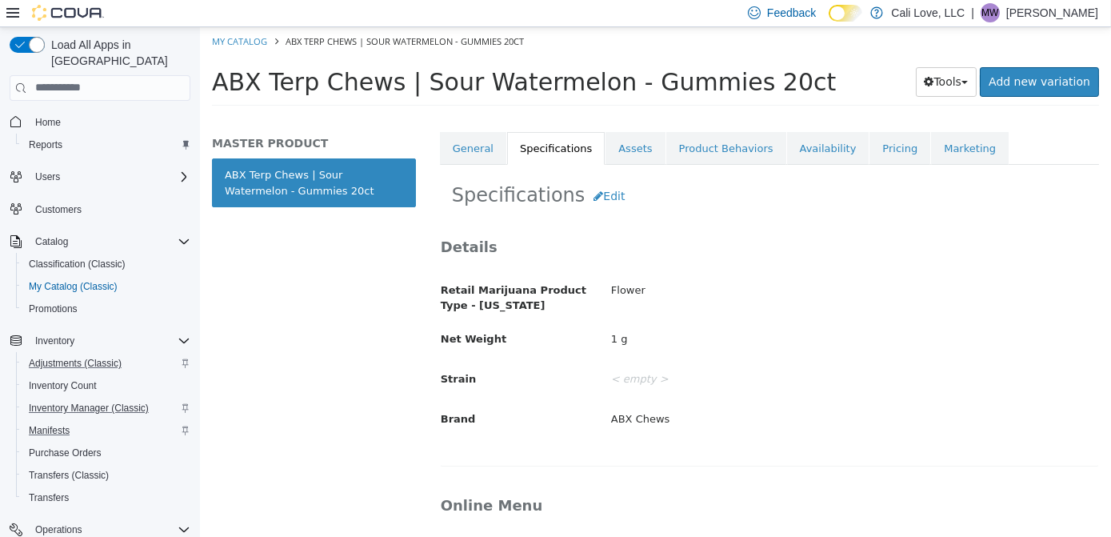
drag, startPoint x: 1110, startPoint y: 210, endPoint x: 1111, endPoint y: 280, distance: 69.6
click at [1111, 115] on html "Saving Bulk Changes... × My Catalog ABX Terp Chews | Sour Watermelon - Gummies …" at bounding box center [654, 70] width 911 height 89
click at [589, 194] on button "Edit" at bounding box center [608, 197] width 49 height 30
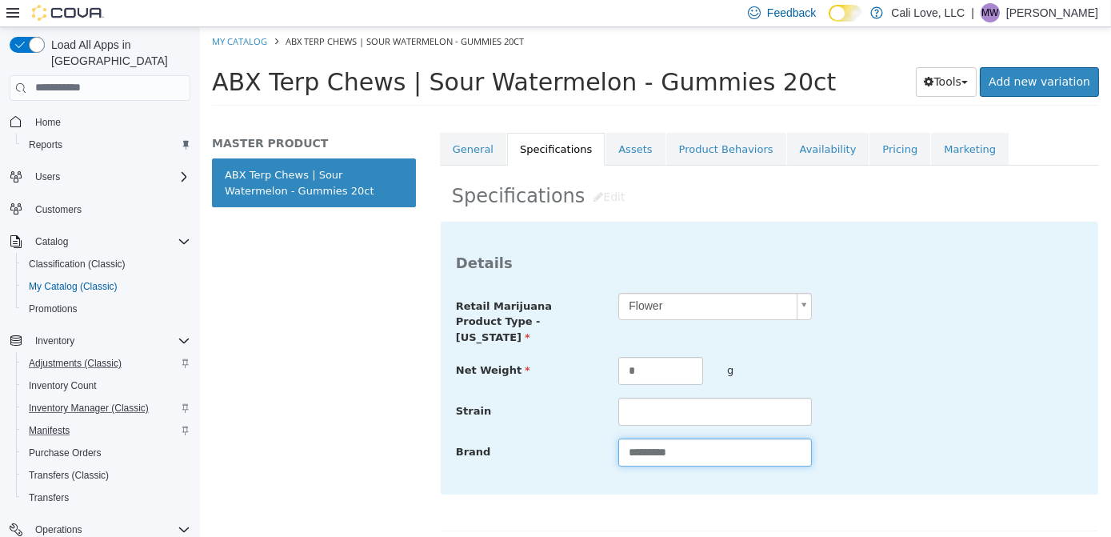
drag, startPoint x: 688, startPoint y: 446, endPoint x: 635, endPoint y: 443, distance: 52.9
click at [635, 443] on input "*********" at bounding box center [714, 452] width 193 height 28
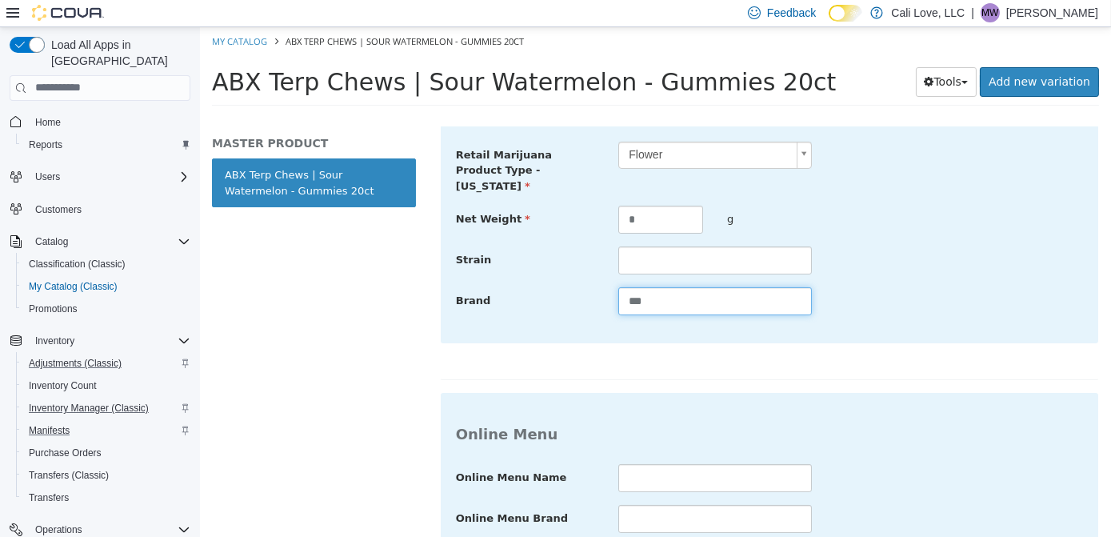
scroll to position [562, 0]
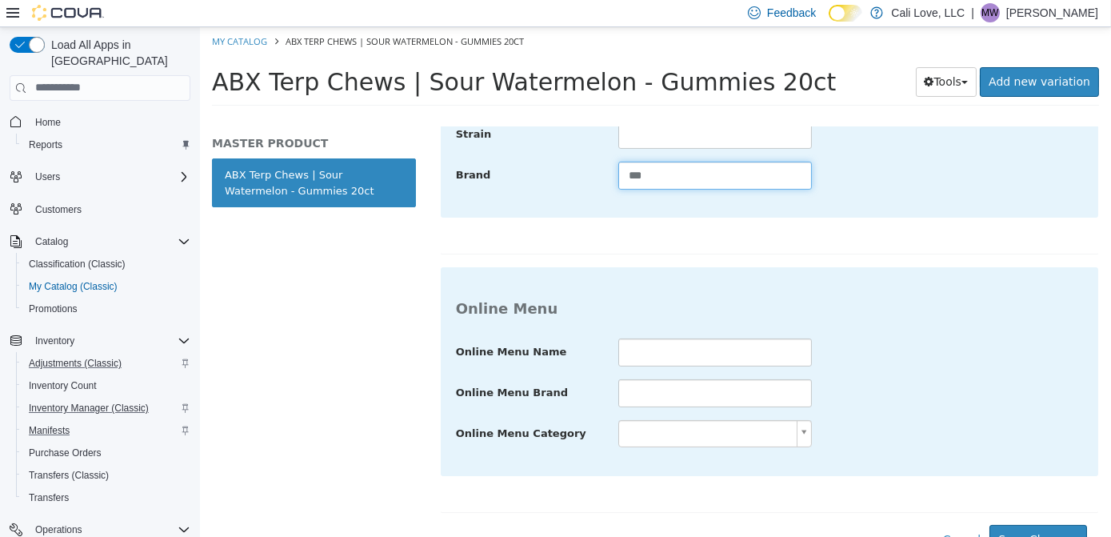
drag, startPoint x: 1110, startPoint y: 291, endPoint x: 1110, endPoint y: 431, distance: 140.0
click at [1111, 115] on html "Saving Bulk Changes... × My Catalog ABX Terp Chews | Sour Watermelon - Gummies …" at bounding box center [654, 70] width 911 height 89
type input "***"
click at [1030, 516] on button "Save Changes" at bounding box center [1038, 539] width 98 height 30
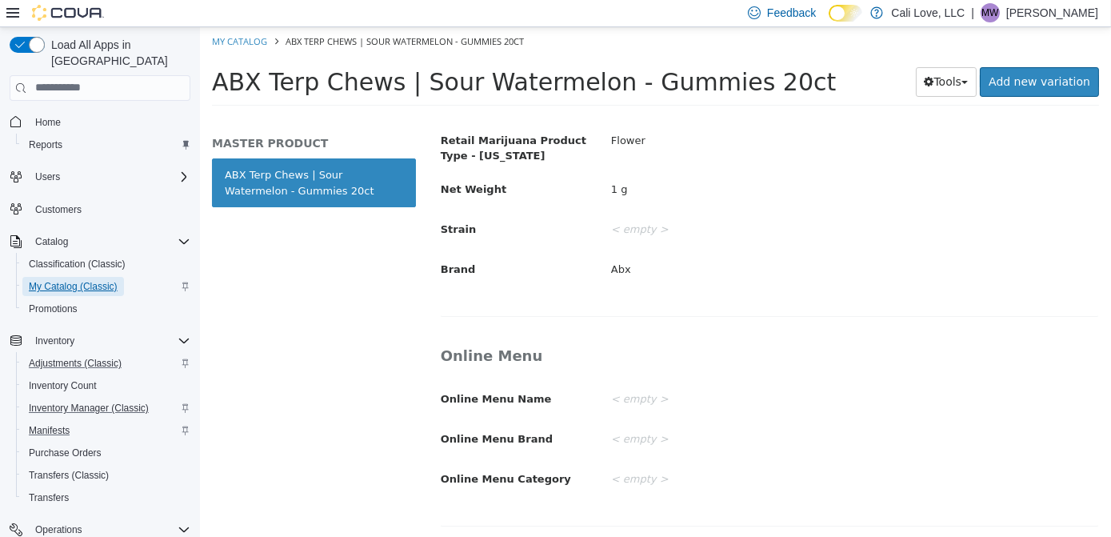
click at [90, 280] on span "My Catalog (Classic)" at bounding box center [73, 286] width 89 height 13
click at [40, 116] on span "Home" at bounding box center [48, 122] width 26 height 13
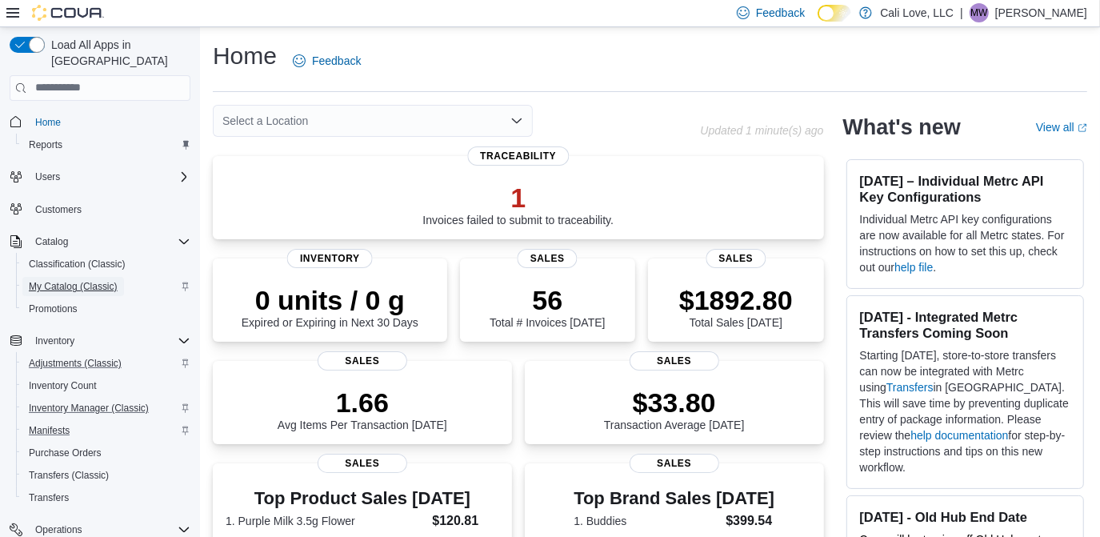
click at [62, 280] on span "My Catalog (Classic)" at bounding box center [73, 286] width 89 height 13
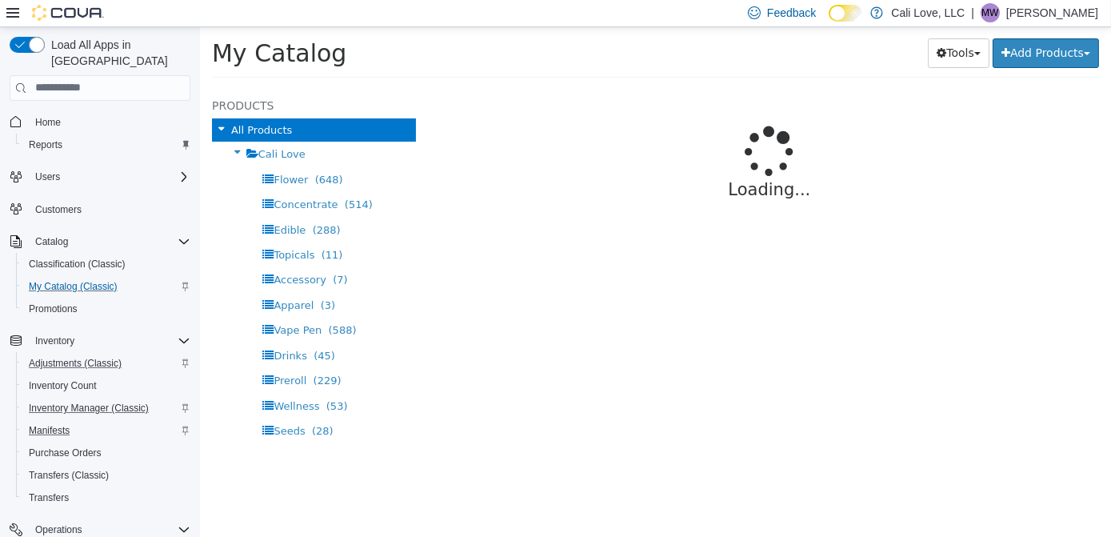
select select "**********"
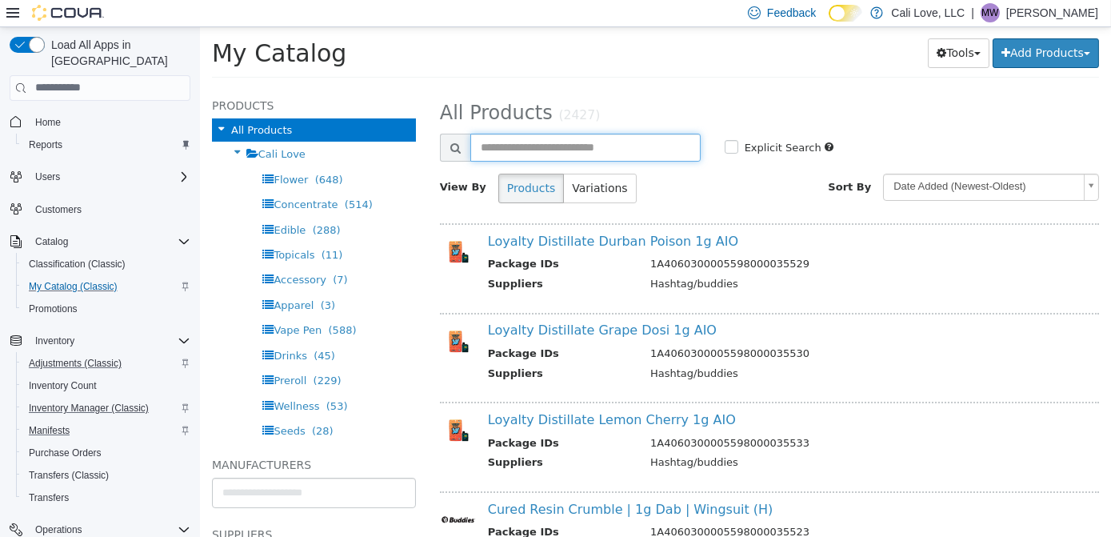
click at [563, 140] on input "text" at bounding box center [585, 147] width 230 height 28
type input "****"
click at [740, 140] on label "Explicit Search" at bounding box center [780, 147] width 81 height 16
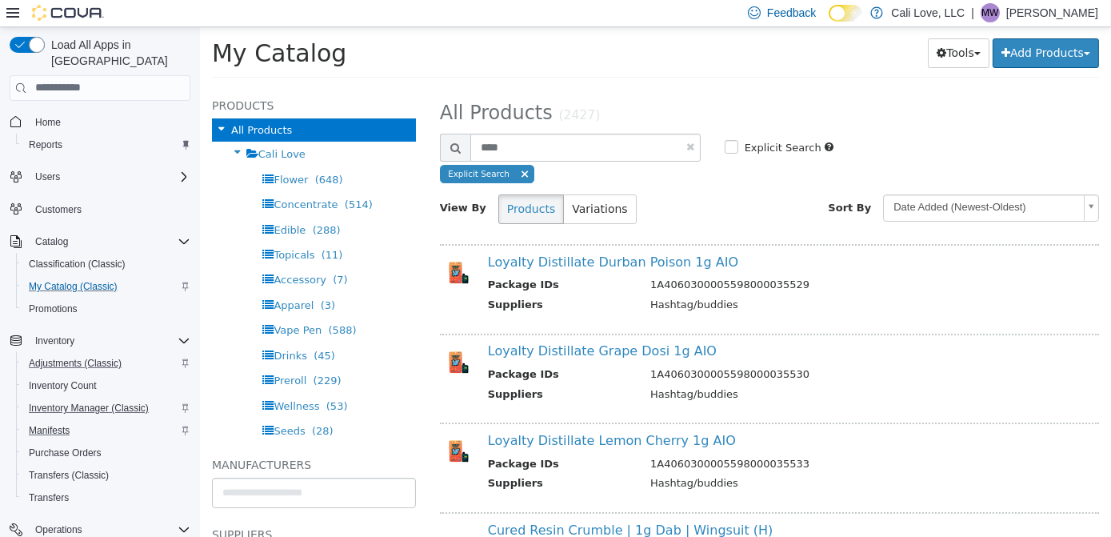
select select "**********"
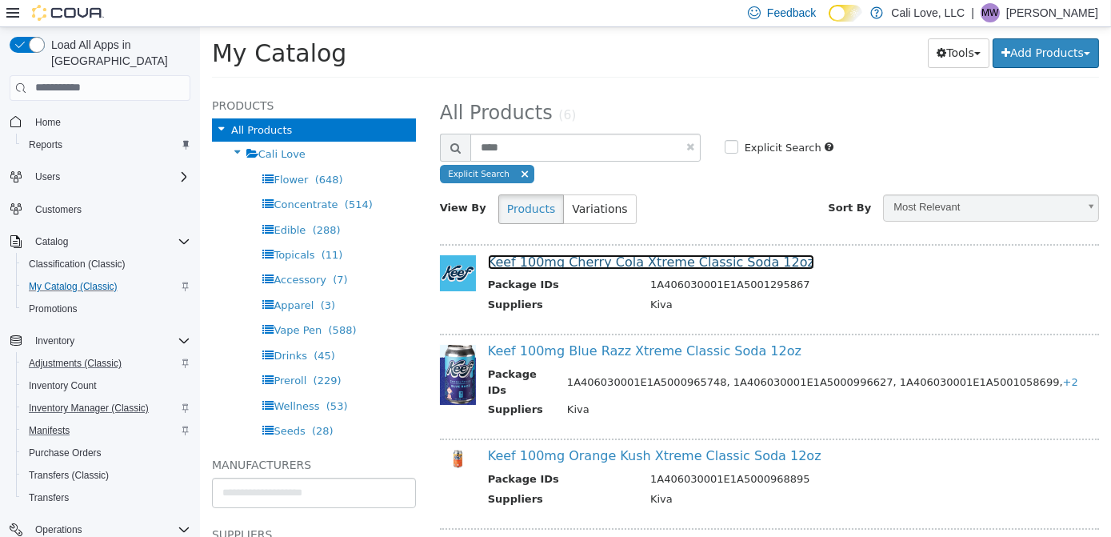
click at [636, 263] on link "Keef 100mg Cherry Cola Xtreme Classic Soda 12oz" at bounding box center [650, 261] width 326 height 15
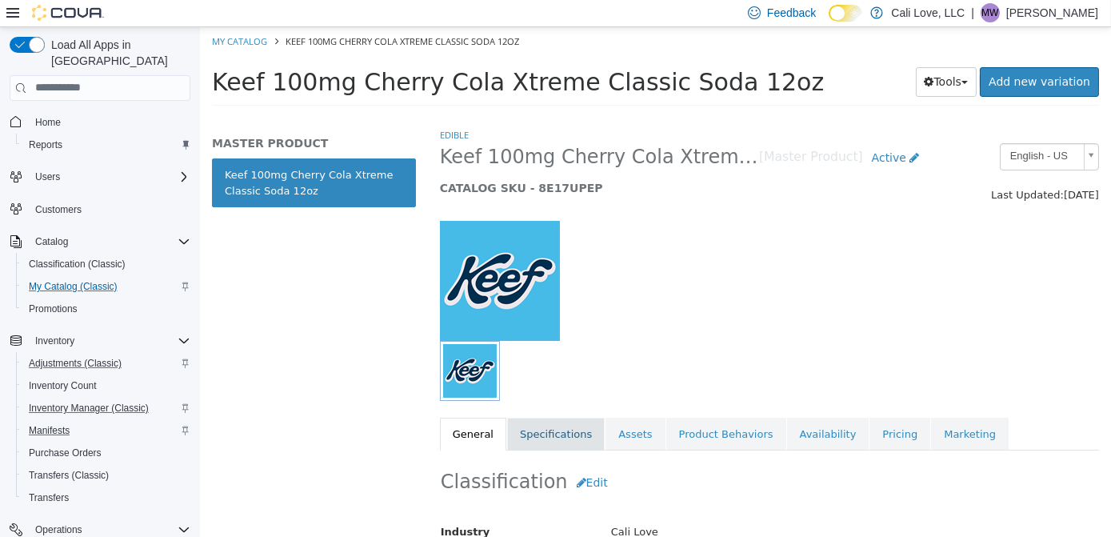
click at [538, 421] on link "Specifications" at bounding box center [556, 434] width 98 height 34
drag, startPoint x: 1110, startPoint y: 128, endPoint x: 1110, endPoint y: 230, distance: 101.6
click at [1110, 230] on div "Edible Keef 100mg Cherry Cola Xtreme Classic Soda 12oz [Master Product] Active …" at bounding box center [768, 331] width 683 height 410
drag, startPoint x: 1098, startPoint y: 199, endPoint x: 1108, endPoint y: 293, distance: 94.2
click at [1108, 293] on div "Edible Keef 100mg Cherry Cola Xtreme Classic Soda 12oz [Master Product] Active …" at bounding box center [768, 331] width 683 height 410
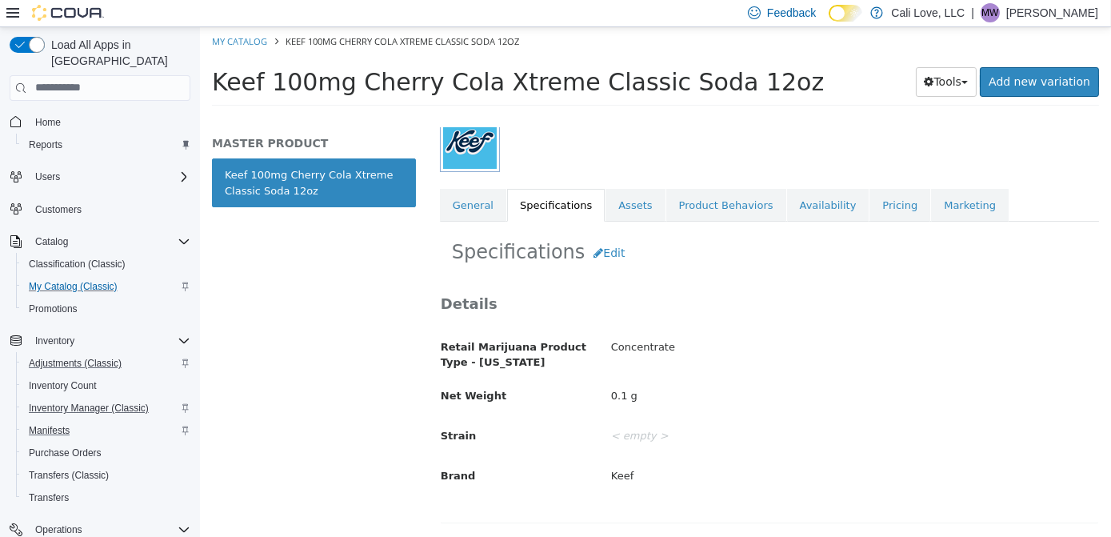
scroll to position [205, 0]
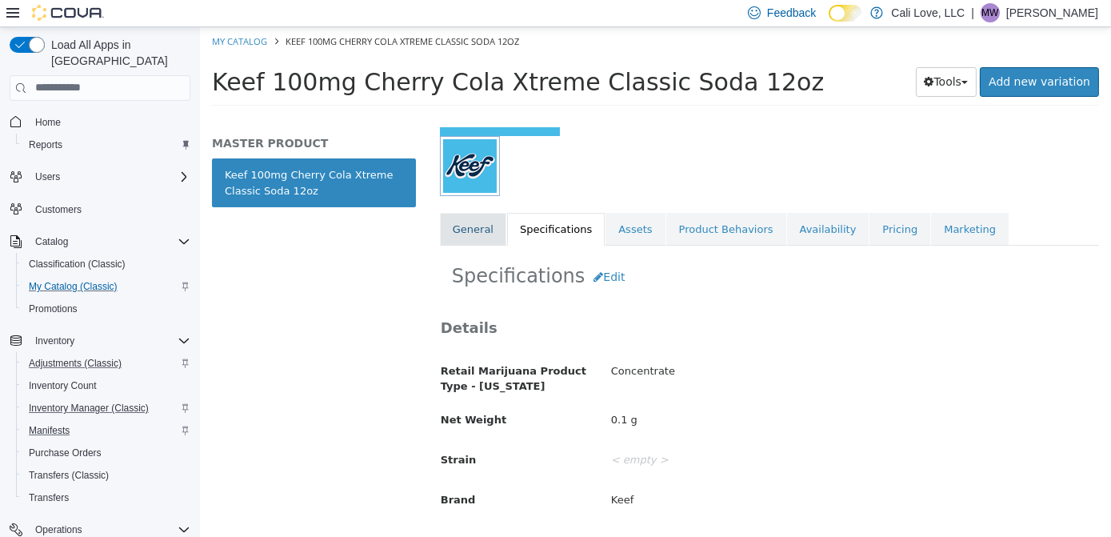
click at [459, 236] on link "General" at bounding box center [472, 229] width 66 height 34
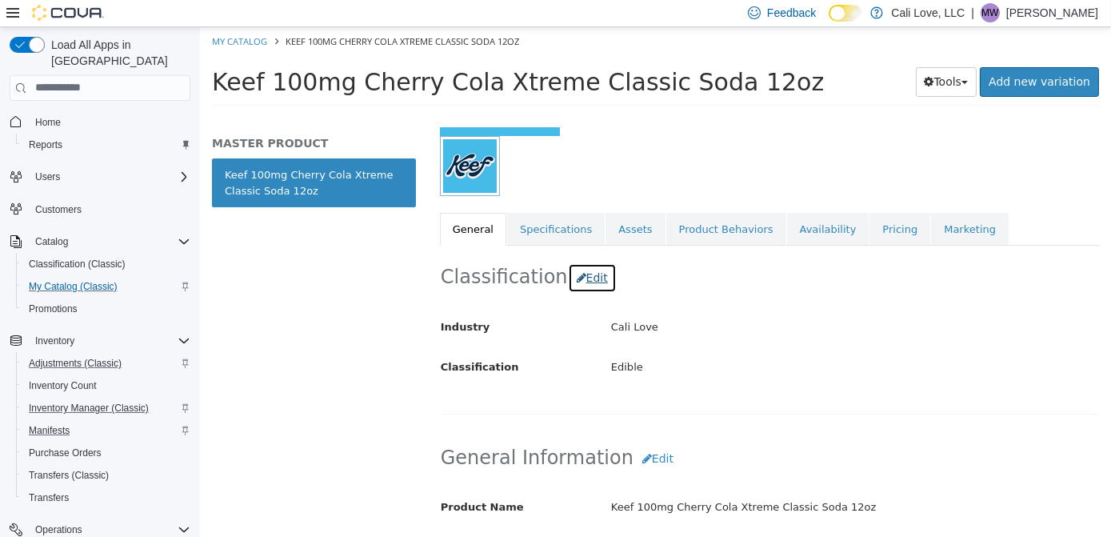
click at [582, 274] on button "Edit" at bounding box center [591, 277] width 49 height 30
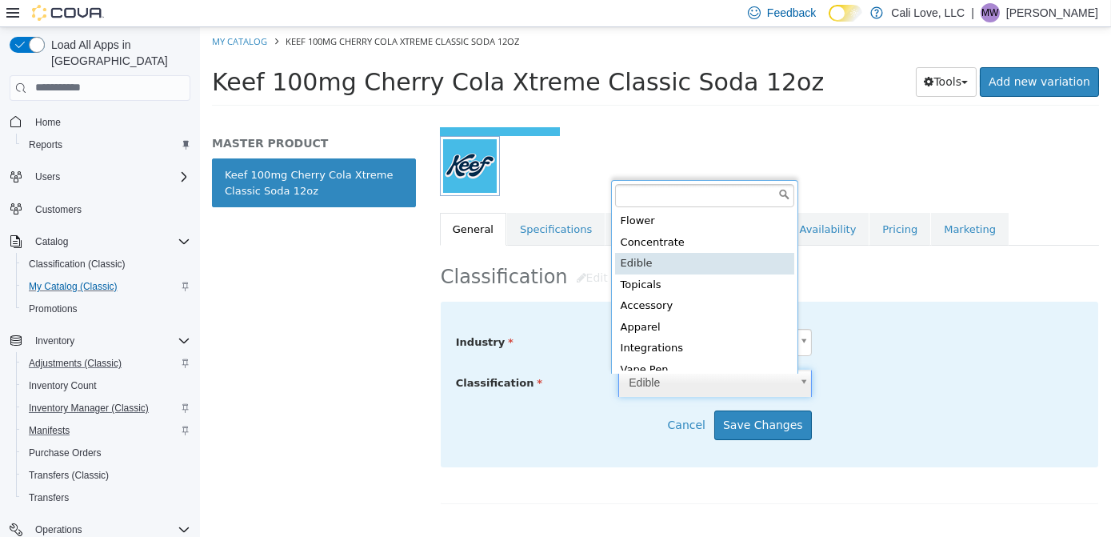
click at [759, 115] on body "Saving Bulk Changes... × My Catalog Keef 100mg Cherry Cola Xtreme Classic Soda …" at bounding box center [654, 70] width 911 height 89
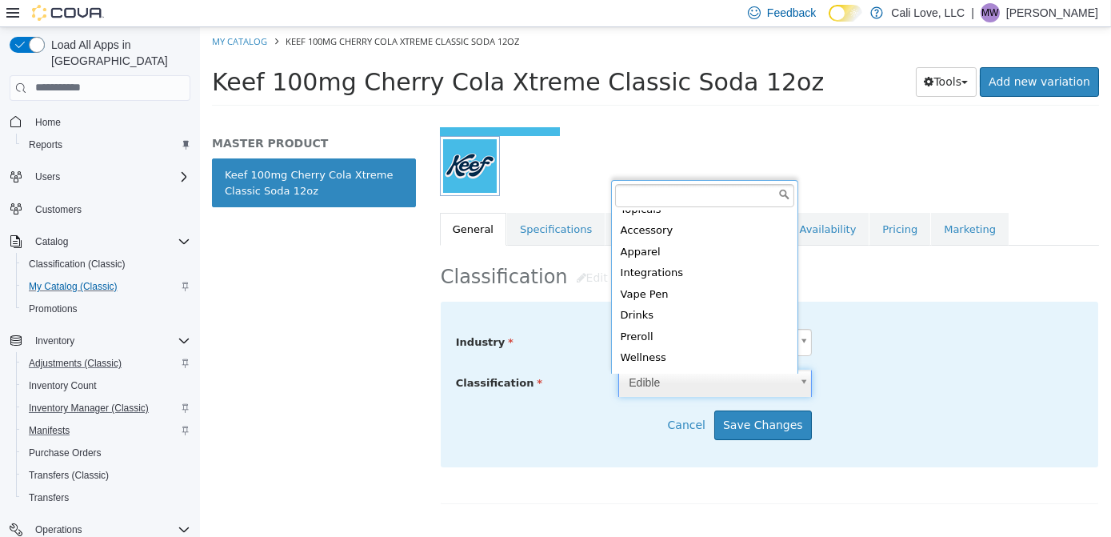
scroll to position [115, 0]
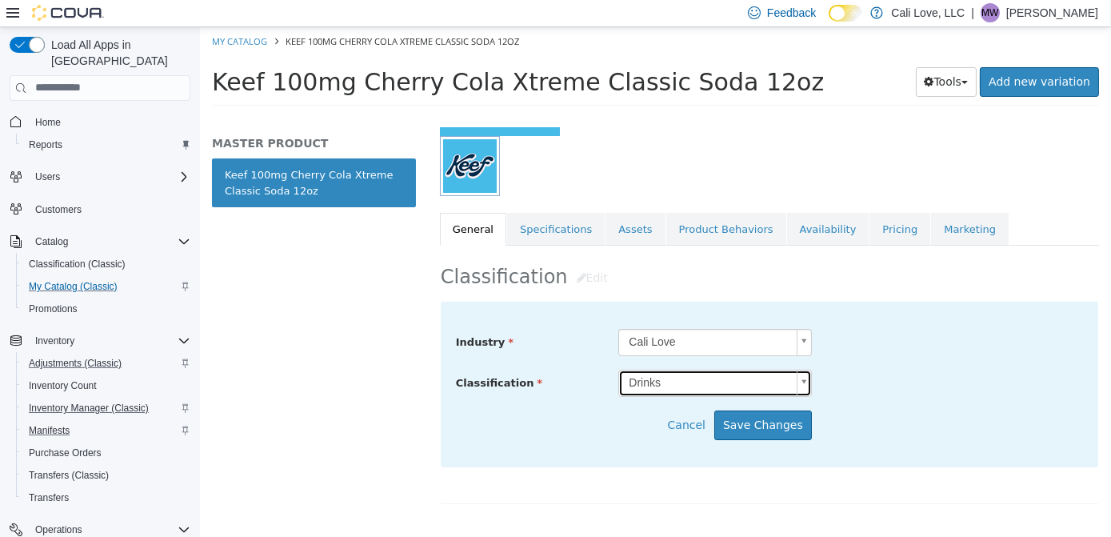
type input "*****"
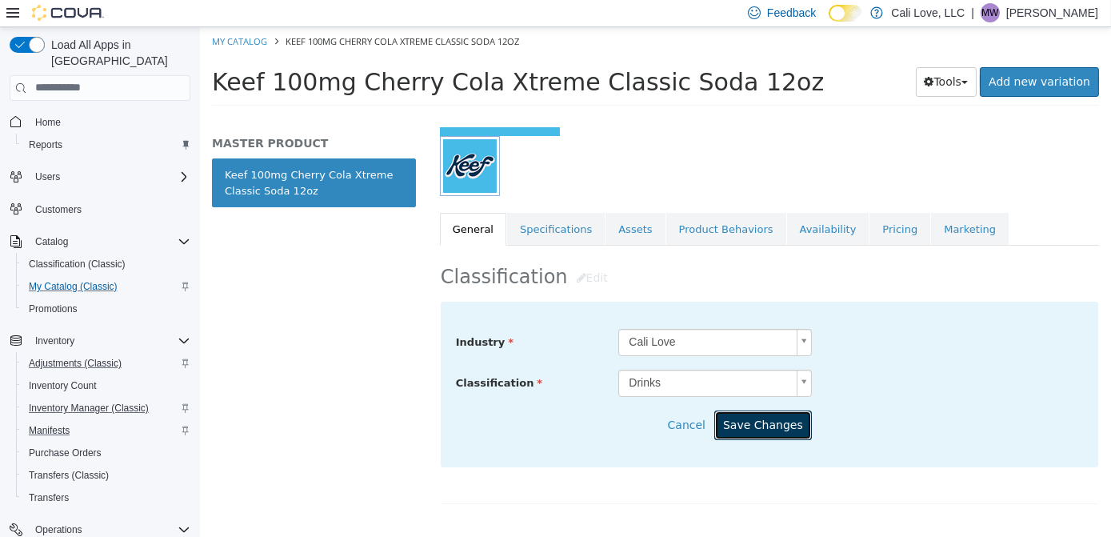
click at [764, 423] on button "Save Changes" at bounding box center [763, 425] width 98 height 30
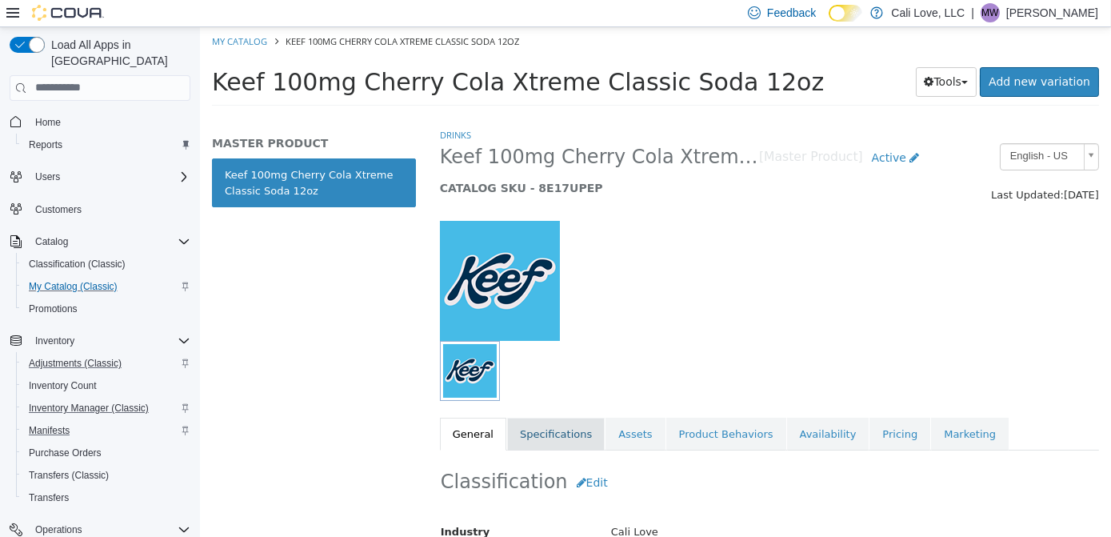
click at [554, 433] on link "Specifications" at bounding box center [556, 434] width 98 height 34
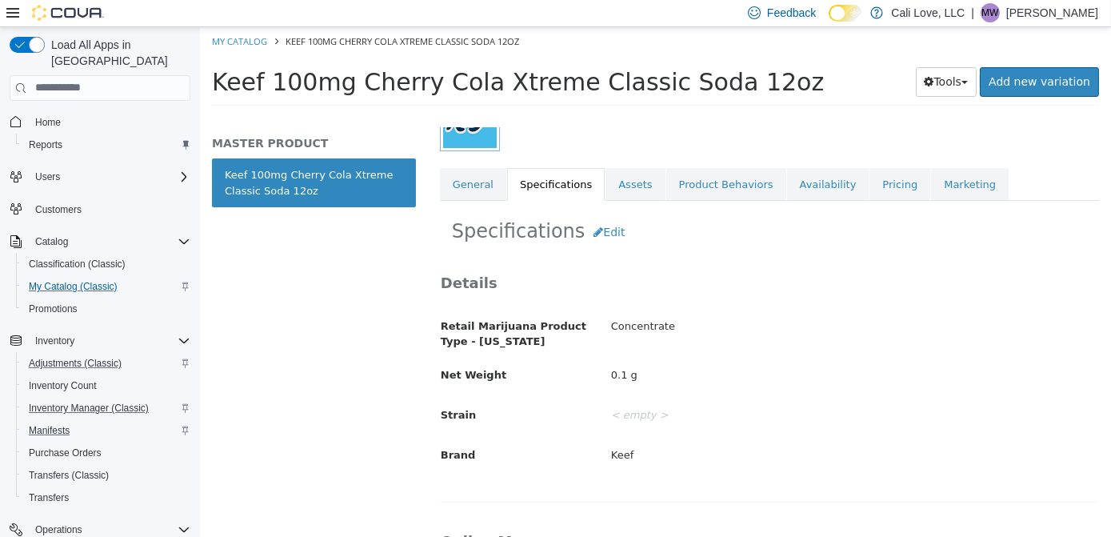
drag, startPoint x: 1110, startPoint y: 208, endPoint x: 1110, endPoint y: 316, distance: 108.0
click at [1111, 115] on html "Saving Bulk Changes... × My Catalog Keef 100mg Cherry Cola Xtreme Classic Soda …" at bounding box center [654, 70] width 911 height 89
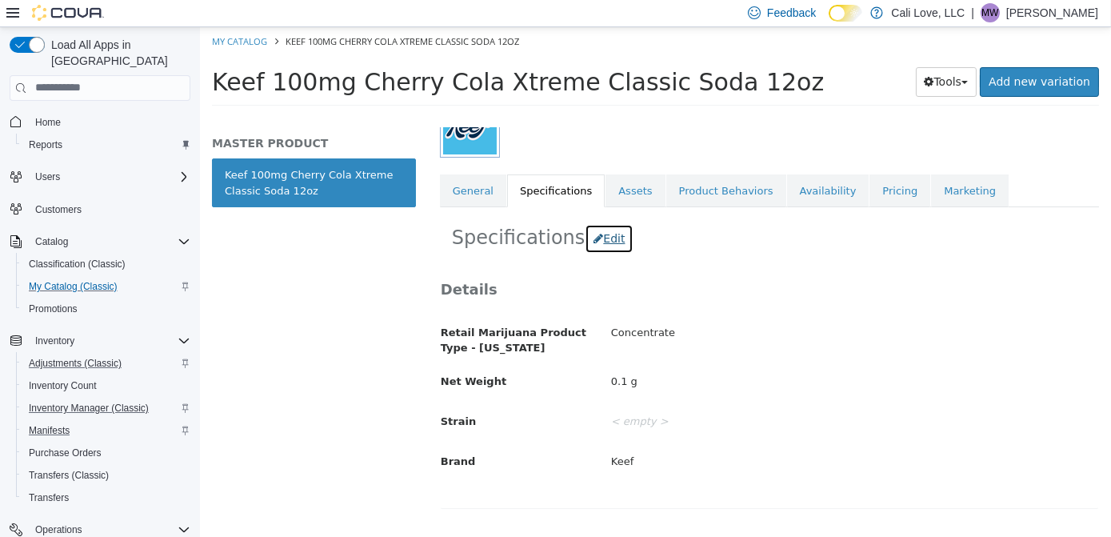
click at [599, 244] on button "Edit" at bounding box center [608, 238] width 49 height 30
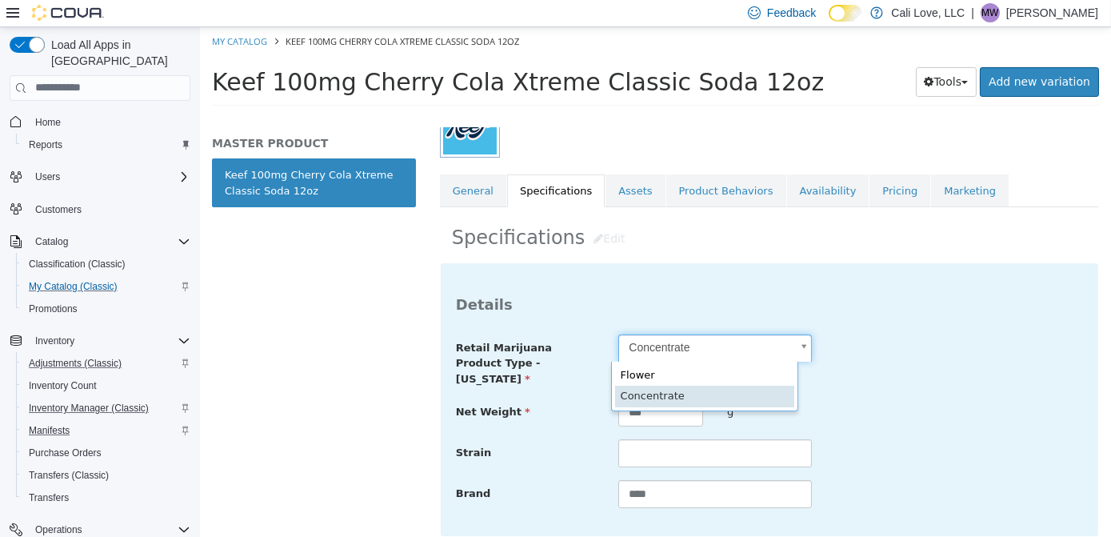
click at [682, 115] on body "**********" at bounding box center [654, 70] width 911 height 89
type input "******"
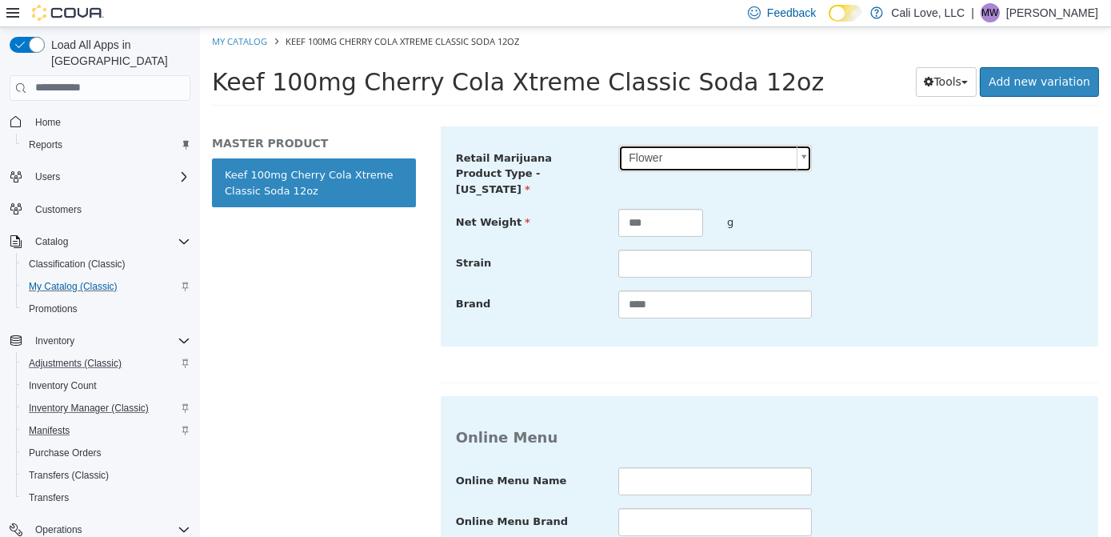
drag, startPoint x: 1113, startPoint y: 310, endPoint x: 1110, endPoint y: 385, distance: 74.5
click at [1111, 115] on html "Saving Bulk Changes... × My Catalog Keef 100mg Cherry Cola Xtreme Classic Soda …" at bounding box center [654, 70] width 911 height 89
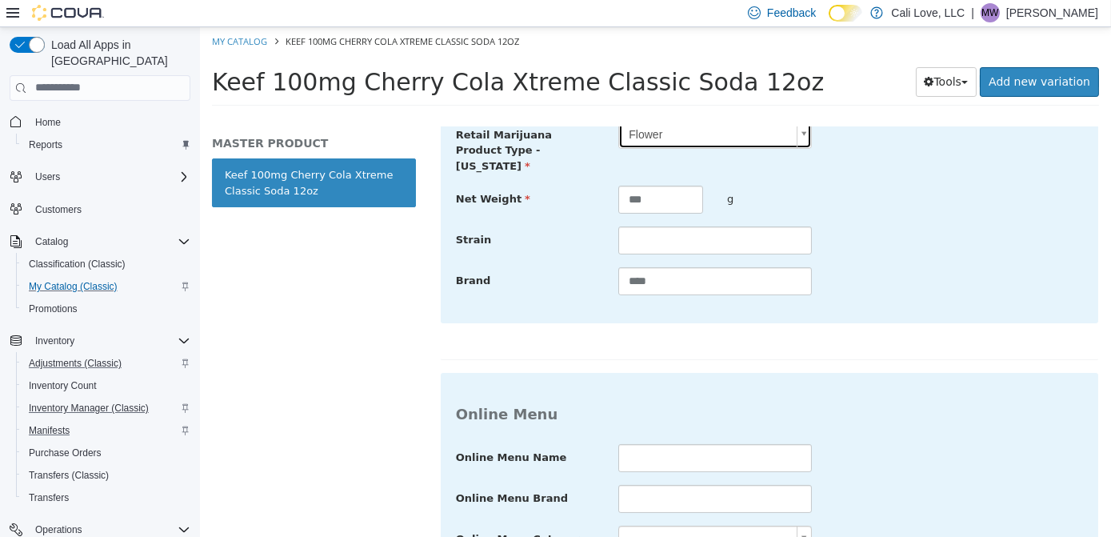
scroll to position [562, 0]
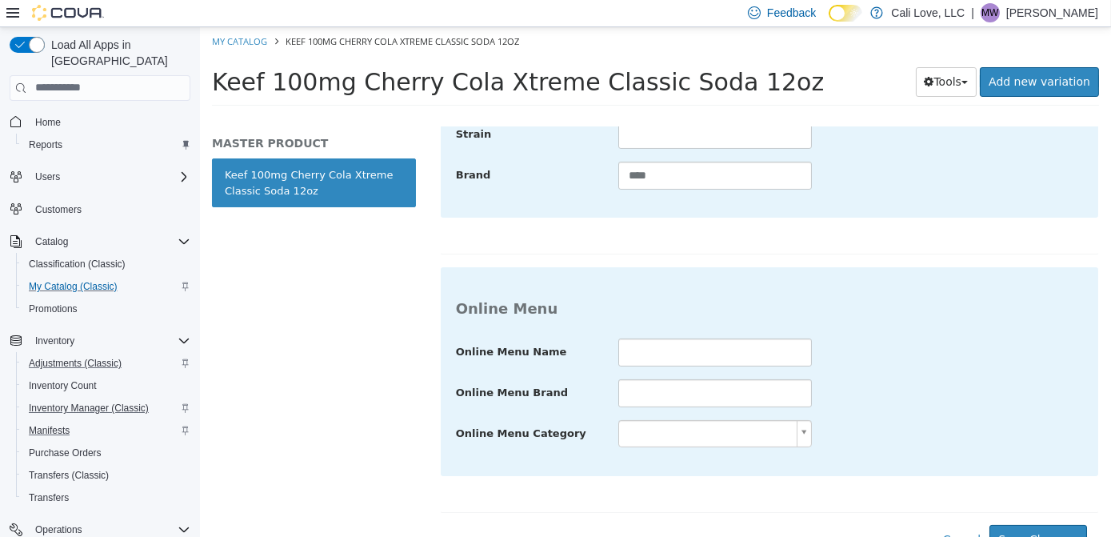
drag, startPoint x: 1110, startPoint y: 383, endPoint x: 1111, endPoint y: 515, distance: 132.0
click at [1111, 115] on html "Saving Bulk Changes... × My Catalog Keef 100mg Cherry Cola Xtreme Classic Soda …" at bounding box center [654, 70] width 911 height 89
click at [1023, 516] on button "Save Changes" at bounding box center [1038, 539] width 98 height 30
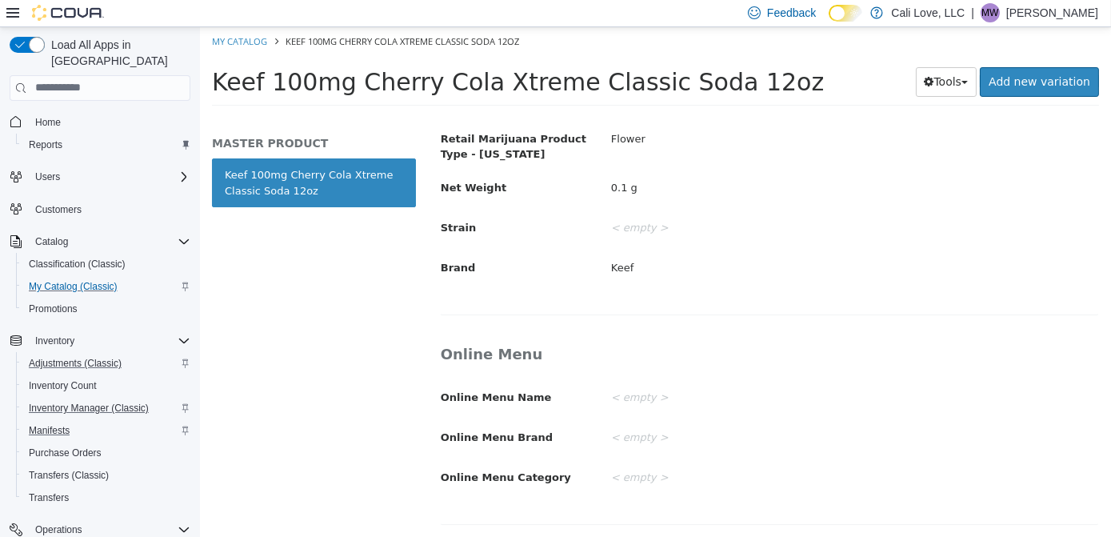
scroll to position [435, 0]
click at [49, 116] on span "Home" at bounding box center [48, 122] width 26 height 13
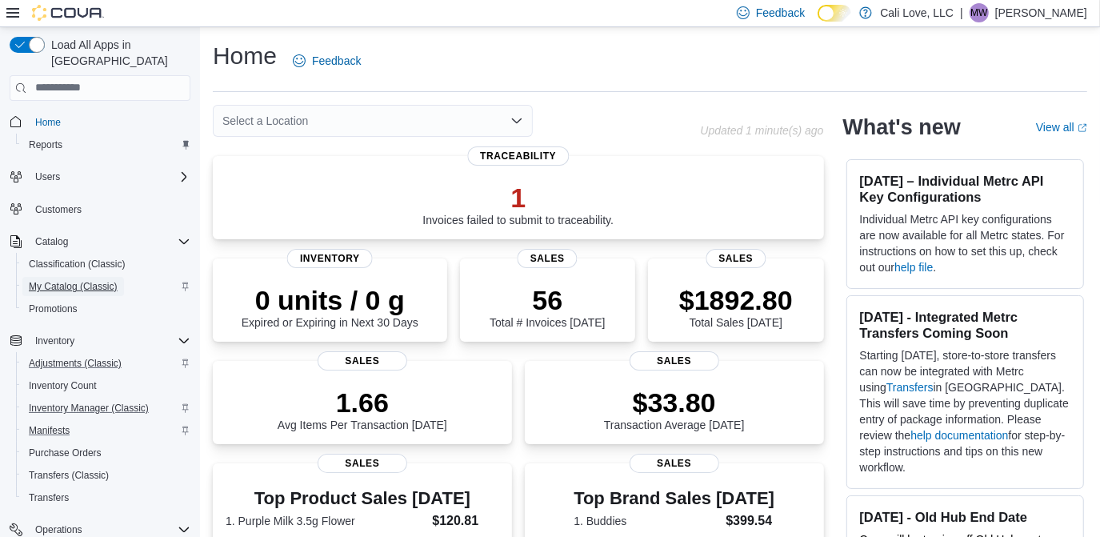
click at [59, 280] on span "My Catalog (Classic)" at bounding box center [73, 286] width 89 height 13
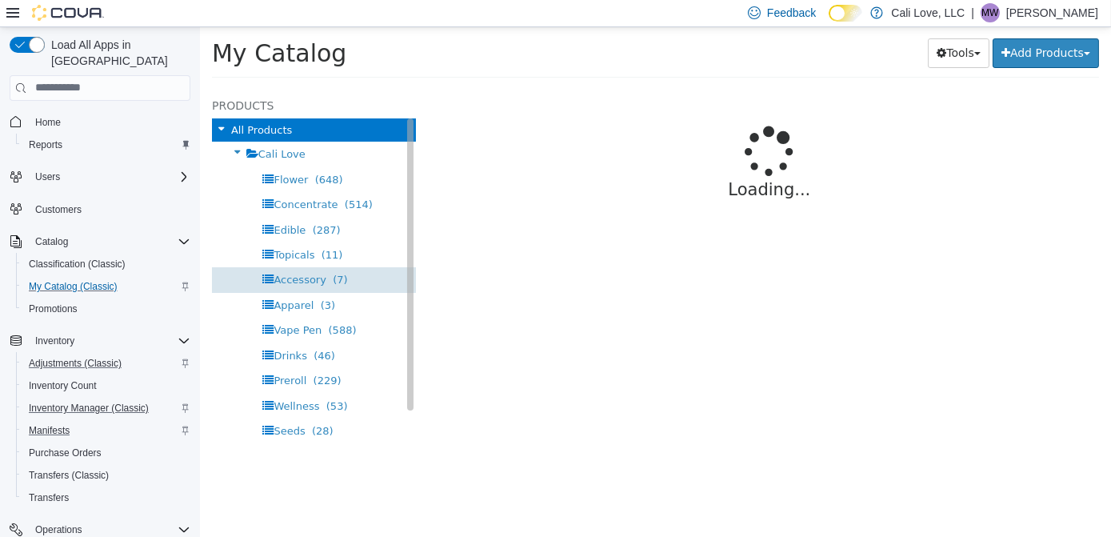
select select "**********"
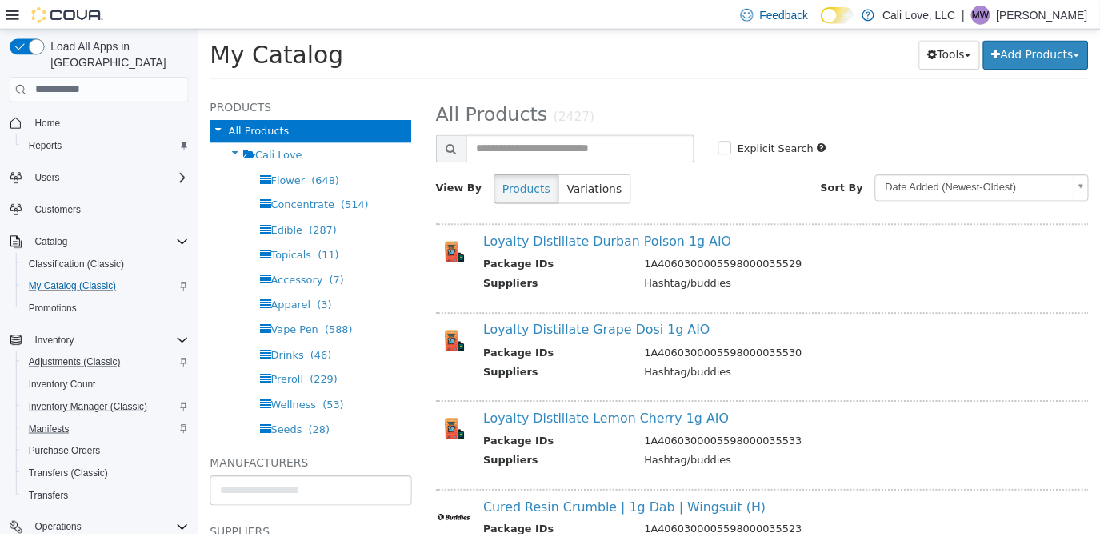
scroll to position [238, 0]
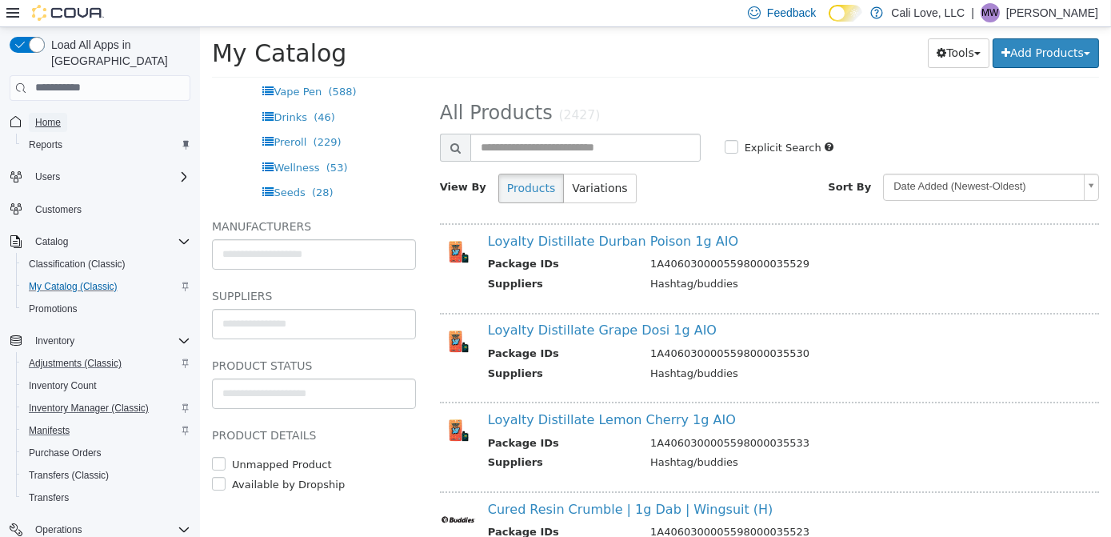
click at [52, 113] on span "Home" at bounding box center [48, 122] width 26 height 19
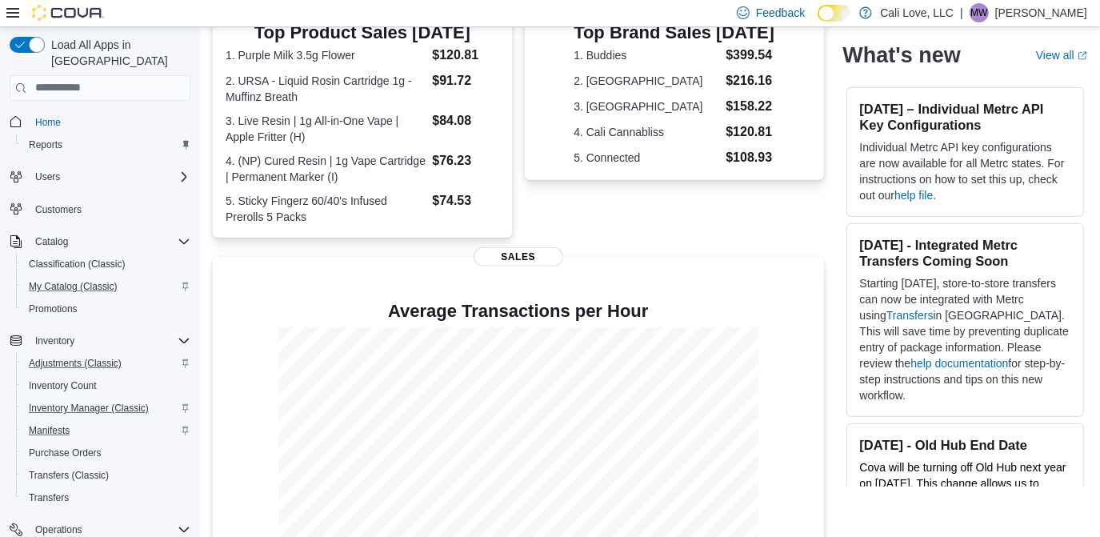
scroll to position [493, 0]
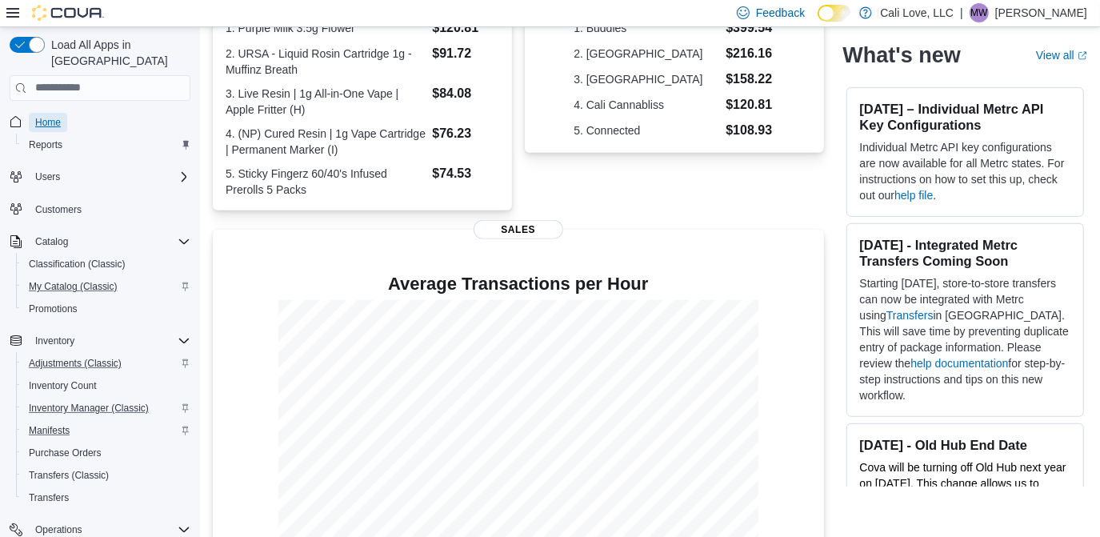
click at [50, 116] on span "Home" at bounding box center [48, 122] width 26 height 13
click at [46, 116] on span "Home" at bounding box center [48, 122] width 26 height 13
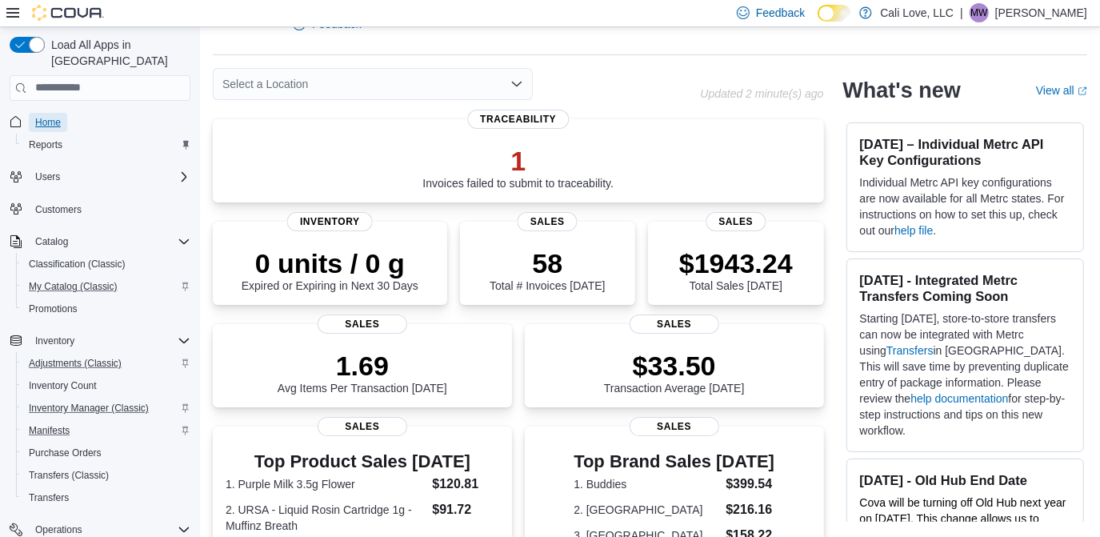
scroll to position [40, 0]
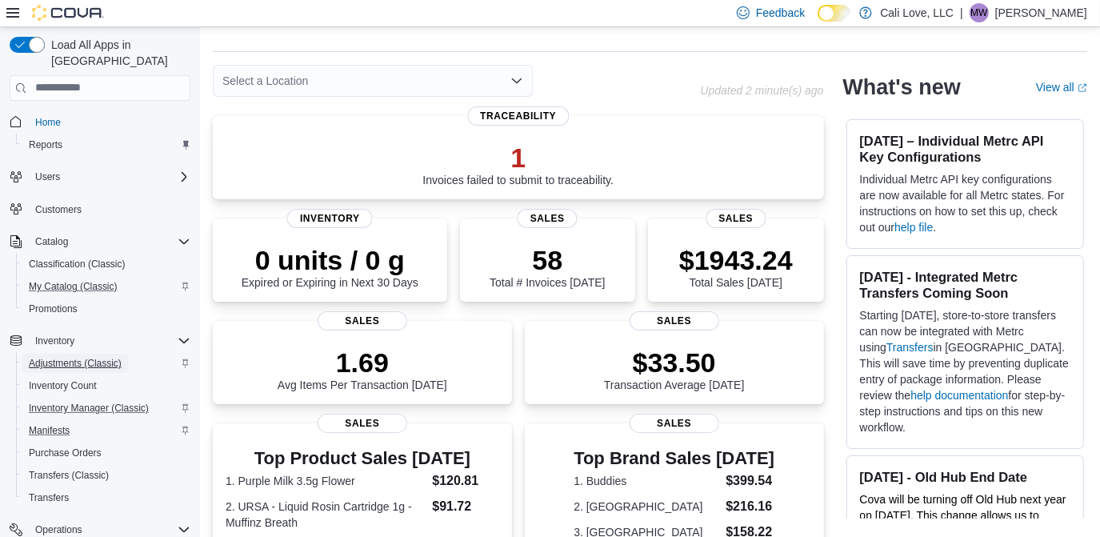
click at [51, 357] on span "Adjustments (Classic)" at bounding box center [75, 363] width 93 height 13
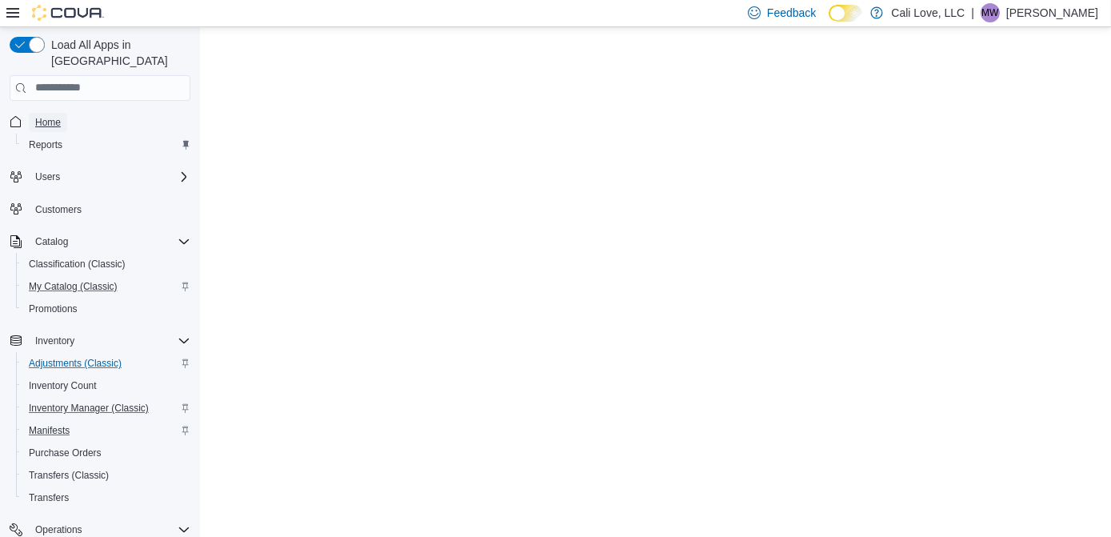
click at [52, 116] on span "Home" at bounding box center [48, 122] width 26 height 13
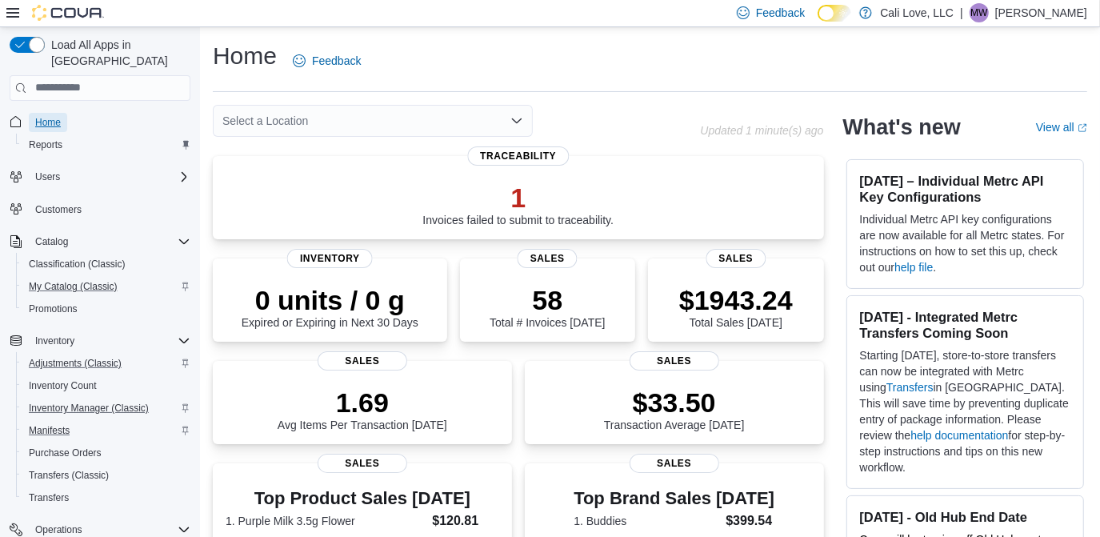
click at [50, 116] on span "Home" at bounding box center [48, 122] width 26 height 13
click at [41, 280] on span "My Catalog (Classic)" at bounding box center [73, 286] width 89 height 13
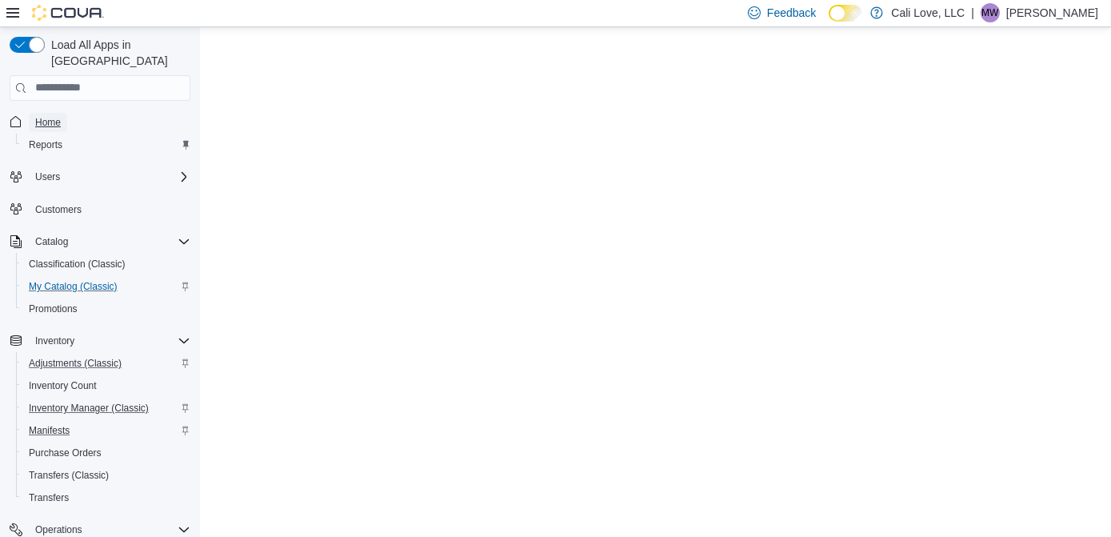
click at [48, 113] on span "Home" at bounding box center [48, 122] width 26 height 19
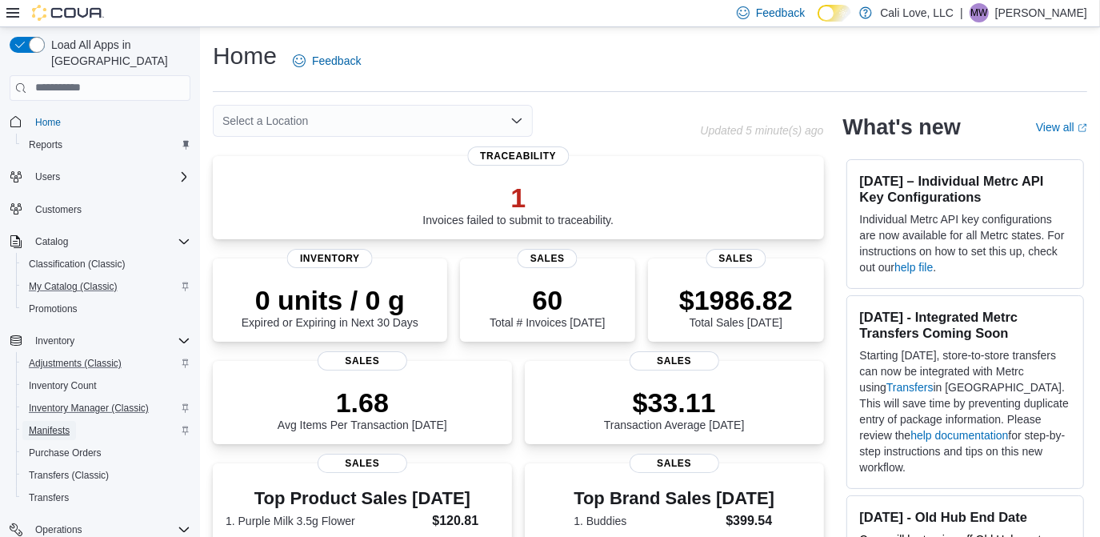
click at [64, 421] on span "Manifests" at bounding box center [49, 430] width 41 height 19
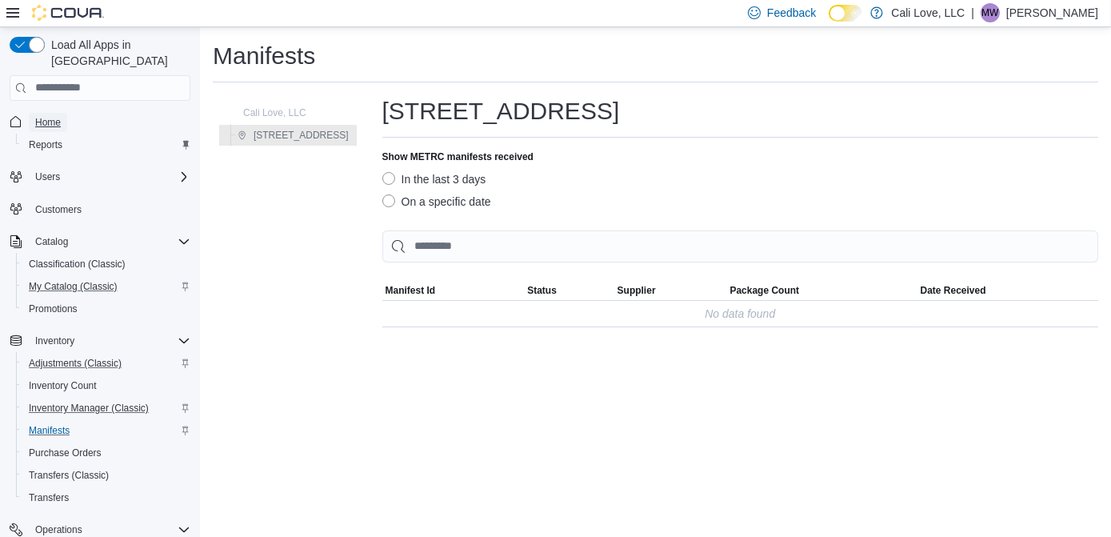
click at [54, 113] on span "Home" at bounding box center [48, 122] width 26 height 19
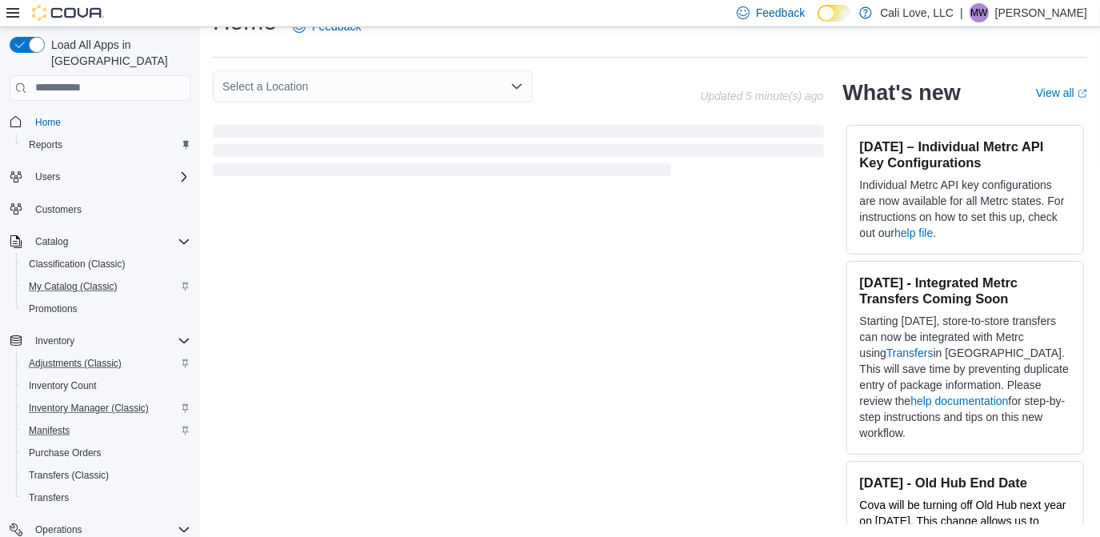
scroll to position [34, 0]
click at [46, 113] on span "Home" at bounding box center [48, 122] width 26 height 19
click at [71, 278] on span "My Catalog (Classic)" at bounding box center [73, 286] width 89 height 19
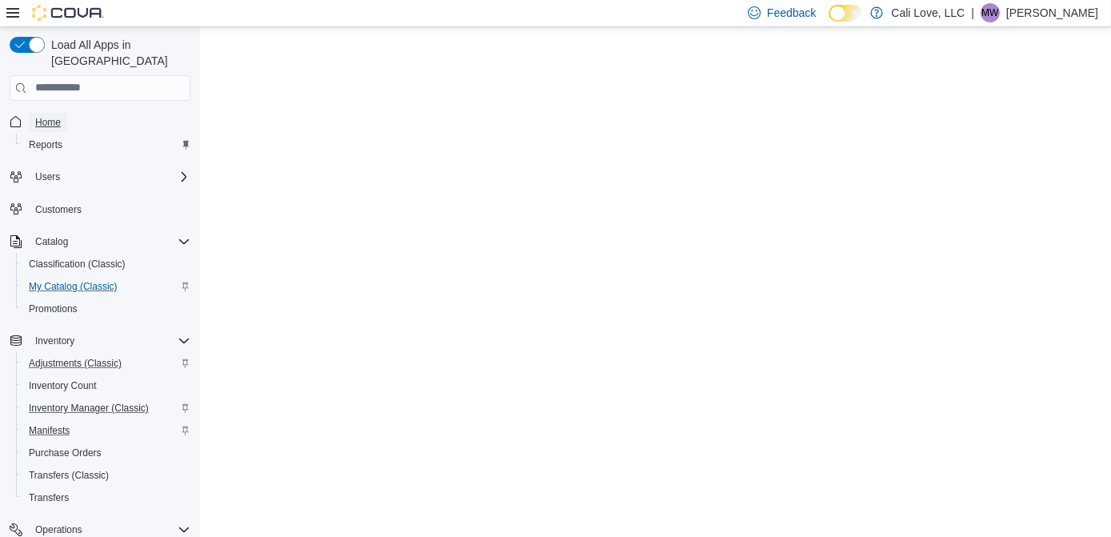
click at [52, 116] on span "Home" at bounding box center [48, 122] width 26 height 13
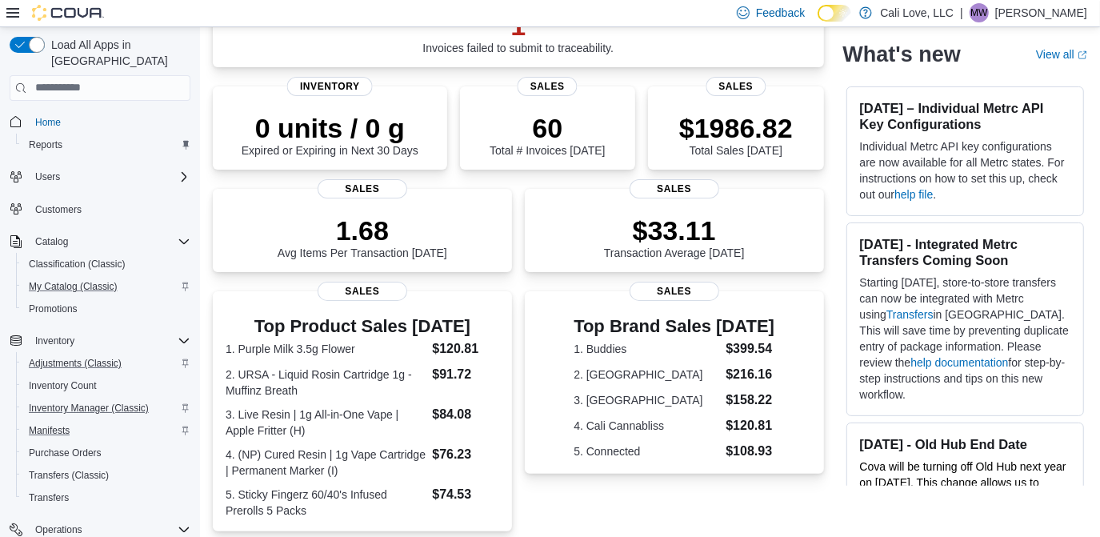
scroll to position [200, 0]
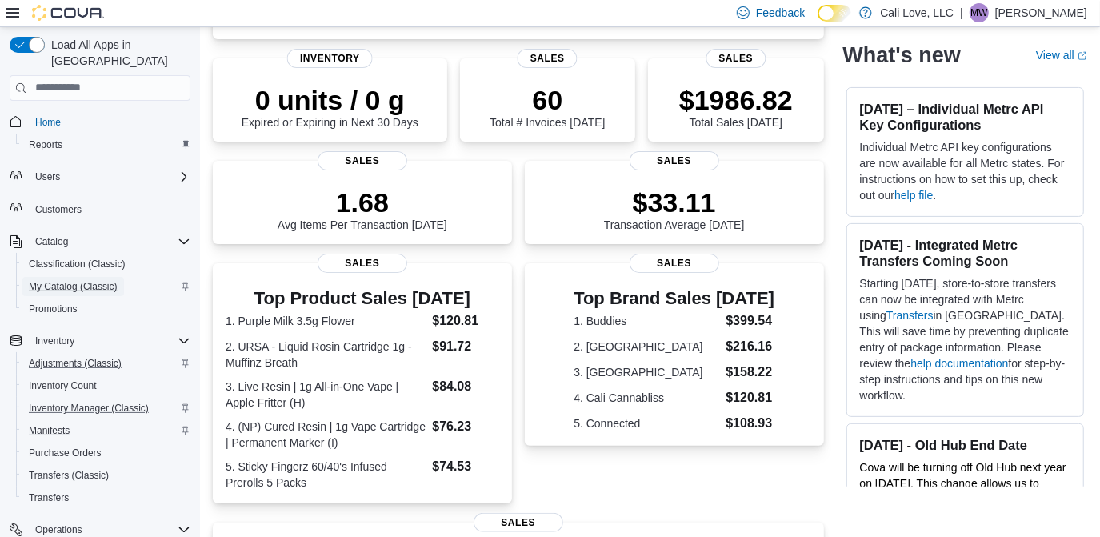
click at [64, 280] on span "My Catalog (Classic)" at bounding box center [73, 286] width 89 height 13
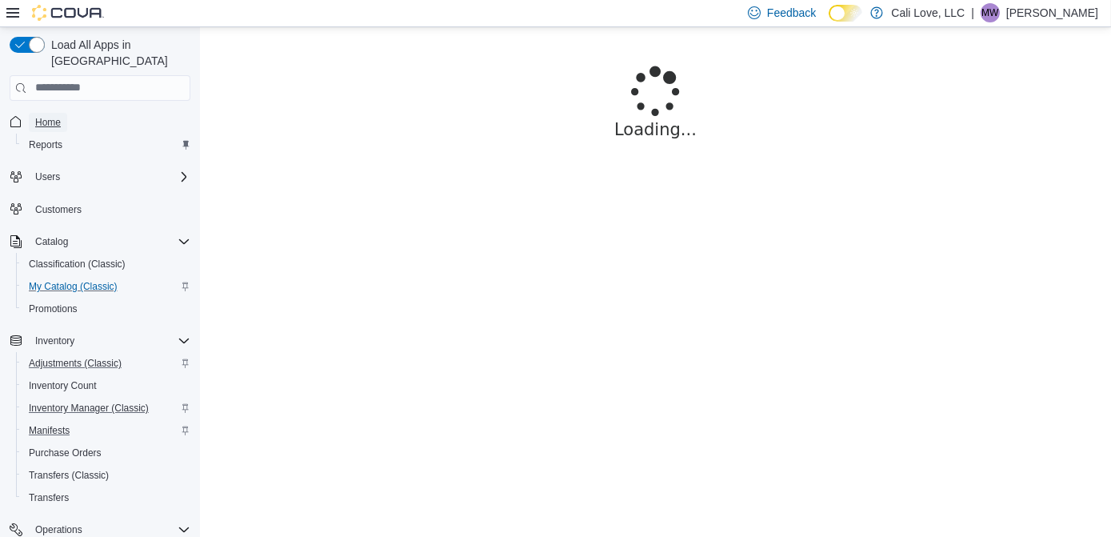
click at [46, 116] on span "Home" at bounding box center [48, 122] width 26 height 13
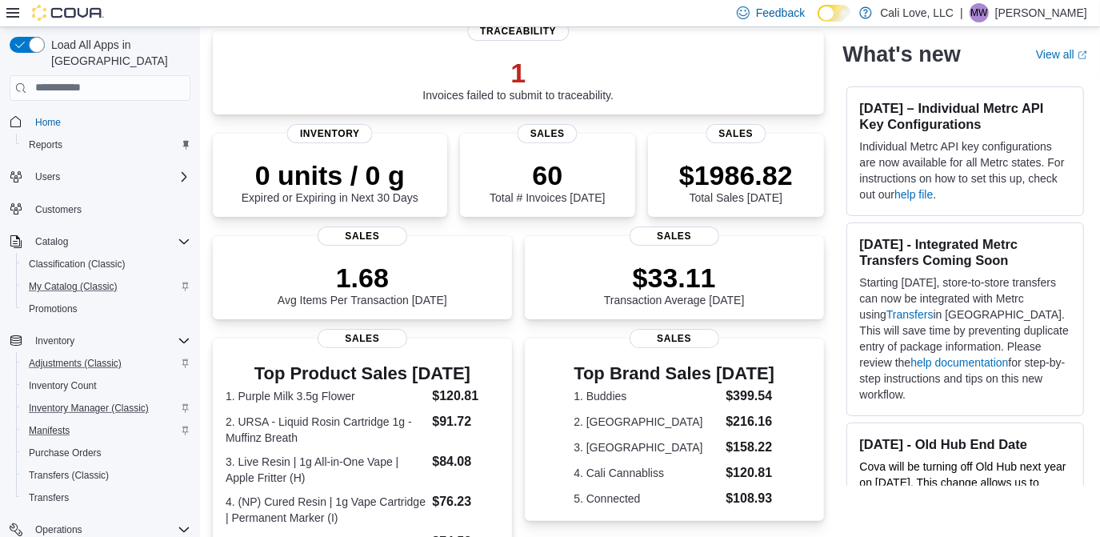
scroll to position [379, 0]
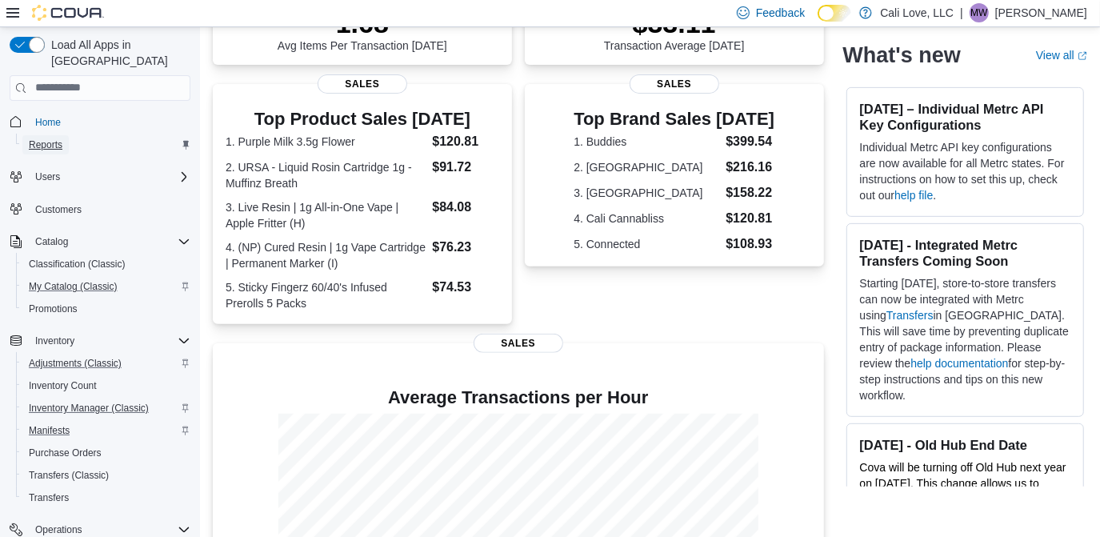
click at [49, 138] on span "Reports" at bounding box center [46, 144] width 34 height 13
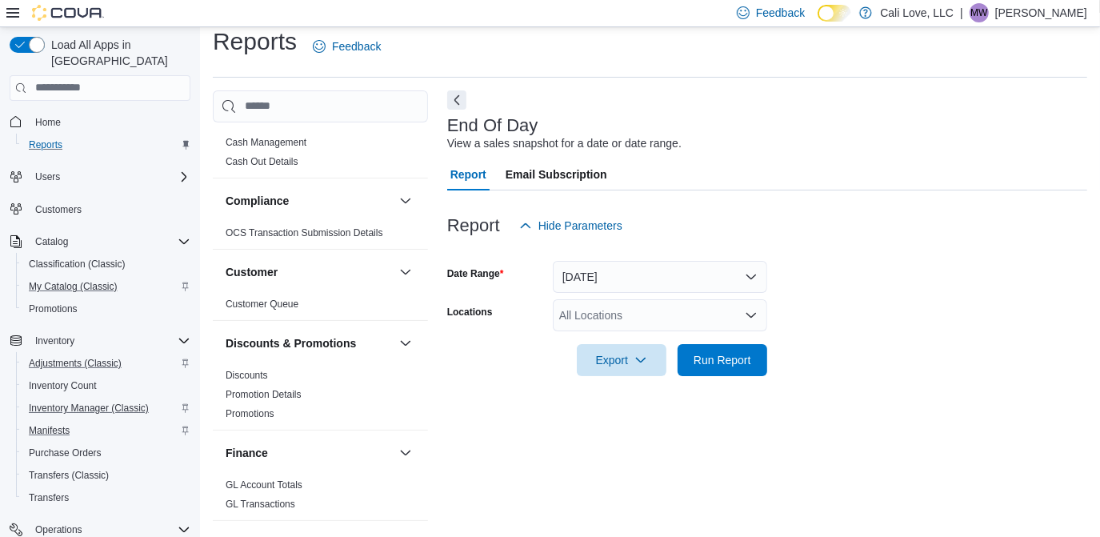
scroll to position [45, 0]
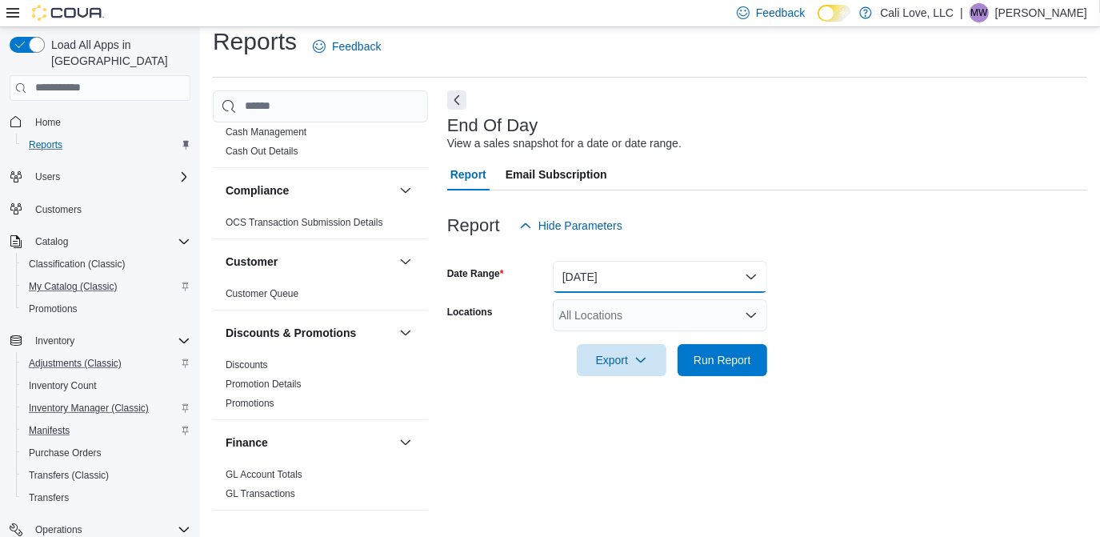
click at [610, 272] on button "Today" at bounding box center [660, 277] width 214 height 32
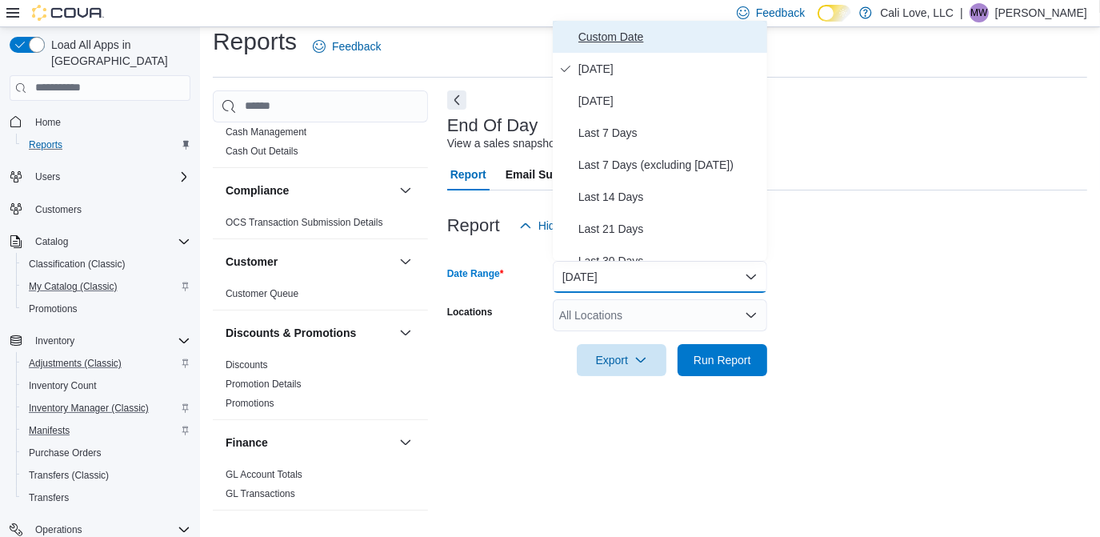
click at [606, 32] on span "Custom Date" at bounding box center [670, 36] width 182 height 19
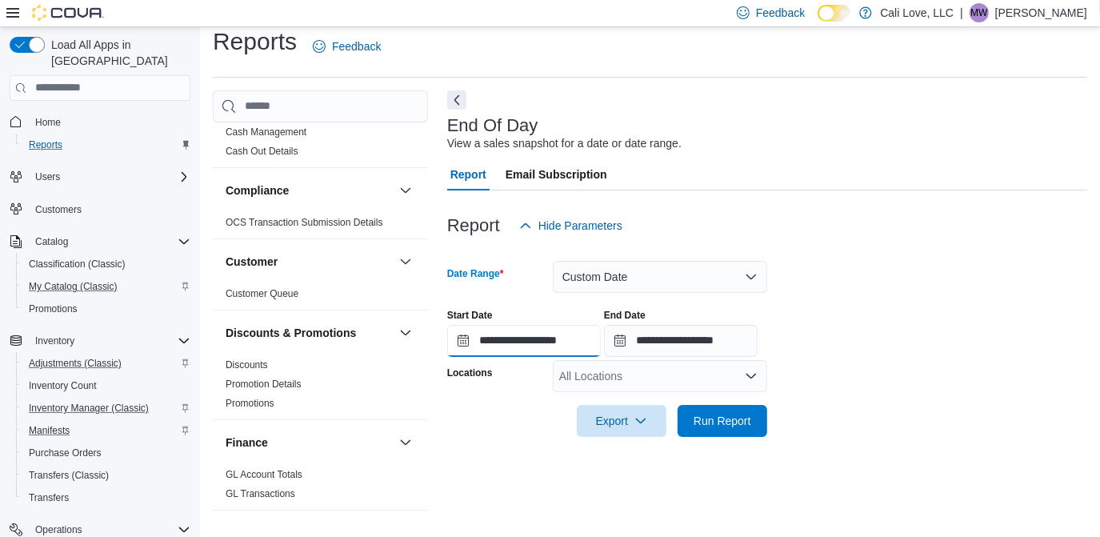
click at [464, 344] on input "**********" at bounding box center [524, 341] width 154 height 32
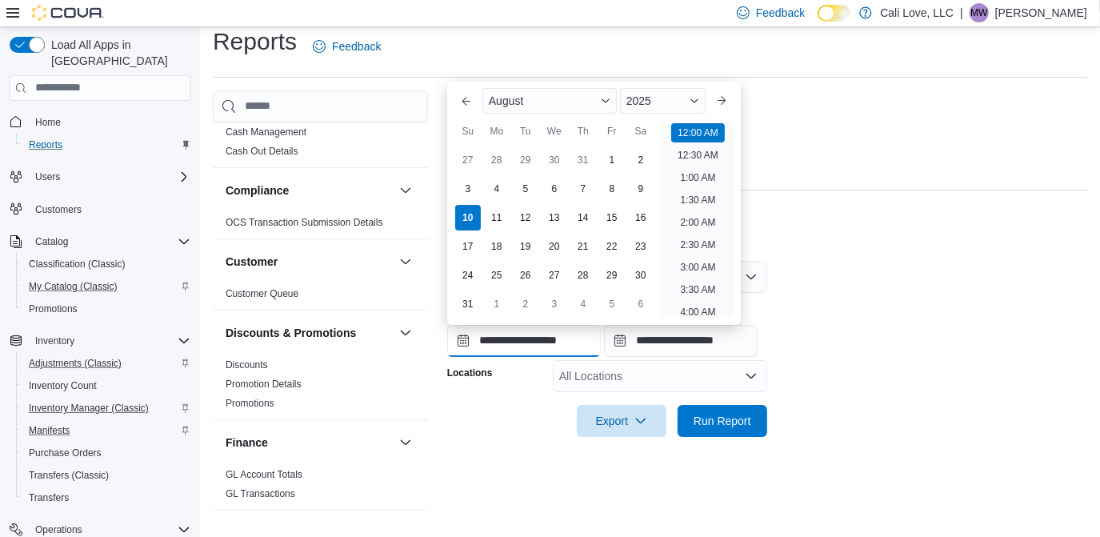
scroll to position [49, 0]
click at [591, 190] on div "7" at bounding box center [583, 188] width 28 height 28
type input "**********"
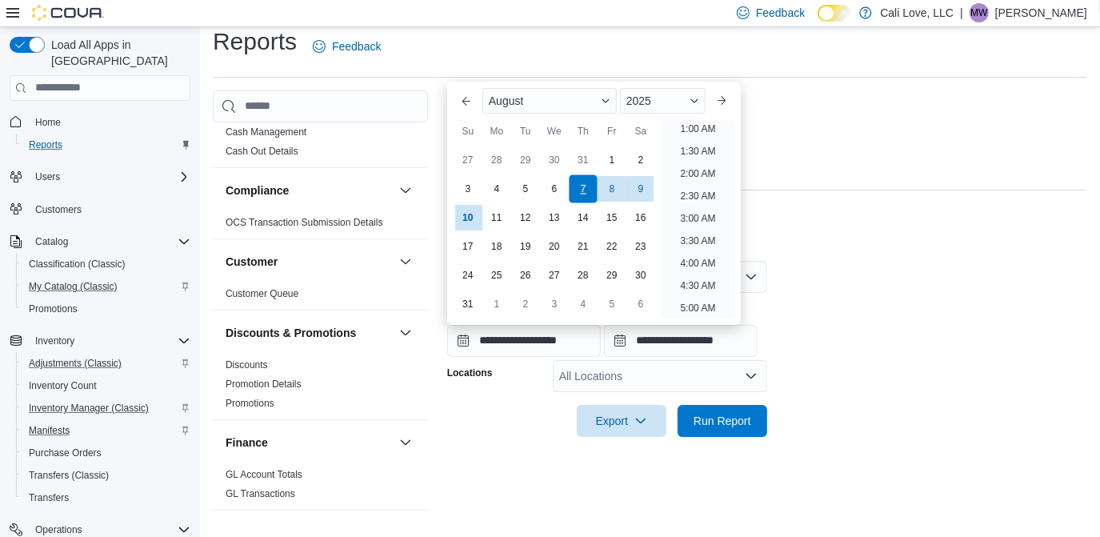
scroll to position [3, 0]
click at [711, 129] on li "12:00 AM" at bounding box center [698, 129] width 54 height 19
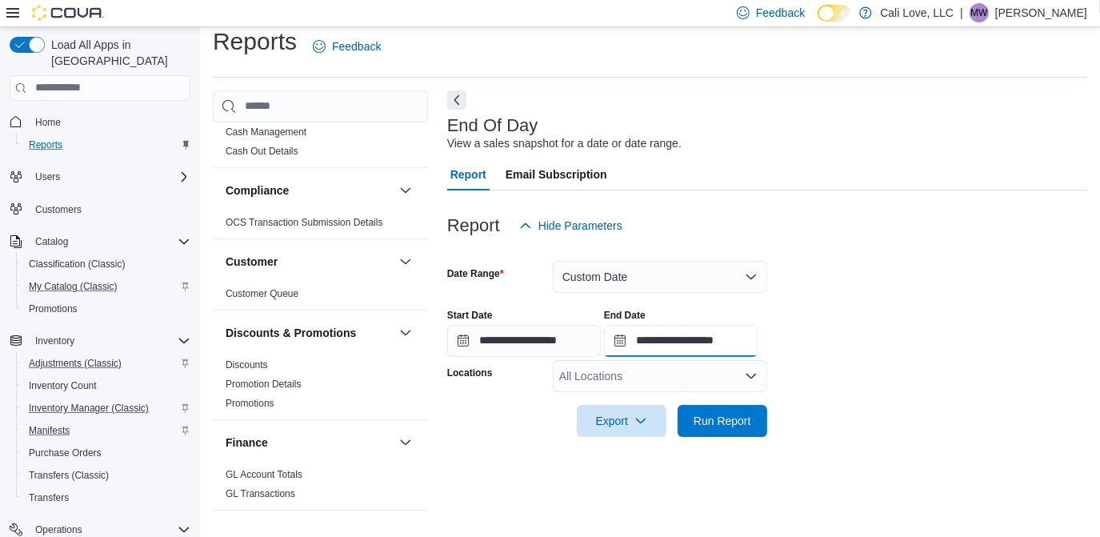
click at [634, 340] on input "**********" at bounding box center [681, 341] width 154 height 32
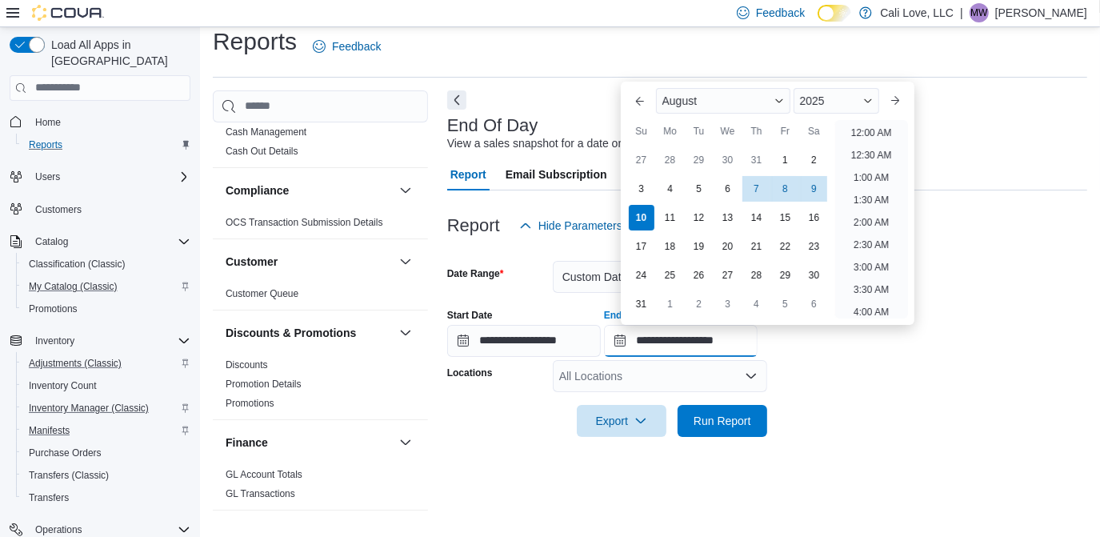
scroll to position [880, 0]
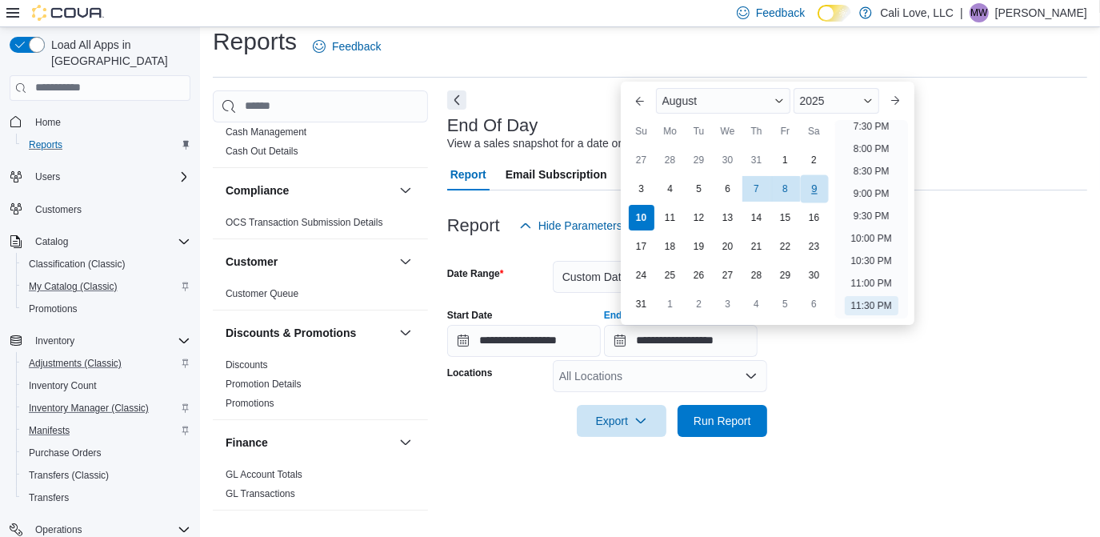
click at [816, 182] on div "9" at bounding box center [814, 188] width 28 height 28
click at [866, 191] on li "9:00 PM" at bounding box center [871, 193] width 49 height 19
type input "**********"
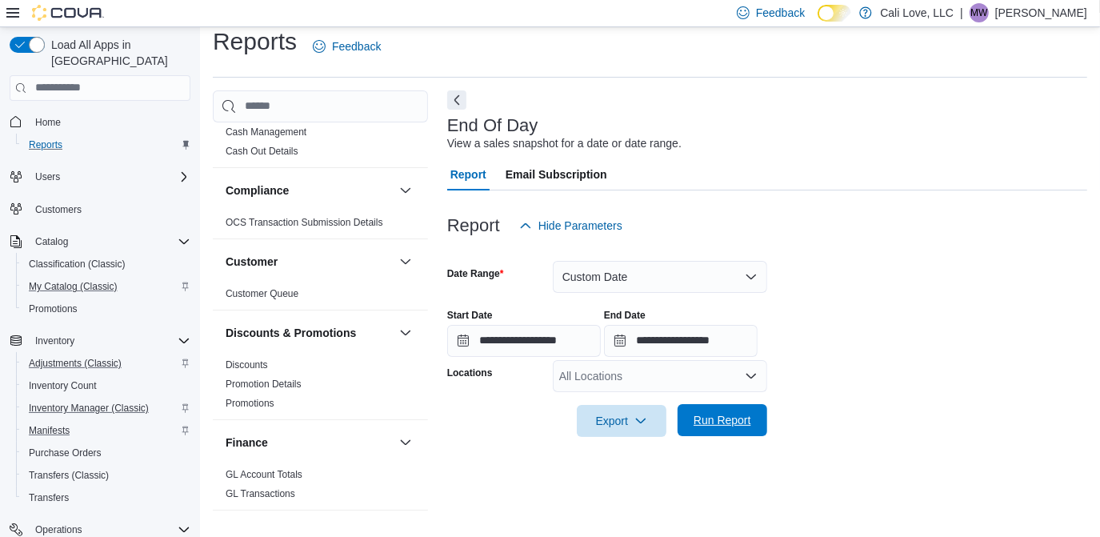
click at [733, 413] on span "Run Report" at bounding box center [723, 420] width 58 height 16
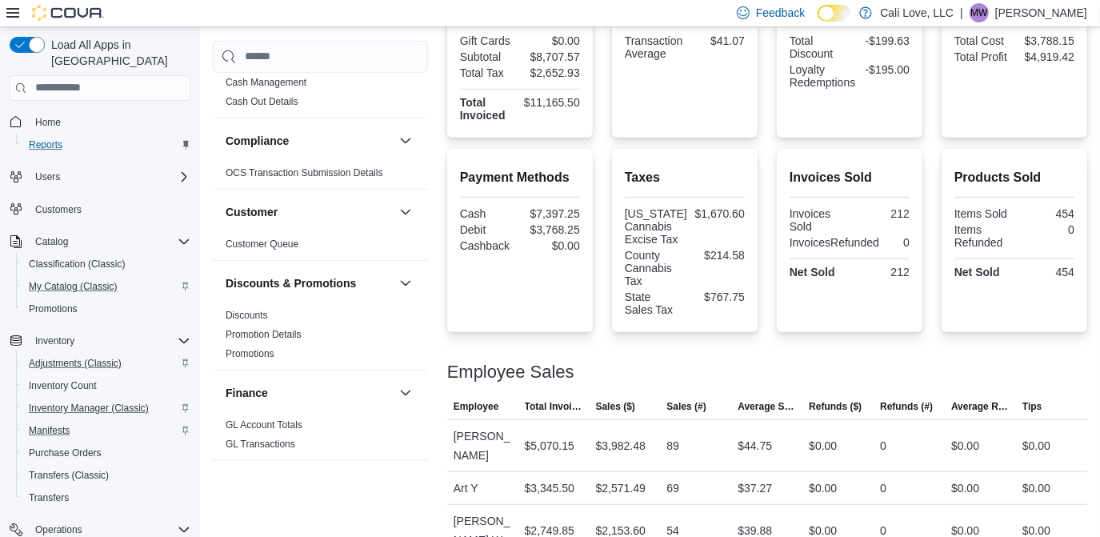
scroll to position [495, 0]
drag, startPoint x: 528, startPoint y: 227, endPoint x: 583, endPoint y: 226, distance: 55.2
click at [583, 226] on div "Payment Methods Cash $7,397.25 Debit $3,768.25 Cashback $0.00" at bounding box center [520, 239] width 146 height 183
drag, startPoint x: 583, startPoint y: 226, endPoint x: 536, endPoint y: 203, distance: 52.6
click at [536, 203] on div "Payment Methods Cash $7,397.25 Debit $3,768.25 Cashback $0.00" at bounding box center [520, 210] width 120 height 87
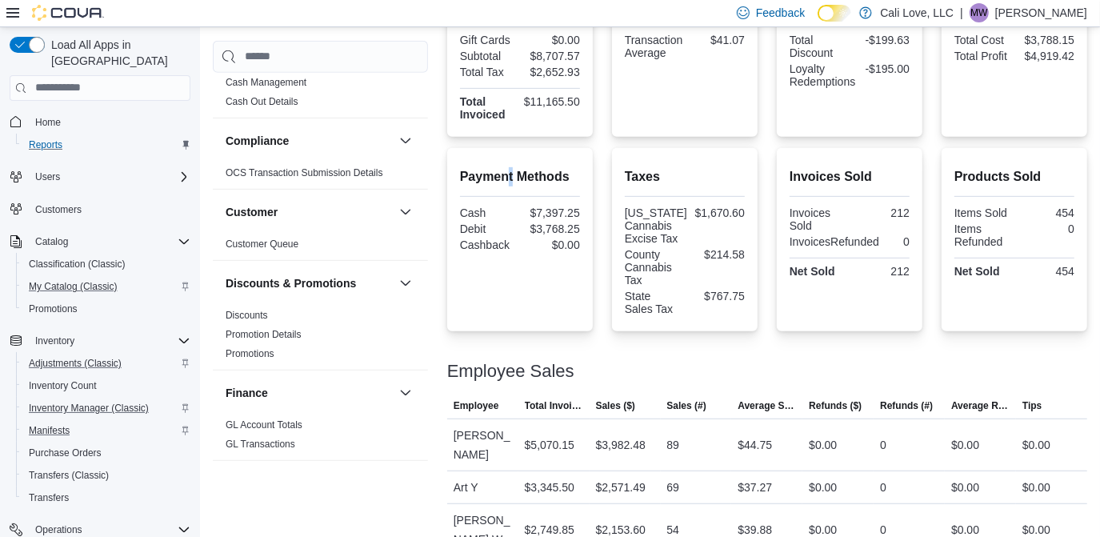
drag, startPoint x: 536, startPoint y: 203, endPoint x: 512, endPoint y: 162, distance: 47.3
click at [512, 162] on div "Payment Methods Cash $7,397.25 Debit $3,768.25 Cashback $0.00" at bounding box center [520, 240] width 120 height 158
click at [764, 203] on div "Payment Methods Cash $7,397.25 Debit $3,768.25 Cashback $0.00 Taxes California …" at bounding box center [767, 239] width 640 height 183
click at [53, 280] on span "My Catalog (Classic)" at bounding box center [73, 286] width 89 height 13
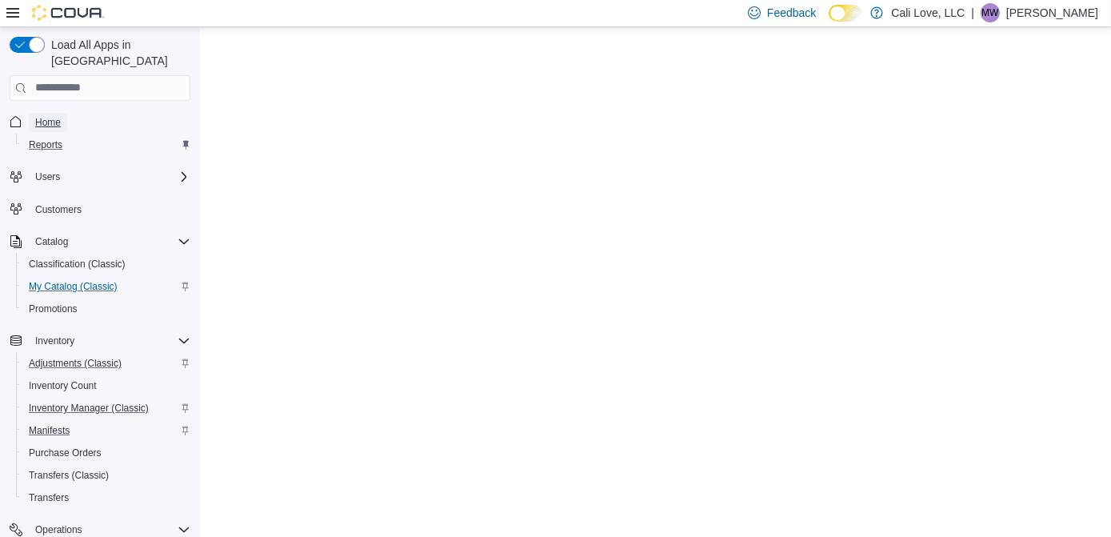
click at [58, 116] on span "Home" at bounding box center [48, 122] width 26 height 13
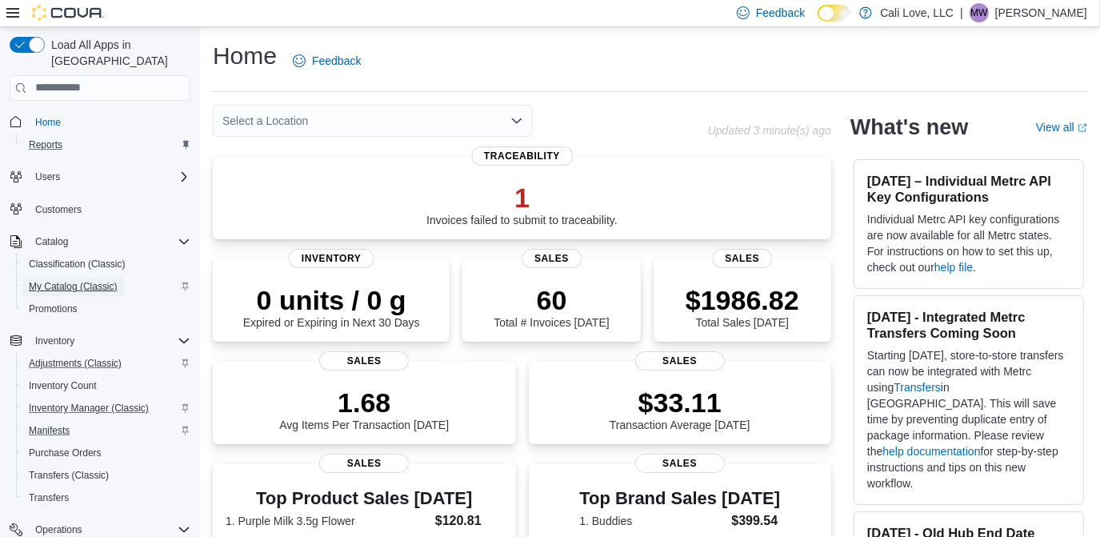
click at [58, 280] on span "My Catalog (Classic)" at bounding box center [73, 286] width 89 height 13
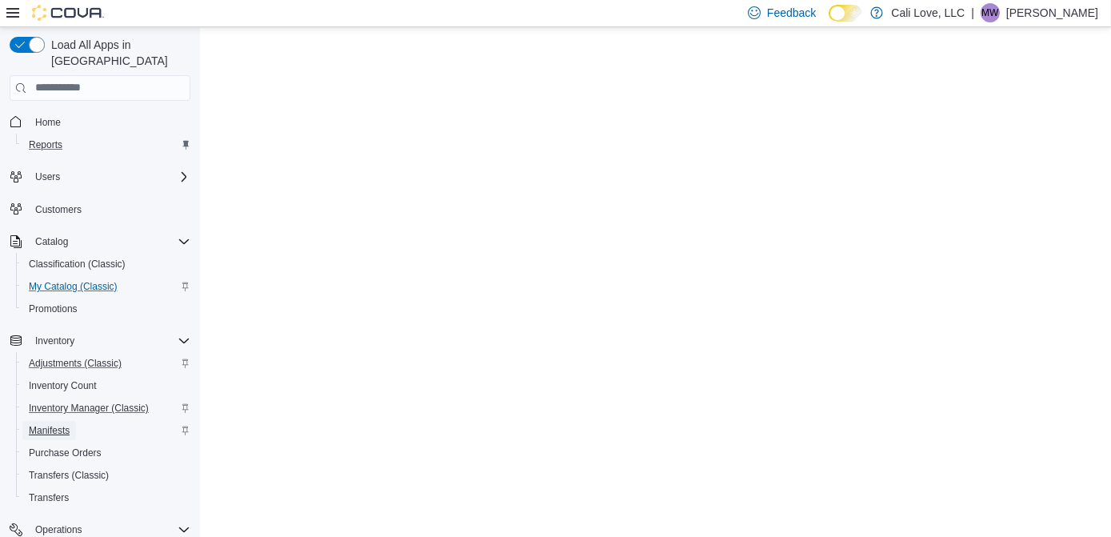
click at [36, 424] on span "Manifests" at bounding box center [49, 430] width 41 height 13
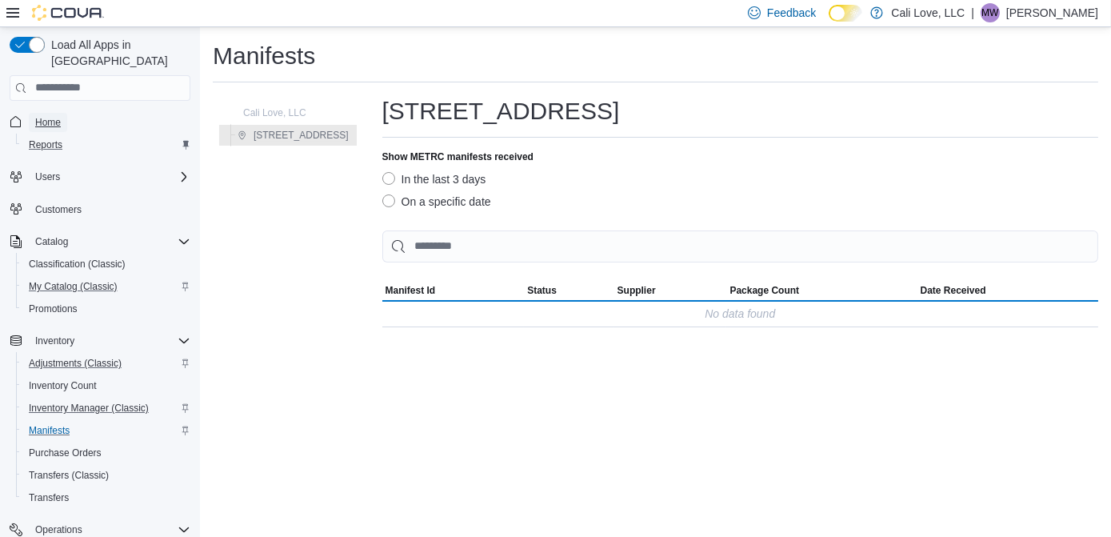
click at [54, 116] on span "Home" at bounding box center [48, 122] width 26 height 13
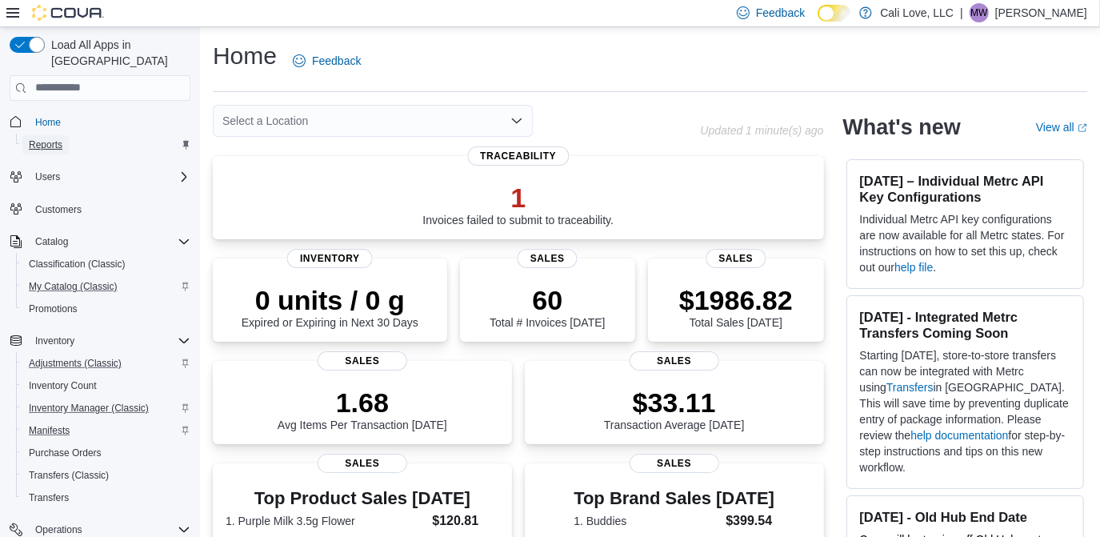
click at [63, 135] on link "Reports" at bounding box center [45, 144] width 46 height 19
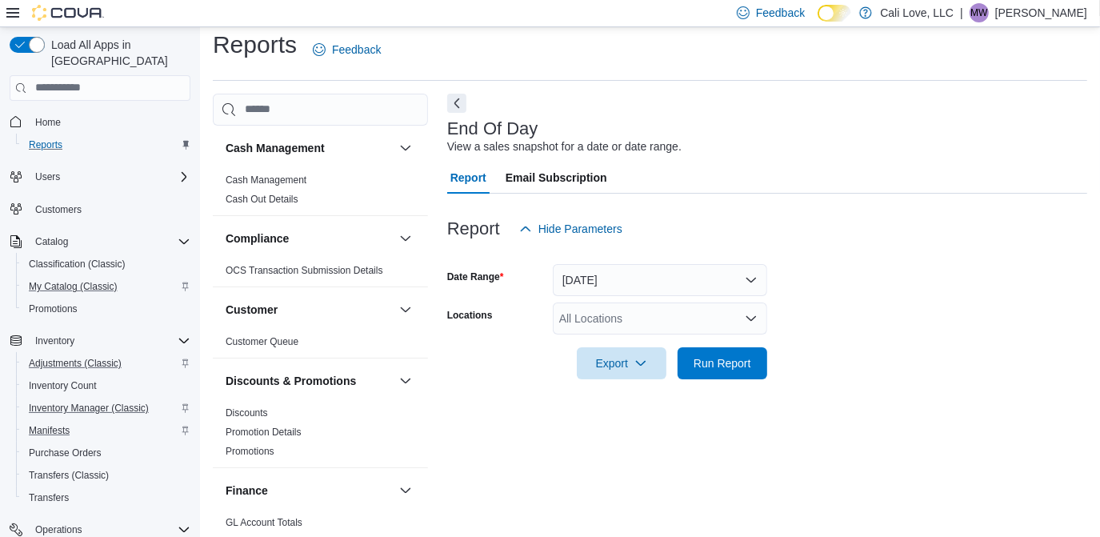
scroll to position [14, 0]
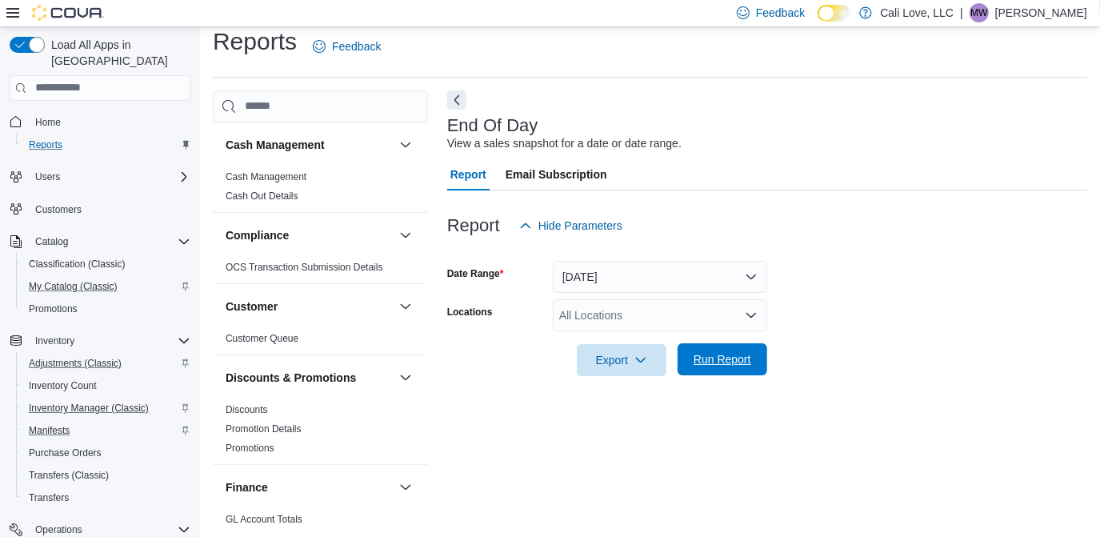
click at [712, 346] on span "Run Report" at bounding box center [722, 359] width 70 height 32
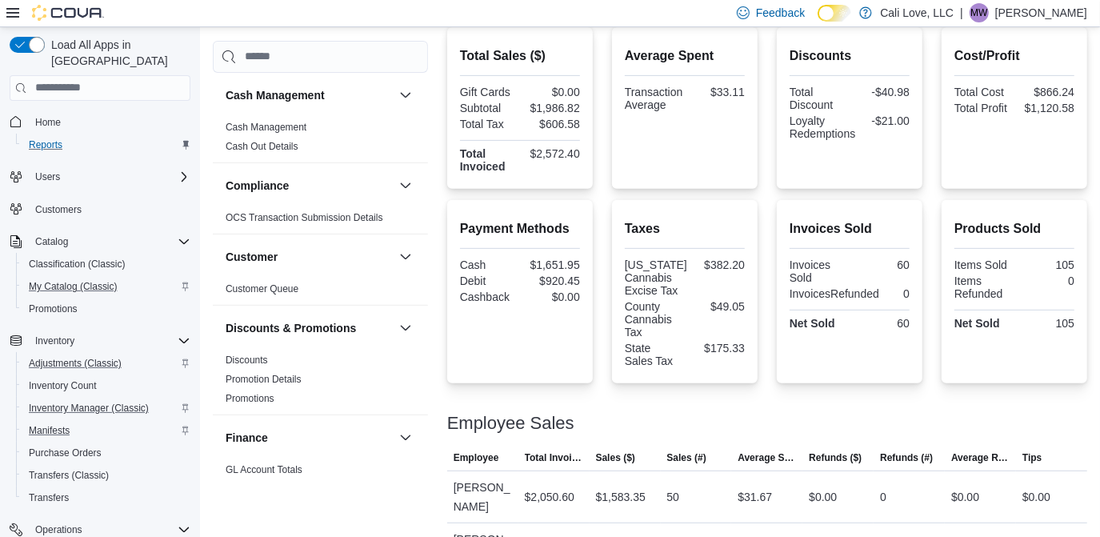
scroll to position [394, 0]
